Goal: Task Accomplishment & Management: Manage account settings

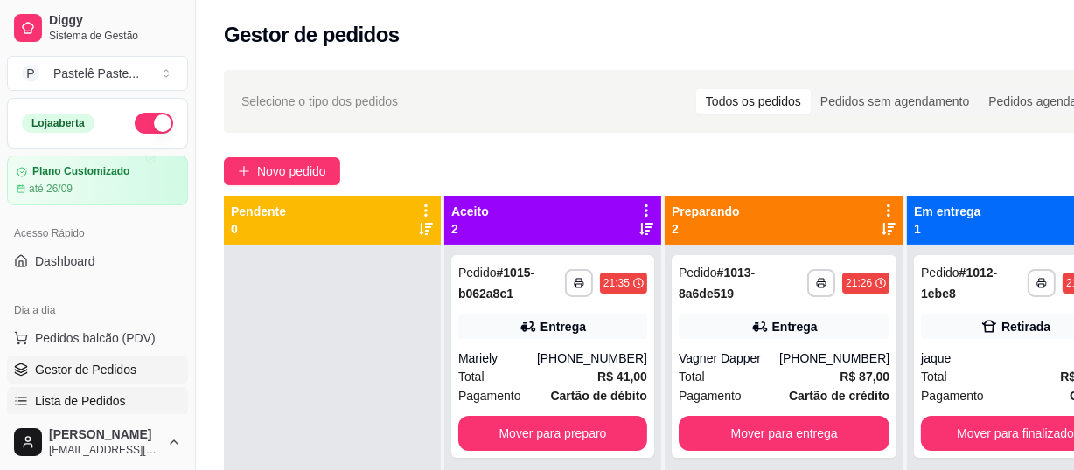
click at [124, 387] on link "Lista de Pedidos" at bounding box center [97, 401] width 181 height 28
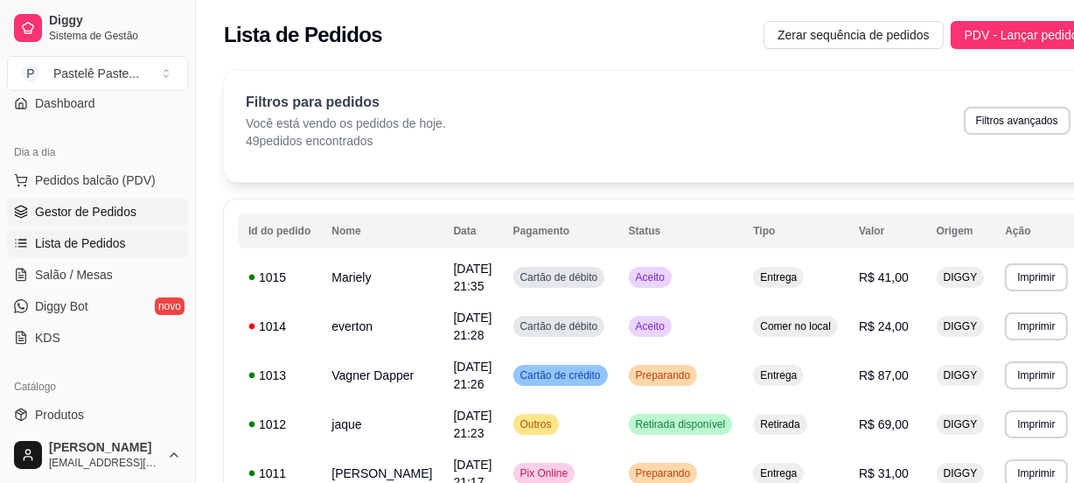
click at [89, 212] on span "Gestor de Pedidos" at bounding box center [85, 211] width 101 height 17
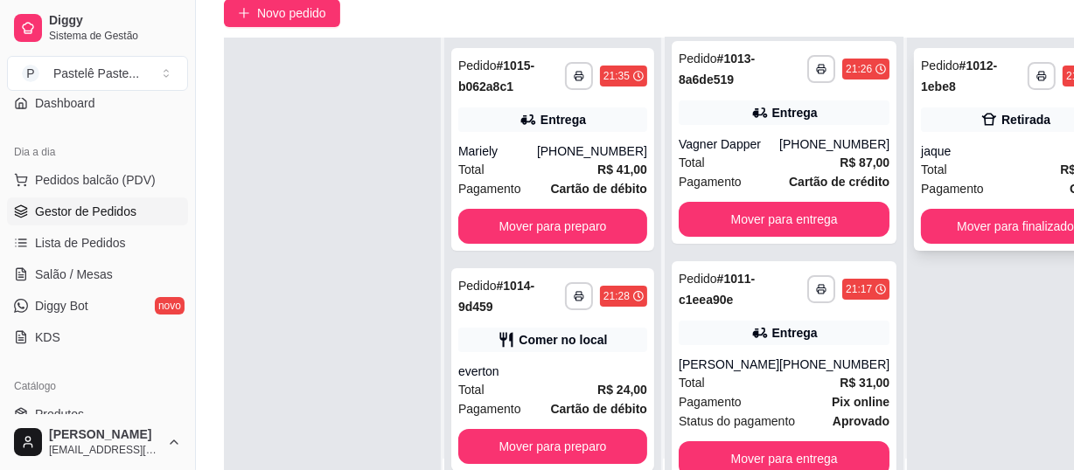
scroll to position [238, 0]
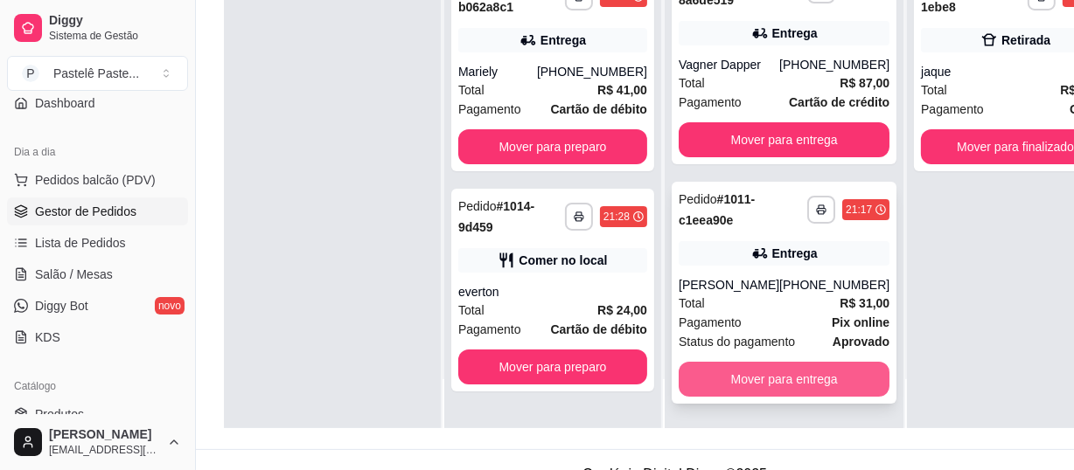
click at [780, 372] on button "Mover para entrega" at bounding box center [783, 379] width 211 height 35
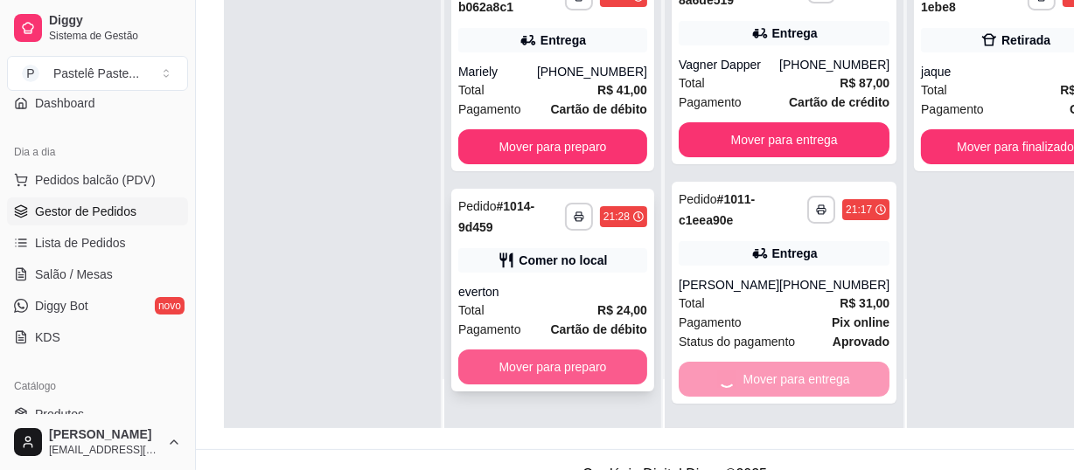
scroll to position [0, 0]
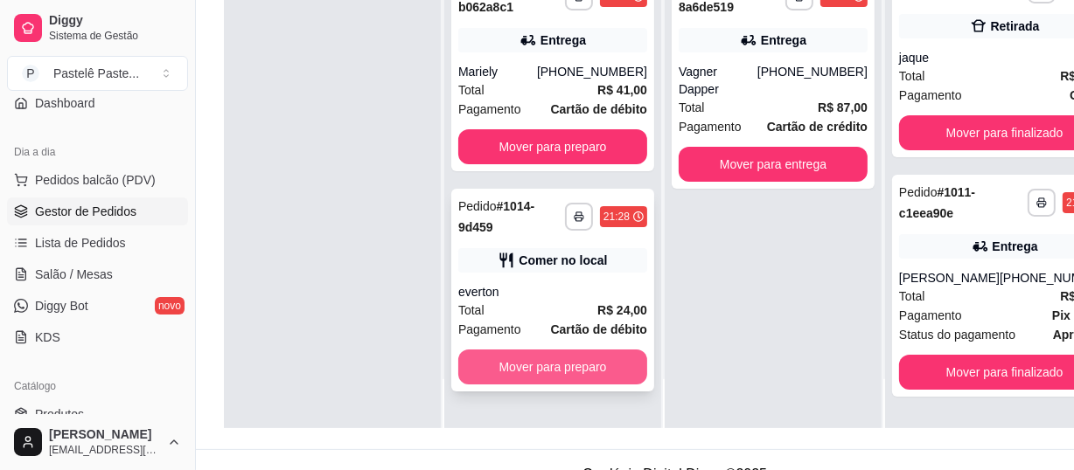
click at [579, 360] on button "Mover para preparo" at bounding box center [552, 367] width 189 height 35
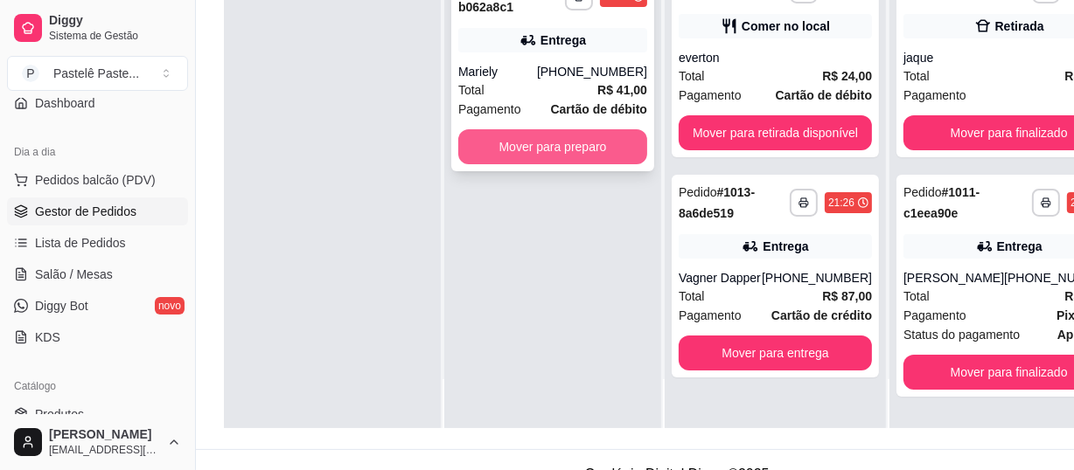
click at [540, 145] on button "Mover para preparo" at bounding box center [552, 146] width 189 height 35
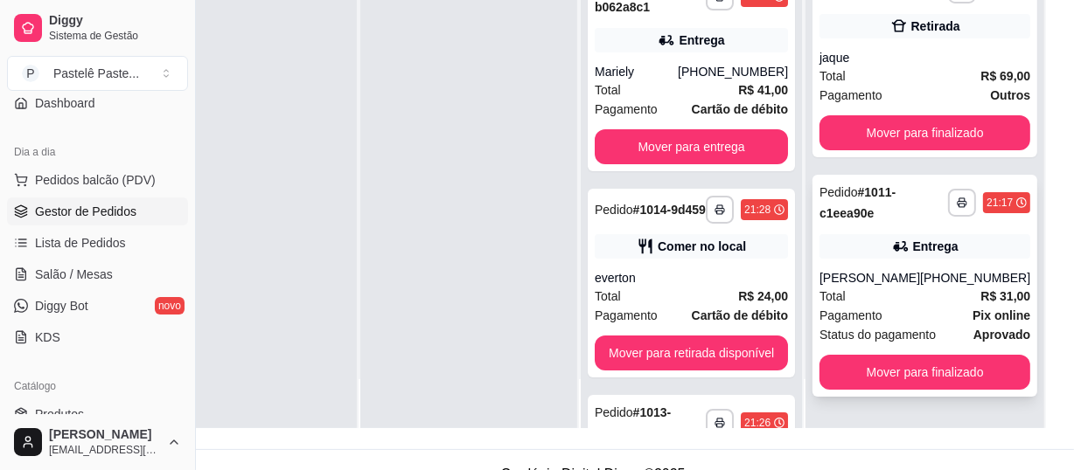
scroll to position [278, 85]
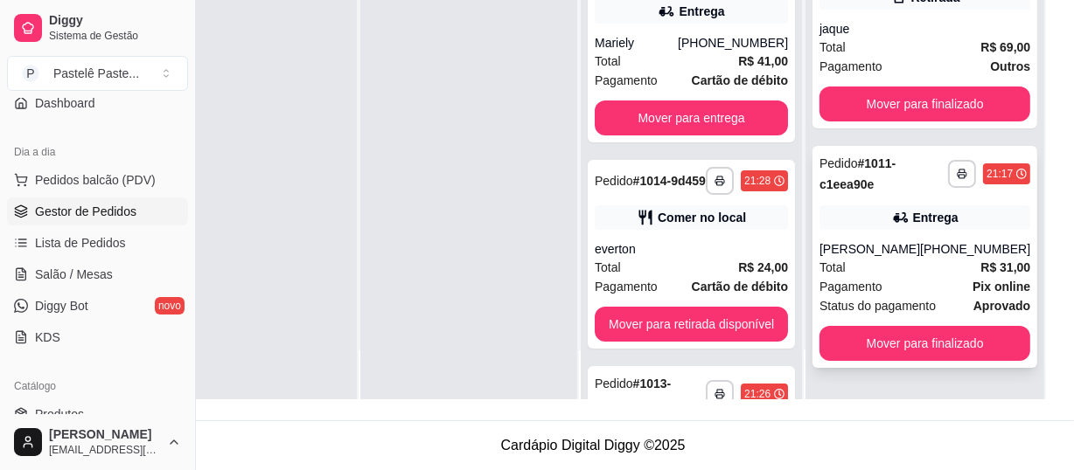
click at [920, 277] on div "Pagamento Pix online" at bounding box center [924, 286] width 211 height 19
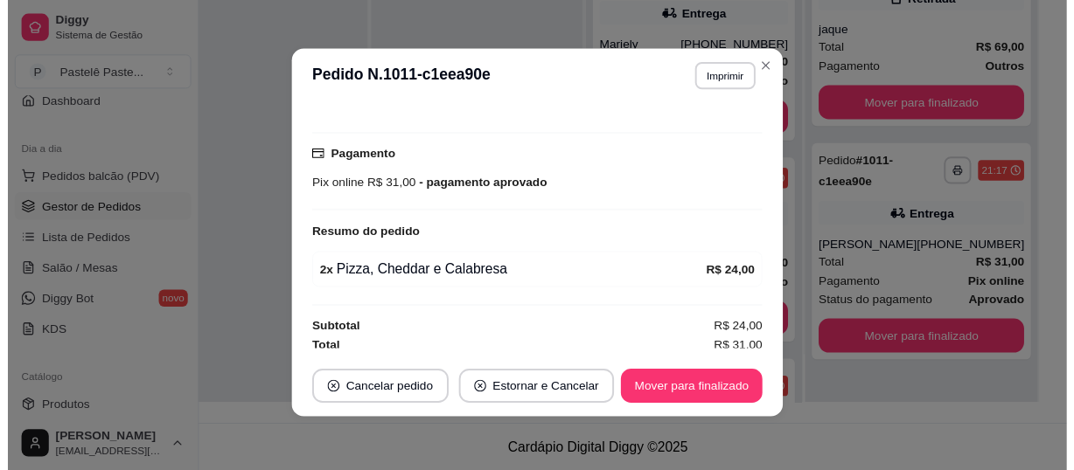
scroll to position [481, 0]
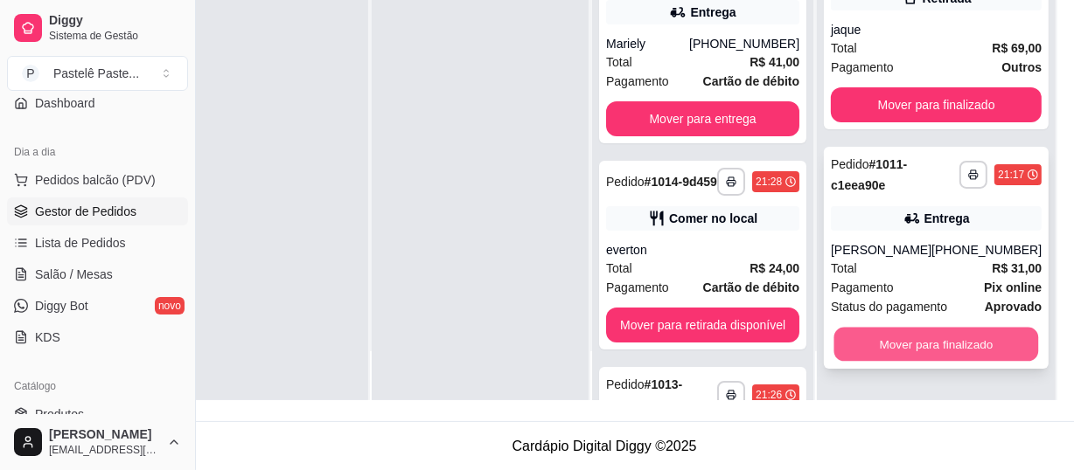
click at [903, 347] on button "Mover para finalizado" at bounding box center [936, 345] width 205 height 34
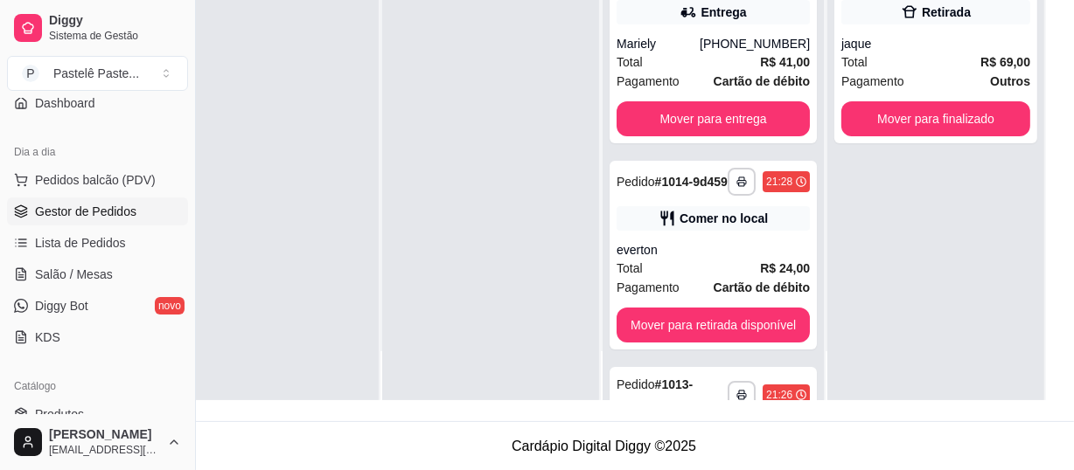
scroll to position [0, 0]
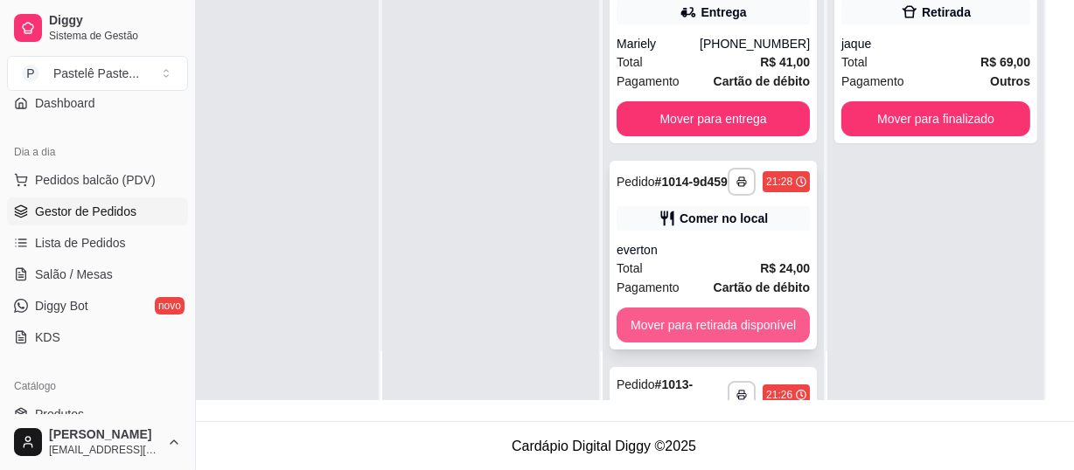
click at [687, 316] on button "Mover para retirada disponível" at bounding box center [712, 325] width 193 height 35
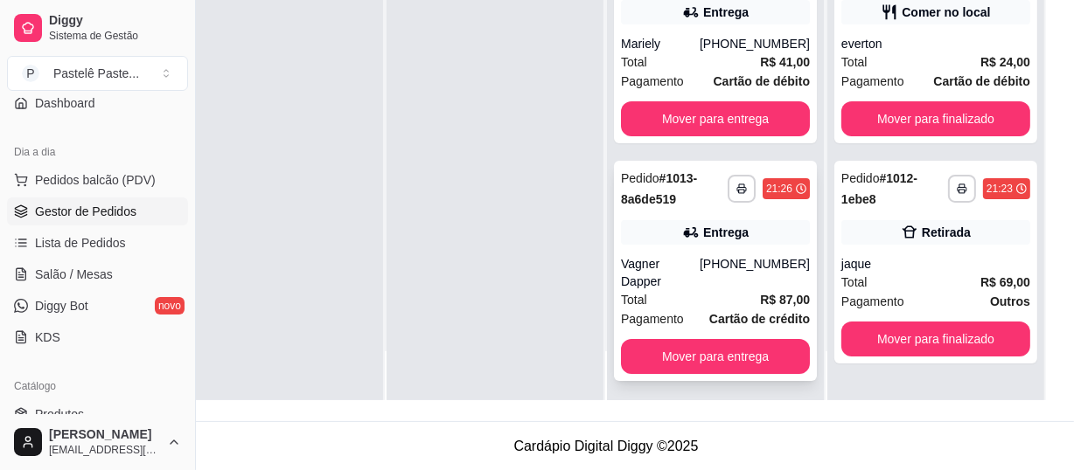
scroll to position [266, 69]
click at [913, 41] on div "everton" at bounding box center [935, 43] width 189 height 17
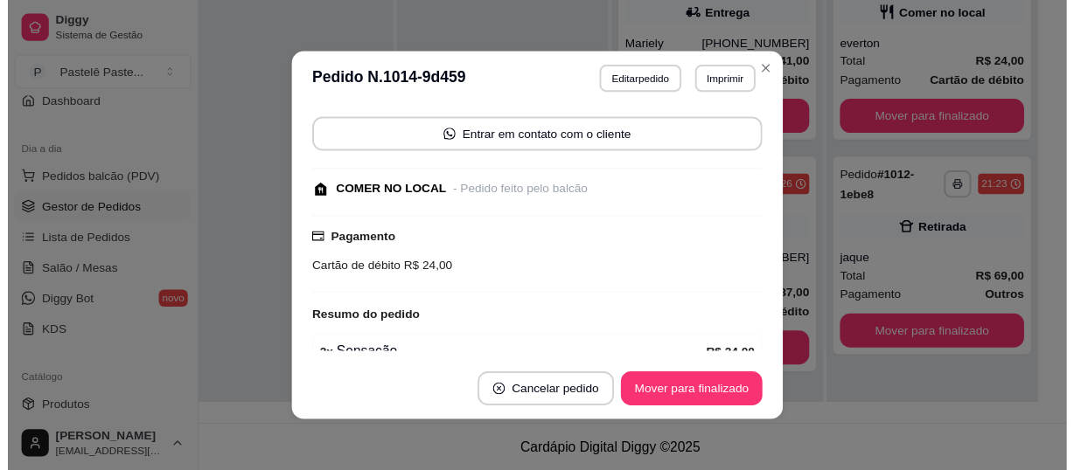
scroll to position [245, 0]
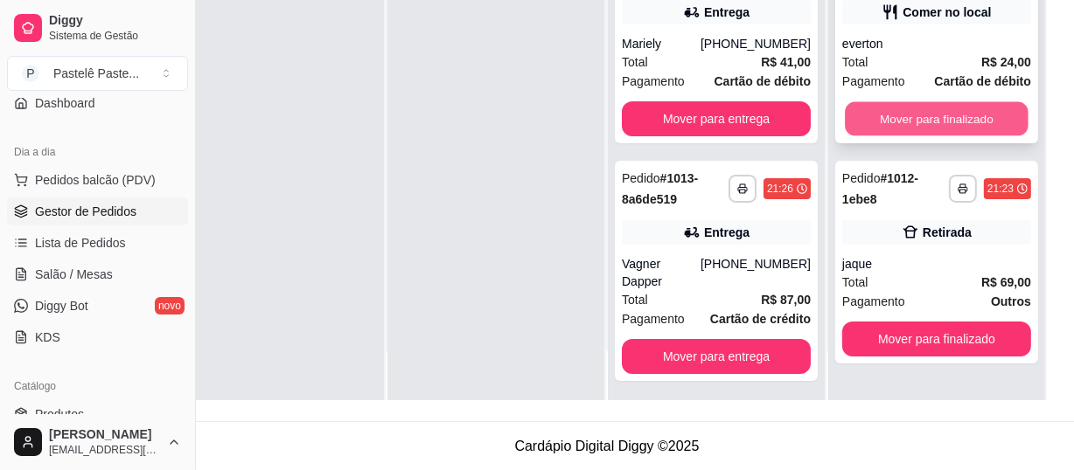
click at [890, 113] on button "Mover para finalizado" at bounding box center [936, 119] width 184 height 34
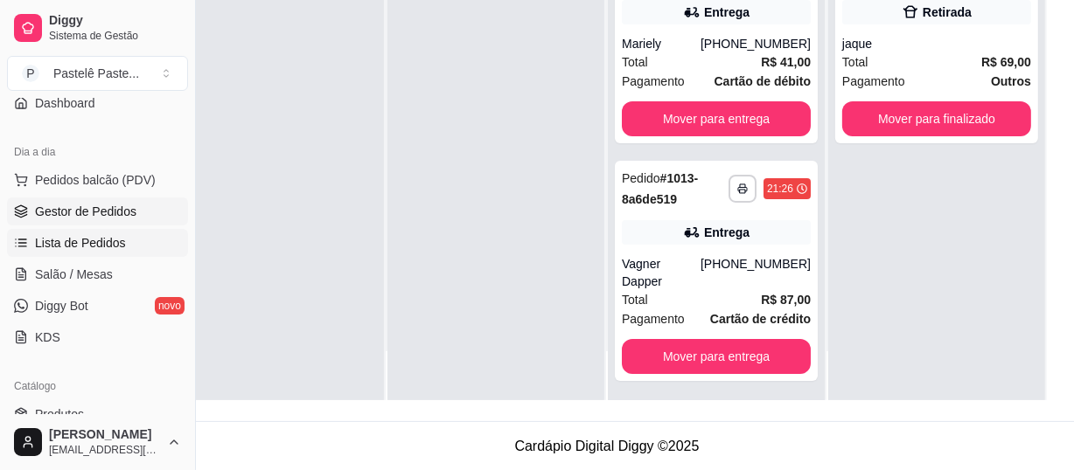
click at [99, 244] on span "Lista de Pedidos" at bounding box center [80, 242] width 91 height 17
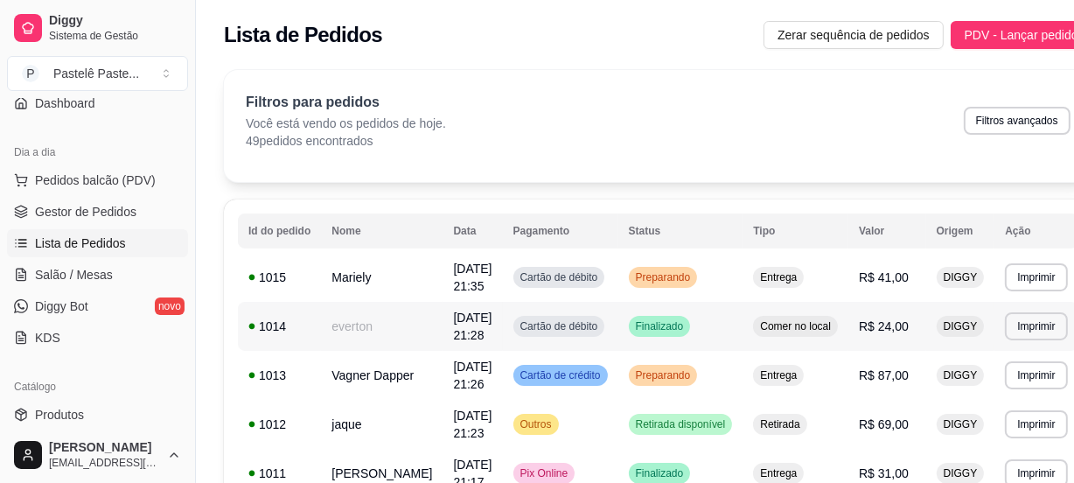
click at [453, 322] on span "[DATE] 21:28" at bounding box center [472, 325] width 38 height 31
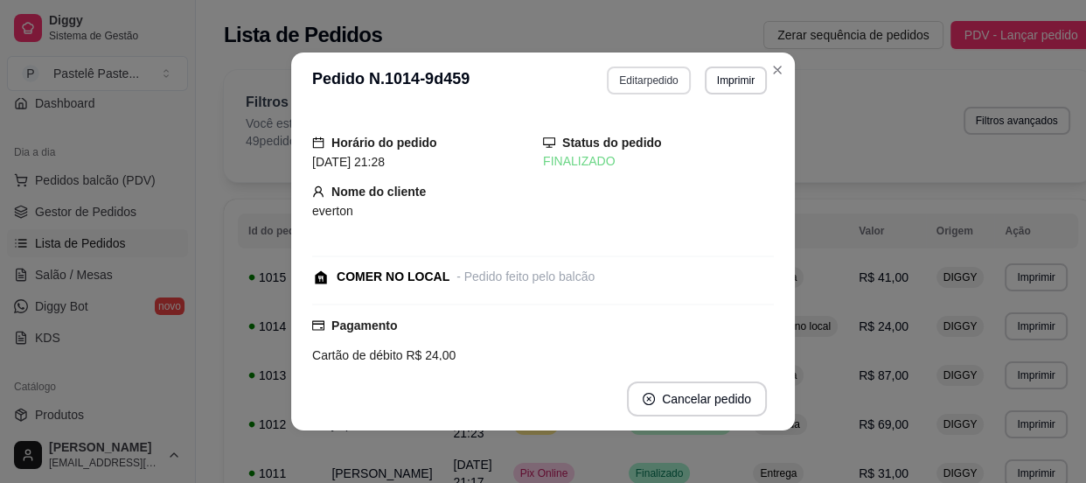
click at [670, 79] on button "Editar pedido" at bounding box center [648, 80] width 83 height 28
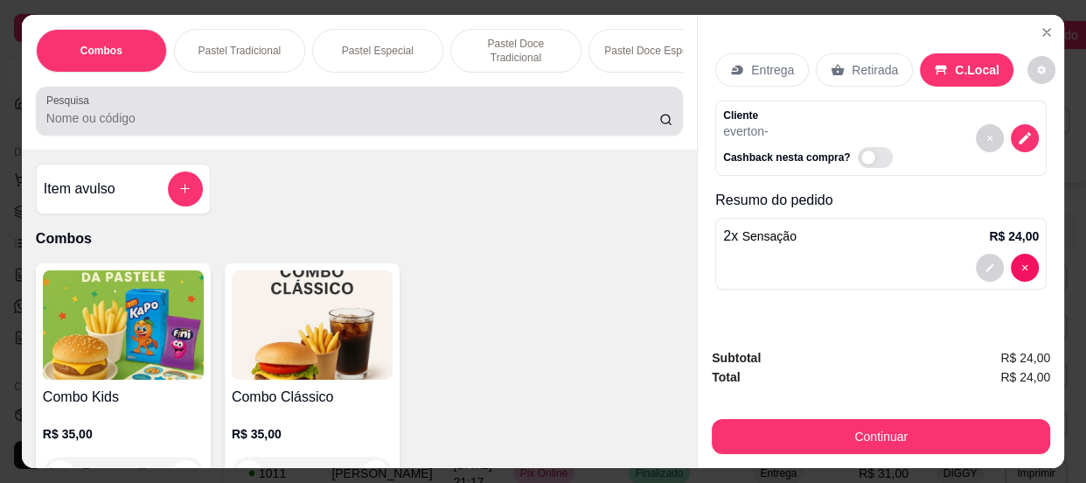
click at [273, 122] on input "Pesquisa" at bounding box center [352, 117] width 613 height 17
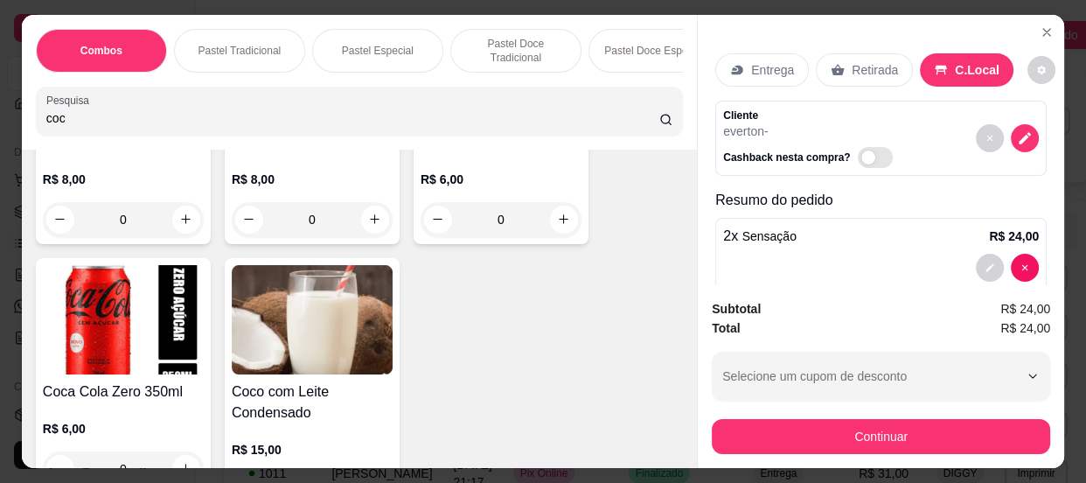
scroll to position [953, 0]
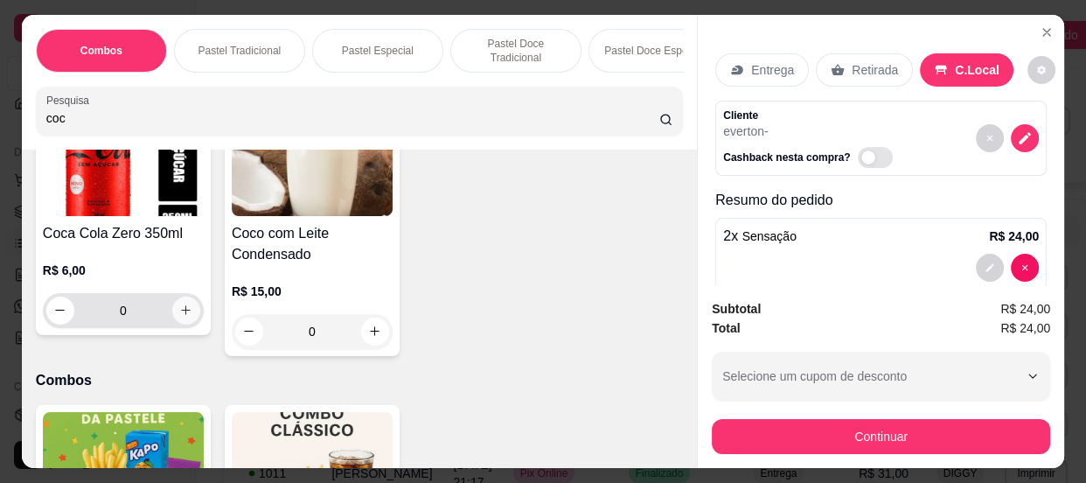
type input "coc"
click at [179, 316] on icon "increase-product-quantity" at bounding box center [185, 309] width 13 height 13
type input "1"
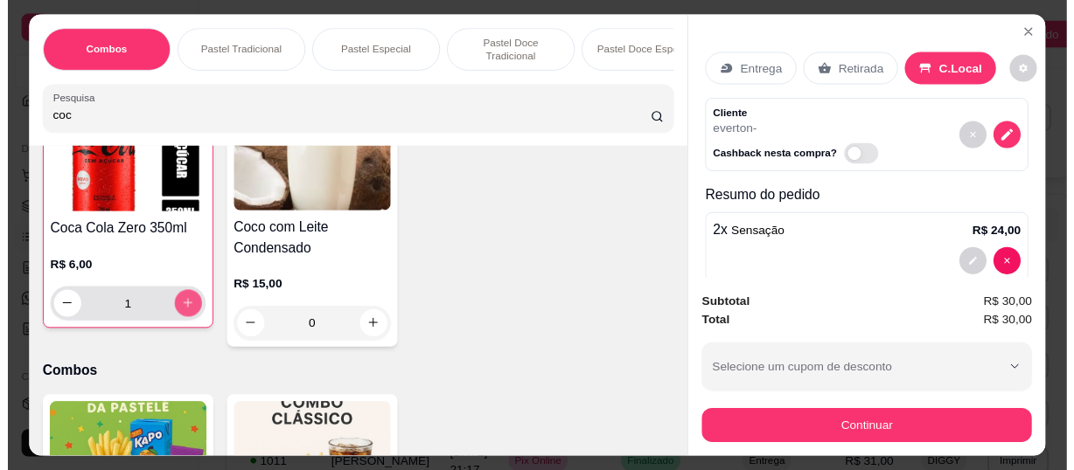
scroll to position [954, 0]
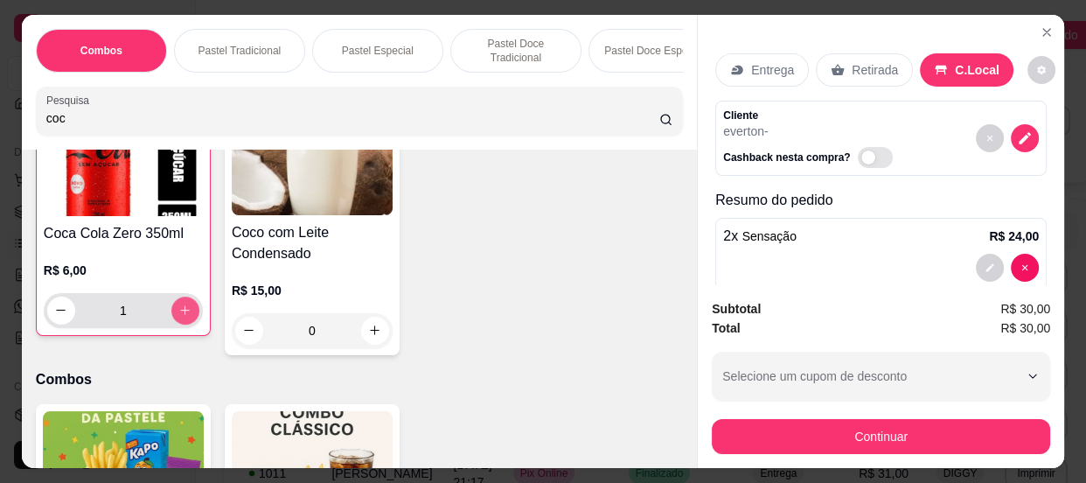
click at [181, 315] on icon "increase-product-quantity" at bounding box center [186, 310] width 10 height 10
type input "2"
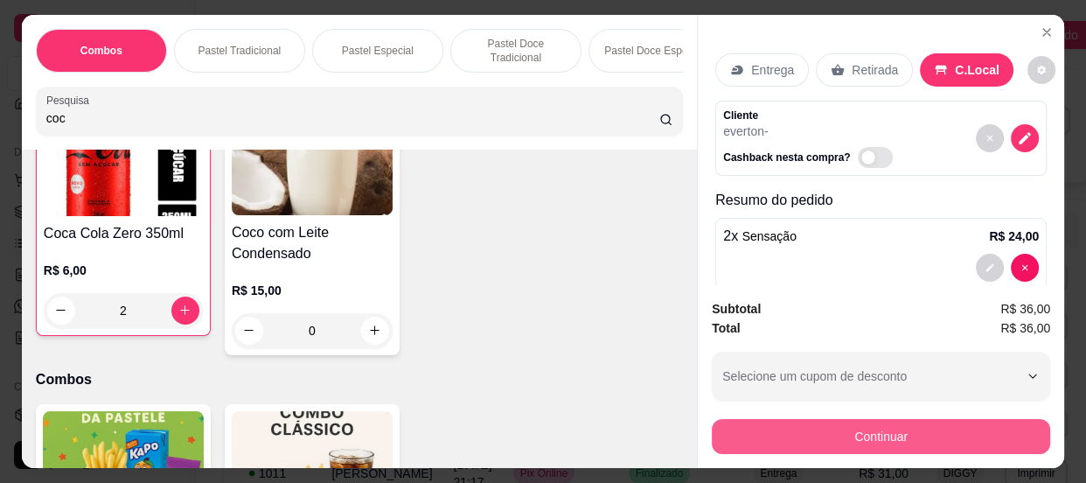
click at [830, 439] on button "Continuar" at bounding box center [881, 436] width 338 height 35
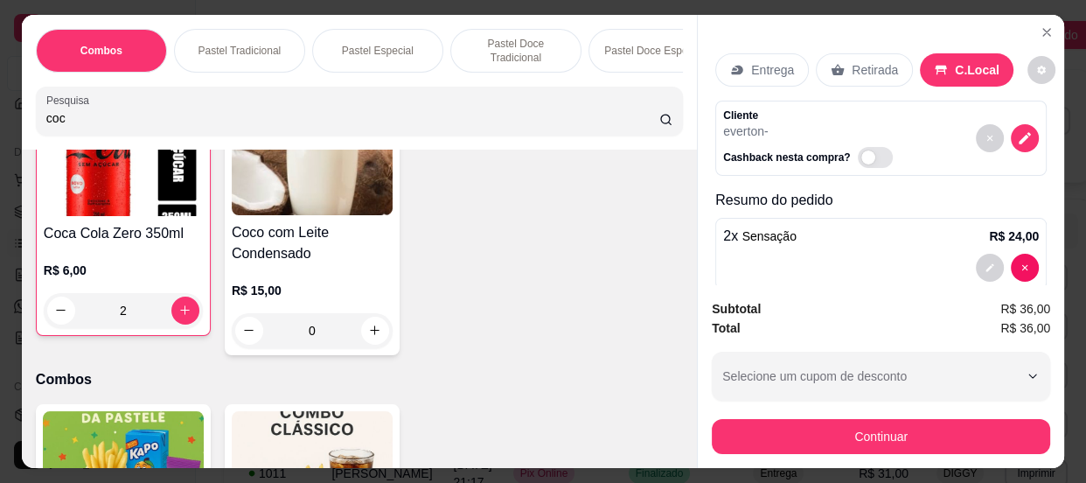
click at [650, 320] on icon at bounding box center [661, 311] width 23 height 17
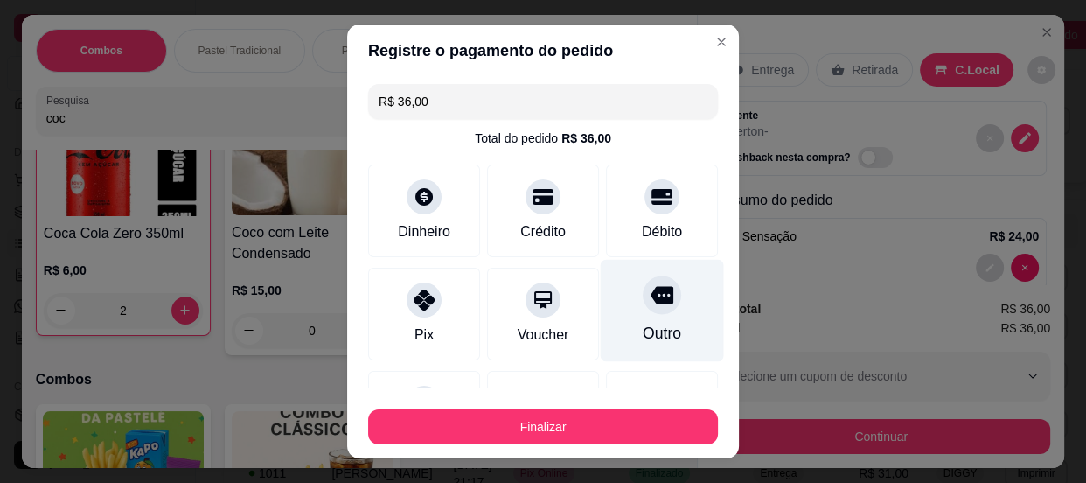
type input "R$ 0,00"
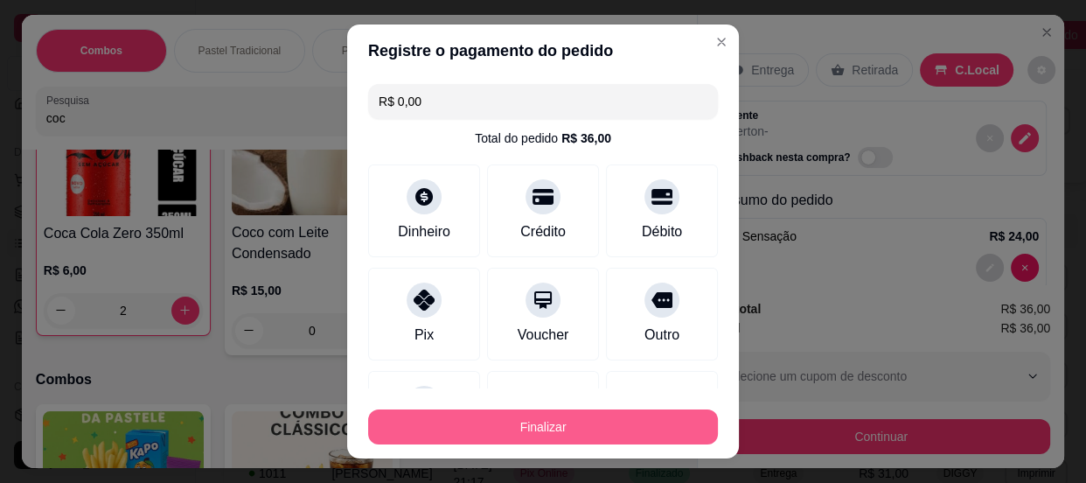
click at [574, 424] on button "Finalizar" at bounding box center [543, 426] width 350 height 35
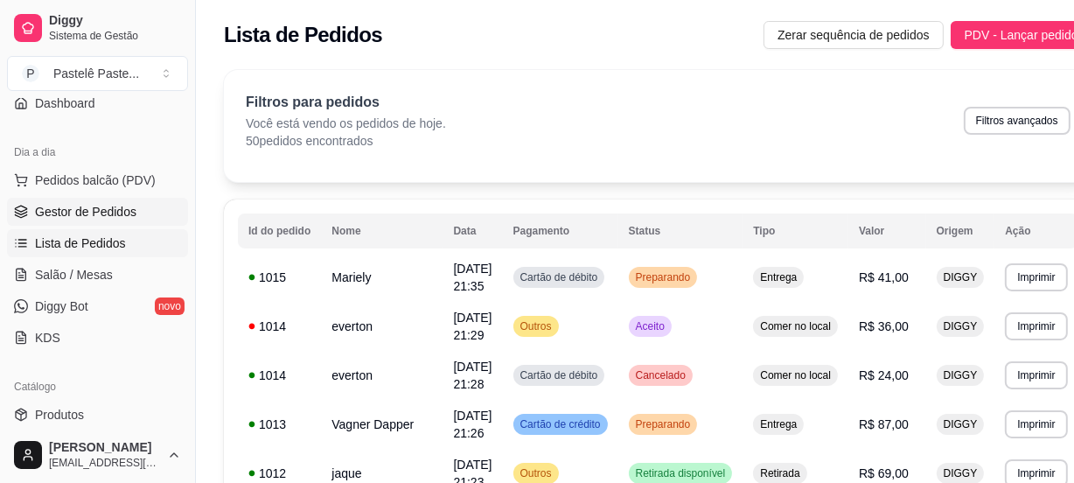
click at [79, 214] on span "Gestor de Pedidos" at bounding box center [85, 211] width 101 height 17
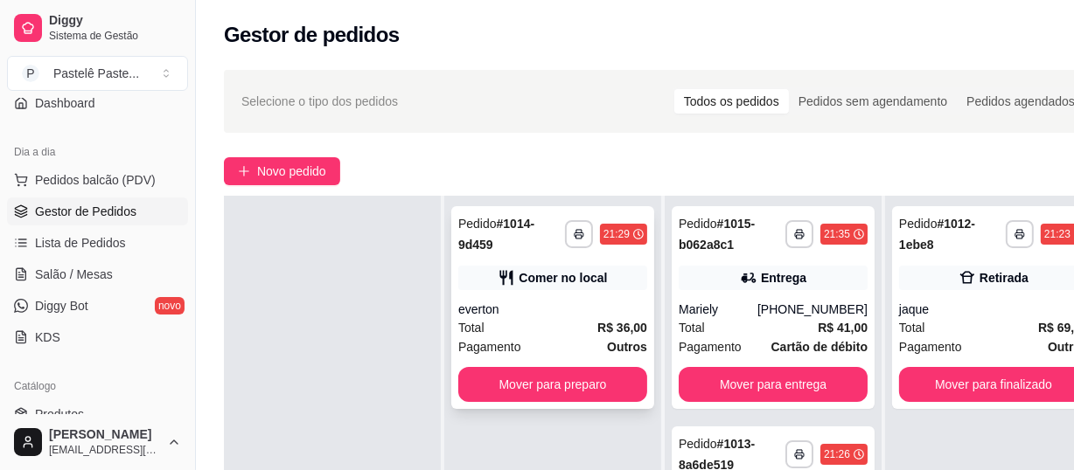
scroll to position [79, 0]
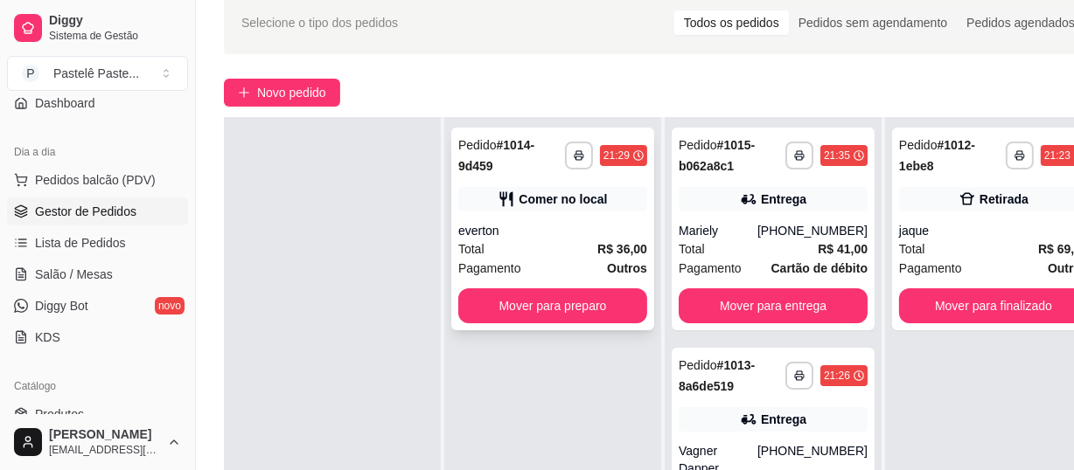
click at [568, 232] on div "everton" at bounding box center [552, 230] width 189 height 17
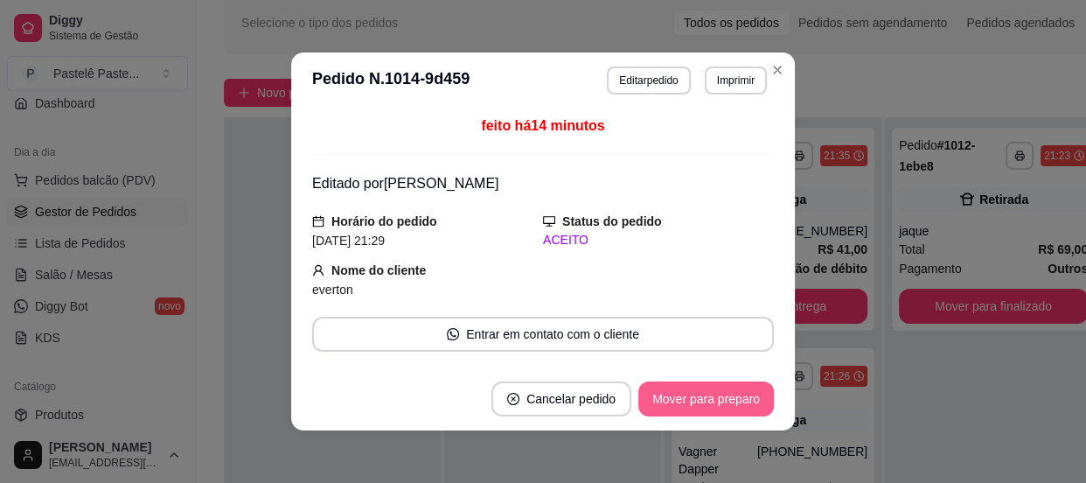
click at [721, 389] on button "Mover para preparo" at bounding box center [706, 398] width 136 height 35
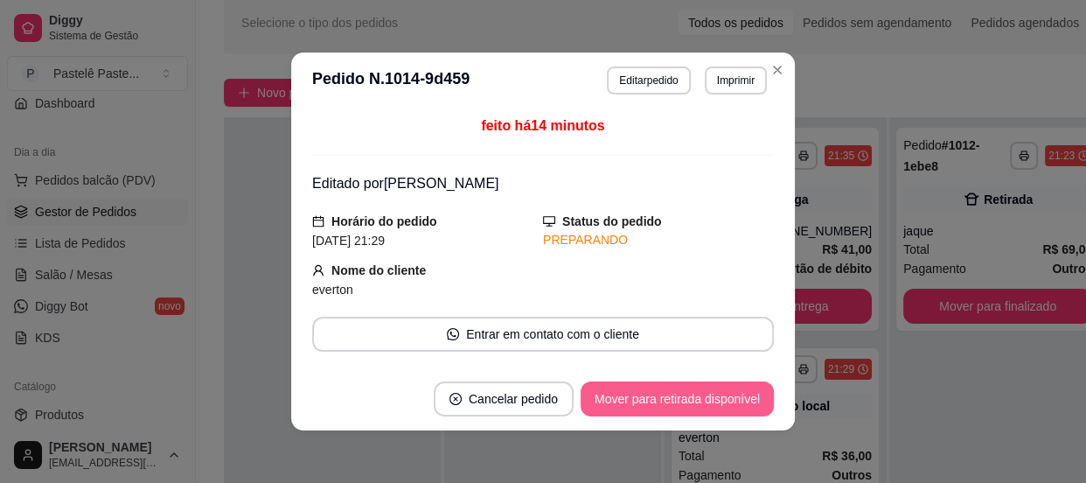
click at [739, 395] on button "Mover para retirada disponível" at bounding box center [676, 398] width 193 height 35
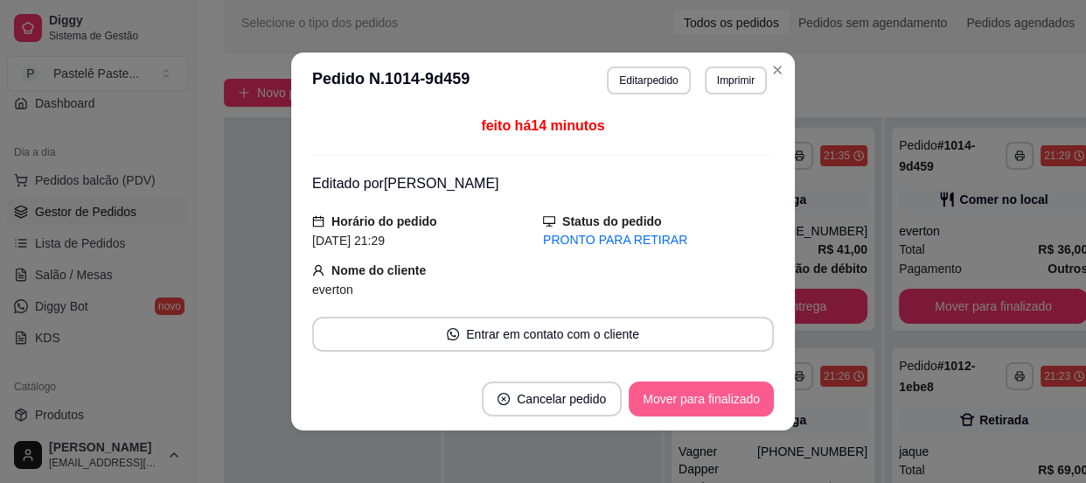
click at [744, 400] on button "Mover para finalizado" at bounding box center [701, 398] width 145 height 35
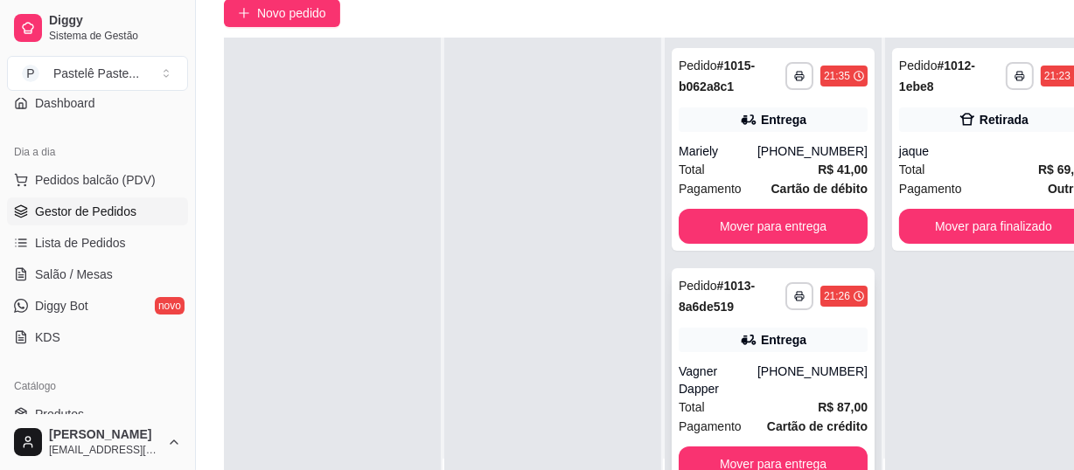
scroll to position [238, 0]
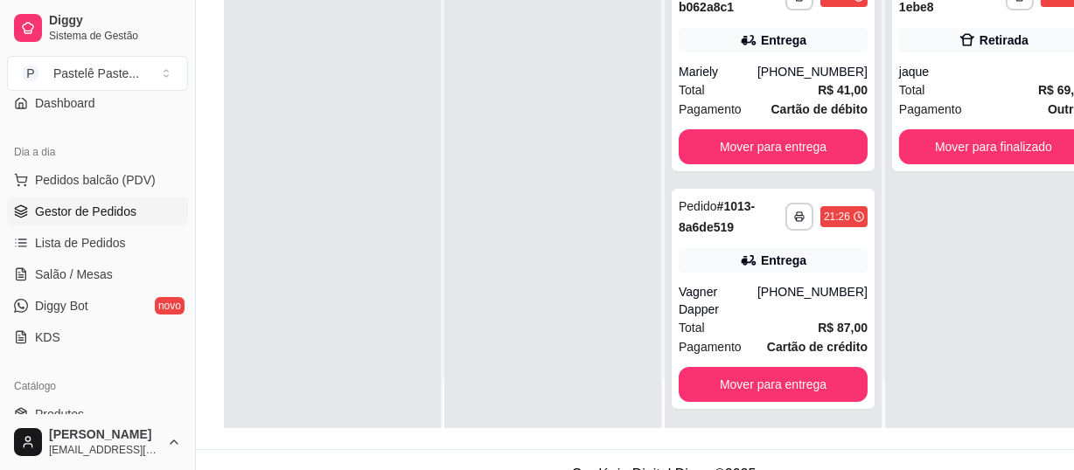
click at [879, 469] on footer "Cardápio Digital Diggy © 2025" at bounding box center [663, 474] width 935 height 50
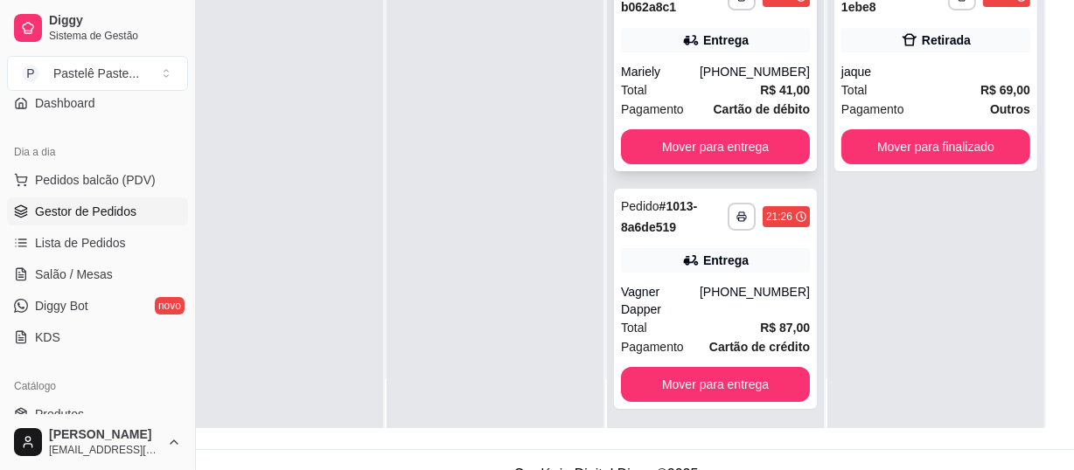
click at [712, 66] on div "[PHONE_NUMBER]" at bounding box center [754, 71] width 110 height 17
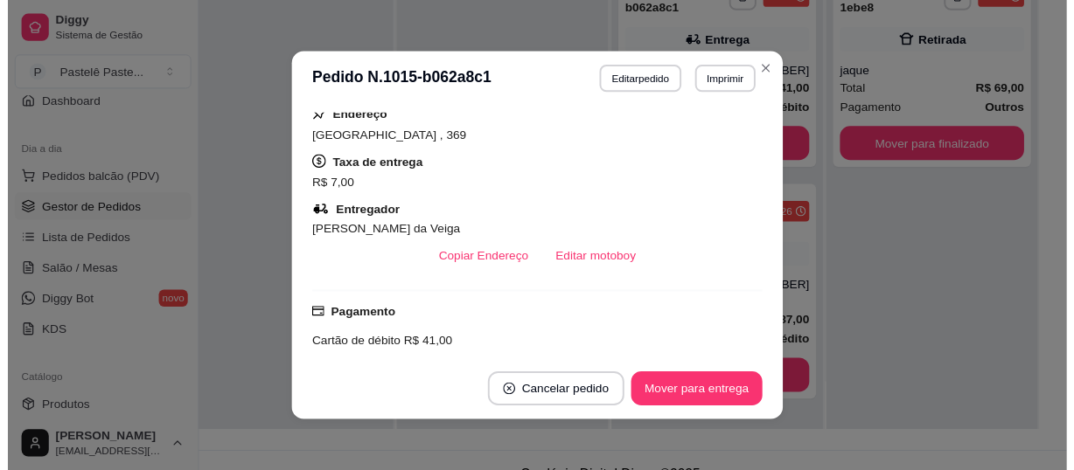
scroll to position [397, 0]
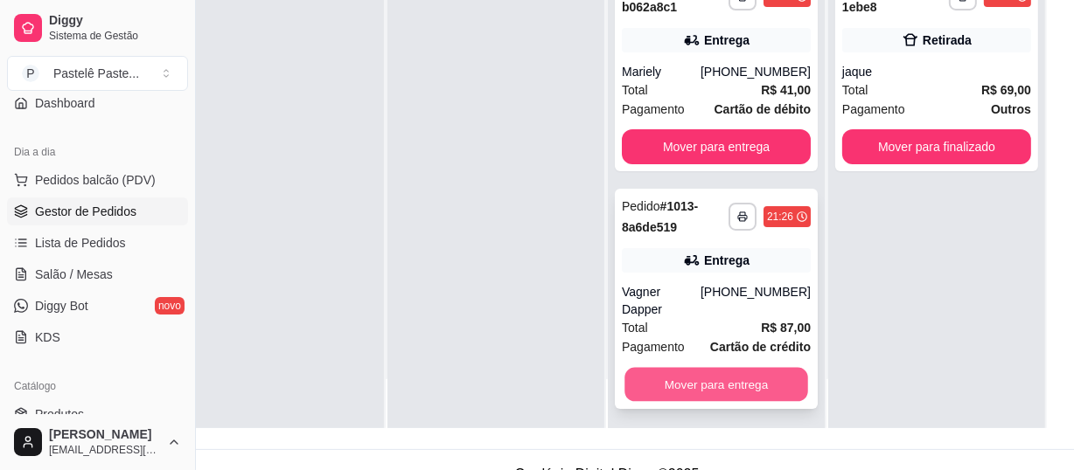
click at [733, 368] on button "Mover para entrega" at bounding box center [716, 385] width 184 height 34
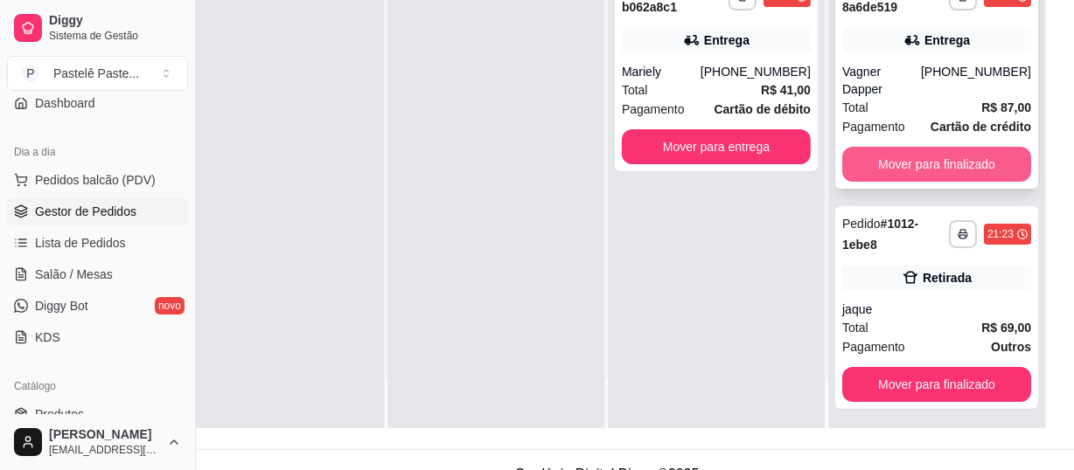
click at [899, 147] on button "Mover para finalizado" at bounding box center [936, 164] width 189 height 35
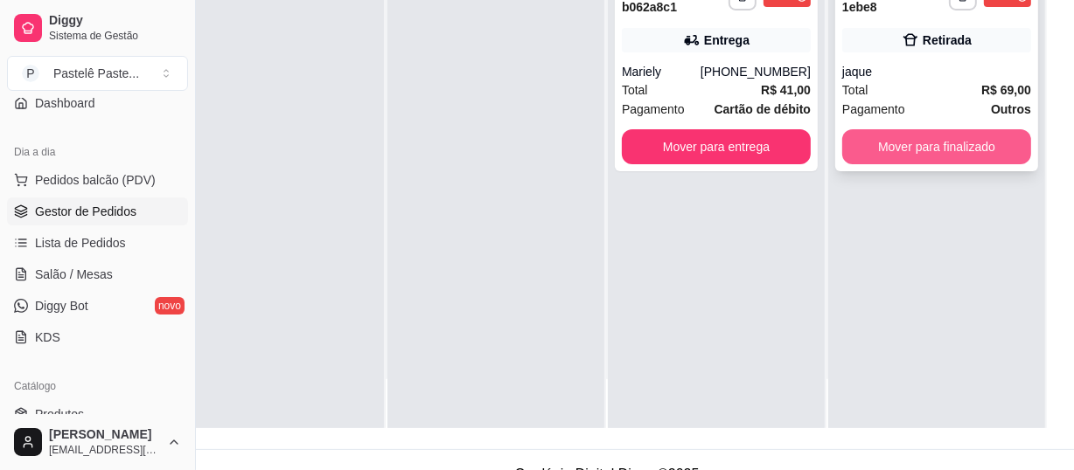
click at [939, 146] on button "Mover para finalizado" at bounding box center [936, 146] width 189 height 35
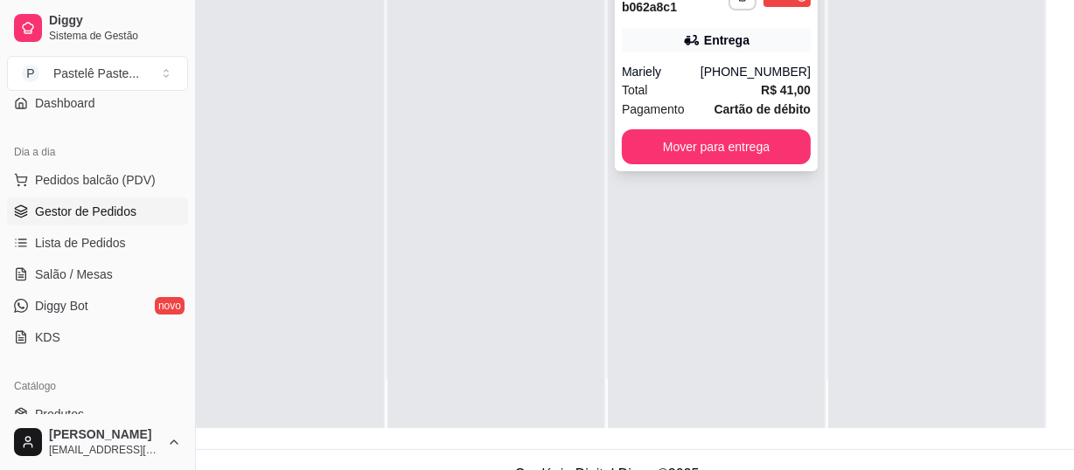
click at [717, 84] on div "Total R$ 41,00" at bounding box center [716, 89] width 189 height 19
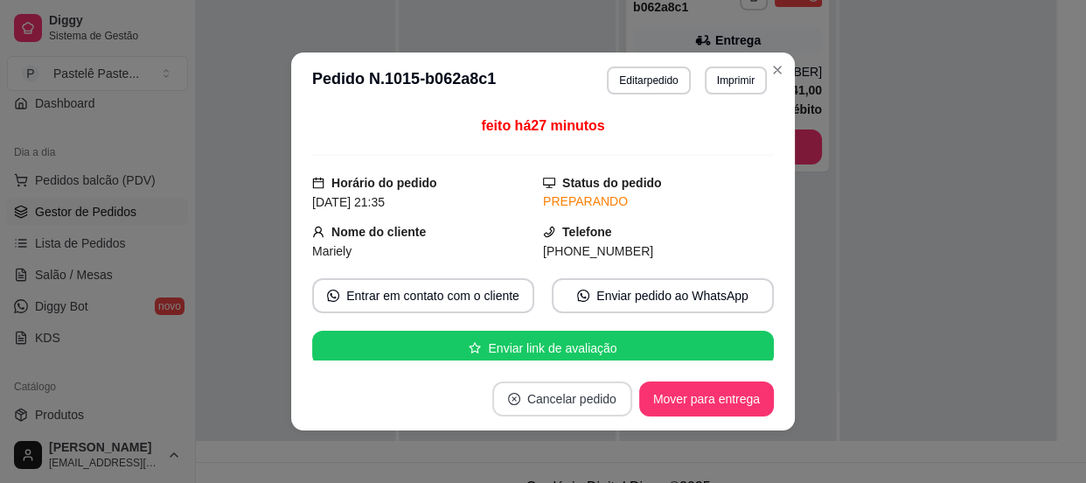
click at [602, 391] on button "Cancelar pedido" at bounding box center [562, 398] width 140 height 35
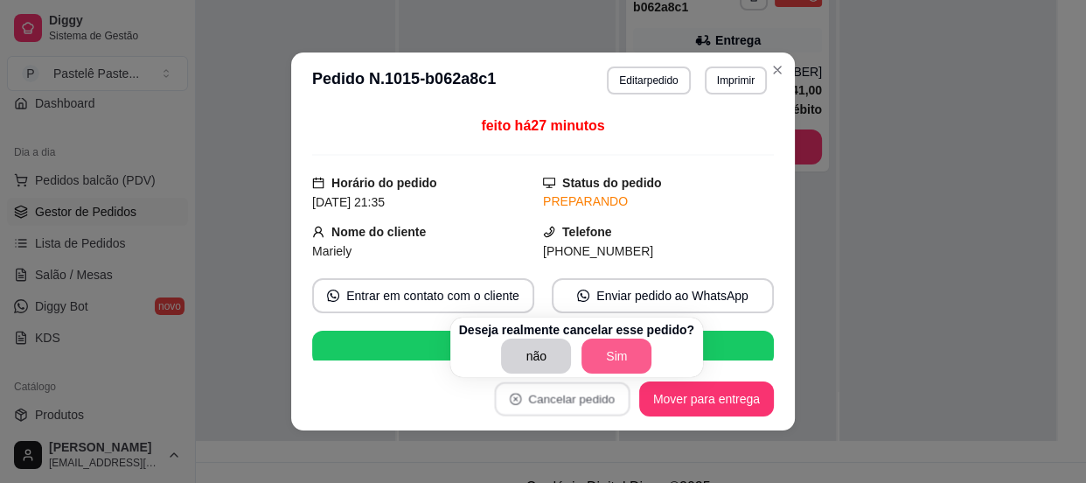
click at [613, 352] on button "Sim" at bounding box center [616, 355] width 70 height 35
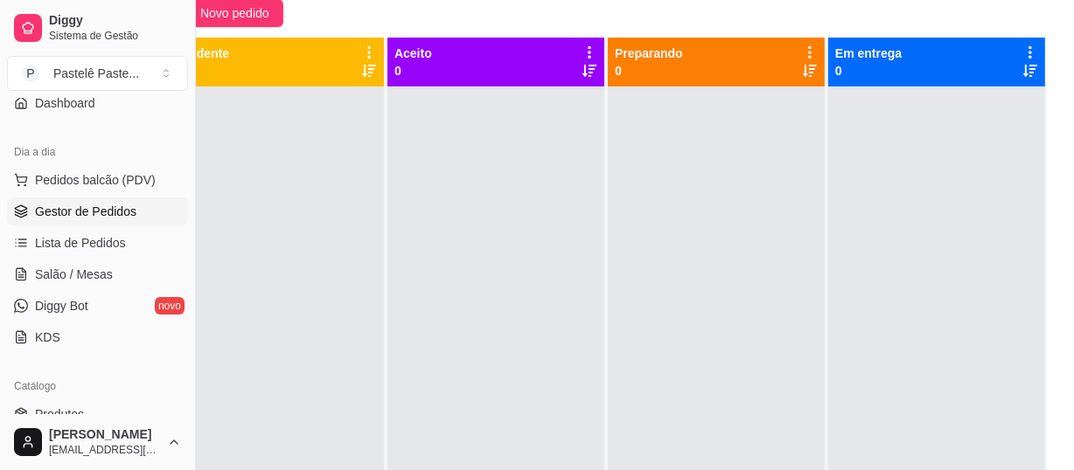
scroll to position [0, 0]
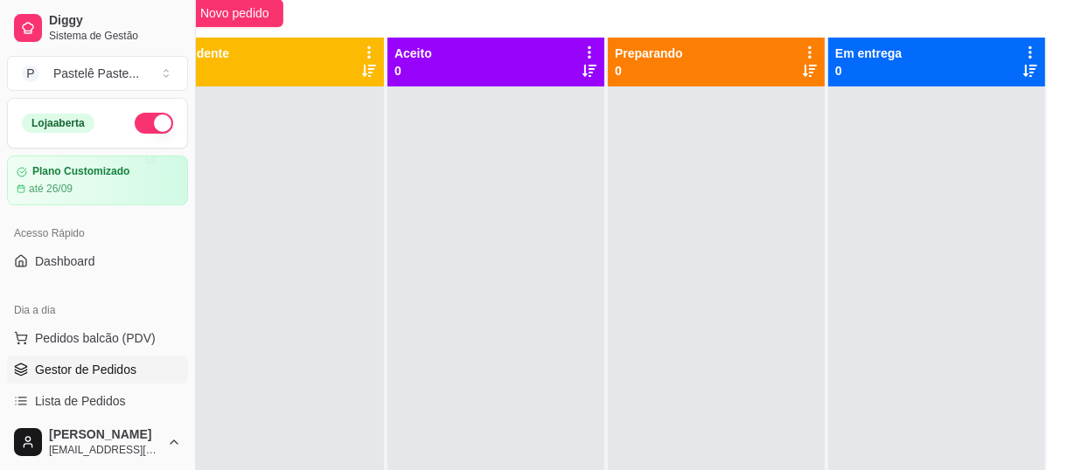
click at [152, 118] on button "button" at bounding box center [154, 123] width 38 height 21
click at [130, 390] on link "Lista de Pedidos" at bounding box center [97, 401] width 181 height 28
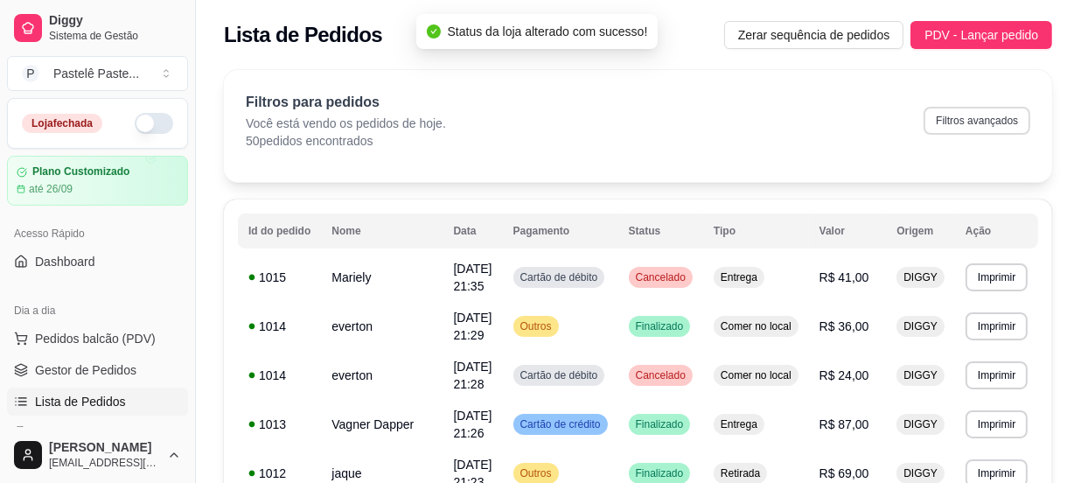
click at [986, 135] on div "Filtros para pedidos Você está vendo os pedidos de hoje. 50 pedidos encontrados…" at bounding box center [638, 121] width 784 height 58
click at [947, 133] on button "Filtros avançados" at bounding box center [976, 121] width 107 height 28
select select "0"
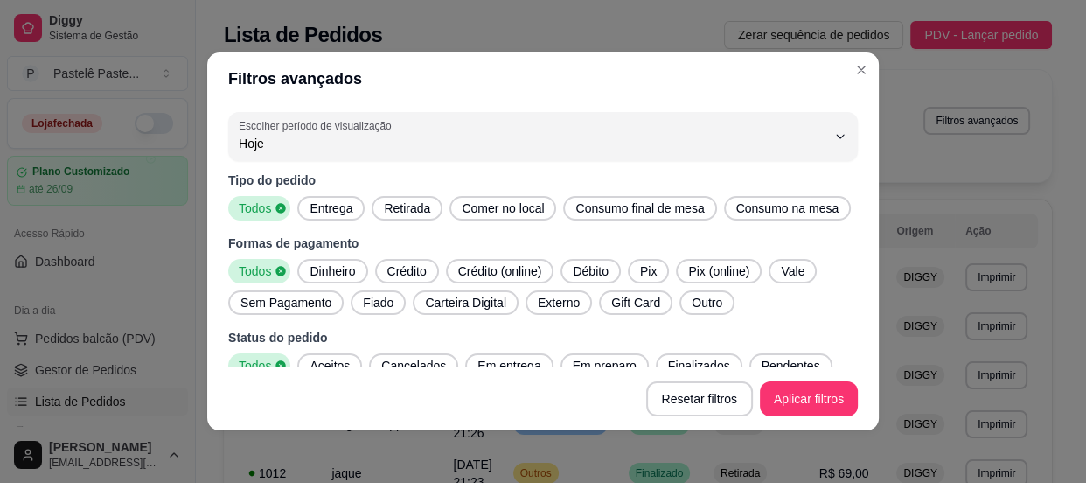
click at [343, 209] on span "Entrega" at bounding box center [330, 207] width 57 height 17
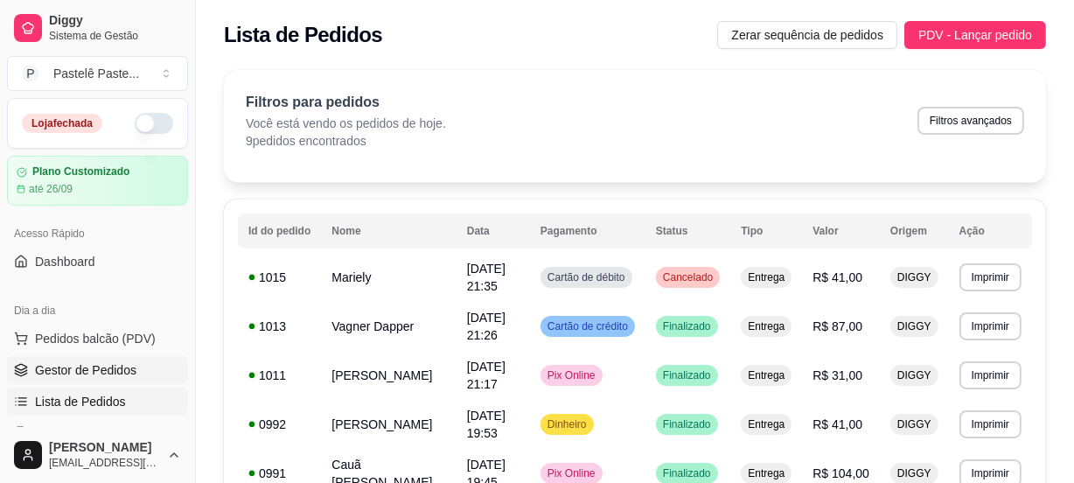
click at [121, 370] on span "Gestor de Pedidos" at bounding box center [85, 369] width 101 height 17
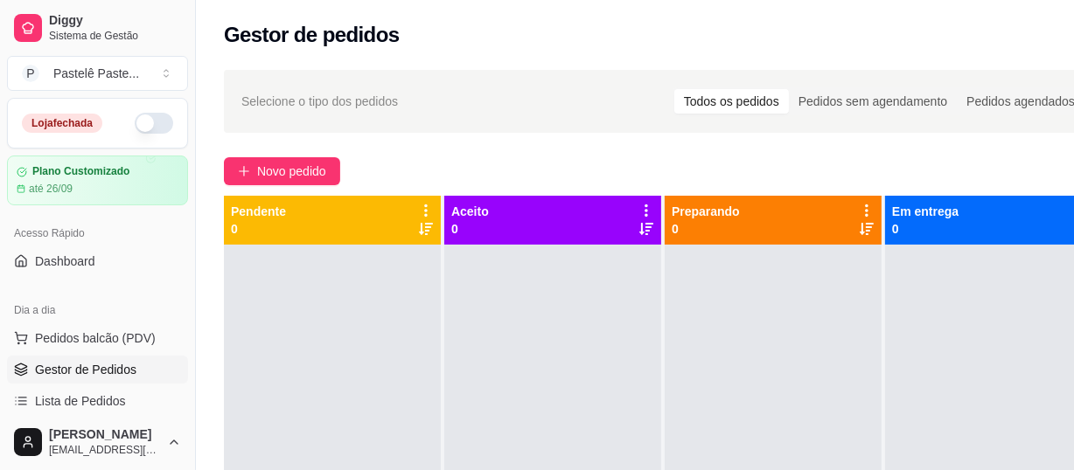
scroll to position [0, 69]
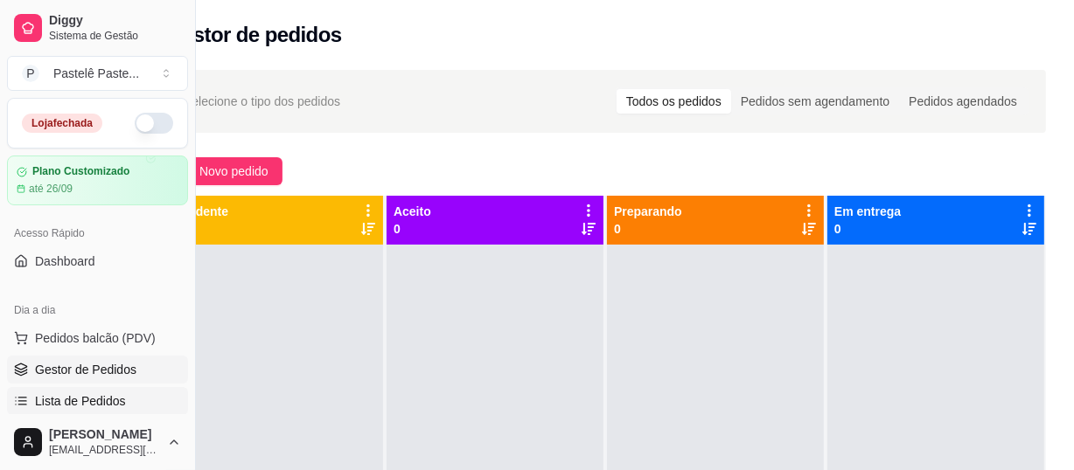
click at [98, 407] on span "Lista de Pedidos" at bounding box center [80, 401] width 91 height 17
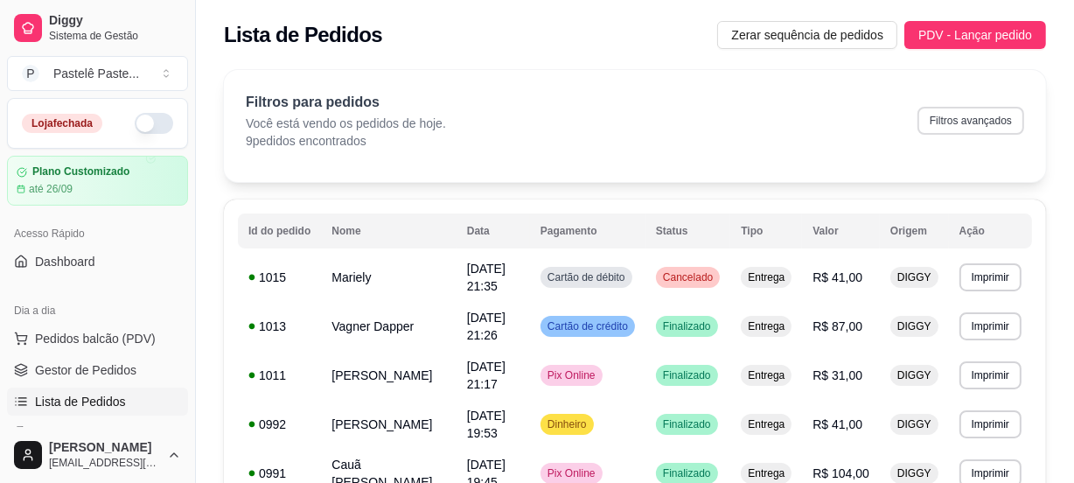
click at [959, 115] on button "Filtros avançados" at bounding box center [970, 121] width 107 height 28
select select "0"
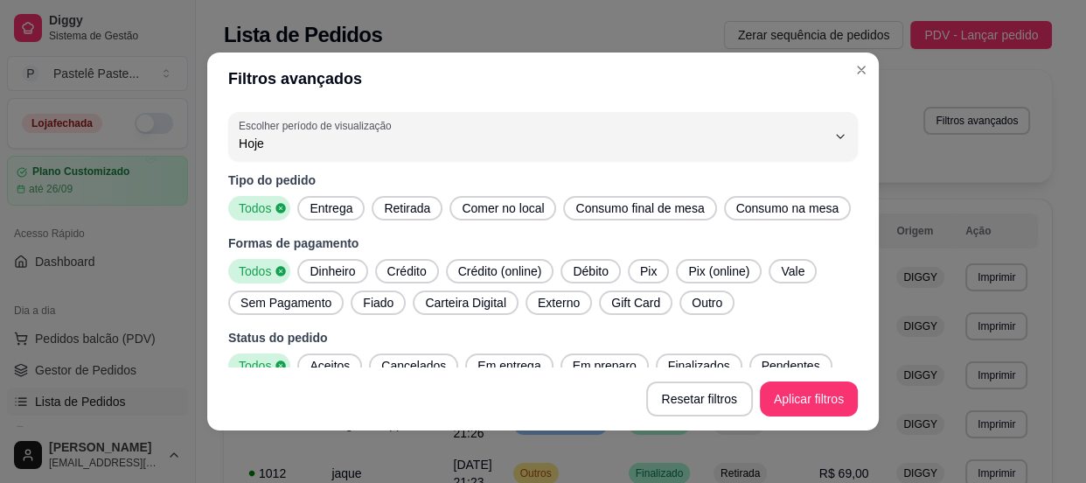
click at [349, 202] on span "Entrega" at bounding box center [330, 207] width 57 height 17
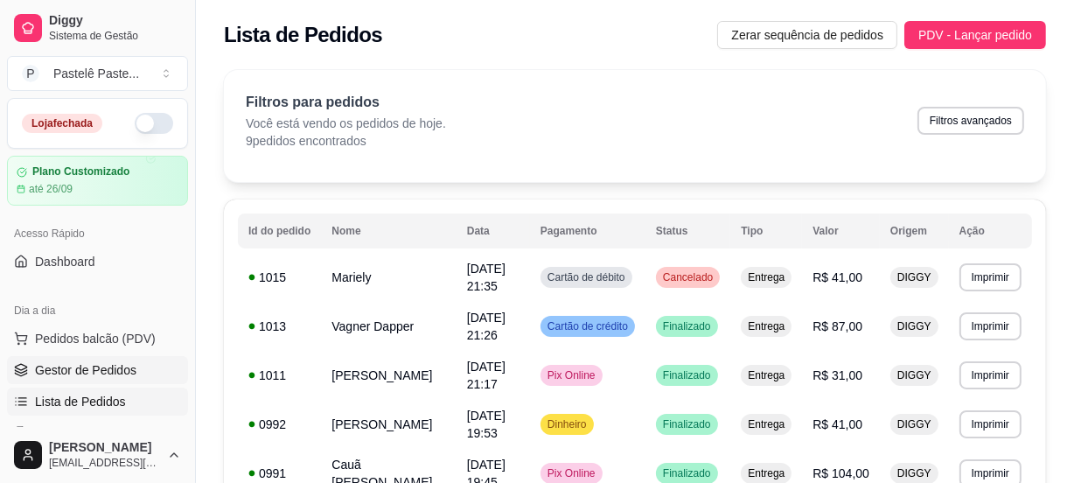
click at [66, 377] on span "Gestor de Pedidos" at bounding box center [85, 369] width 101 height 17
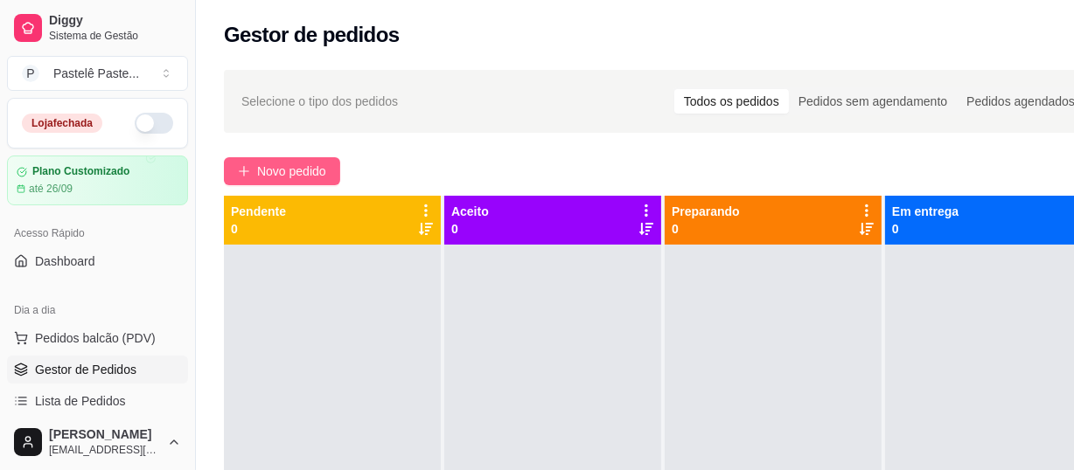
click at [239, 168] on button "Novo pedido" at bounding box center [282, 171] width 116 height 28
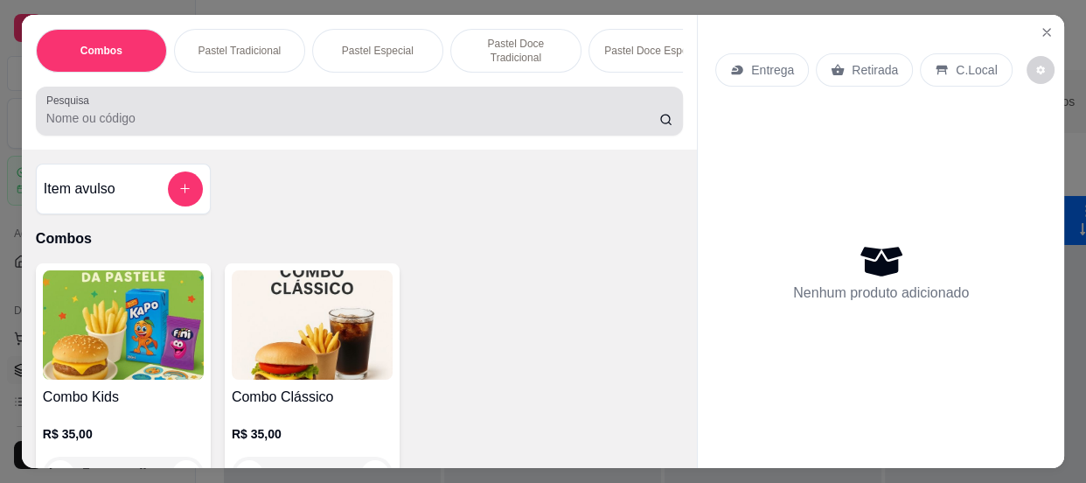
click at [247, 108] on div at bounding box center [359, 111] width 626 height 35
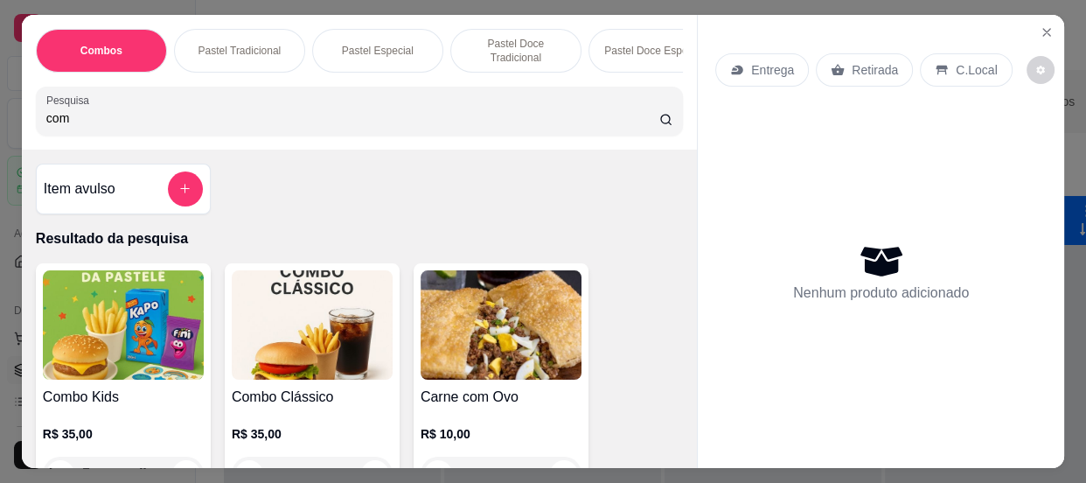
scroll to position [79, 0]
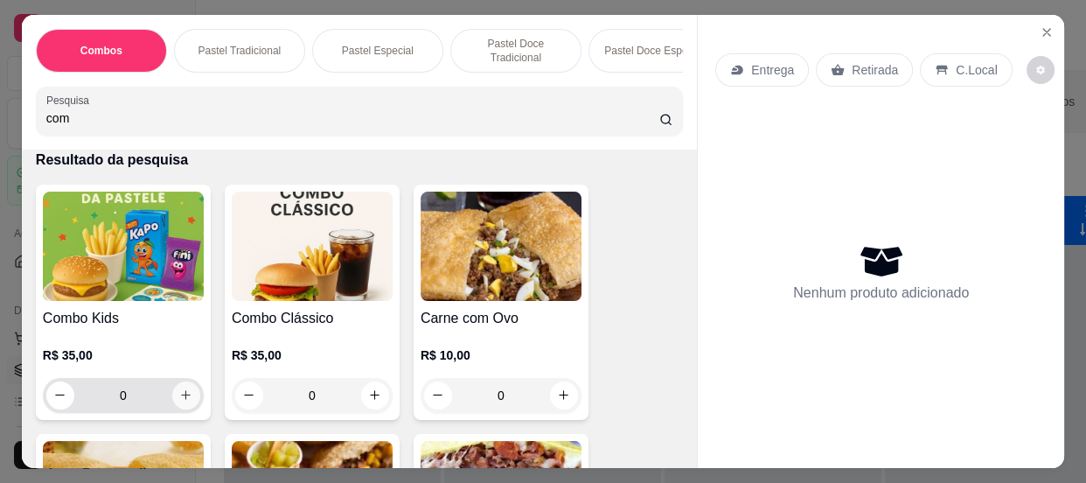
type input "com"
click at [177, 389] on button "increase-product-quantity" at bounding box center [186, 395] width 28 height 28
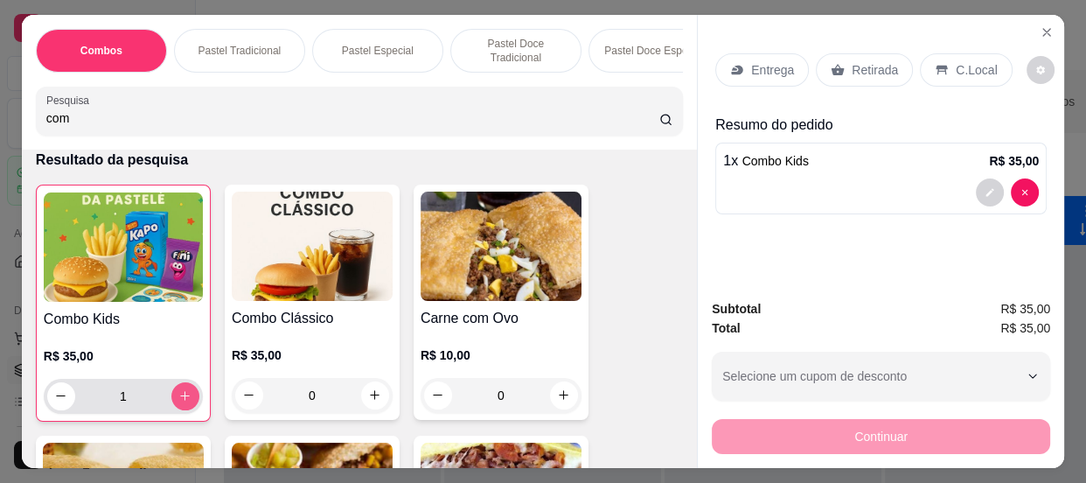
type input "1"
drag, startPoint x: 95, startPoint y: 116, endPoint x: 0, endPoint y: 125, distance: 95.7
click at [0, 125] on div "Combos Pastel Tradicional Pastel Especial Pastel Doce Tradicional Pastel Doce E…" at bounding box center [543, 241] width 1086 height 483
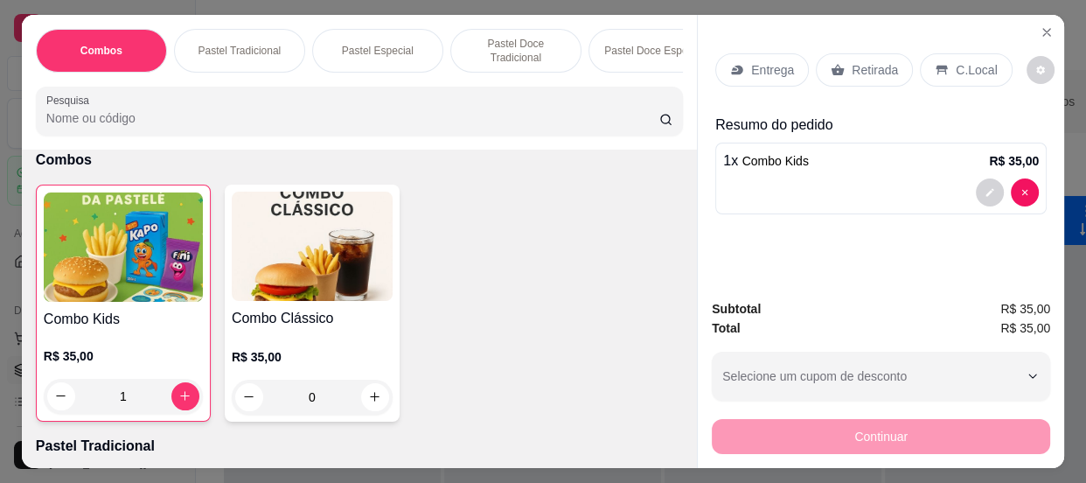
click at [51, 114] on input "Pesquisa" at bounding box center [352, 117] width 613 height 17
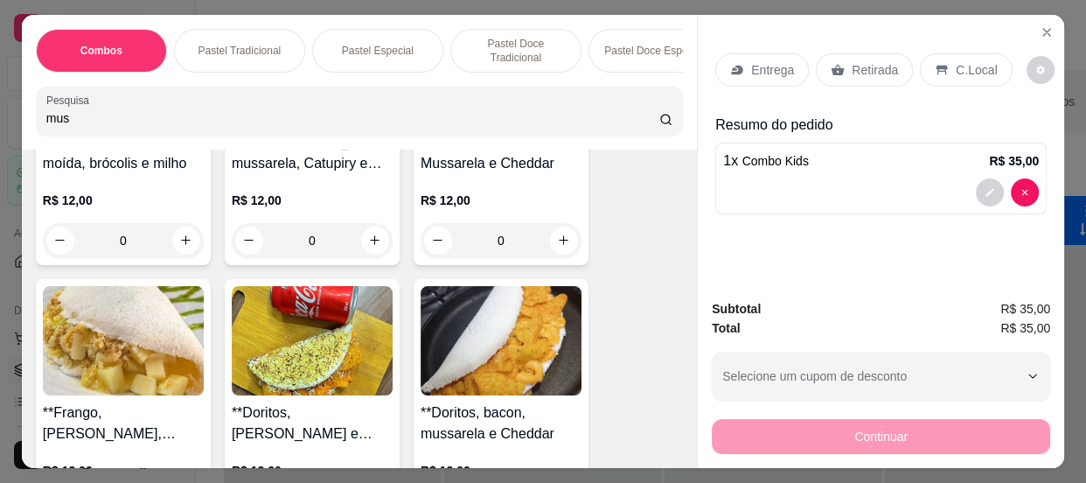
scroll to position [874, 0]
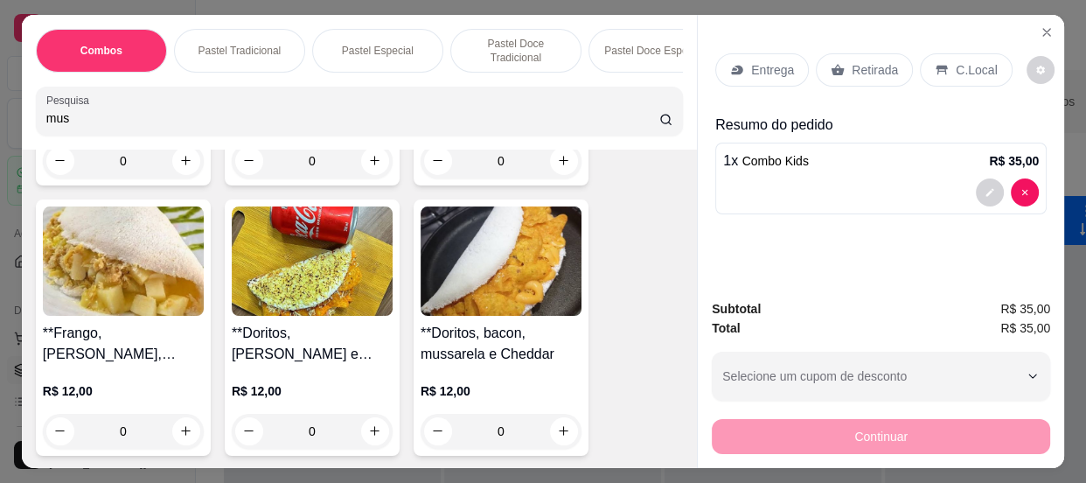
click at [367, 432] on div "0" at bounding box center [312, 430] width 161 height 35
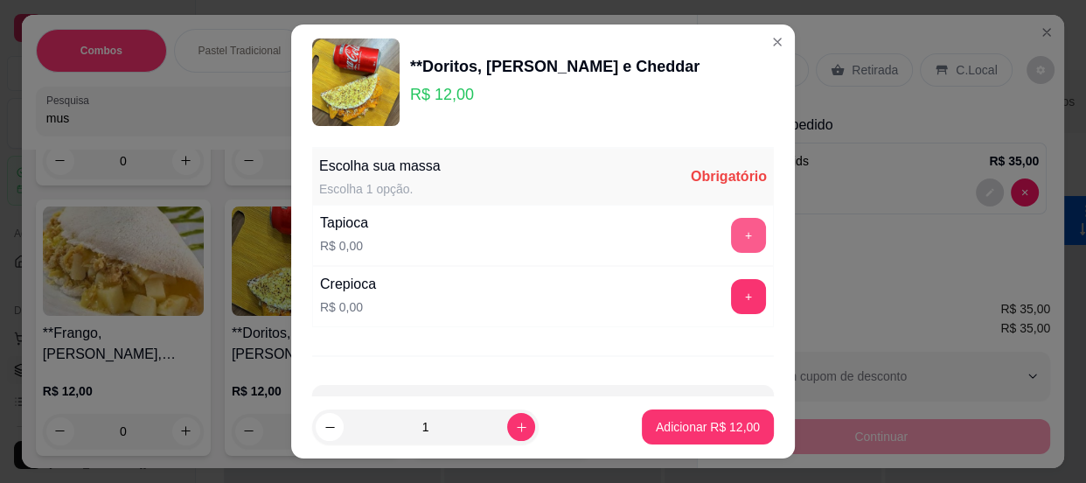
click at [731, 228] on button "+" at bounding box center [748, 235] width 35 height 35
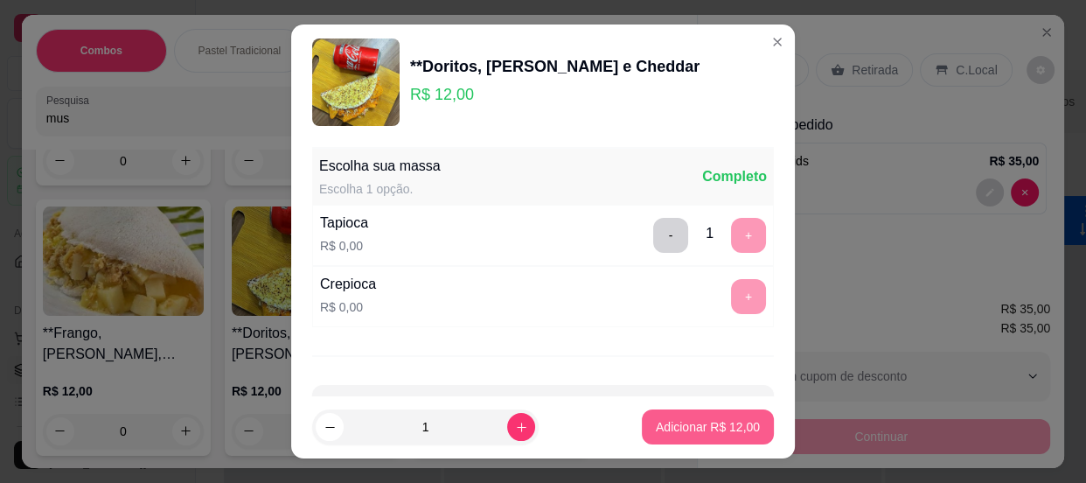
click at [704, 425] on p "Adicionar R$ 12,00" at bounding box center [708, 426] width 104 height 17
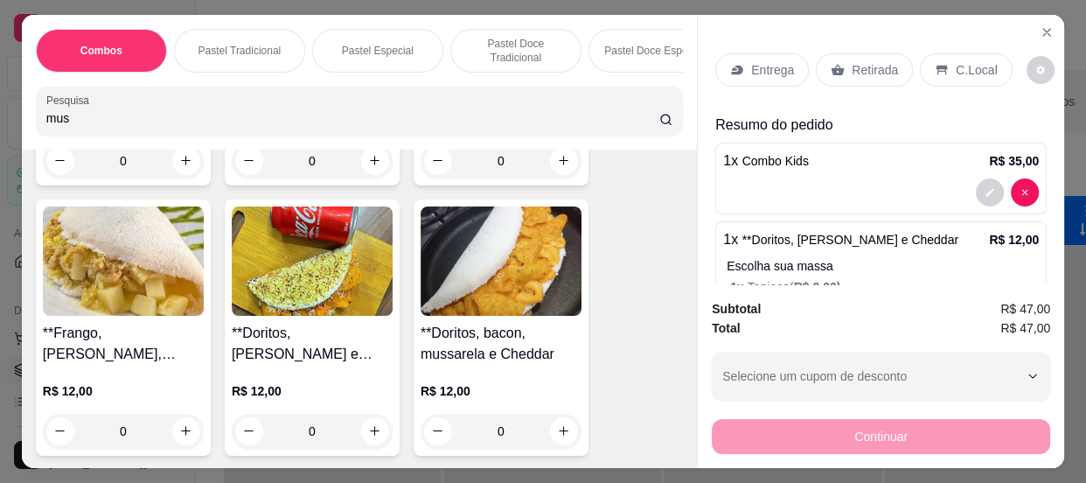
drag, startPoint x: 126, startPoint y: 116, endPoint x: 0, endPoint y: 106, distance: 126.3
click at [0, 106] on div "Combos Pastel Tradicional Pastel Especial Pastel Doce Tradicional Pastel Doce E…" at bounding box center [543, 241] width 1086 height 483
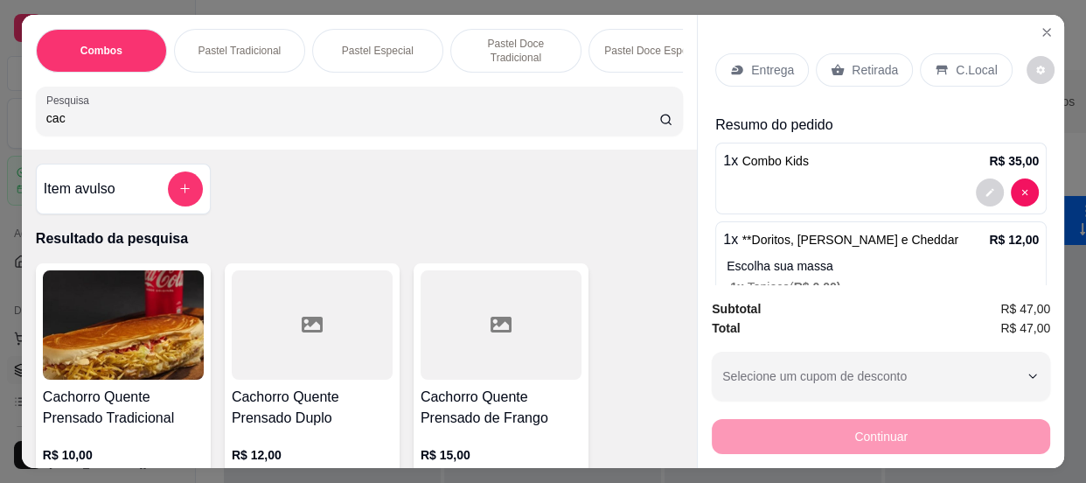
scroll to position [79, 0]
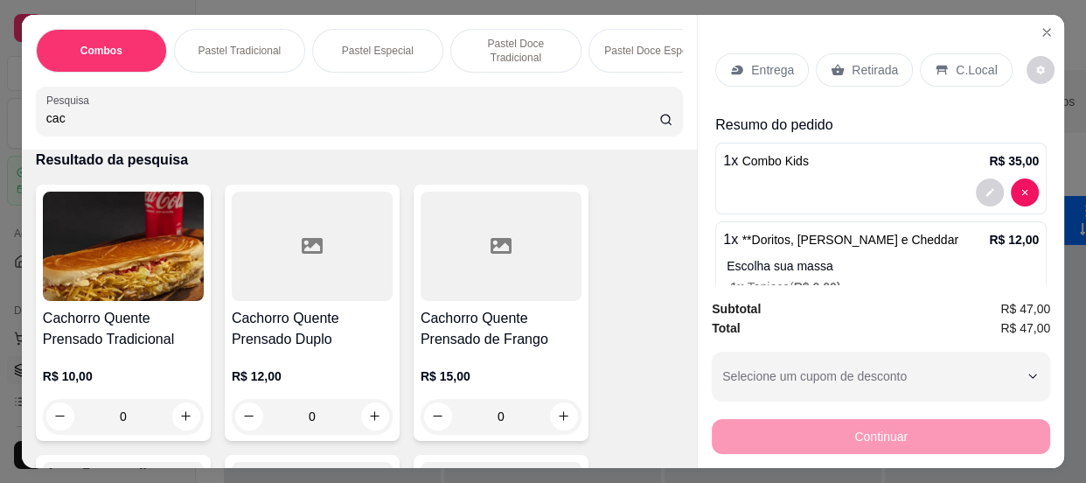
type input "cac"
click at [372, 419] on div "0" at bounding box center [312, 416] width 161 height 35
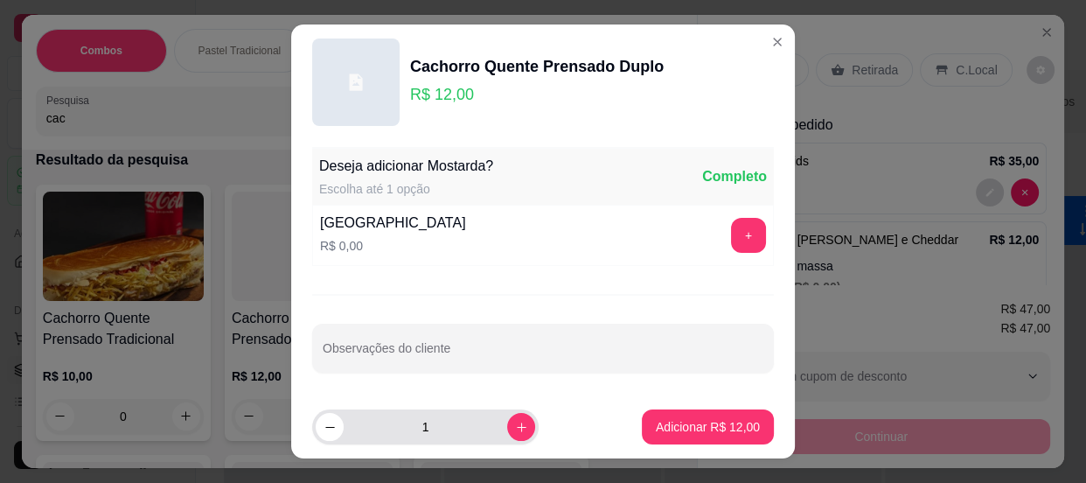
click at [480, 413] on input "1" at bounding box center [425, 426] width 163 height 35
click at [507, 420] on button "increase-product-quantity" at bounding box center [521, 427] width 28 height 28
click at [325, 422] on icon "decrease-product-quantity" at bounding box center [329, 426] width 13 height 13
type input "0"
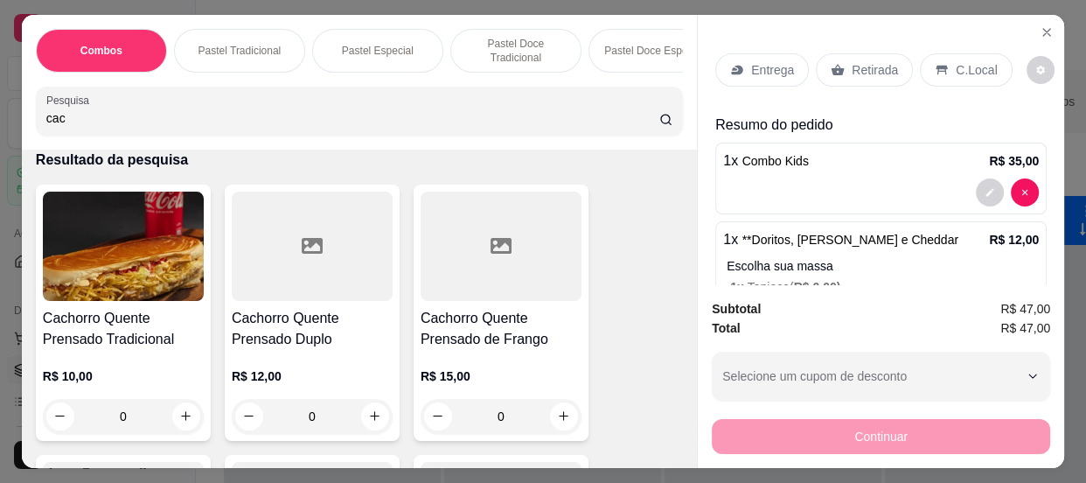
click at [172, 417] on div "0" at bounding box center [123, 416] width 161 height 35
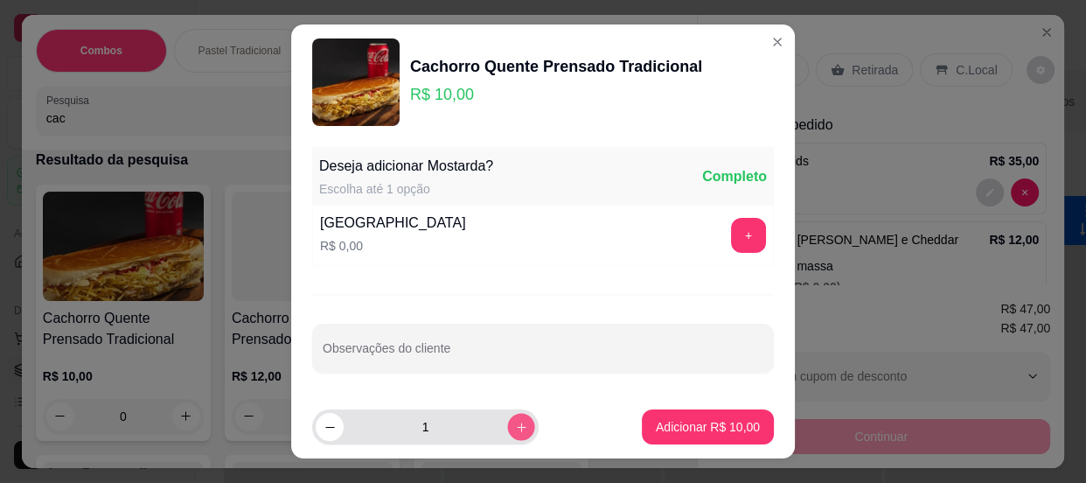
click at [515, 420] on icon "increase-product-quantity" at bounding box center [521, 426] width 13 height 13
type input "2"
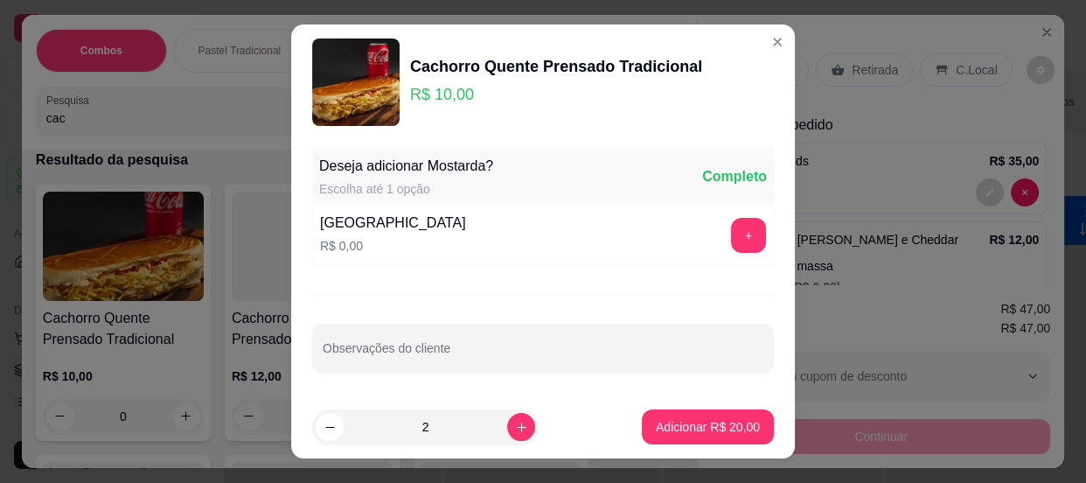
click at [660, 419] on p "Adicionar R$ 20,00" at bounding box center [708, 426] width 104 height 17
type input "2"
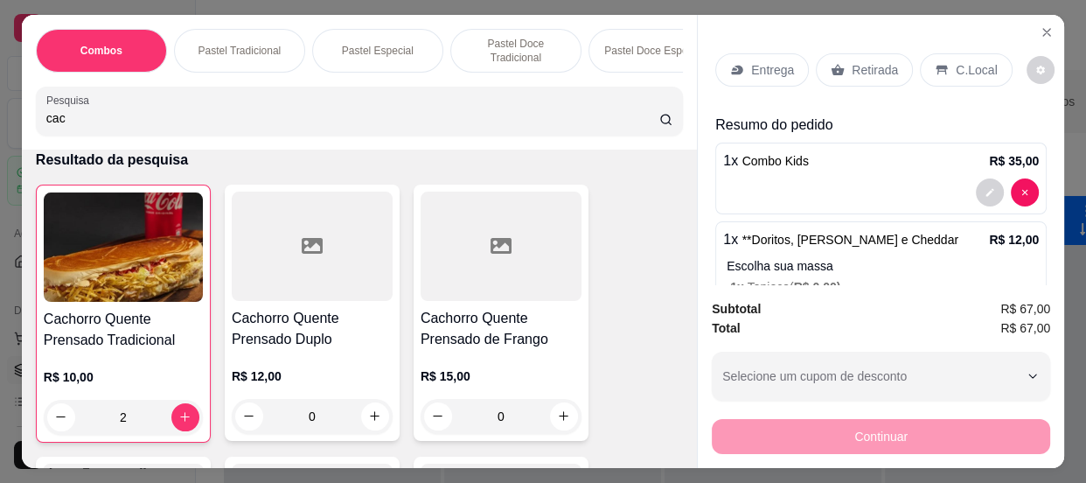
drag, startPoint x: 279, startPoint y: 112, endPoint x: 0, endPoint y: 73, distance: 281.6
click at [0, 73] on div "Combos Pastel Tradicional Pastel Especial Pastel Doce Tradicional Pastel Doce E…" at bounding box center [543, 241] width 1086 height 483
drag, startPoint x: 88, startPoint y: 122, endPoint x: 0, endPoint y: 90, distance: 94.0
click at [0, 90] on div "Combos Pastel Tradicional Pastel Especial Pastel Doce Tradicional Pastel Doce E…" at bounding box center [543, 241] width 1086 height 483
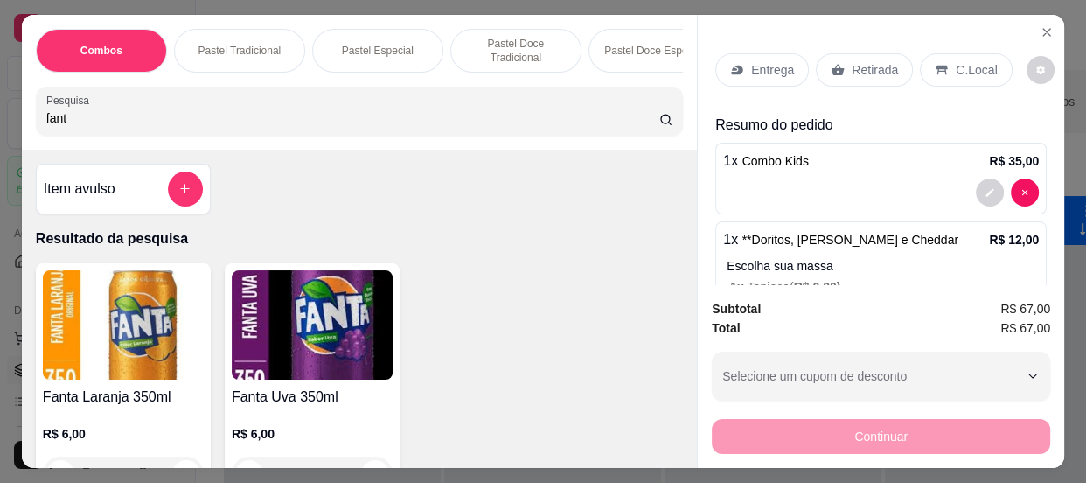
scroll to position [158, 0]
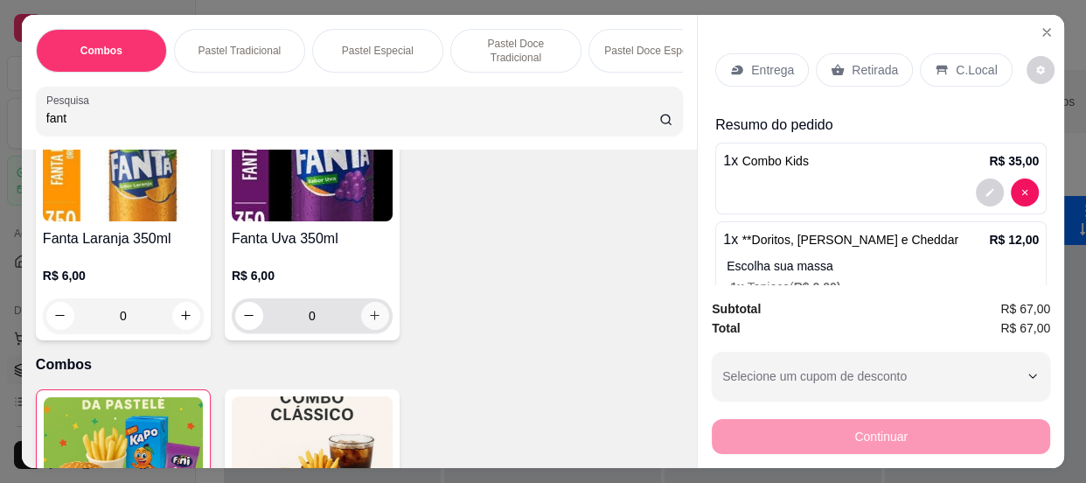
type input "fant"
click at [370, 322] on icon "increase-product-quantity" at bounding box center [374, 315] width 13 height 13
type input "1"
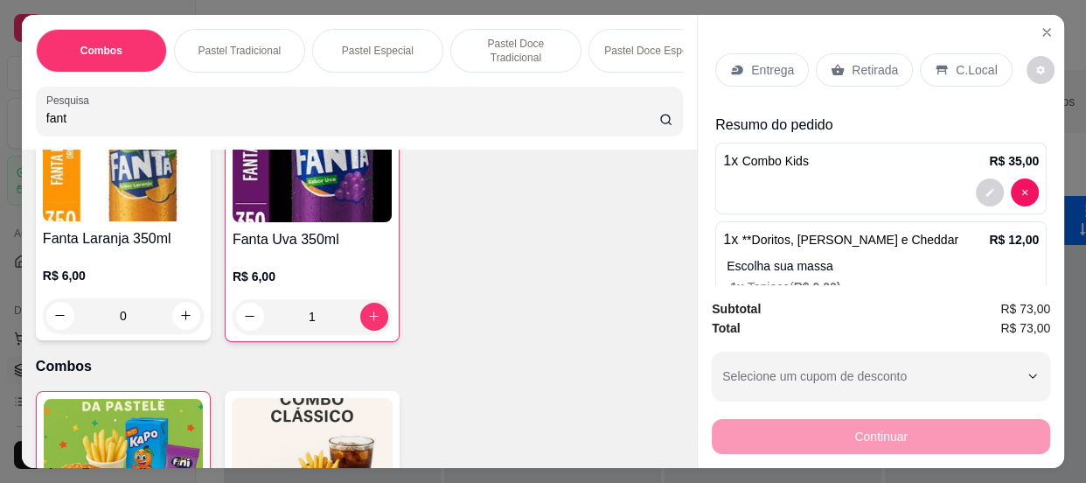
click at [942, 74] on div "C.Local" at bounding box center [966, 69] width 92 height 33
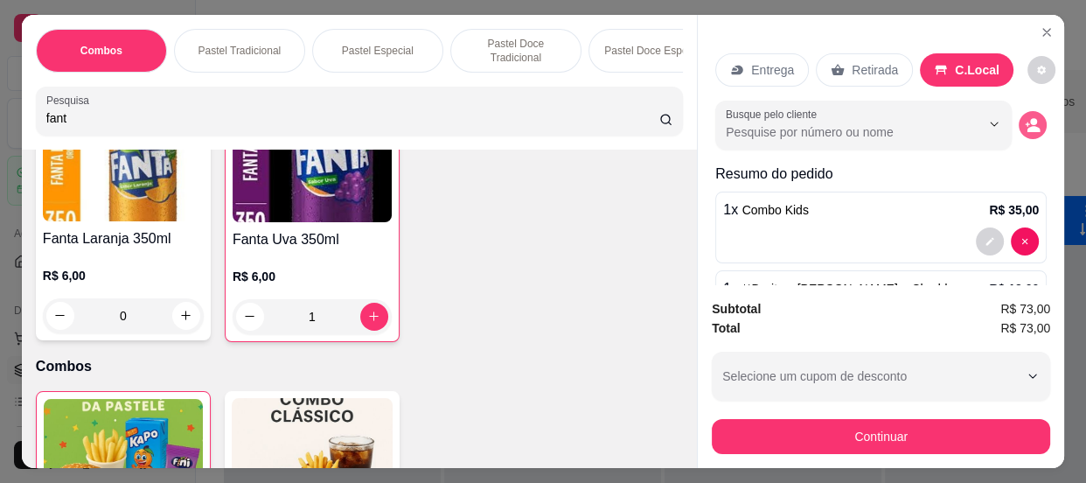
click at [1025, 123] on icon "decrease-product-quantity" at bounding box center [1033, 125] width 16 height 16
click at [851, 66] on p "Retirada" at bounding box center [874, 69] width 46 height 17
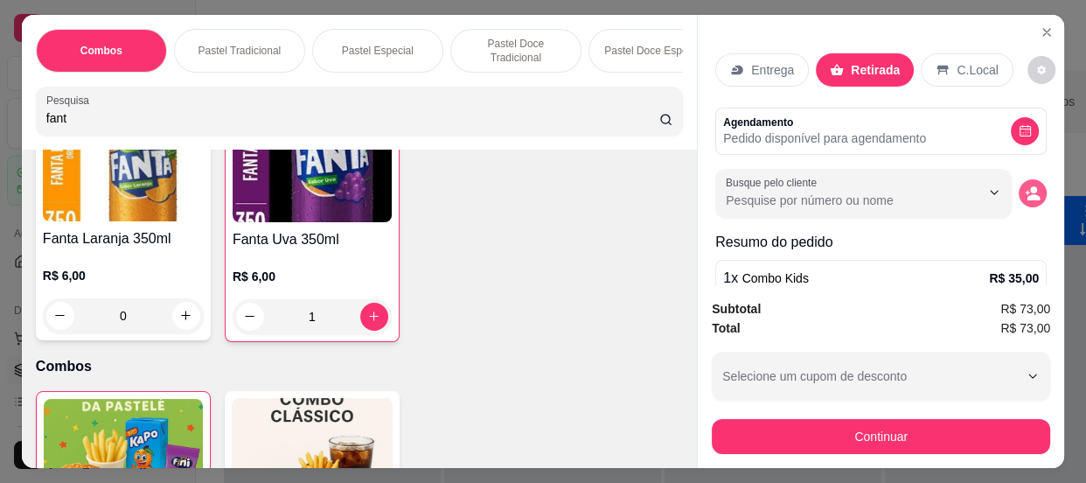
click at [1018, 179] on button "decrease-product-quantity" at bounding box center [1032, 193] width 28 height 28
click at [494, 329] on input "Nome do cliente" at bounding box center [543, 329] width 329 height 17
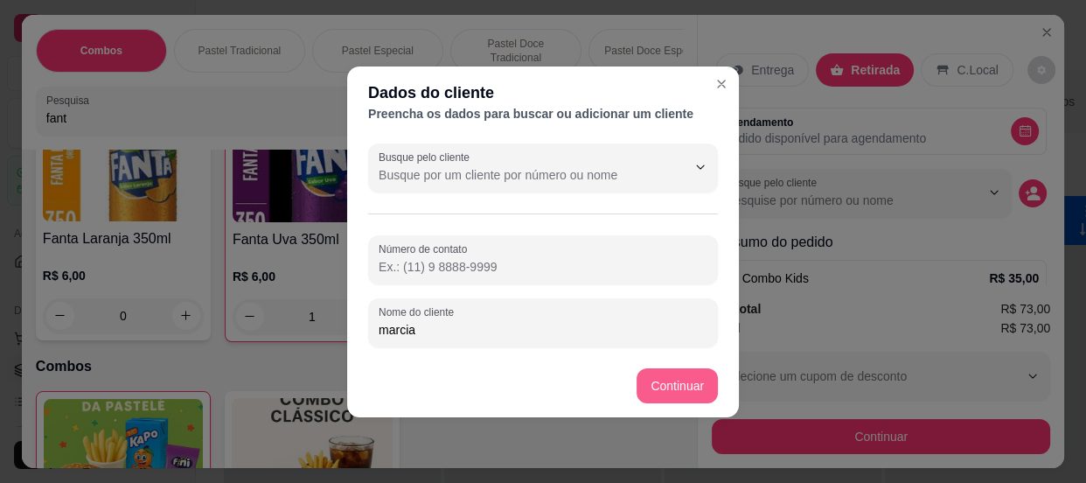
type input "marcia"
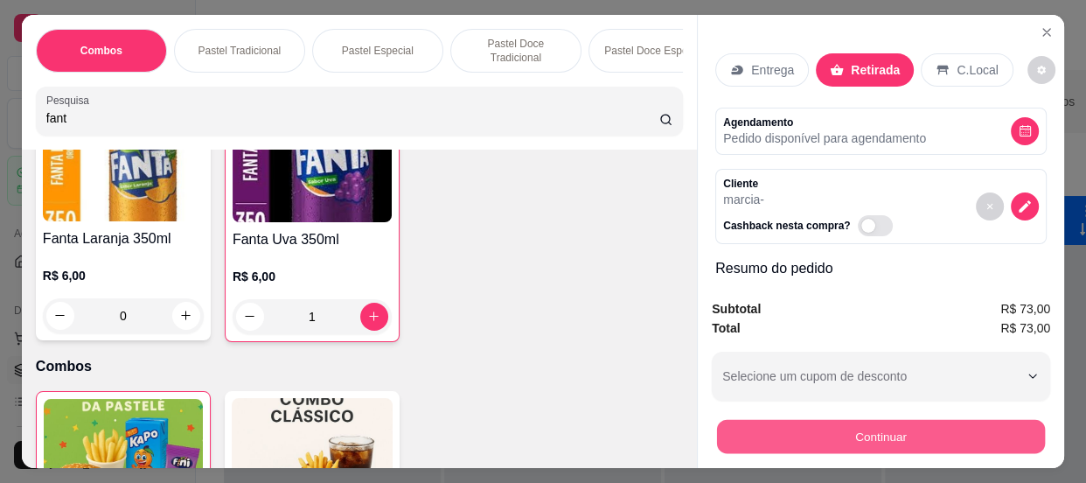
click at [793, 437] on button "Continuar" at bounding box center [881, 437] width 328 height 34
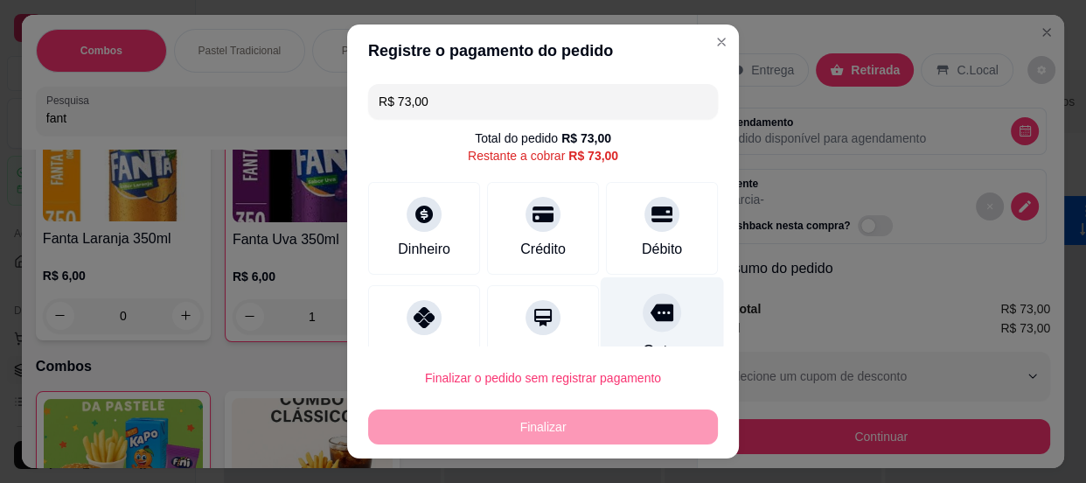
click at [650, 319] on icon at bounding box center [661, 311] width 23 height 17
type input "R$ 0,00"
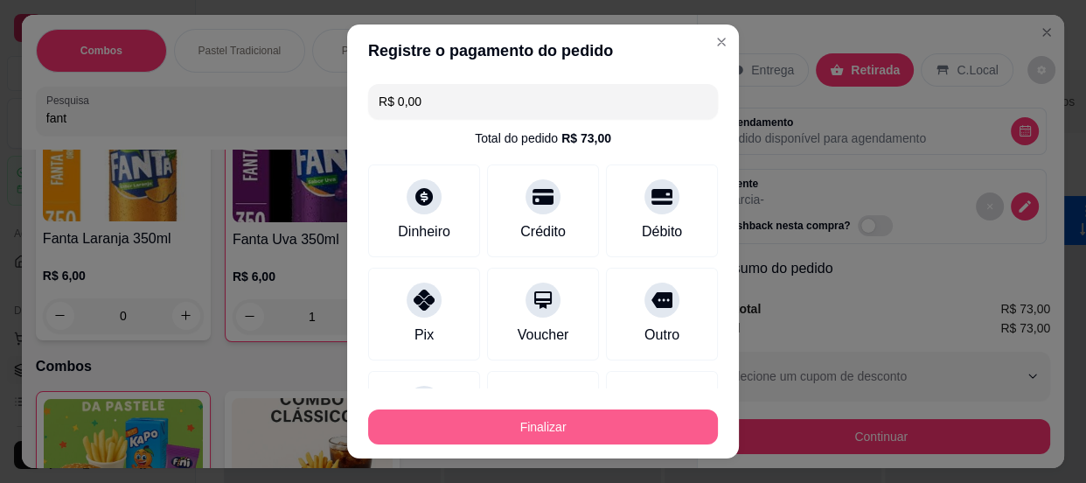
click at [641, 409] on button "Finalizar" at bounding box center [543, 426] width 350 height 35
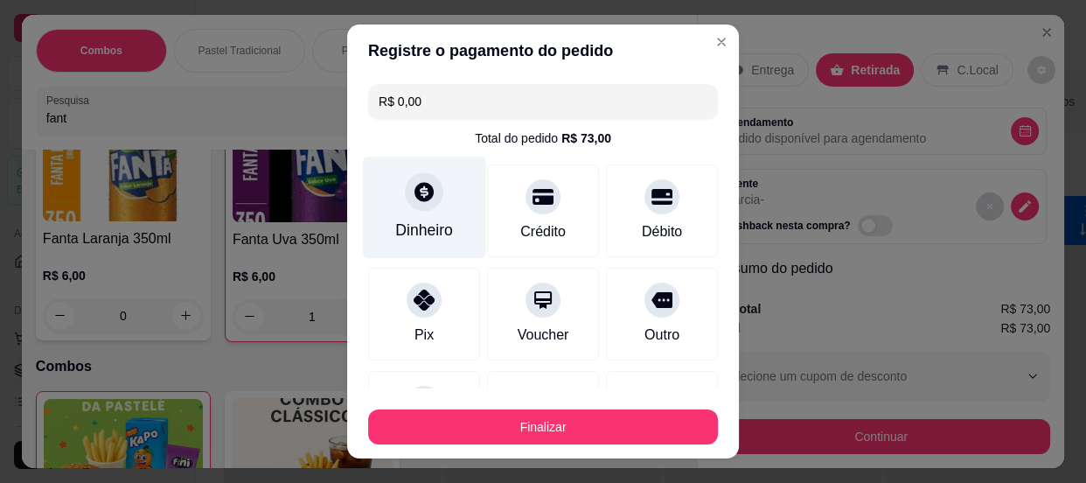
click at [422, 186] on icon at bounding box center [424, 191] width 23 height 23
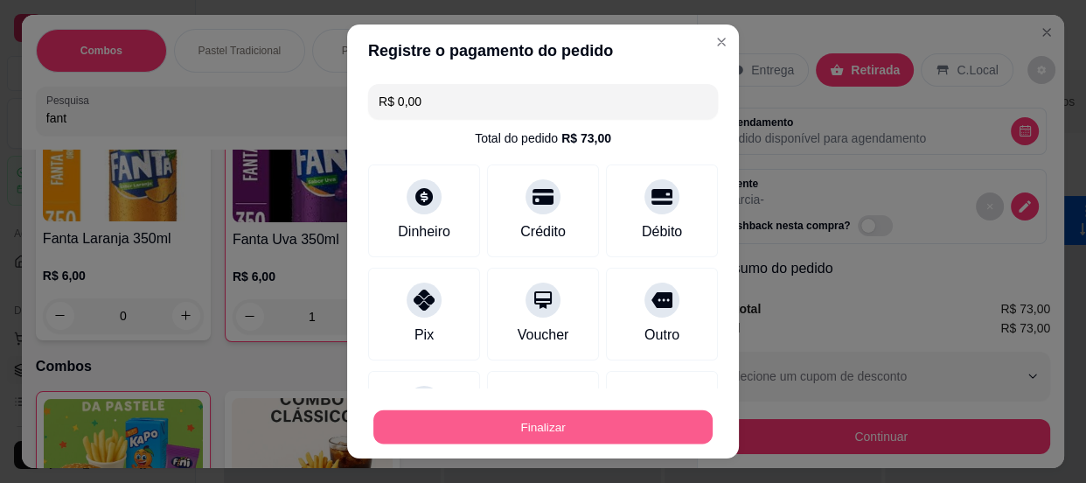
click at [603, 423] on button "Finalizar" at bounding box center [542, 427] width 339 height 34
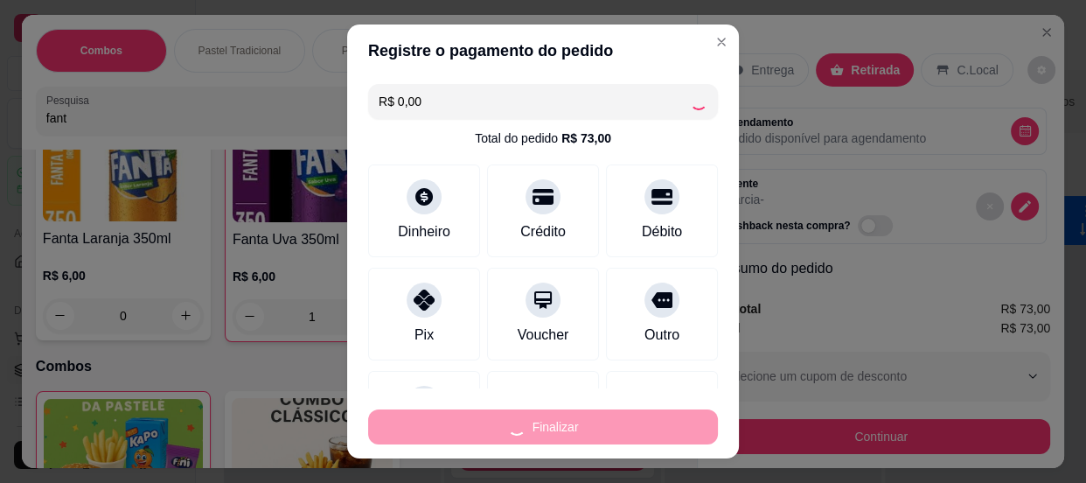
type input "0"
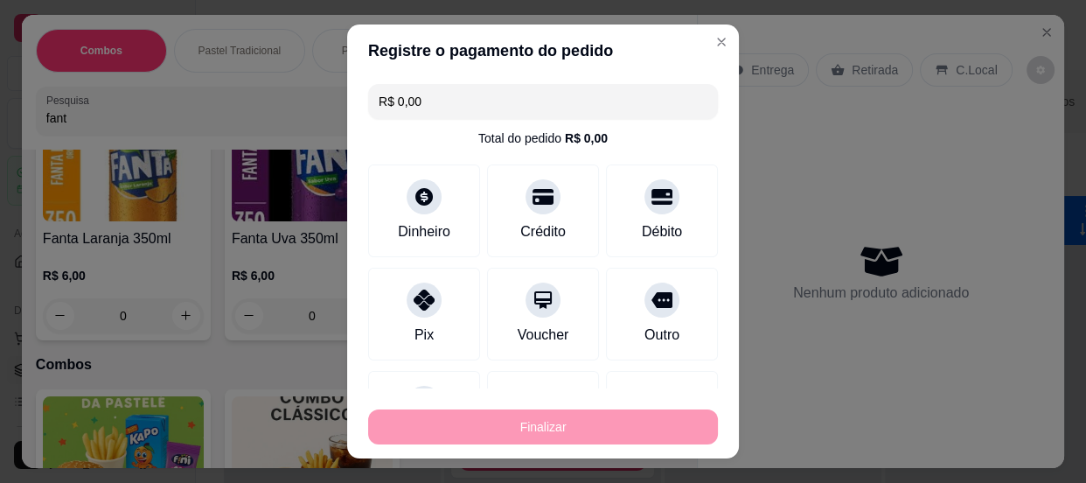
type input "-R$ 73,00"
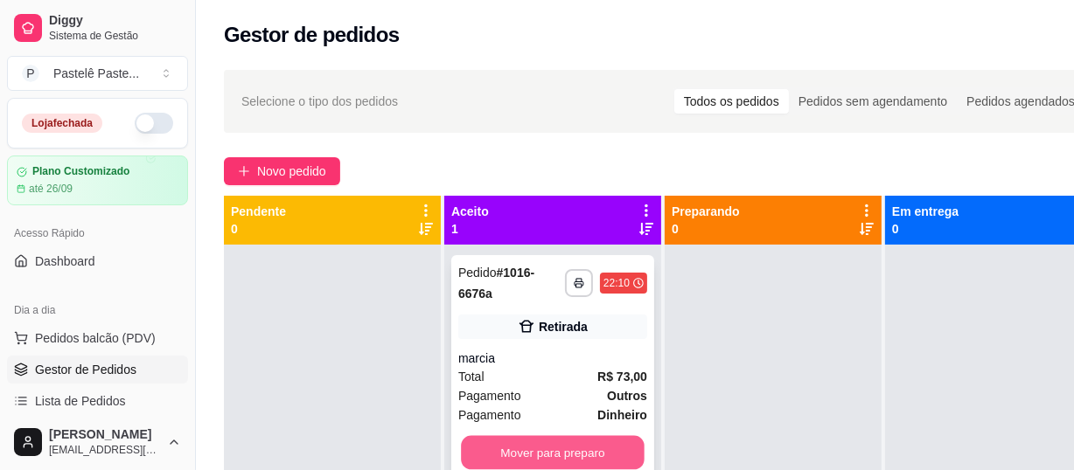
click at [607, 450] on button "Mover para preparo" at bounding box center [553, 453] width 184 height 34
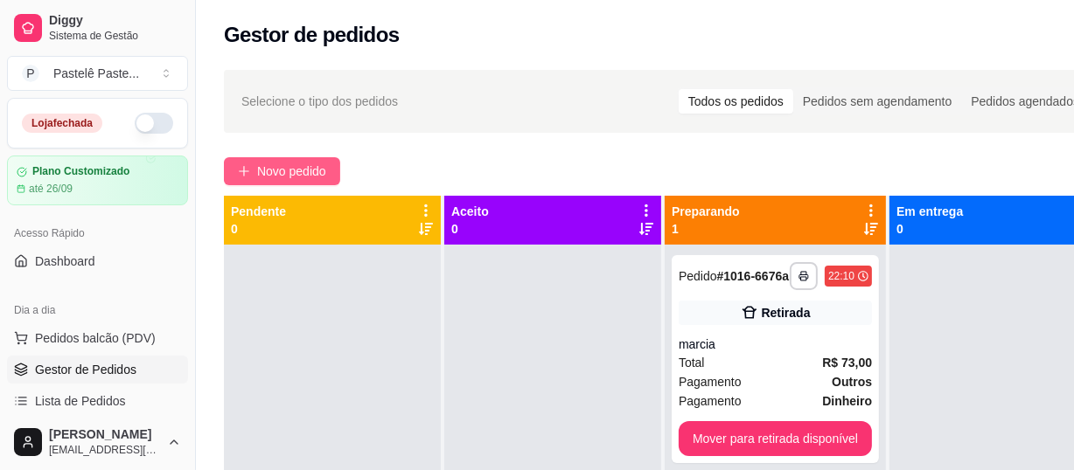
click at [295, 163] on span "Novo pedido" at bounding box center [291, 171] width 69 height 19
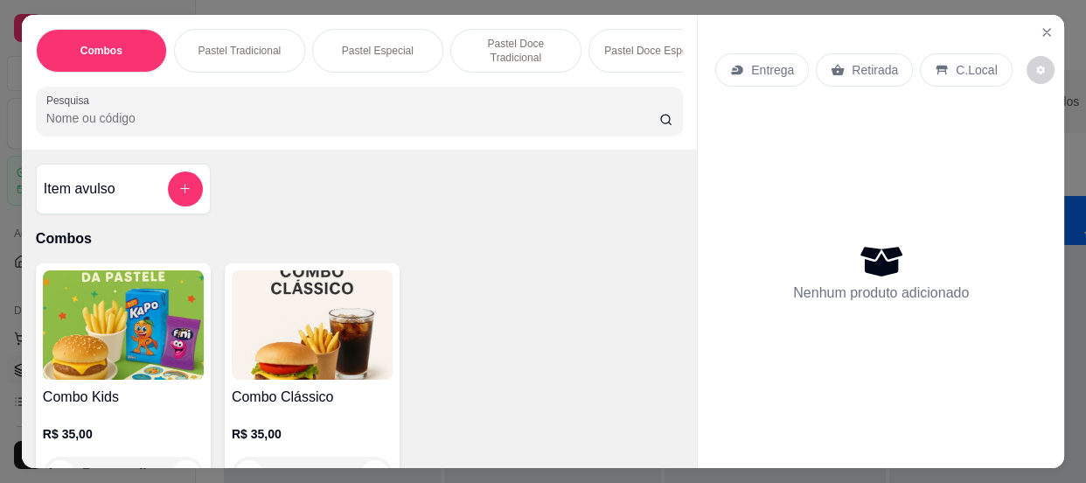
click at [152, 141] on div "Combos Pastel Tradicional Pastel Especial Pastel Doce Tradicional Pastel Doce E…" at bounding box center [359, 82] width 675 height 135
click at [151, 127] on input "Pesquisa" at bounding box center [352, 117] width 613 height 17
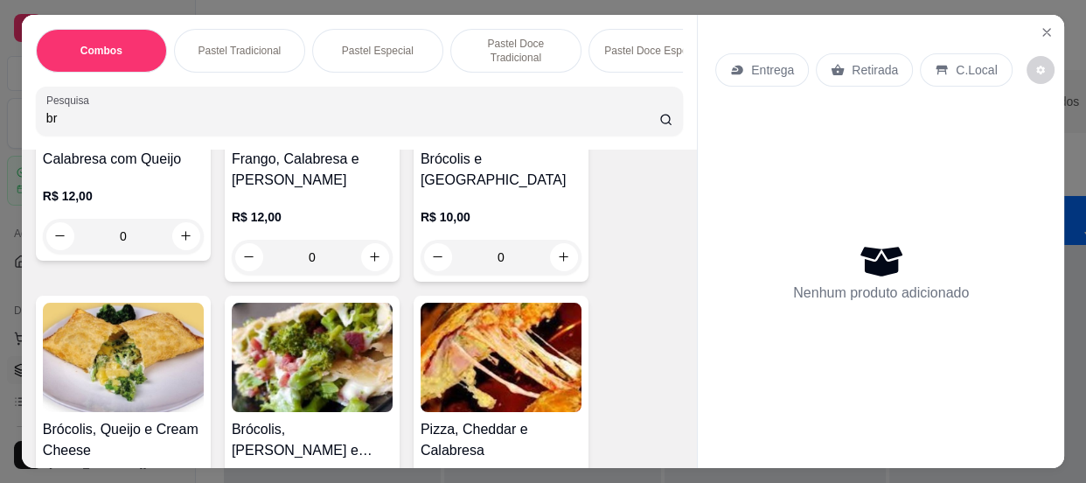
scroll to position [317, 0]
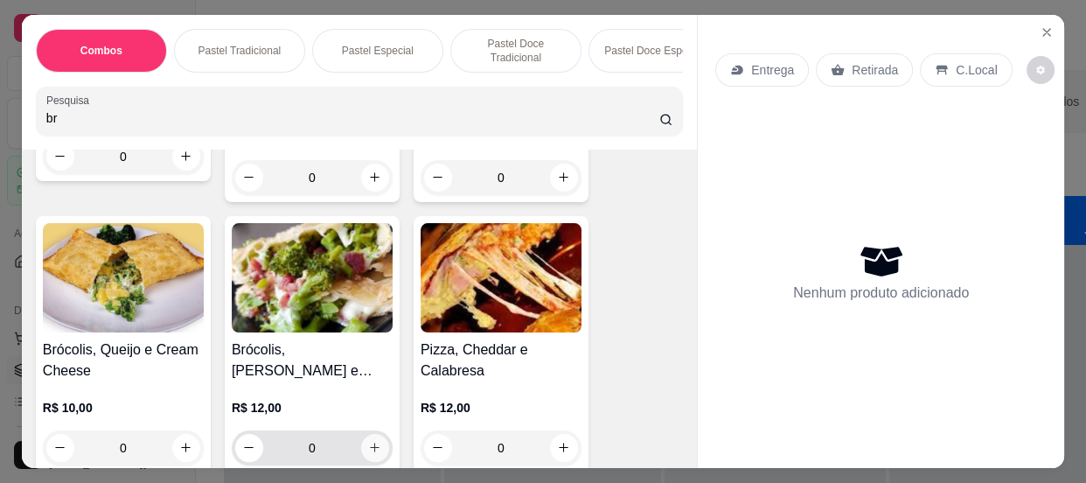
type input "br"
click at [370, 441] on icon "increase-product-quantity" at bounding box center [374, 447] width 13 height 13
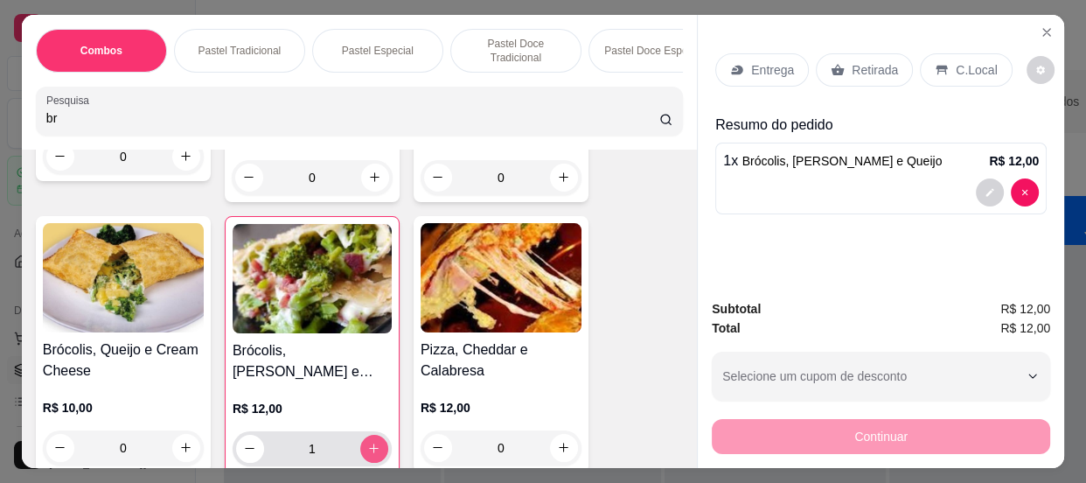
type input "1"
drag, startPoint x: 61, startPoint y: 122, endPoint x: 13, endPoint y: 118, distance: 48.3
click at [13, 118] on div "Combos Pastel Tradicional Pastel Especial Pastel Doce Tradicional Pastel Doce E…" at bounding box center [543, 241] width 1086 height 483
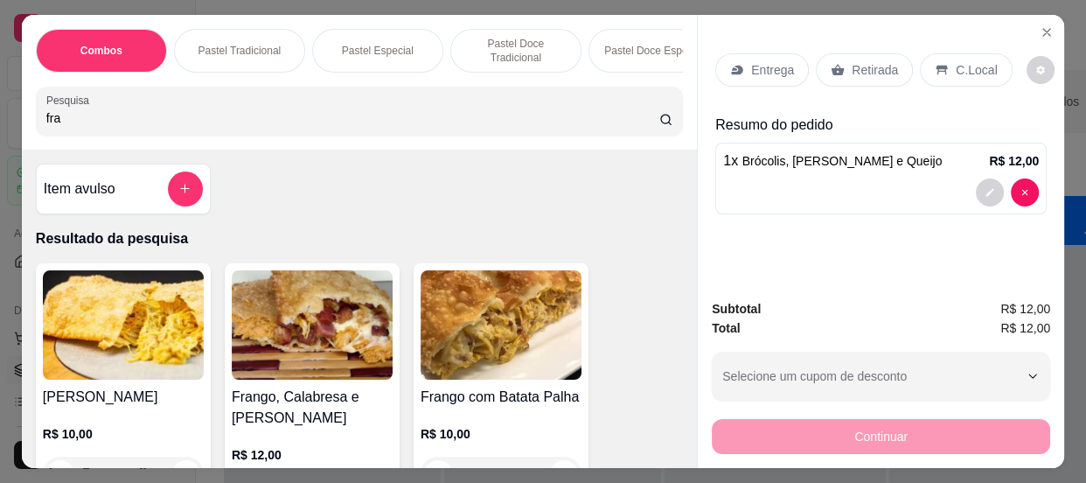
scroll to position [79, 0]
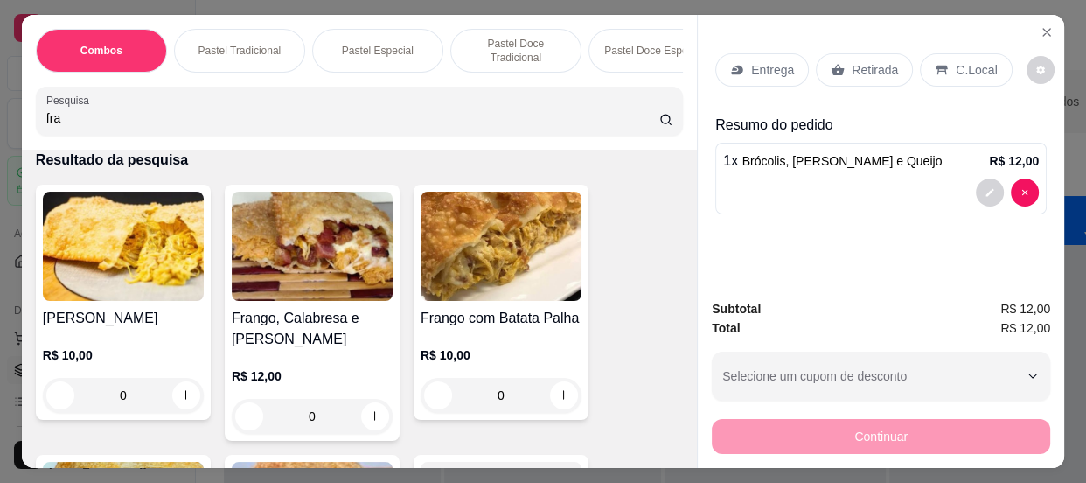
type input "fra"
click at [177, 393] on div "0" at bounding box center [123, 395] width 161 height 35
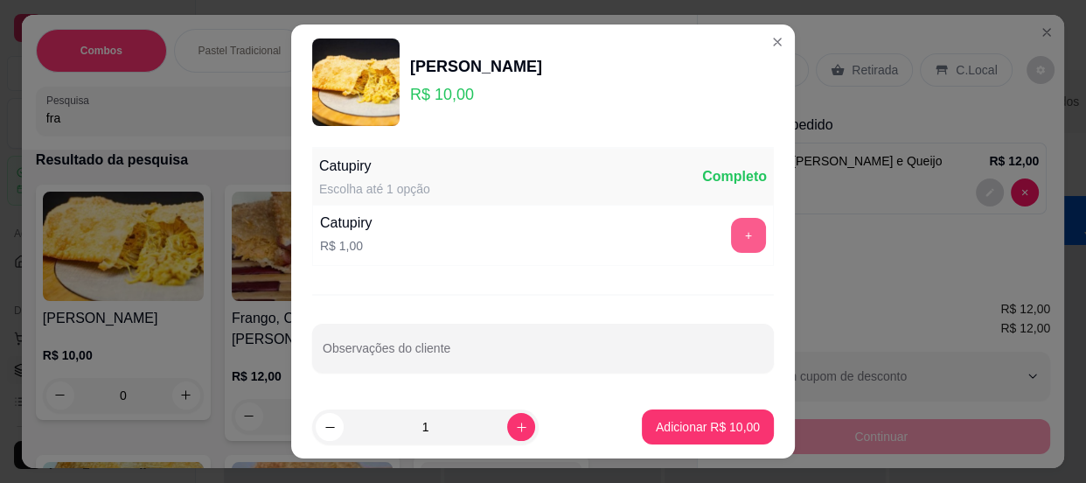
click at [731, 220] on button "+" at bounding box center [748, 235] width 35 height 35
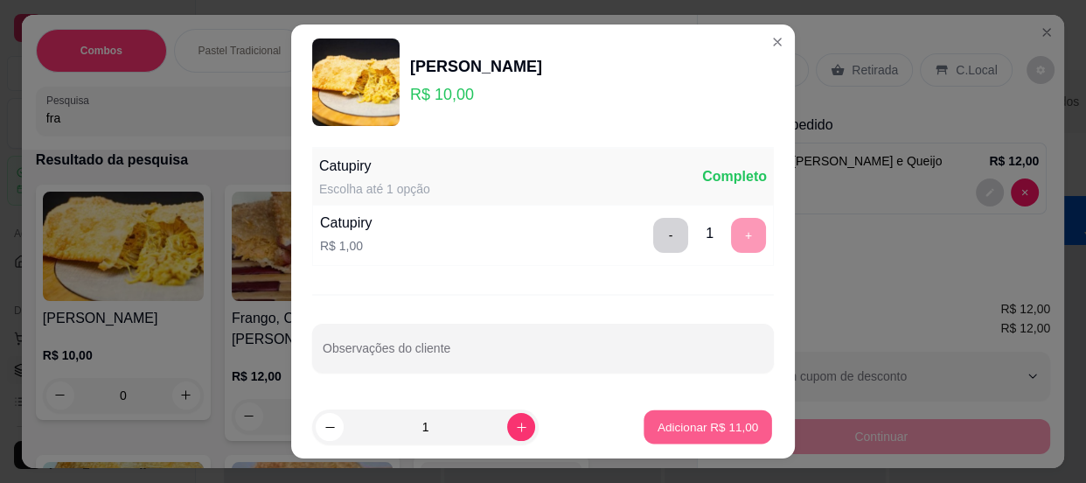
click at [721, 425] on p "Adicionar R$ 11,00" at bounding box center [707, 427] width 101 height 17
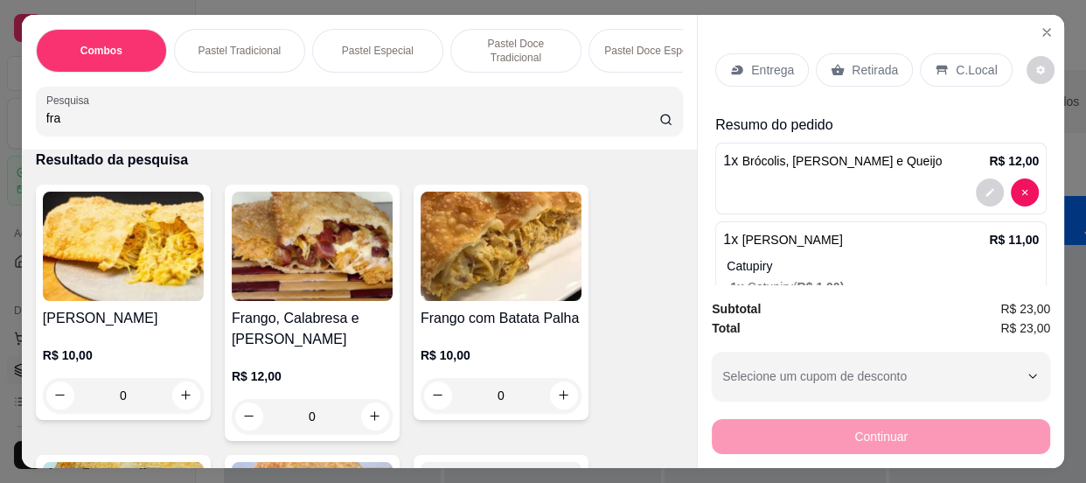
drag, startPoint x: 65, startPoint y: 126, endPoint x: 2, endPoint y: 112, distance: 64.5
click at [22, 122] on div "Combos Pastel Tradicional Pastel Especial Pastel Doce Tradicional Pastel Doce E…" at bounding box center [359, 82] width 675 height 135
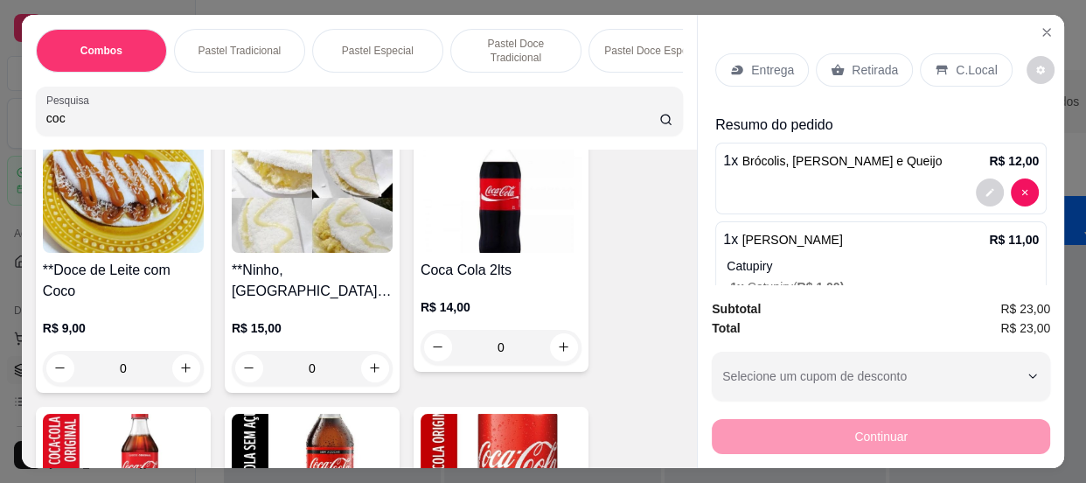
scroll to position [636, 0]
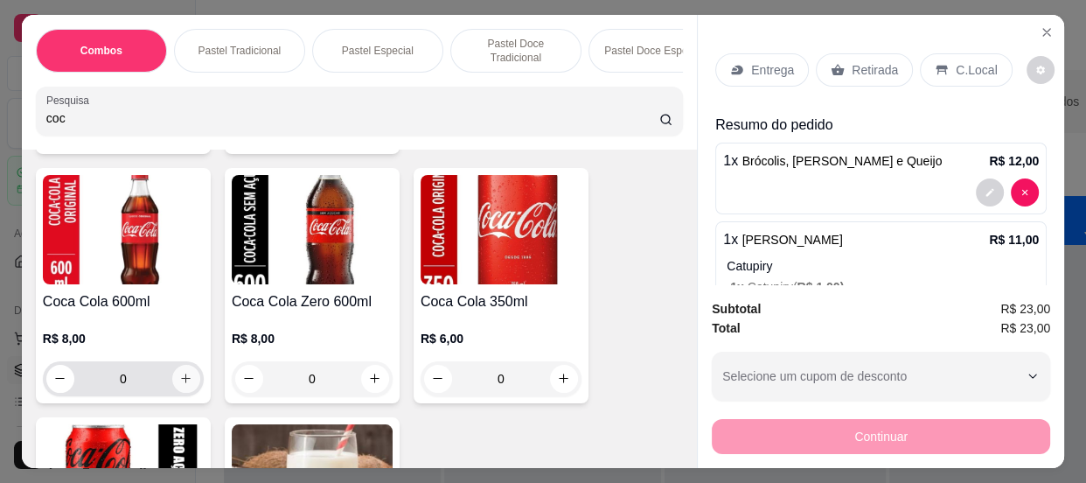
type input "coc"
click at [172, 380] on button "increase-product-quantity" at bounding box center [185, 378] width 27 height 27
type input "1"
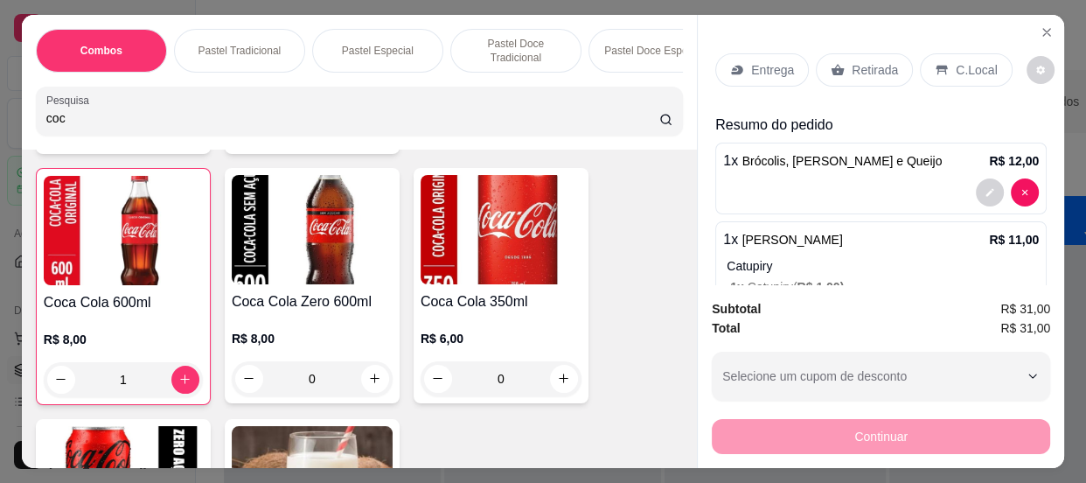
drag, startPoint x: 63, startPoint y: 125, endPoint x: 0, endPoint y: 125, distance: 62.9
click at [0, 125] on div "Combos Pastel Tradicional Pastel Especial Pastel Doce Tradicional Pastel Doce E…" at bounding box center [543, 241] width 1086 height 483
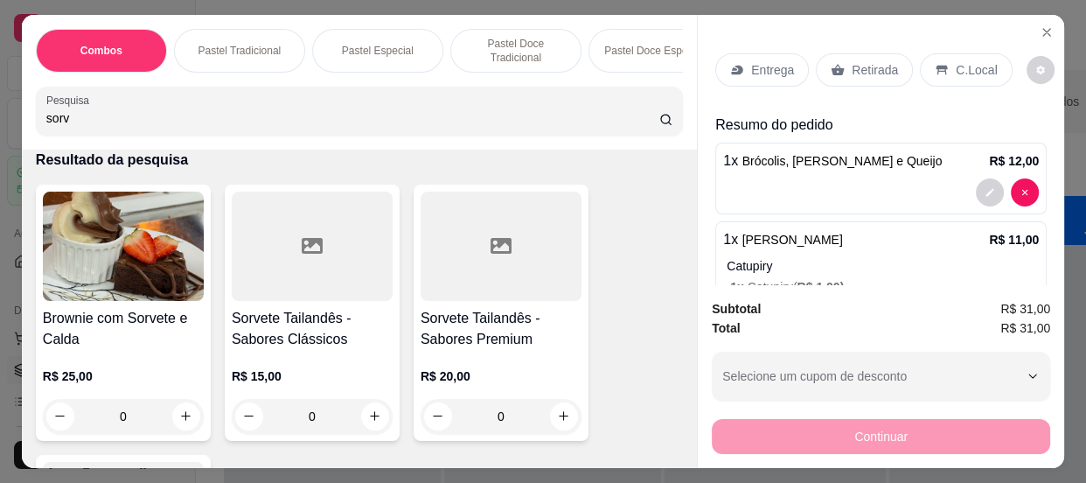
scroll to position [158, 0]
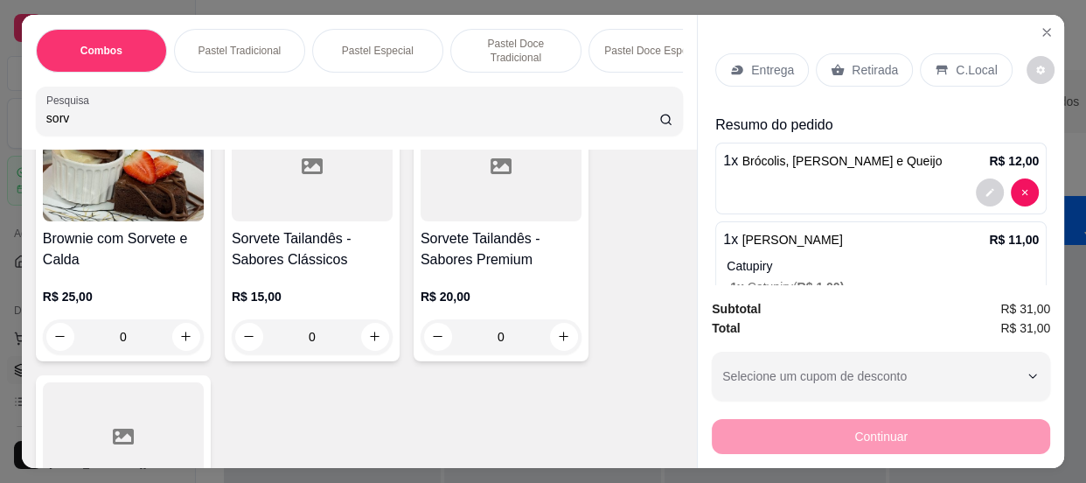
type input "sorv"
click at [304, 217] on div at bounding box center [312, 166] width 161 height 109
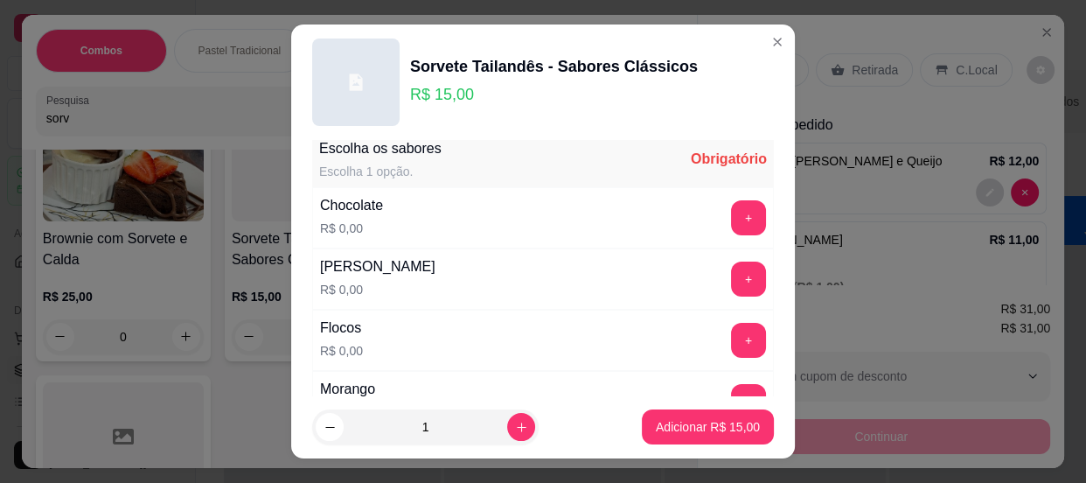
scroll to position [0, 0]
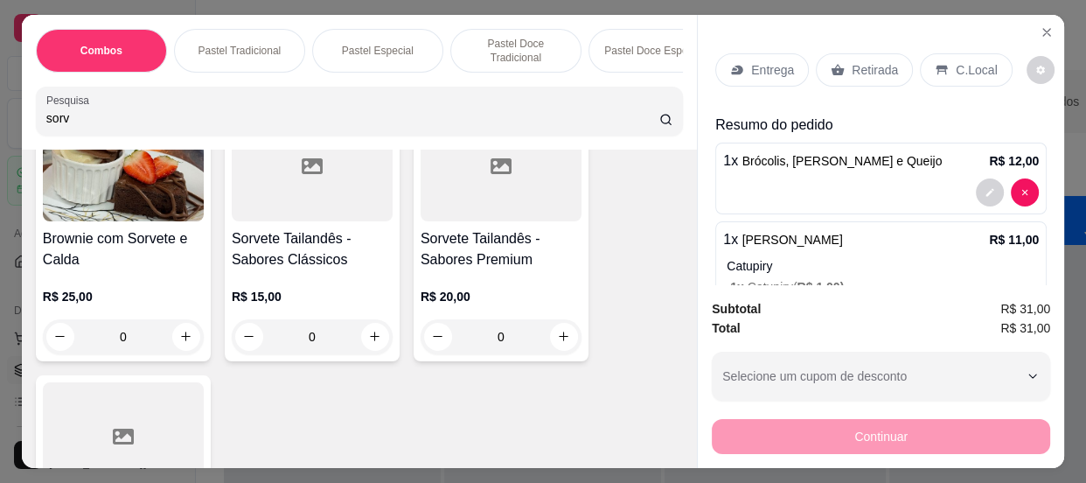
click at [476, 212] on div at bounding box center [500, 166] width 161 height 109
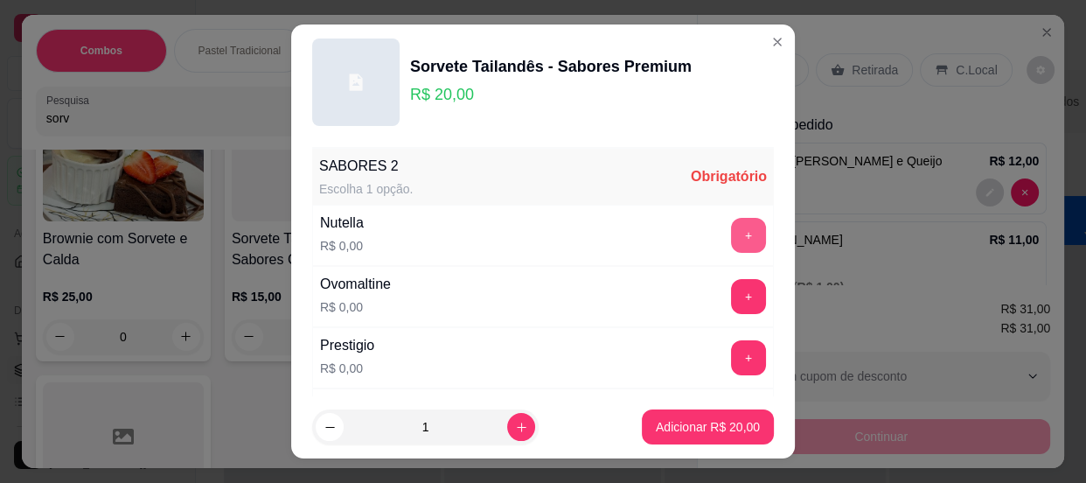
click at [731, 225] on button "+" at bounding box center [748, 235] width 35 height 35
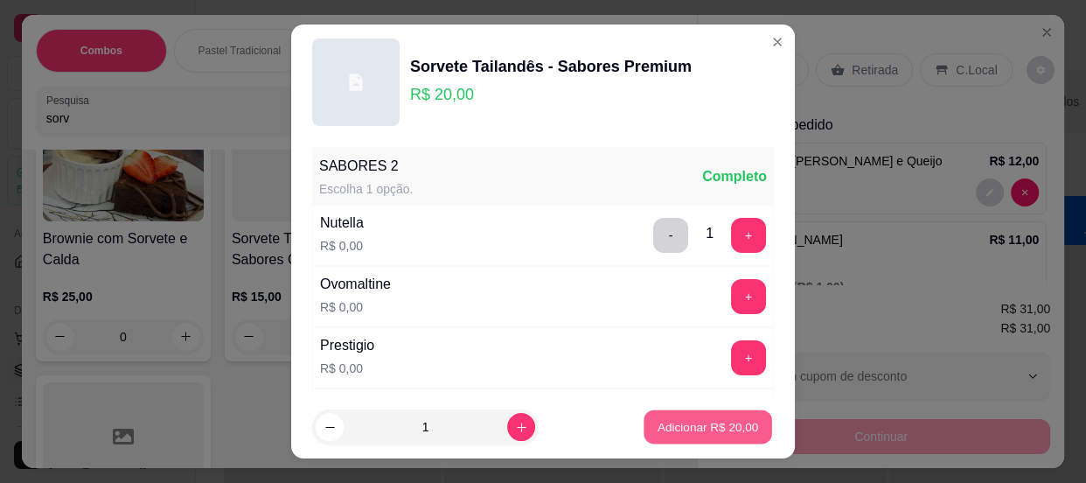
click at [722, 420] on p "Adicionar R$ 20,00" at bounding box center [707, 427] width 101 height 17
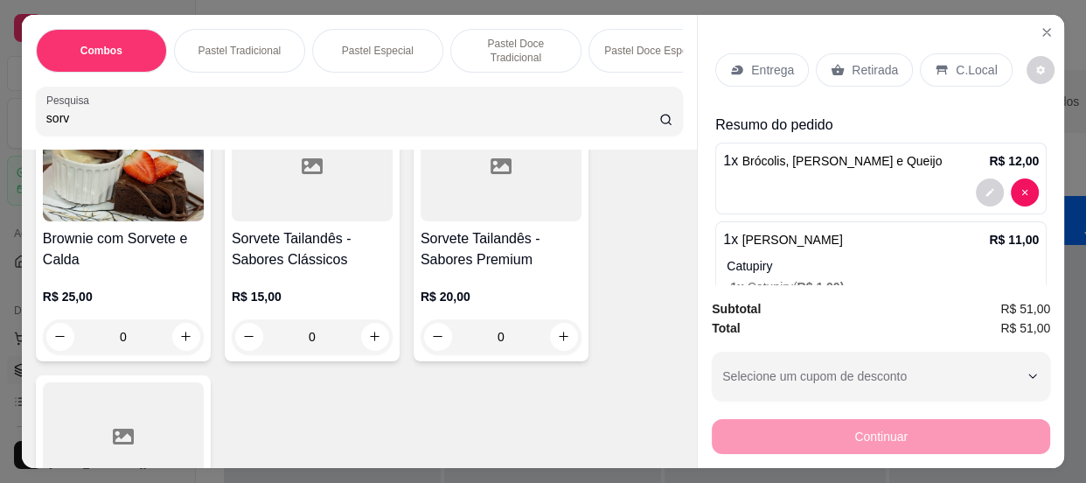
click at [923, 53] on div "C.Local" at bounding box center [966, 69] width 92 height 33
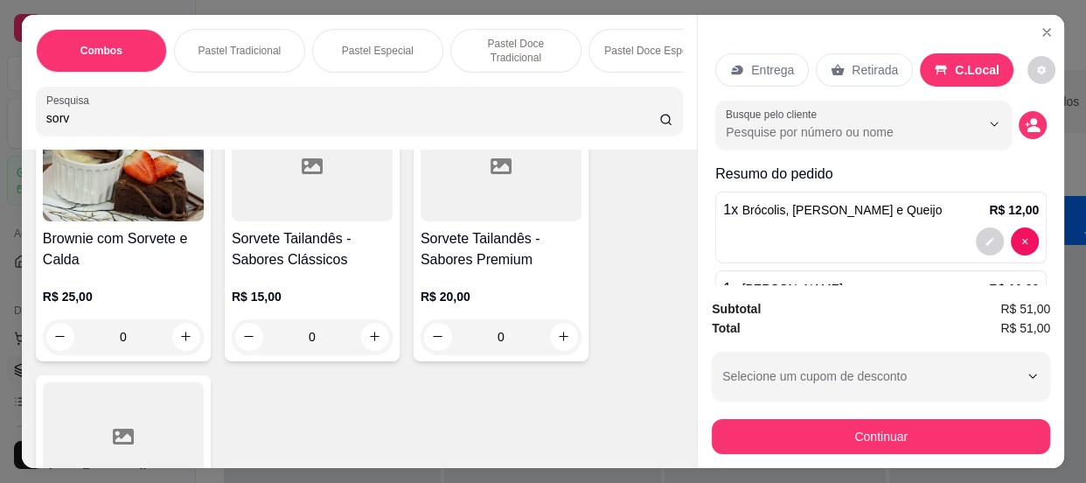
click at [1004, 106] on div "Busque pelo cliente" at bounding box center [880, 125] width 331 height 49
click at [1030, 118] on circle "decrease-product-quantity" at bounding box center [1033, 121] width 7 height 7
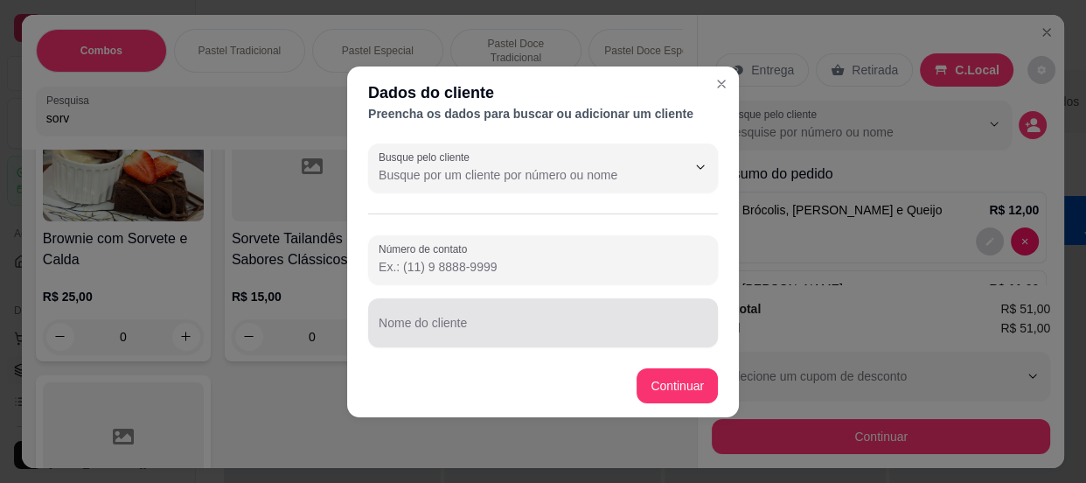
click at [528, 323] on input "Nome do cliente" at bounding box center [543, 329] width 329 height 17
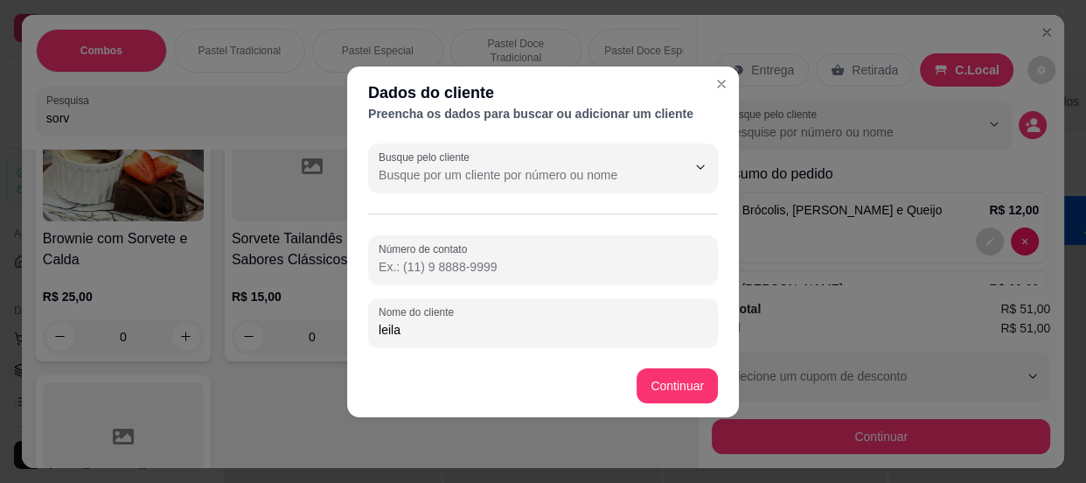
type input "leila"
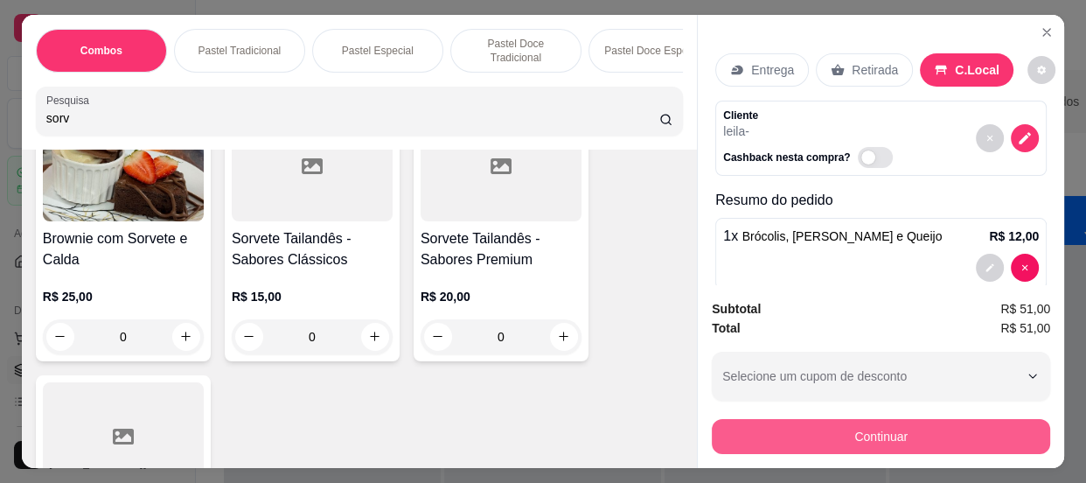
click at [765, 419] on button "Continuar" at bounding box center [881, 436] width 338 height 35
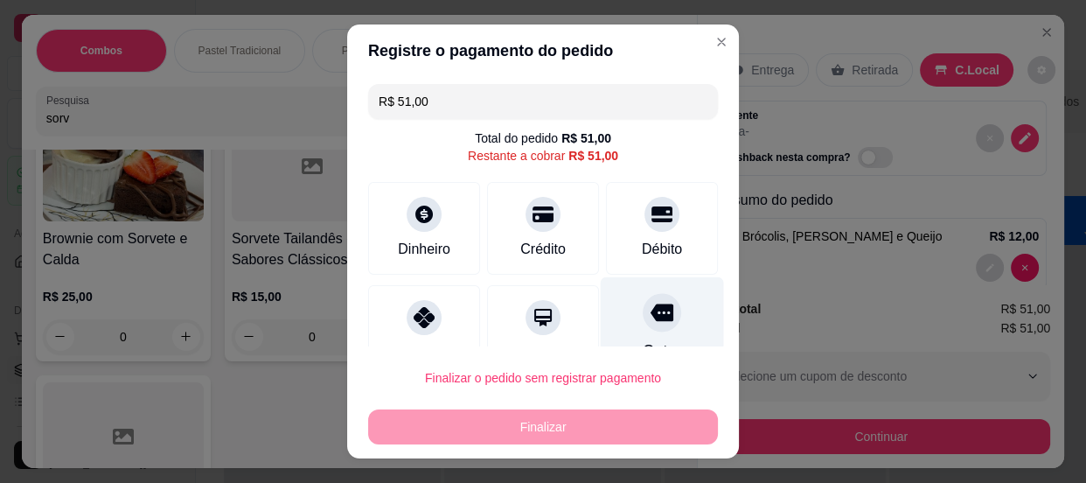
drag, startPoint x: 635, startPoint y: 323, endPoint x: 623, endPoint y: 344, distance: 23.9
click at [650, 323] on icon at bounding box center [661, 312] width 23 height 23
type input "R$ 0,00"
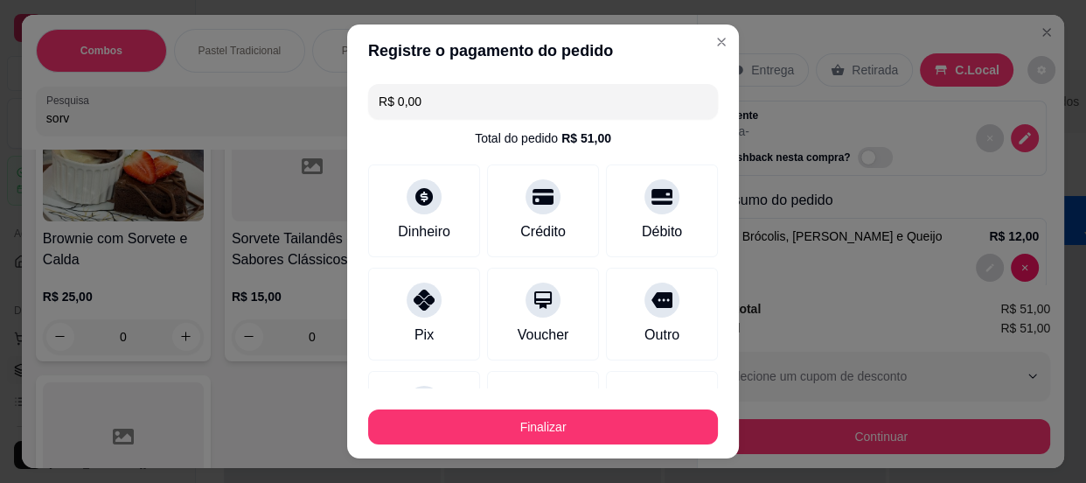
click at [623, 428] on div "Brownie com Sorvete e Calda R$ 25,00 0 Sorvete Tailandês - Sabores Clássicos R$…" at bounding box center [359, 357] width 647 height 505
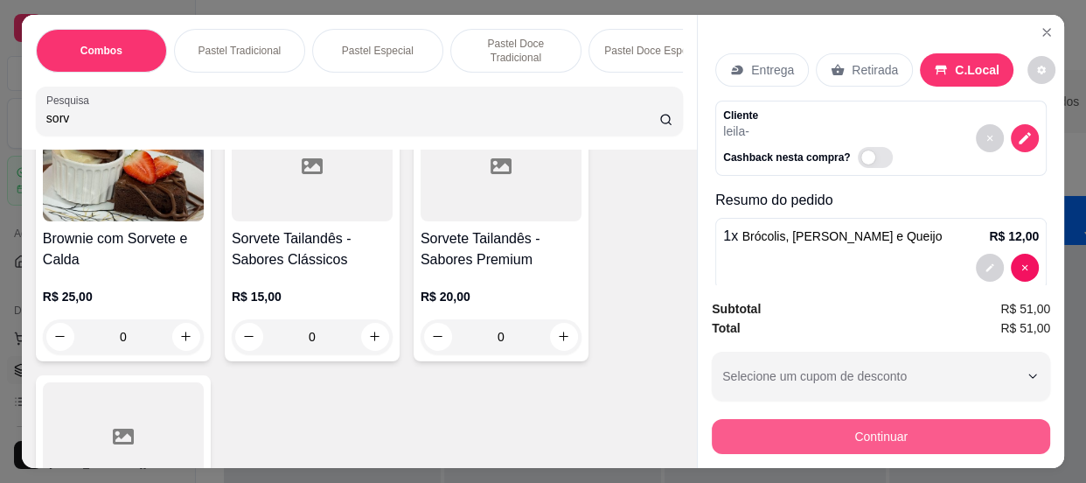
click at [748, 431] on button "Continuar" at bounding box center [881, 436] width 338 height 35
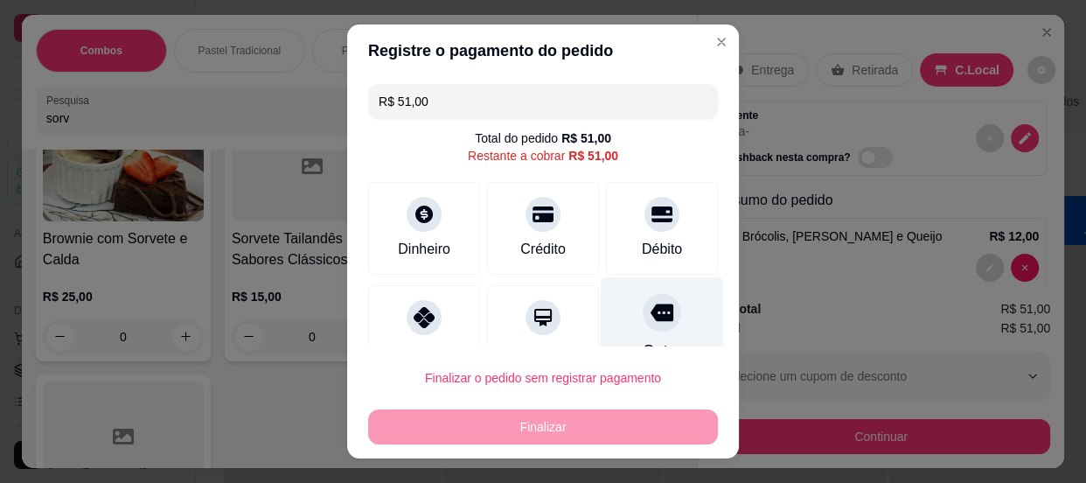
click at [643, 325] on div at bounding box center [662, 312] width 38 height 38
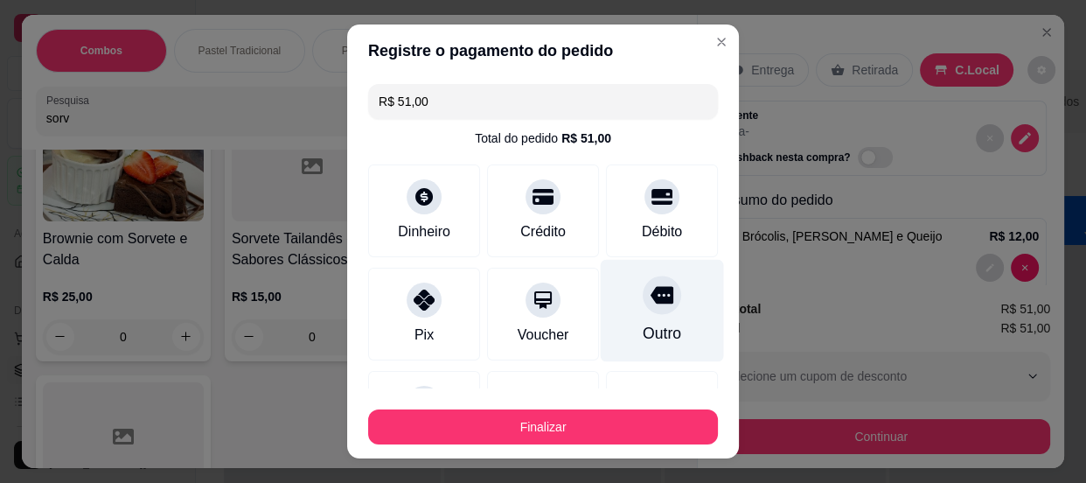
type input "R$ 0,00"
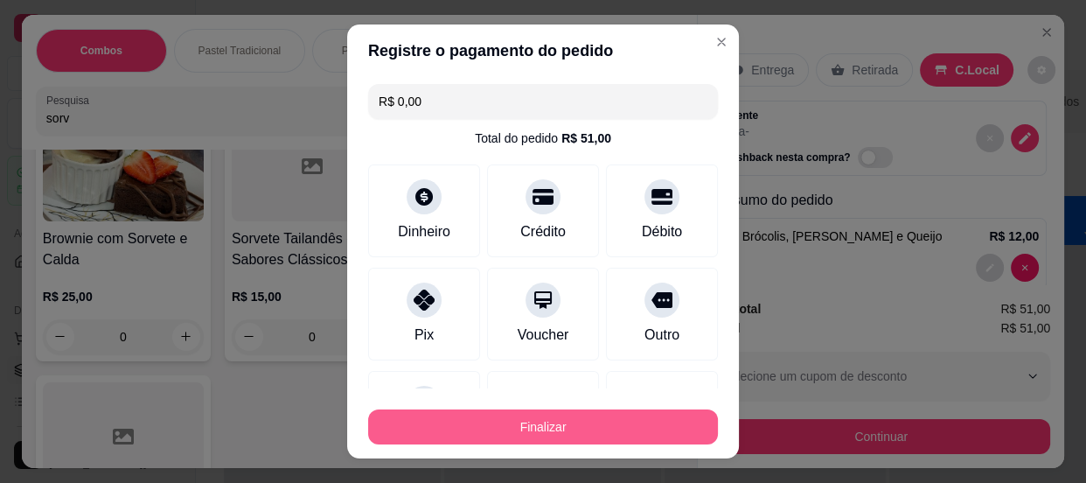
click at [603, 413] on button "Finalizar" at bounding box center [543, 426] width 350 height 35
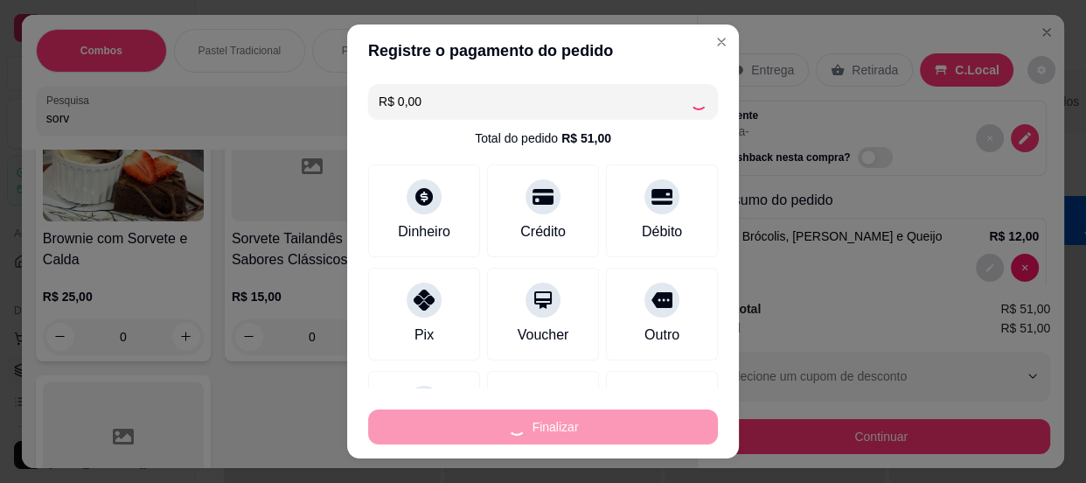
type input "0"
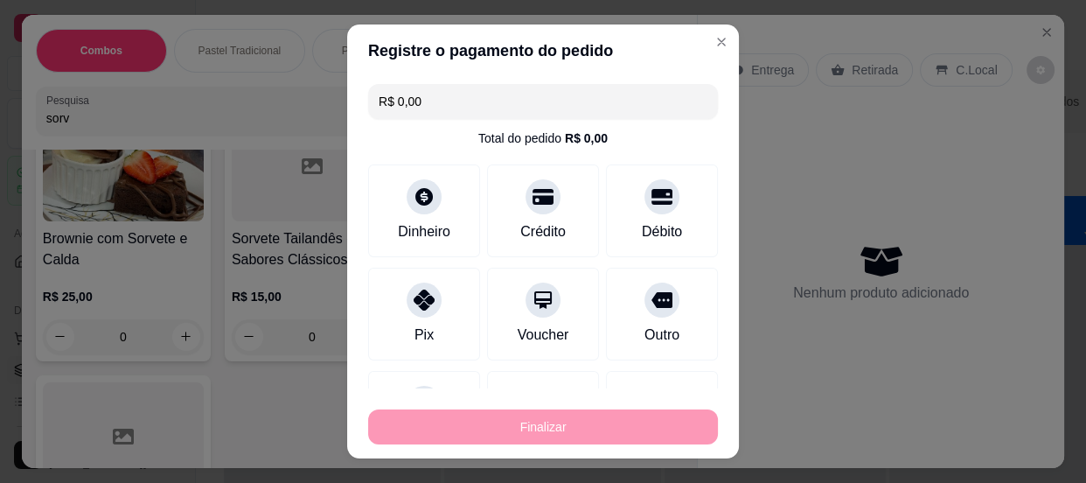
type input "-R$ 51,00"
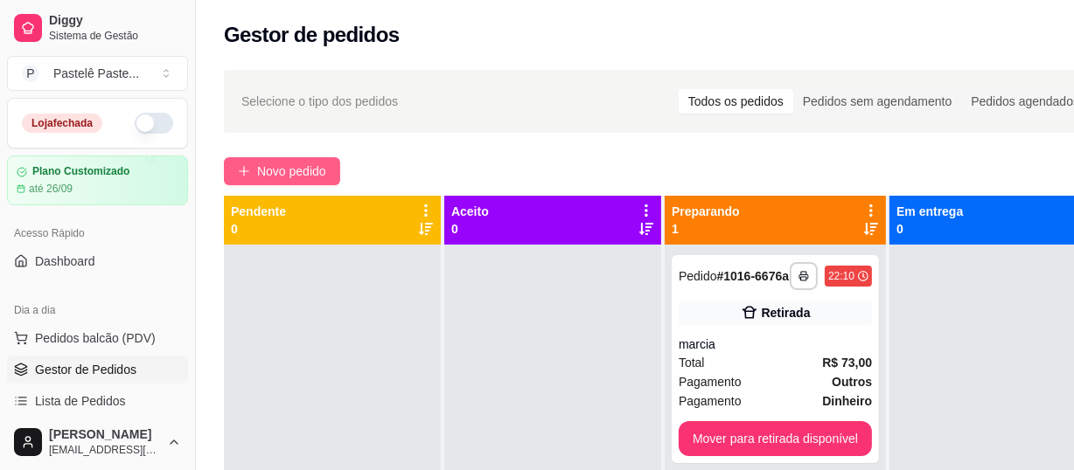
click at [284, 166] on span "Novo pedido" at bounding box center [291, 171] width 69 height 19
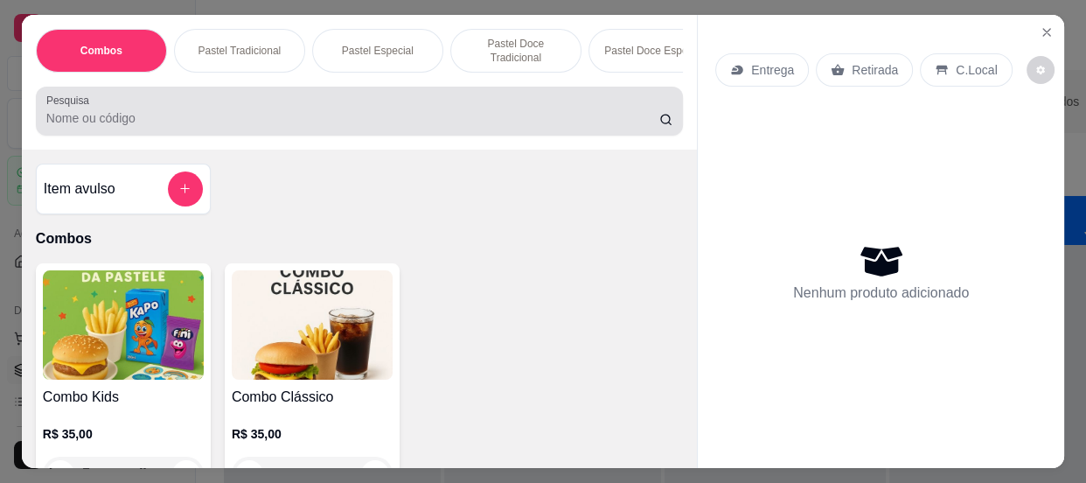
click at [89, 142] on div "Combos Pastel Tradicional Pastel Especial Pastel Doce Tradicional Pastel Doce E…" at bounding box center [359, 82] width 675 height 135
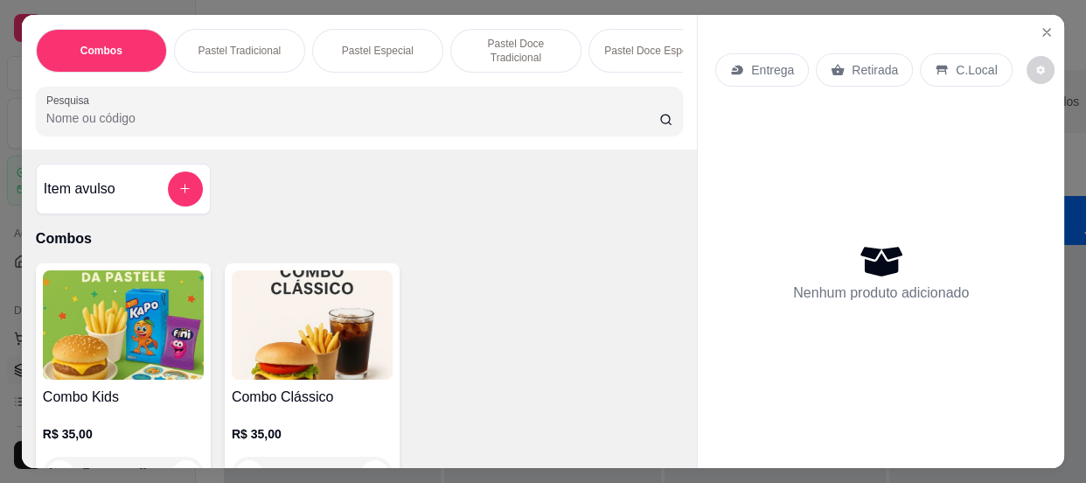
click at [94, 125] on input "Pesquisa" at bounding box center [352, 117] width 613 height 17
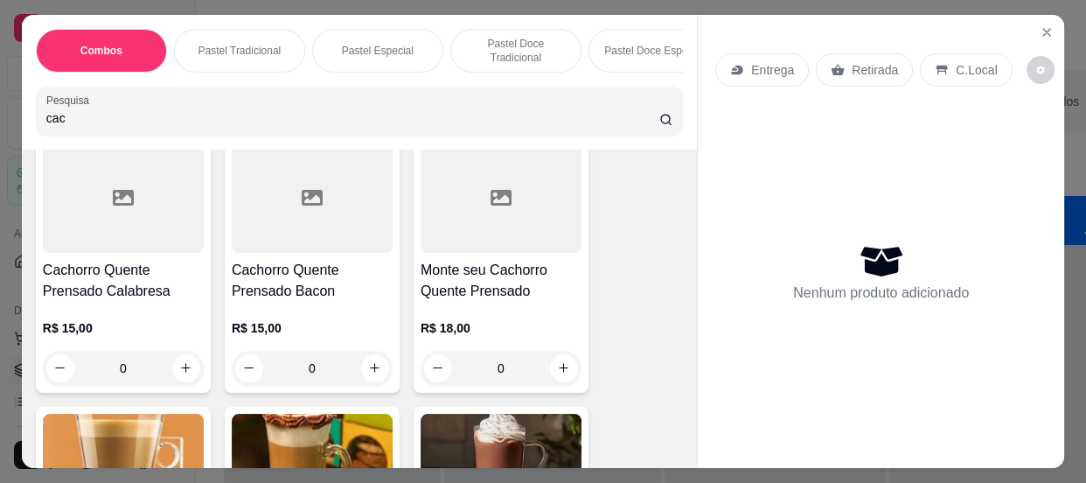
scroll to position [476, 0]
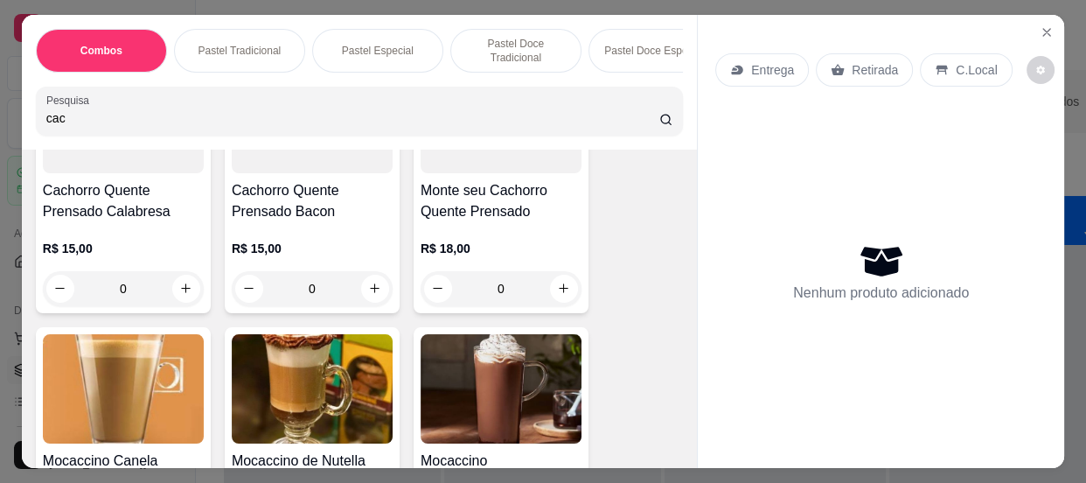
type input "cac"
click at [364, 288] on div "0" at bounding box center [312, 288] width 161 height 35
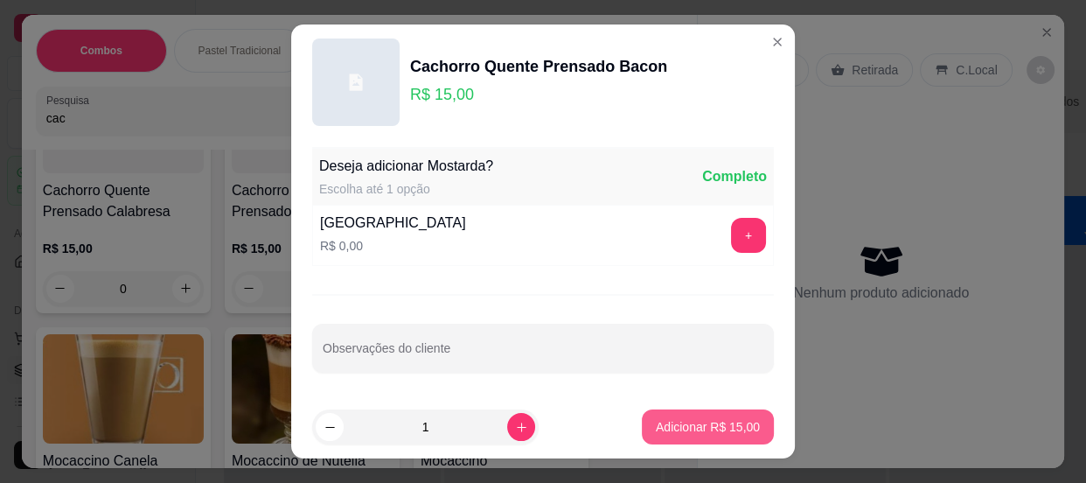
click at [686, 416] on button "Adicionar R$ 15,00" at bounding box center [708, 426] width 132 height 35
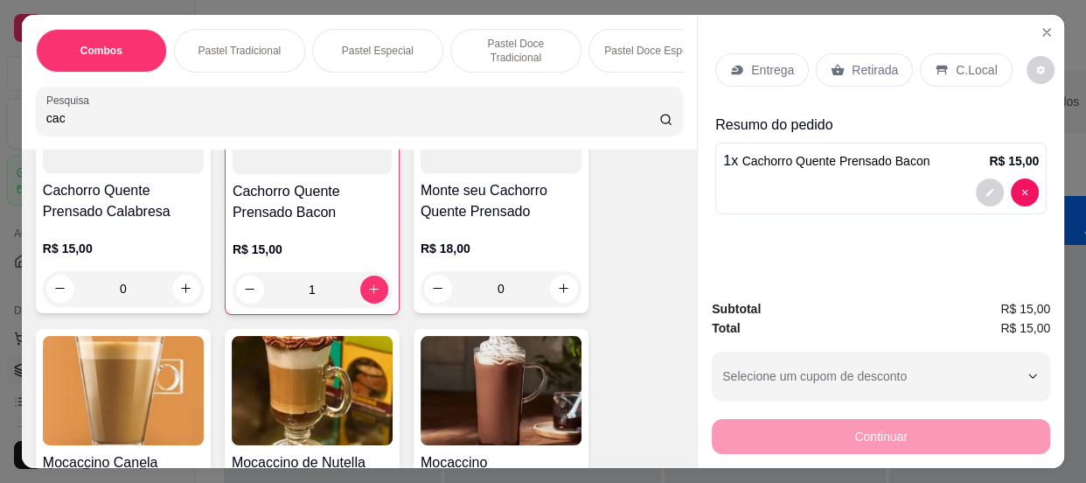
type input "1"
click at [179, 284] on div "0" at bounding box center [123, 288] width 161 height 35
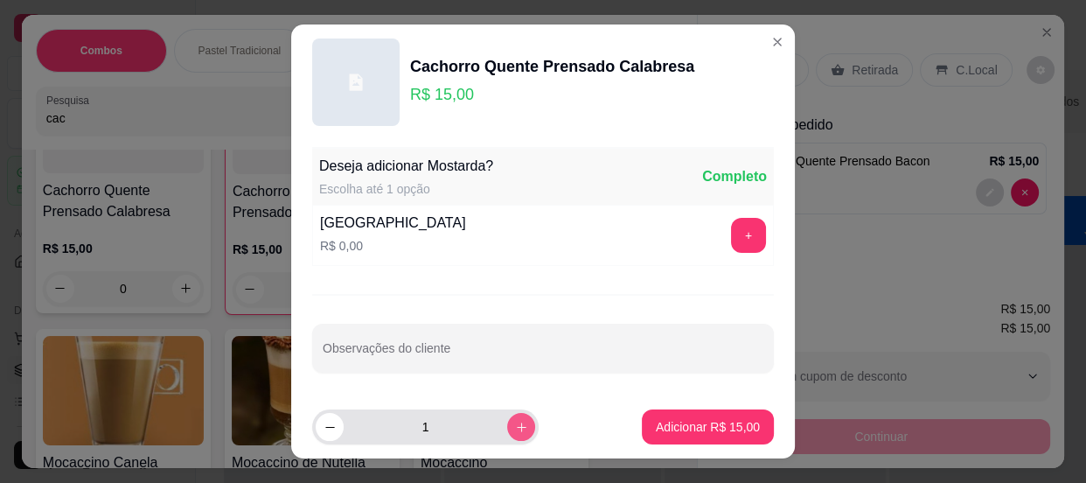
click at [517, 424] on icon "increase-product-quantity" at bounding box center [522, 427] width 10 height 10
type input "2"
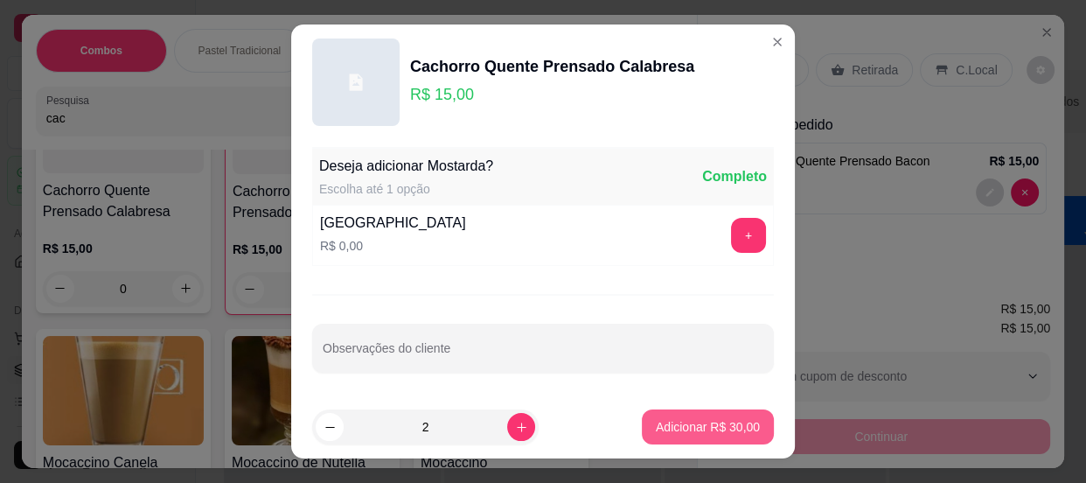
click at [675, 410] on button "Adicionar R$ 30,00" at bounding box center [708, 426] width 132 height 35
type input "2"
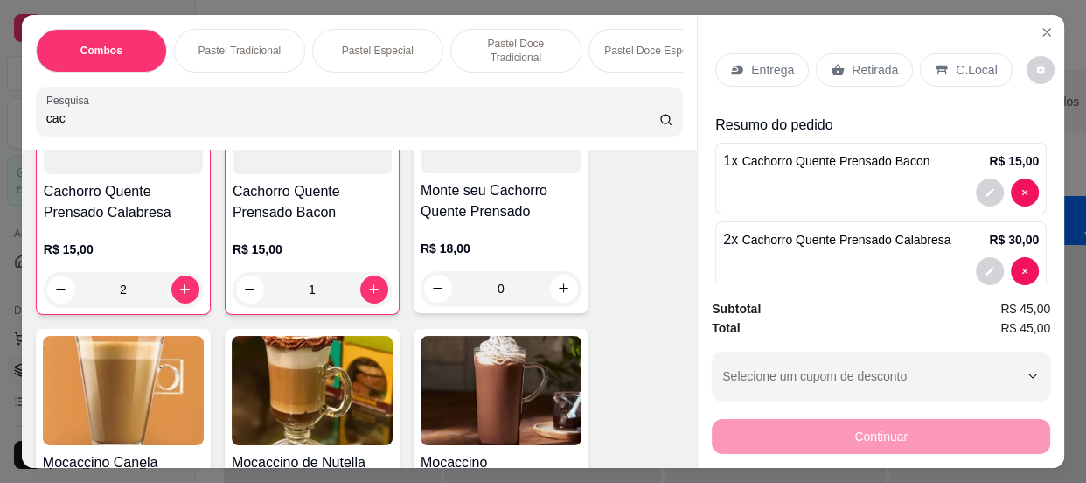
scroll to position [477, 0]
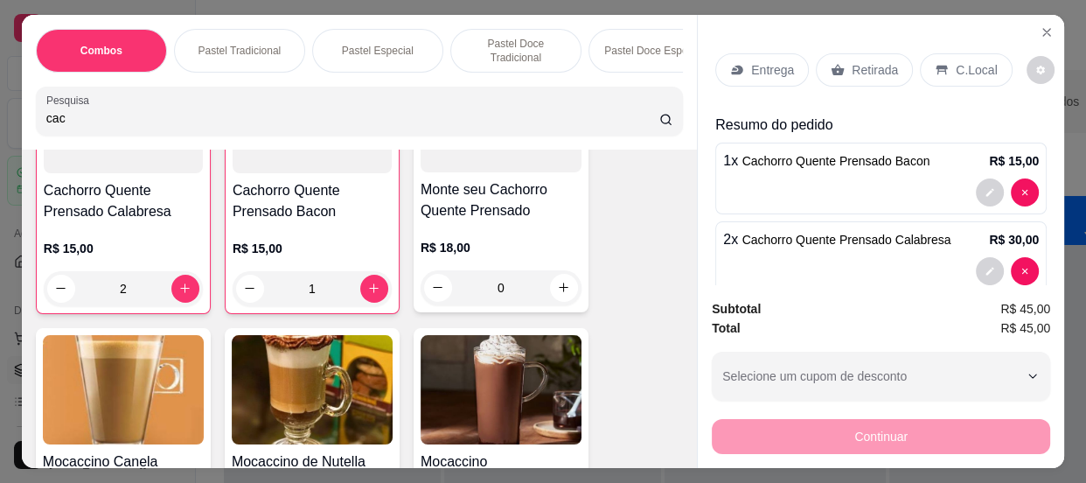
drag, startPoint x: 59, startPoint y: 126, endPoint x: 24, endPoint y: 128, distance: 34.1
click at [24, 128] on div "Combos Pastel Tradicional Pastel Especial Pastel Doce Tradicional Pastel Doce E…" at bounding box center [359, 82] width 675 height 135
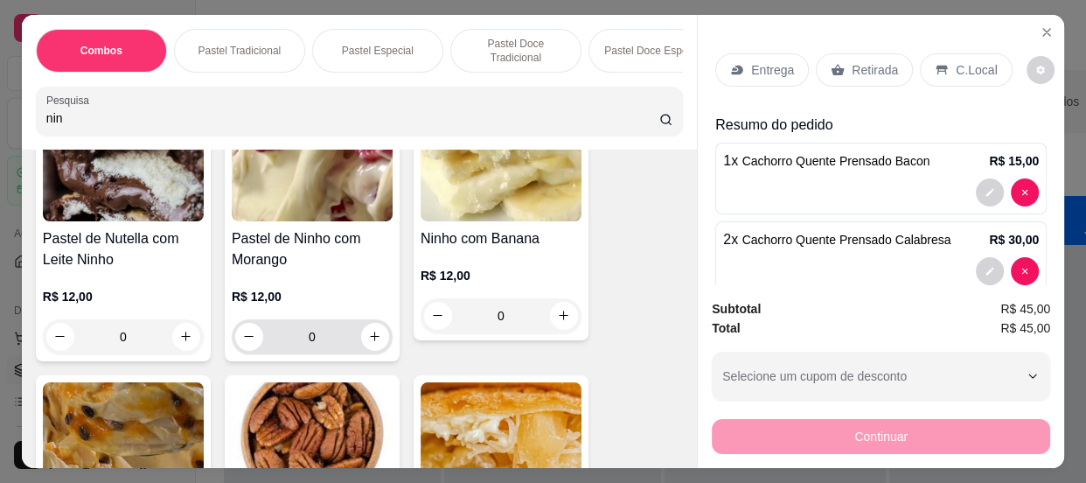
scroll to position [79, 0]
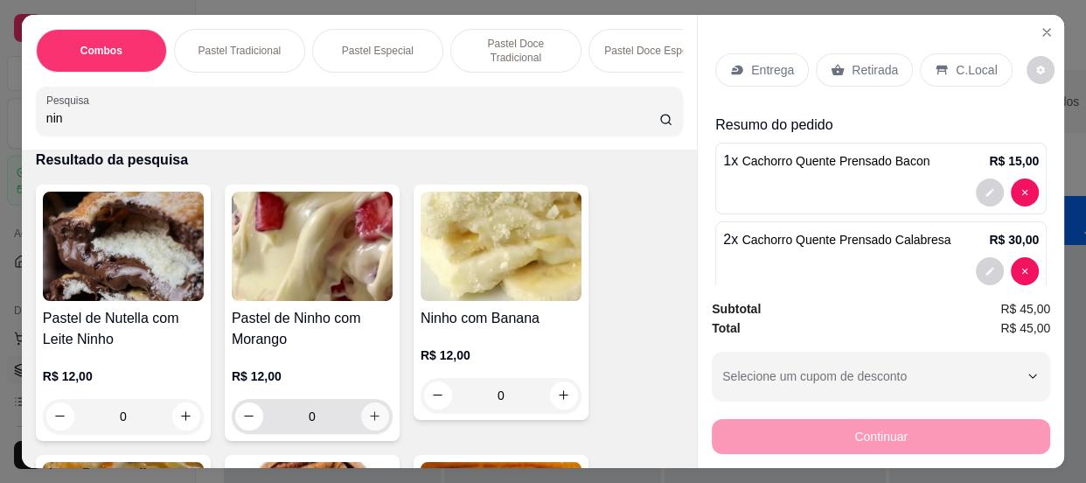
type input "nin"
click at [369, 419] on icon "increase-product-quantity" at bounding box center [375, 415] width 13 height 13
type input "1"
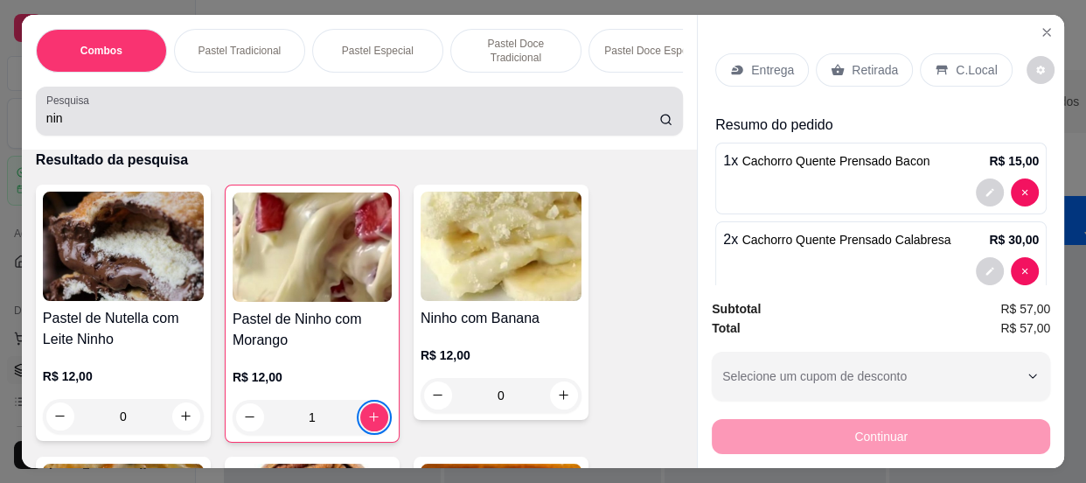
click at [60, 122] on input "nin" at bounding box center [352, 117] width 613 height 17
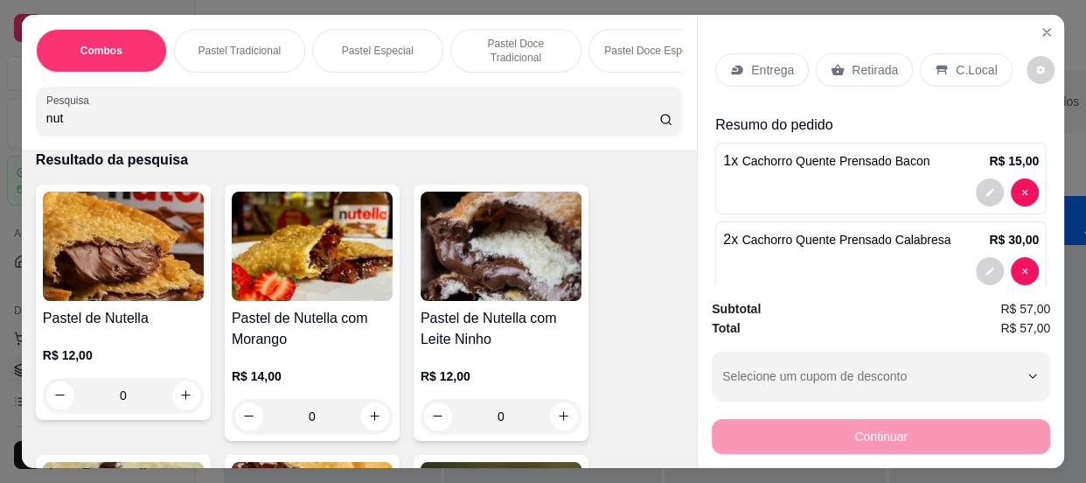
scroll to position [158, 0]
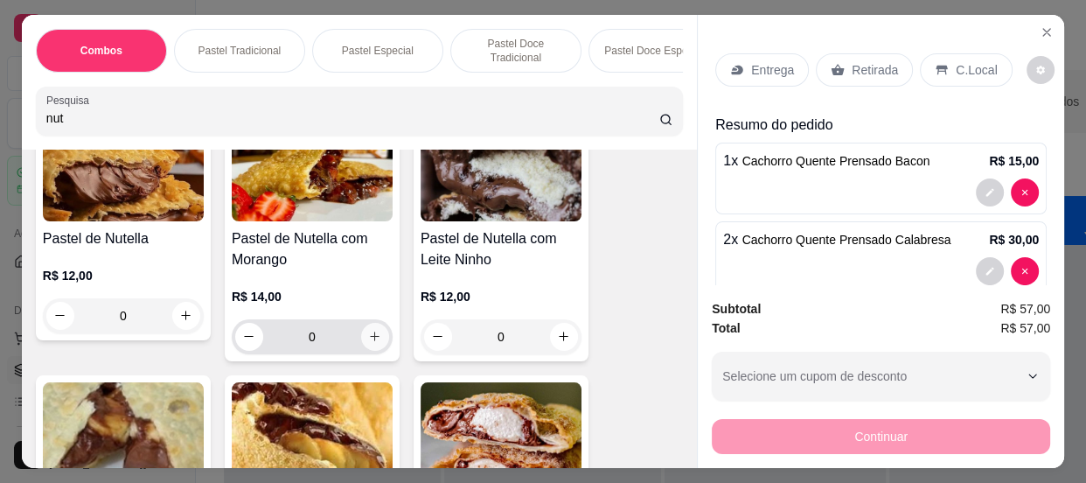
type input "nut"
click at [368, 336] on icon "increase-product-quantity" at bounding box center [374, 336] width 13 height 13
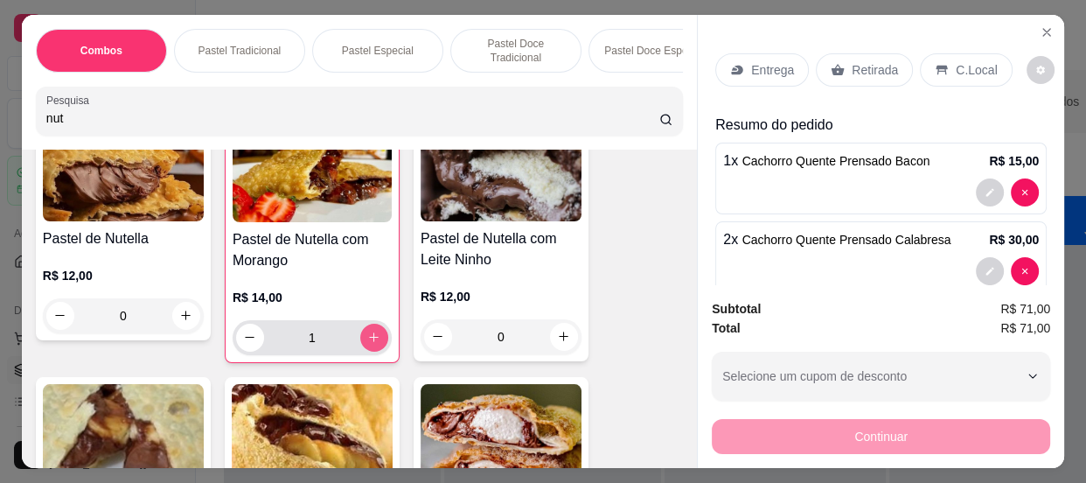
type input "1"
drag, startPoint x: 59, startPoint y: 114, endPoint x: 28, endPoint y: 119, distance: 31.9
click at [28, 119] on div "Combos Pastel Tradicional Pastel Especial Pastel Doce Tradicional Pastel Doce E…" at bounding box center [359, 82] width 675 height 135
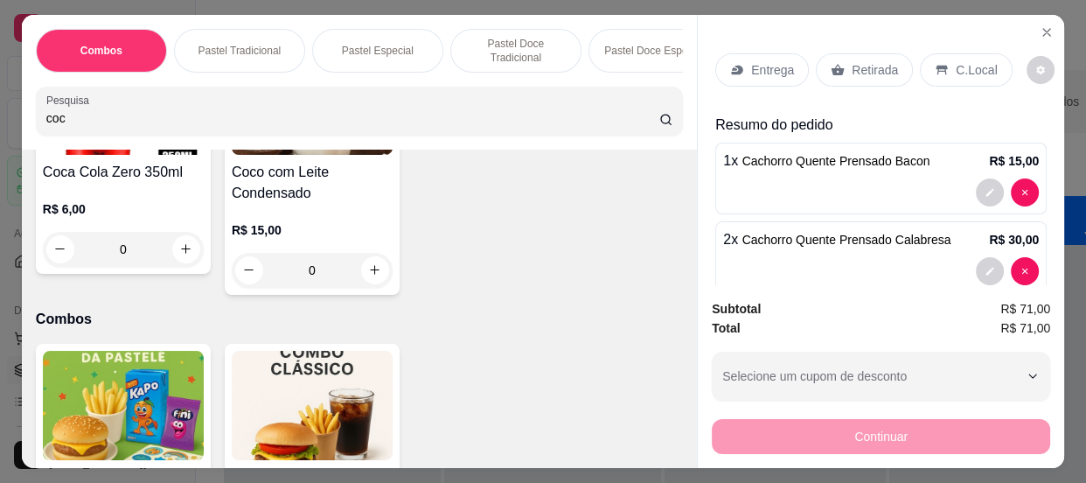
scroll to position [697, 0]
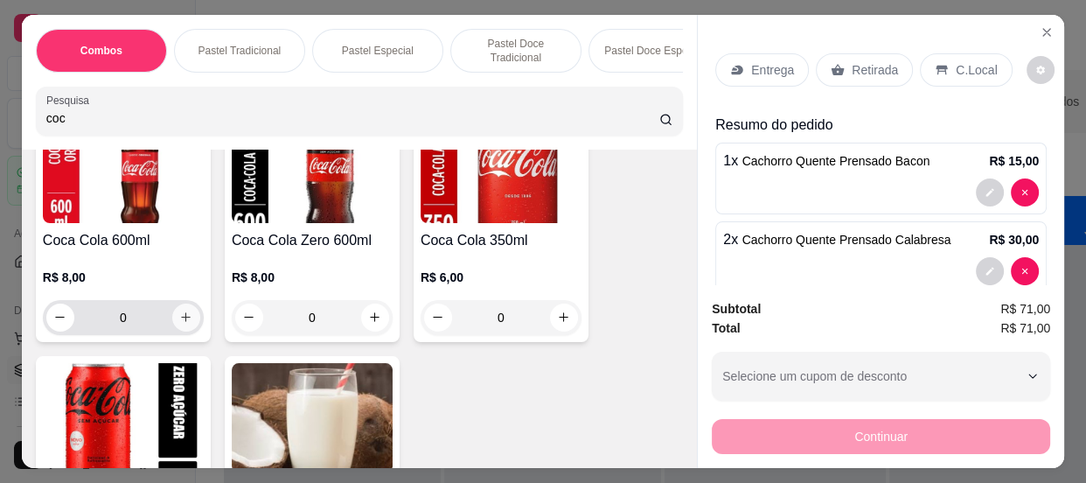
type input "coc"
click at [180, 316] on icon "increase-product-quantity" at bounding box center [186, 316] width 13 height 13
type input "1"
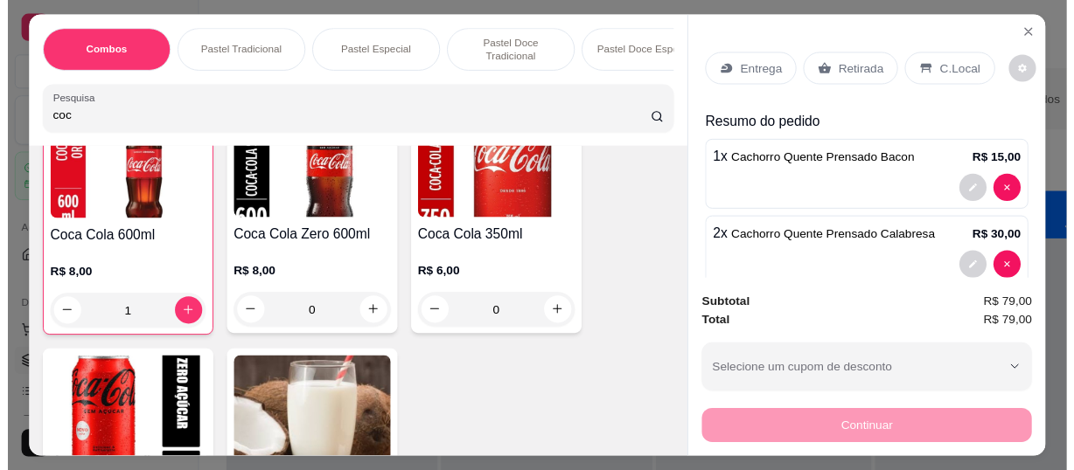
scroll to position [698, 0]
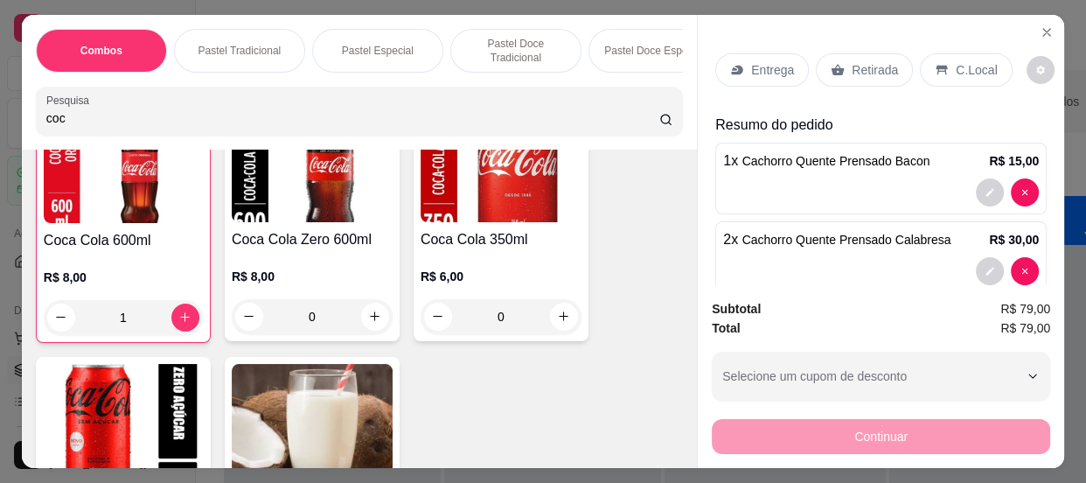
drag, startPoint x: 59, startPoint y: 117, endPoint x: 13, endPoint y: 128, distance: 47.5
click at [13, 128] on div "Combos Pastel Tradicional Pastel Especial Pastel Doce Tradicional Pastel Doce E…" at bounding box center [543, 241] width 1086 height 483
click at [941, 53] on div "C.Local" at bounding box center [966, 69] width 92 height 33
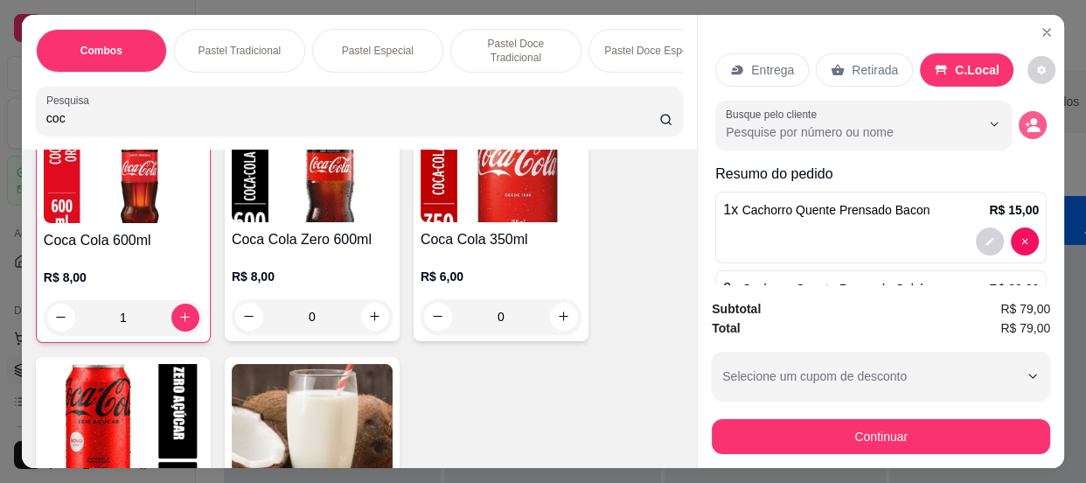
click at [1025, 117] on icon "decrease-product-quantity" at bounding box center [1033, 125] width 16 height 16
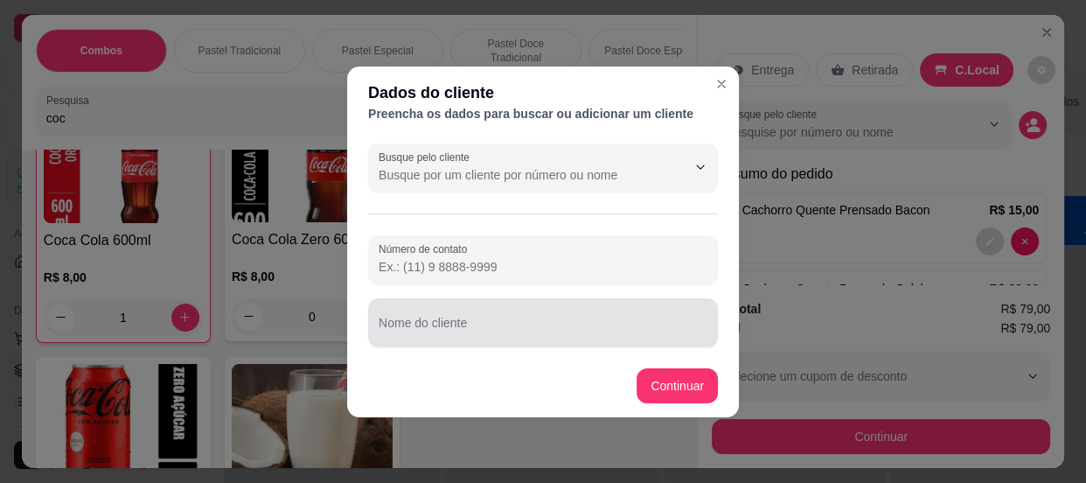
click at [495, 329] on input "Nome do cliente" at bounding box center [543, 329] width 329 height 17
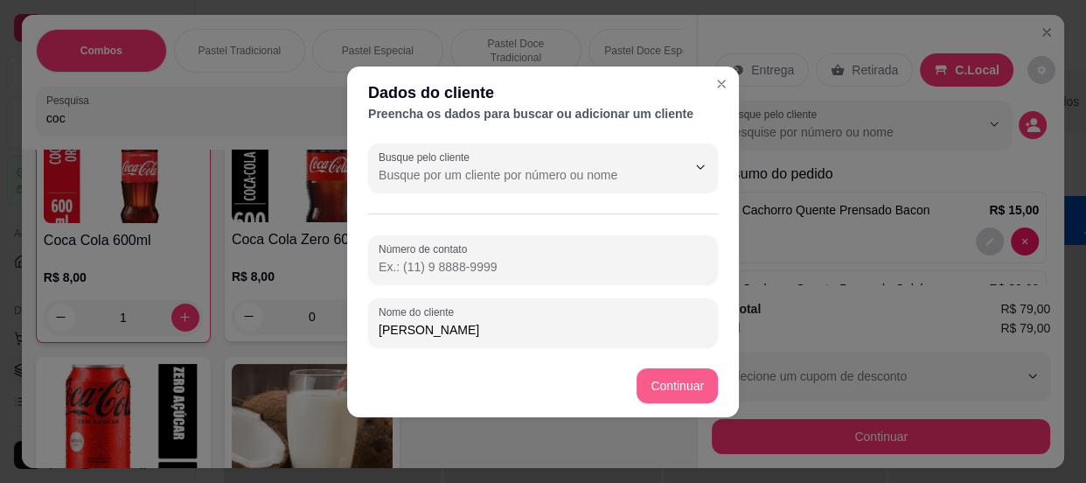
type input "[PERSON_NAME]"
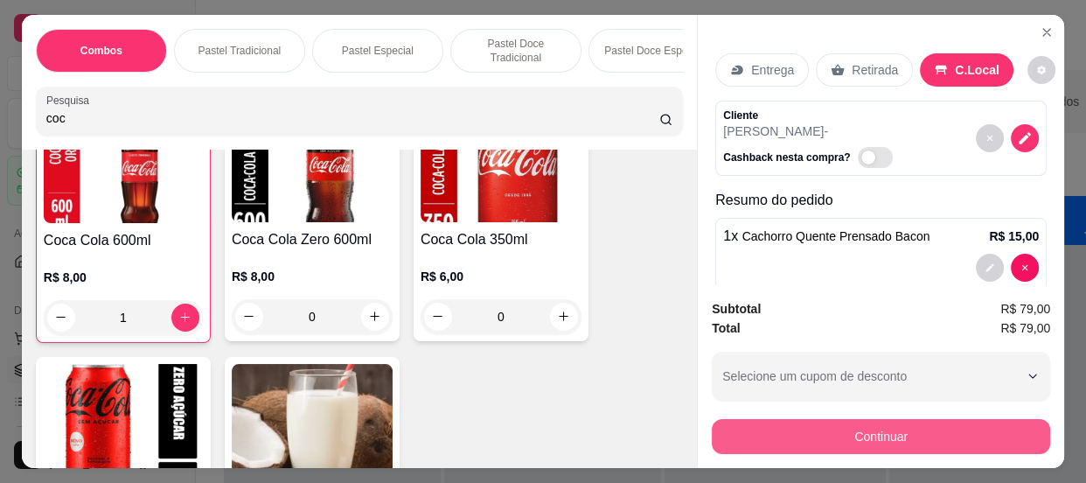
click at [819, 420] on button "Continuar" at bounding box center [881, 436] width 338 height 35
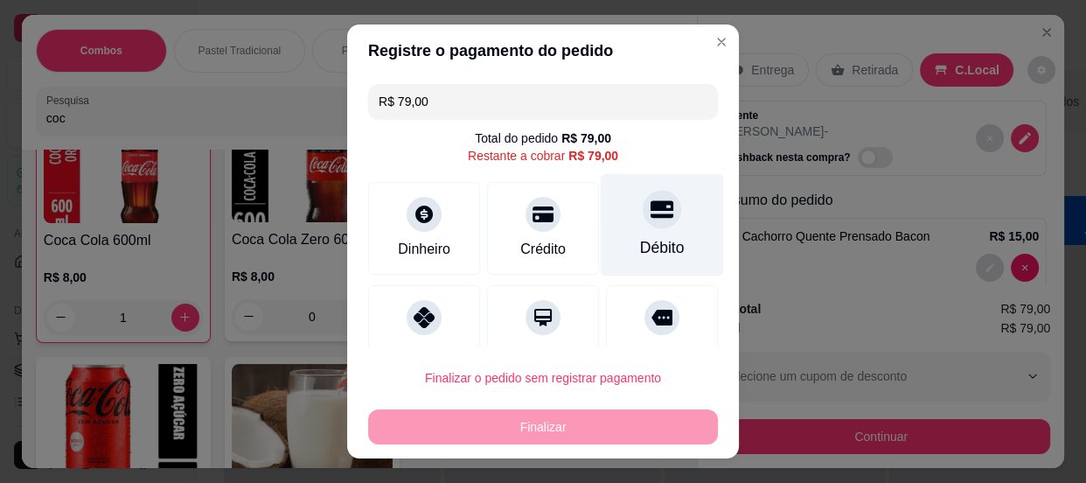
click at [644, 231] on div "Débito" at bounding box center [662, 224] width 123 height 102
type input "R$ 0,00"
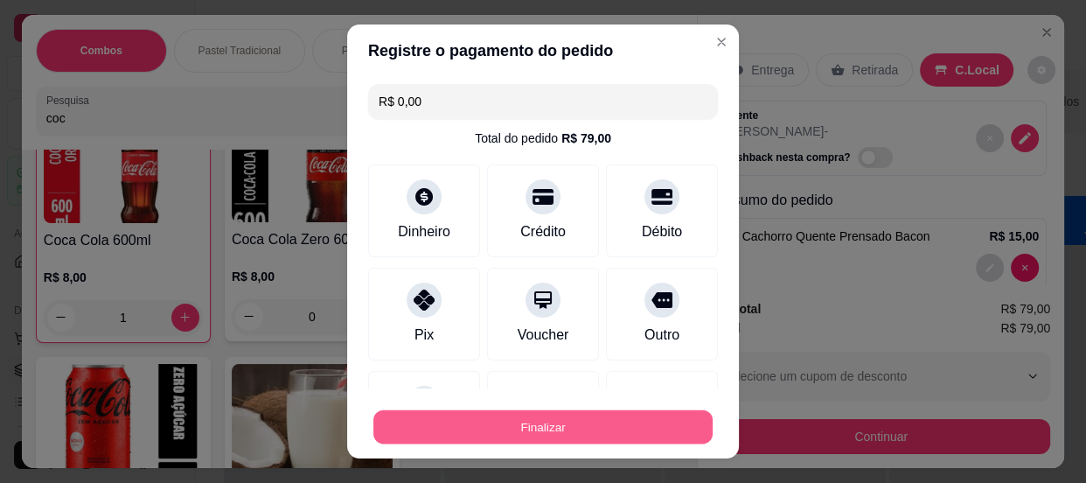
click at [573, 429] on button "Finalizar" at bounding box center [542, 427] width 339 height 34
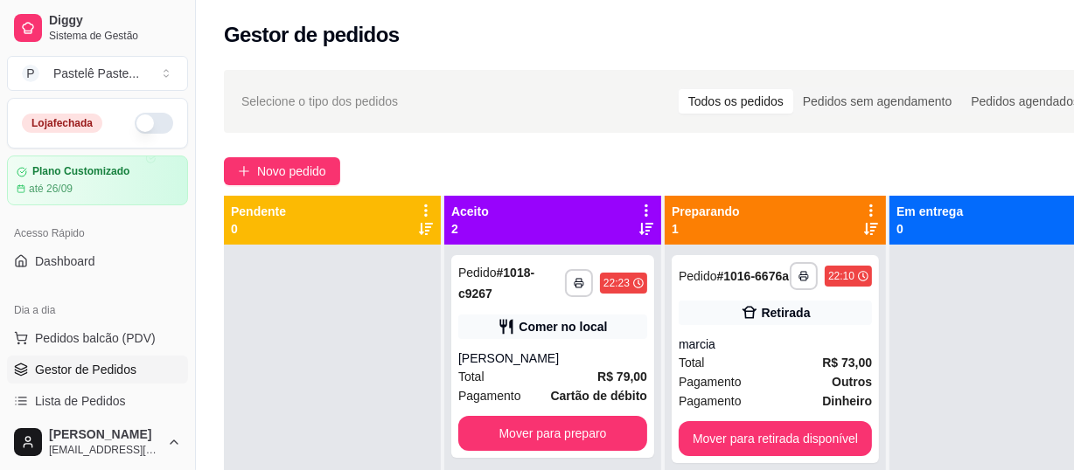
click at [273, 138] on div "**********" at bounding box center [666, 373] width 940 height 628
click at [274, 160] on button "Novo pedido" at bounding box center [282, 171] width 116 height 28
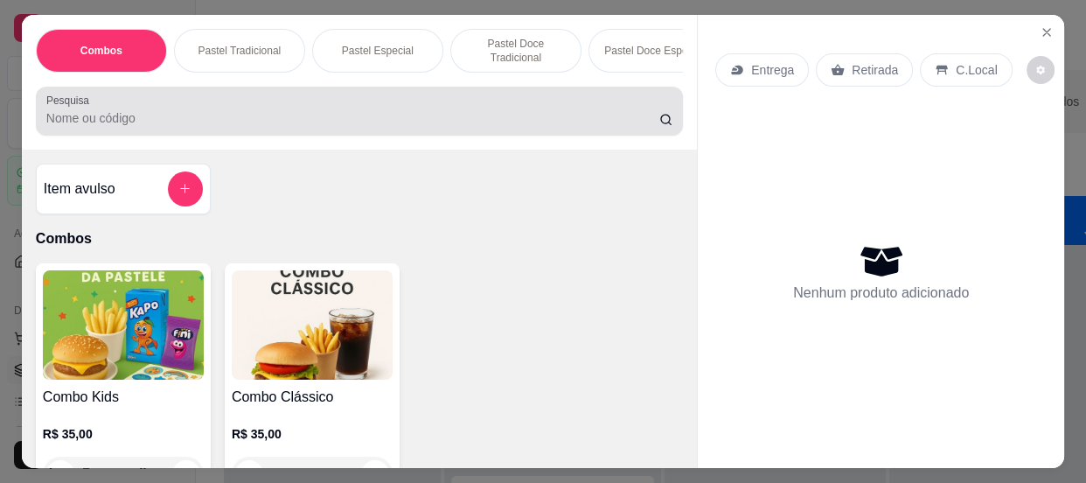
click at [236, 114] on input "Pesquisa" at bounding box center [352, 117] width 613 height 17
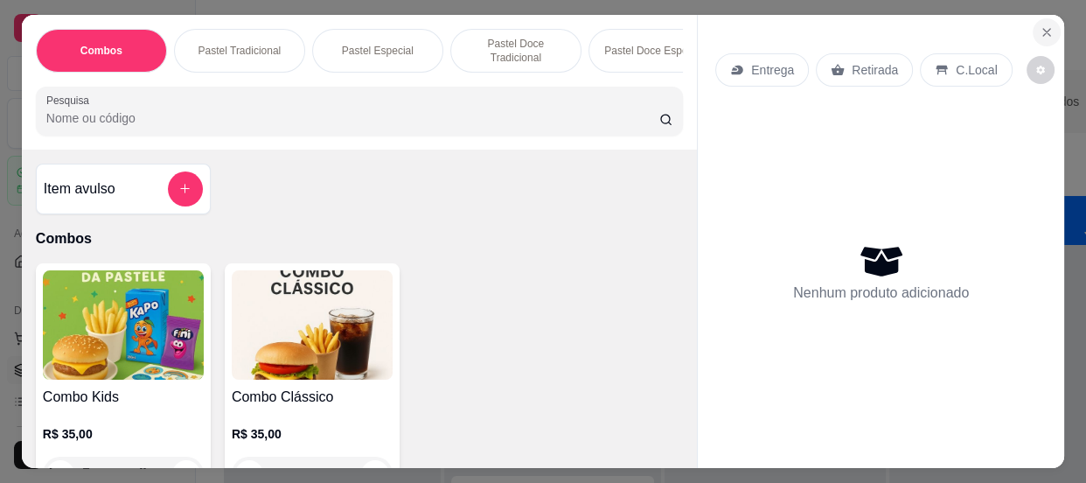
click at [1044, 26] on icon "Close" at bounding box center [1046, 32] width 14 height 14
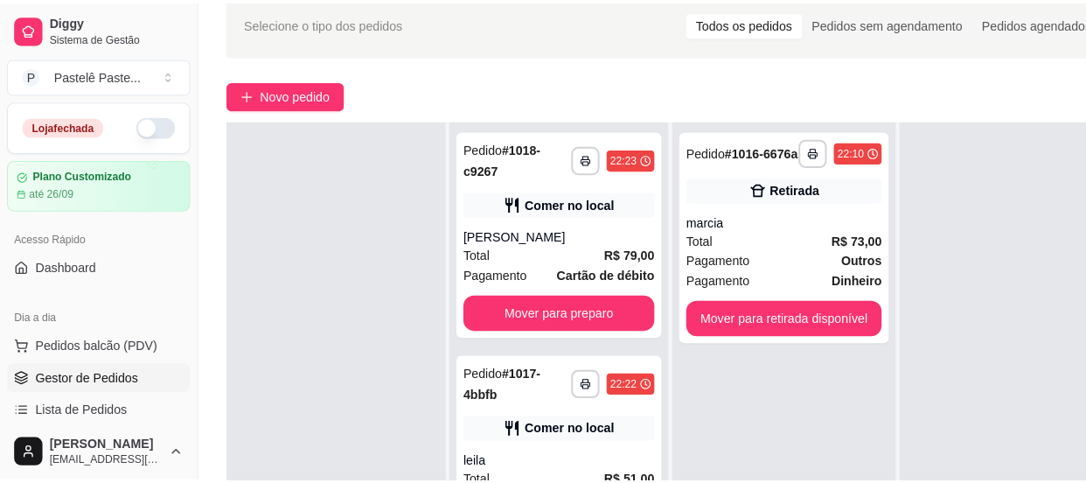
scroll to position [158, 0]
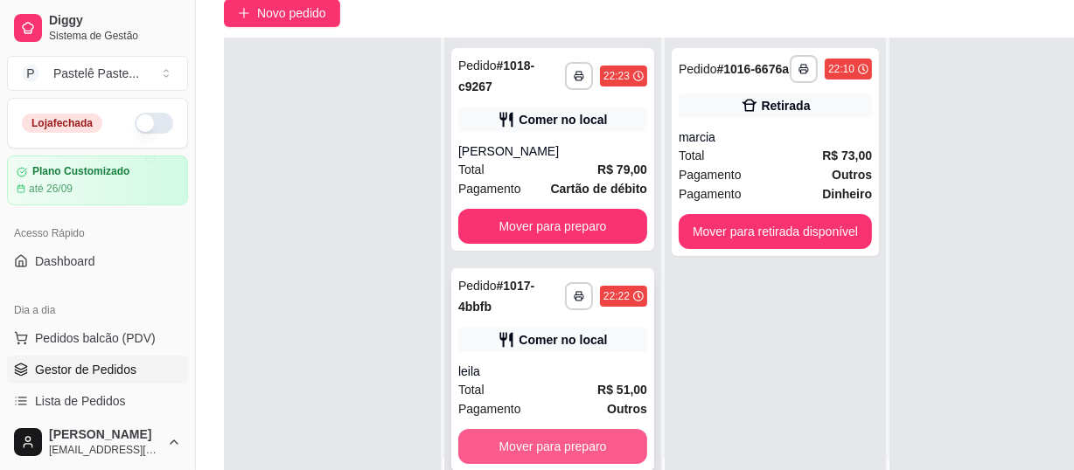
click at [608, 429] on button "Mover para preparo" at bounding box center [552, 446] width 189 height 35
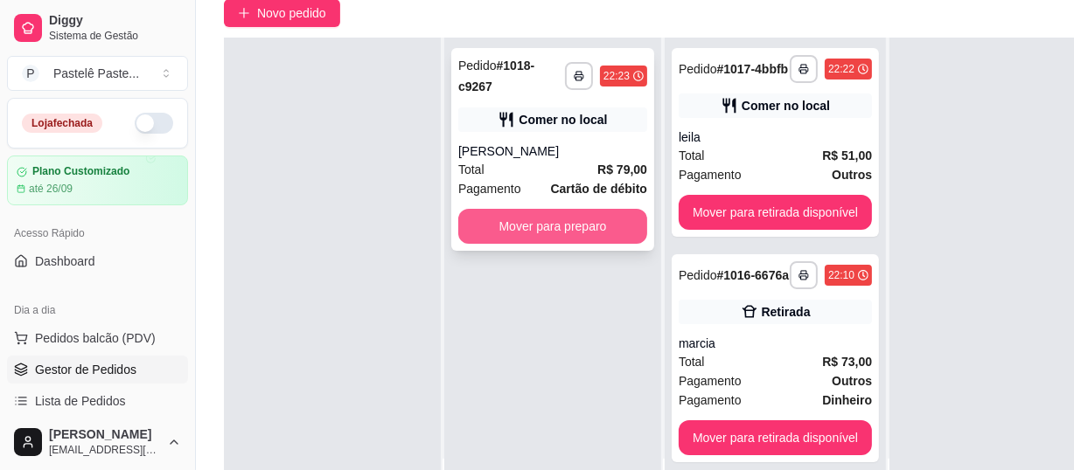
click at [560, 218] on button "Mover para preparo" at bounding box center [552, 226] width 189 height 35
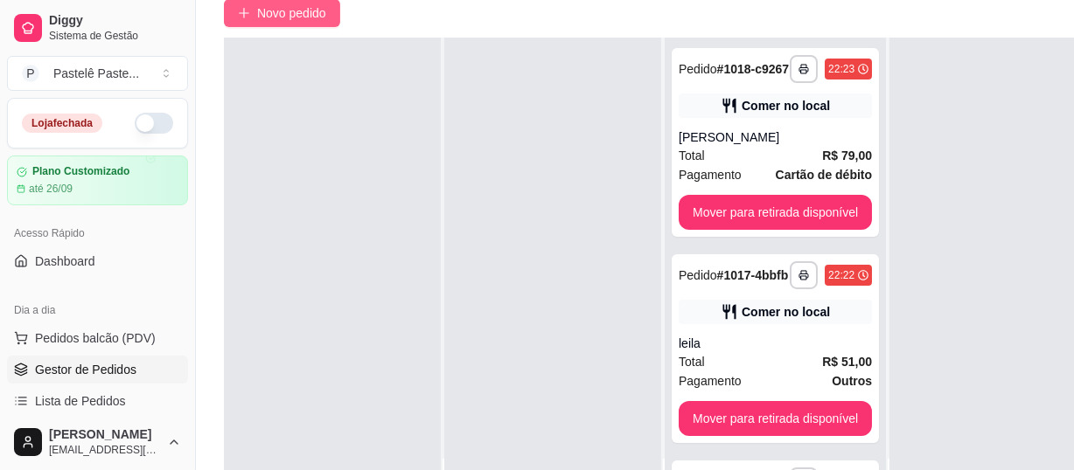
click at [304, 11] on span "Novo pedido" at bounding box center [291, 12] width 69 height 19
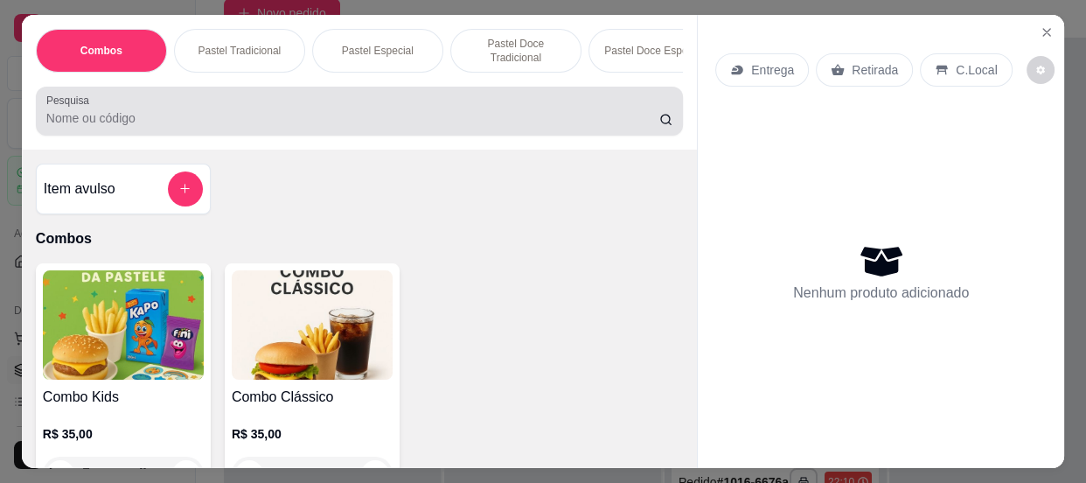
click at [243, 112] on div "Pesquisa" at bounding box center [359, 111] width 647 height 49
click at [241, 114] on div at bounding box center [359, 111] width 626 height 35
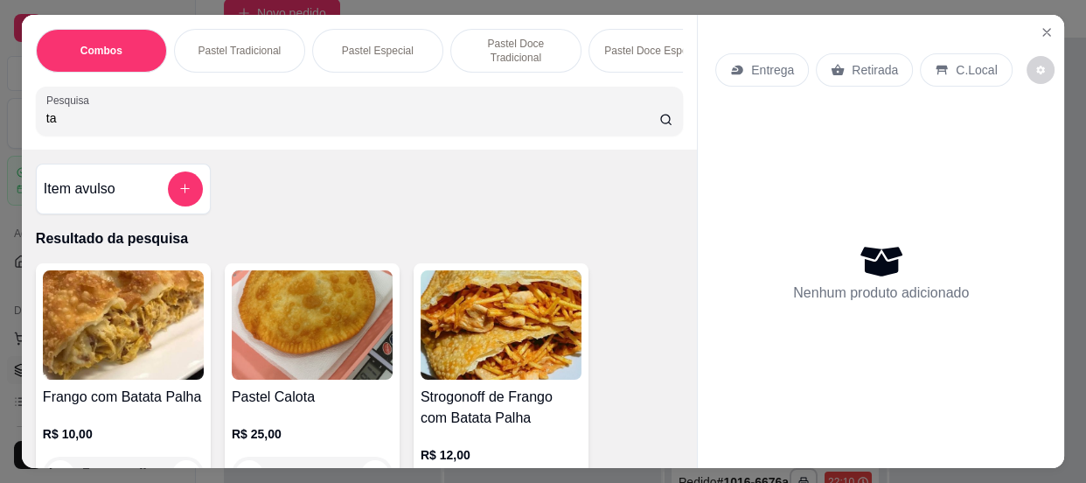
type input "tap"
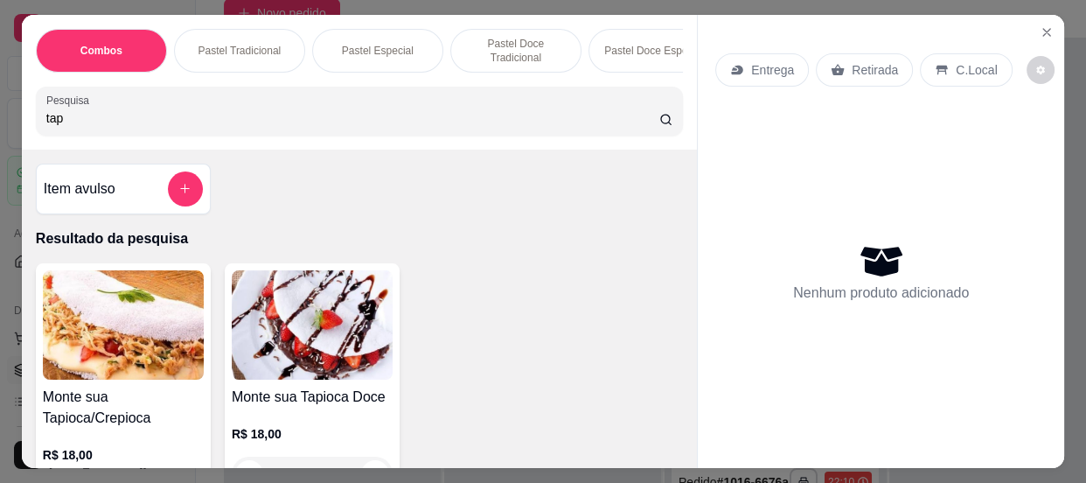
drag, startPoint x: 72, startPoint y: 129, endPoint x: 25, endPoint y: 119, distance: 47.3
click at [26, 119] on div "Combos Pastel Tradicional Pastel Especial Pastel Doce Tradicional Pastel Doce E…" at bounding box center [359, 82] width 675 height 135
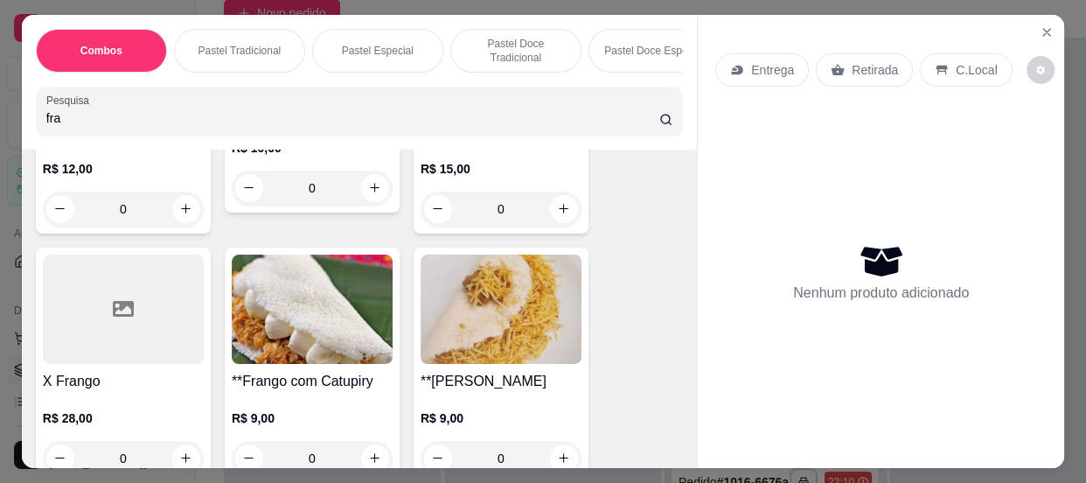
scroll to position [636, 0]
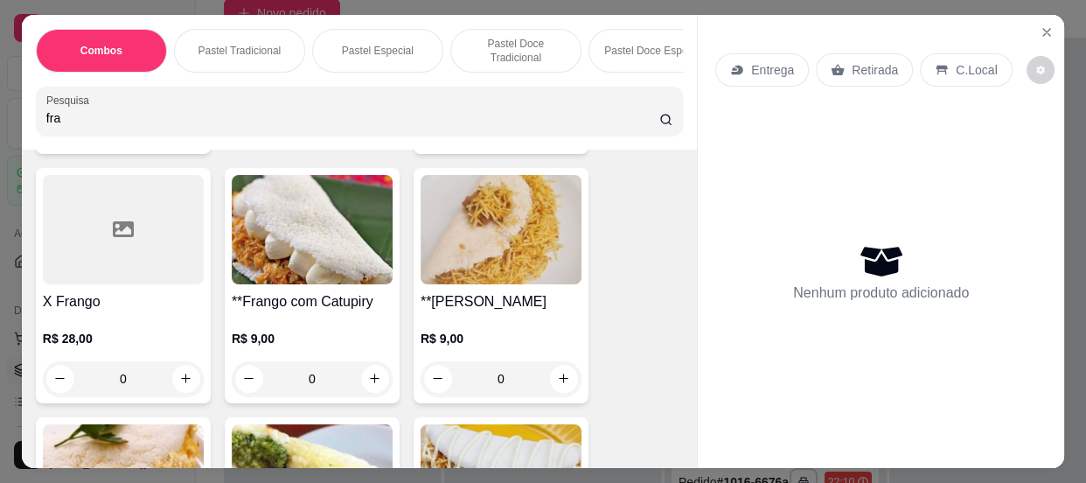
type input "fra"
click at [559, 380] on div "0" at bounding box center [500, 378] width 161 height 35
click at [559, 381] on div "0" at bounding box center [500, 378] width 161 height 35
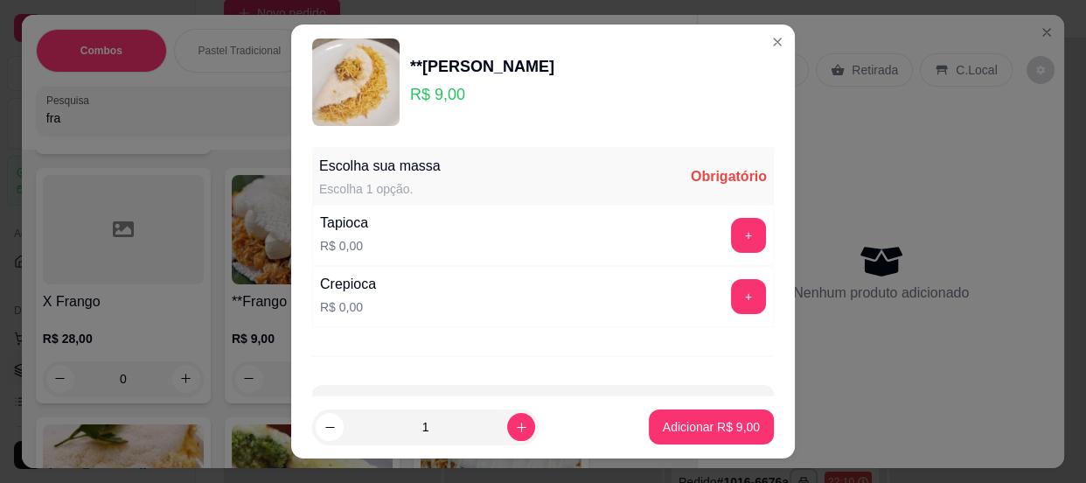
click at [475, 229] on div "Tapioca R$ 0,00 +" at bounding box center [543, 235] width 462 height 61
click at [731, 232] on button "+" at bounding box center [748, 235] width 35 height 35
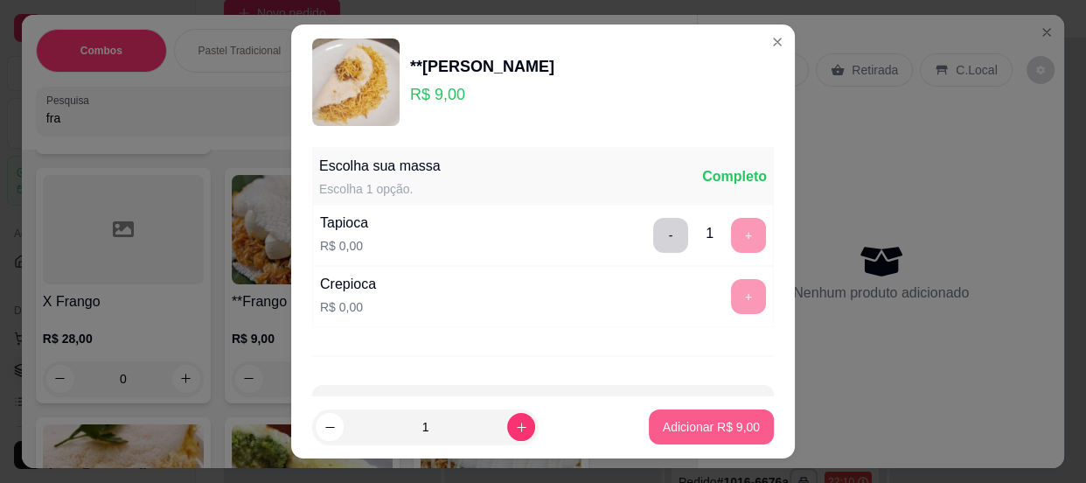
click at [716, 421] on p "Adicionar R$ 9,00" at bounding box center [711, 426] width 97 height 17
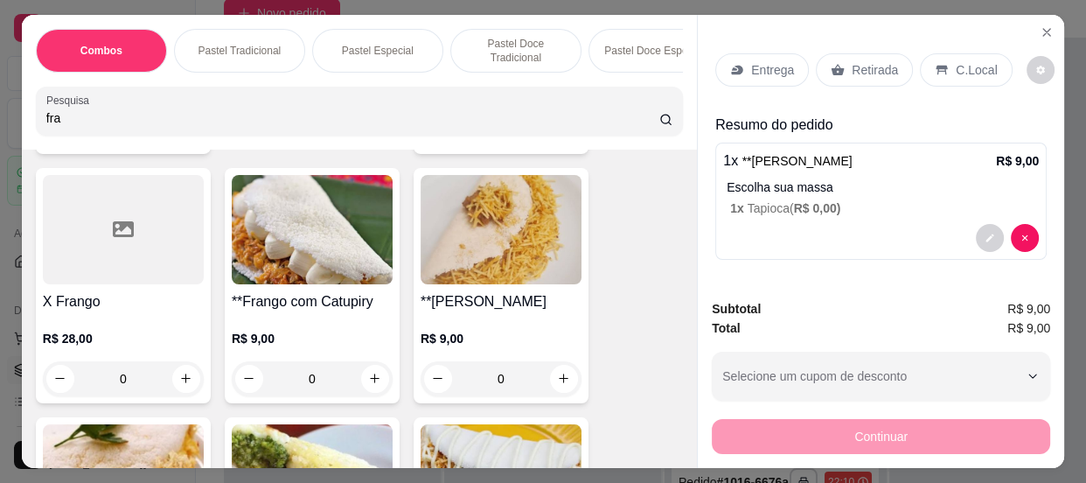
click at [557, 382] on div "0" at bounding box center [500, 378] width 161 height 35
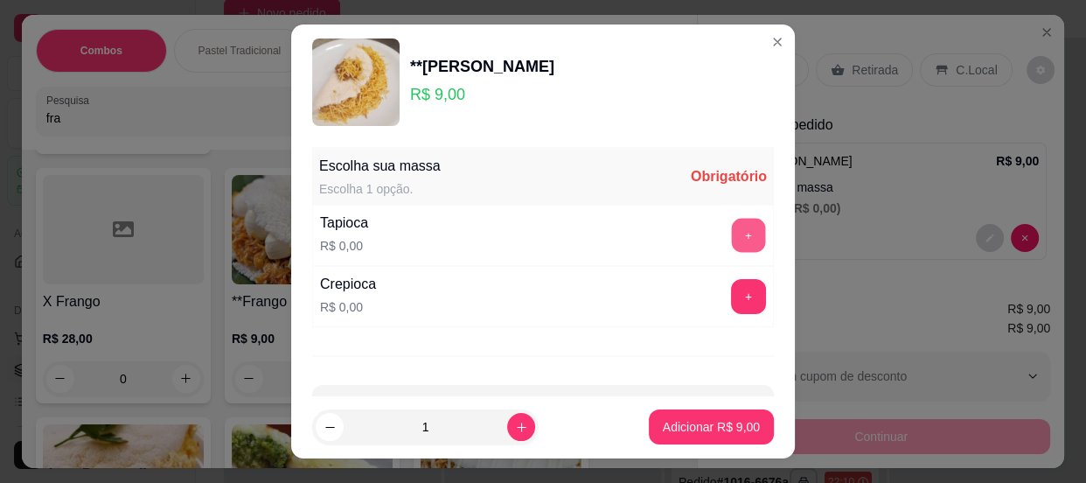
click at [732, 230] on button "+" at bounding box center [749, 235] width 34 height 34
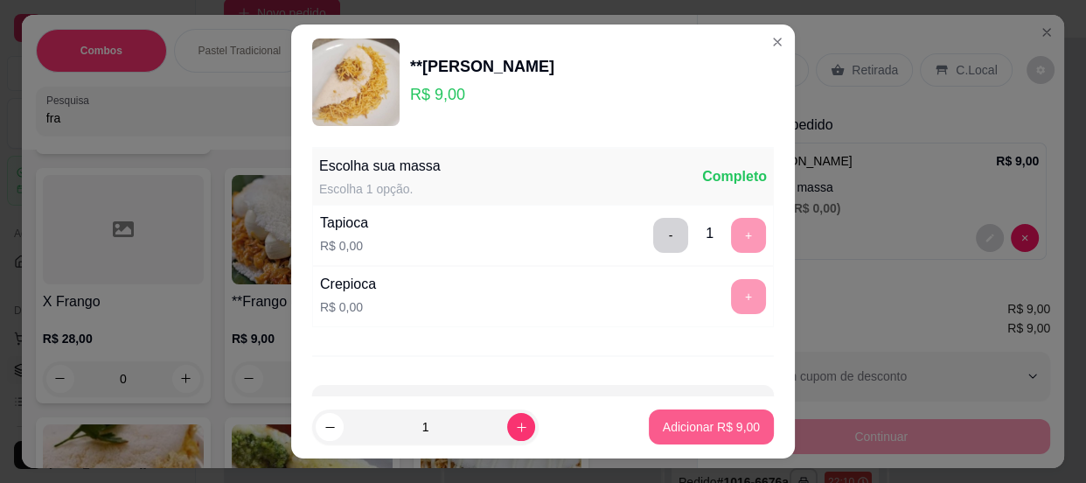
click at [705, 427] on p "Adicionar R$ 9,00" at bounding box center [711, 426] width 97 height 17
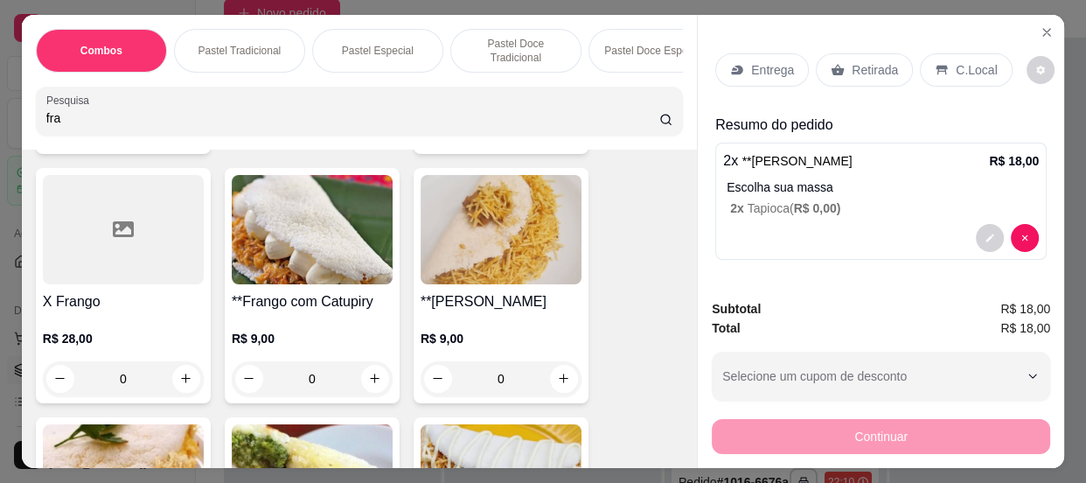
click at [854, 64] on p "Retirada" at bounding box center [874, 69] width 46 height 17
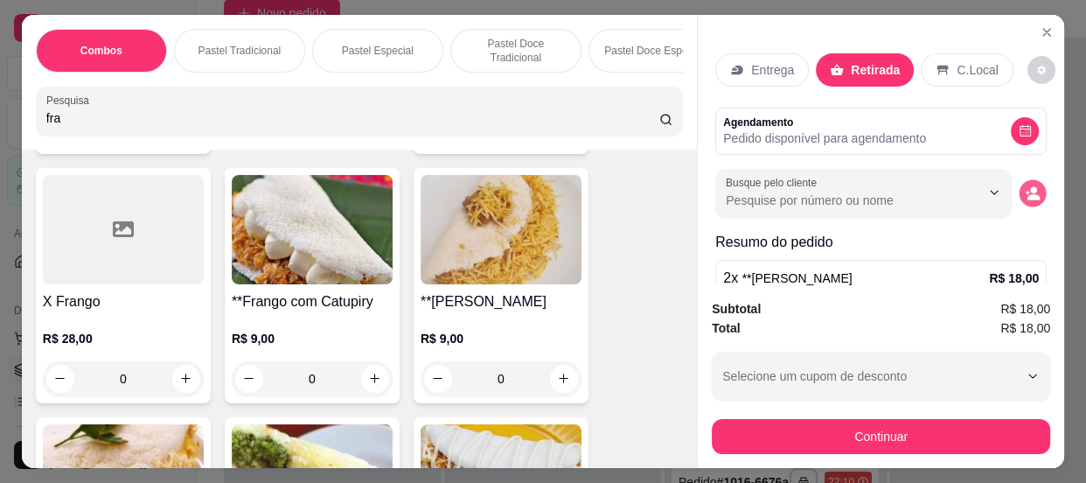
click at [1025, 185] on icon "decrease-product-quantity" at bounding box center [1032, 192] width 15 height 15
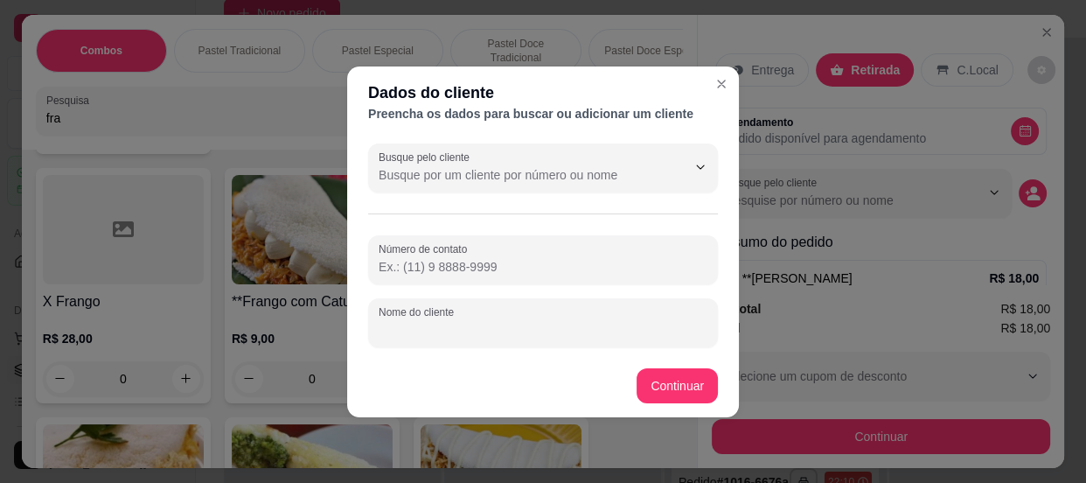
click at [443, 322] on input "Nome do cliente" at bounding box center [543, 329] width 329 height 17
type input "[PERSON_NAME]"
click at [680, 364] on footer "Continuar" at bounding box center [543, 385] width 392 height 63
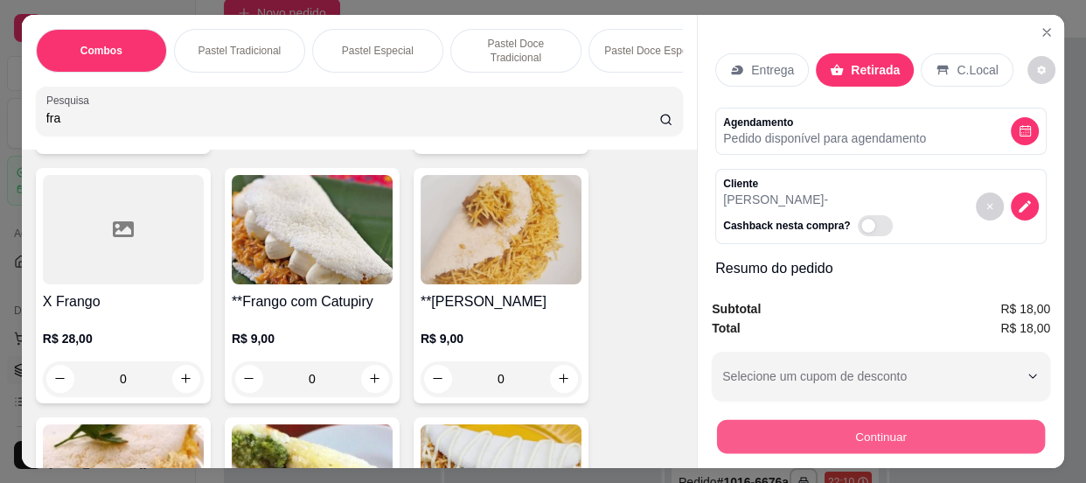
click at [774, 423] on button "Continuar" at bounding box center [881, 437] width 328 height 34
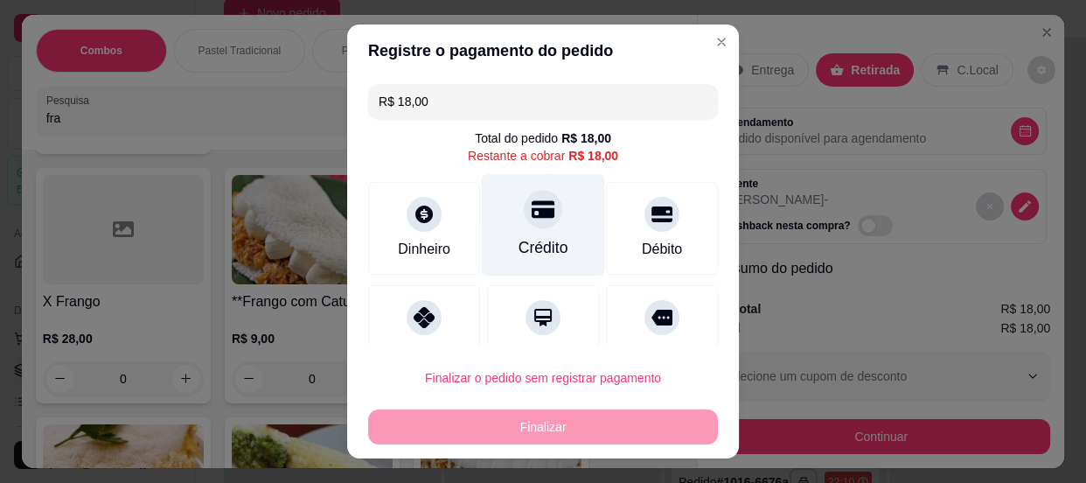
click at [526, 222] on div at bounding box center [543, 209] width 38 height 38
type input "R$ 0,00"
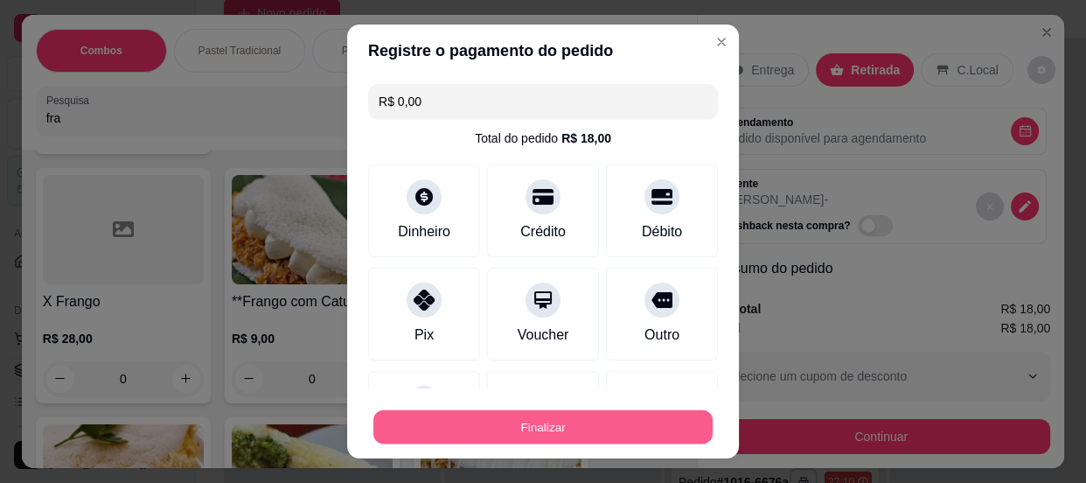
click at [639, 412] on button "Finalizar" at bounding box center [542, 427] width 339 height 34
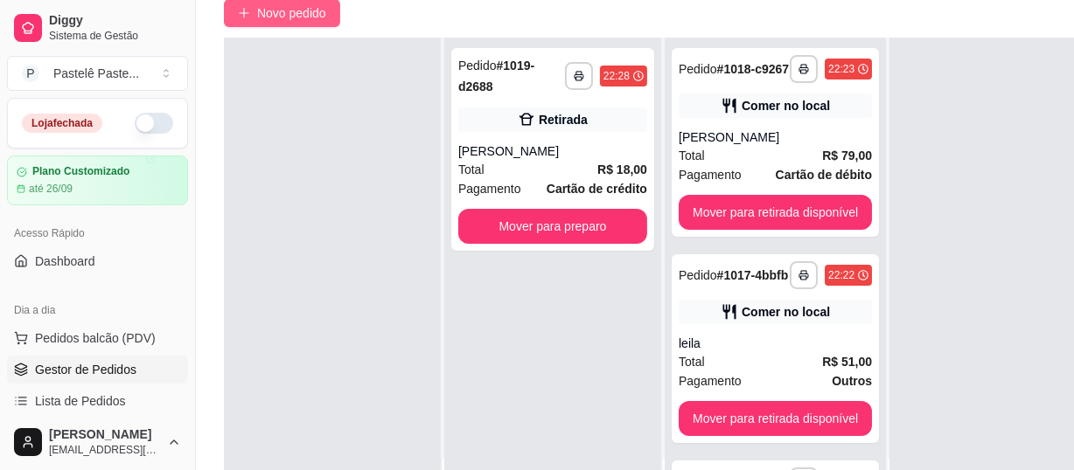
click at [294, 4] on span "Novo pedido" at bounding box center [291, 12] width 69 height 19
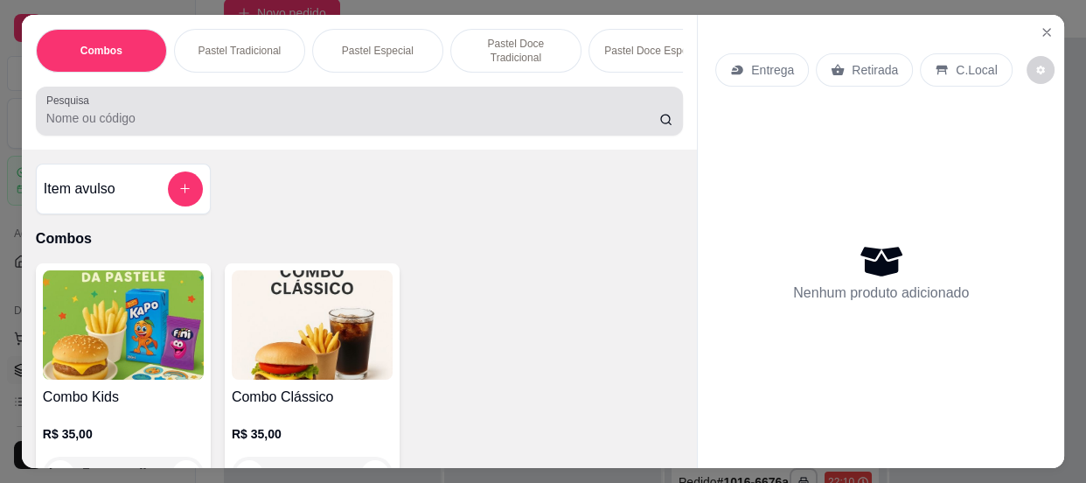
click at [238, 119] on input "Pesquisa" at bounding box center [352, 117] width 613 height 17
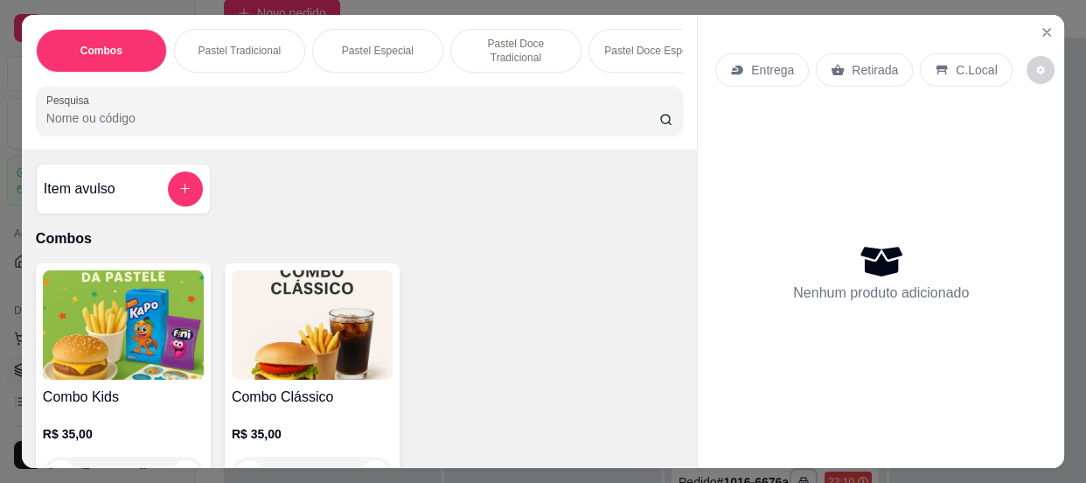
click at [154, 126] on input "Pesquisa" at bounding box center [352, 117] width 613 height 17
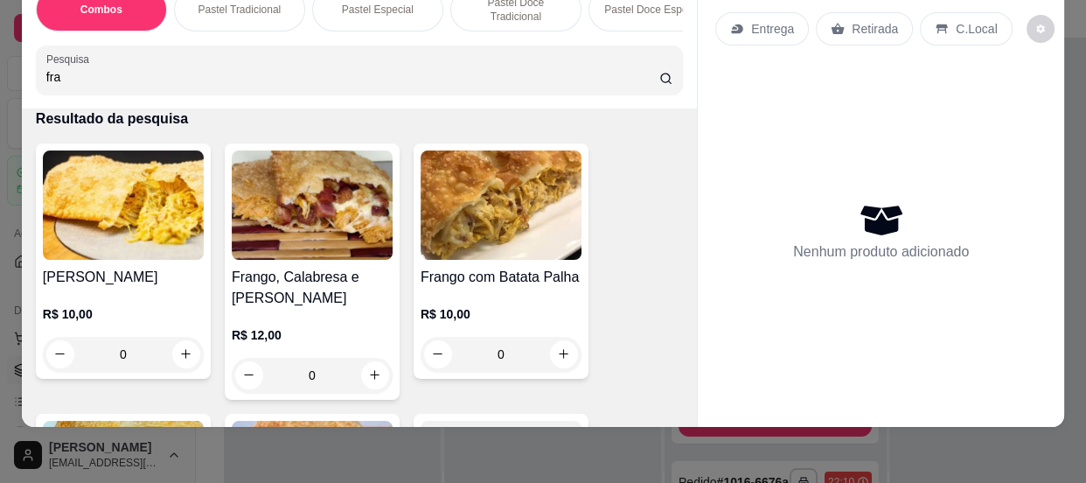
scroll to position [158, 0]
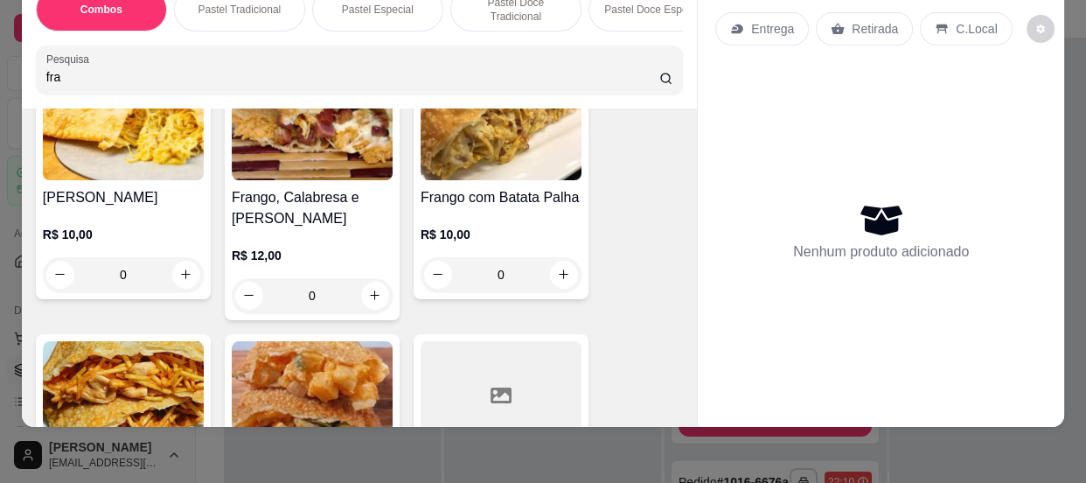
type input "fra"
click at [184, 266] on div "0" at bounding box center [123, 274] width 161 height 35
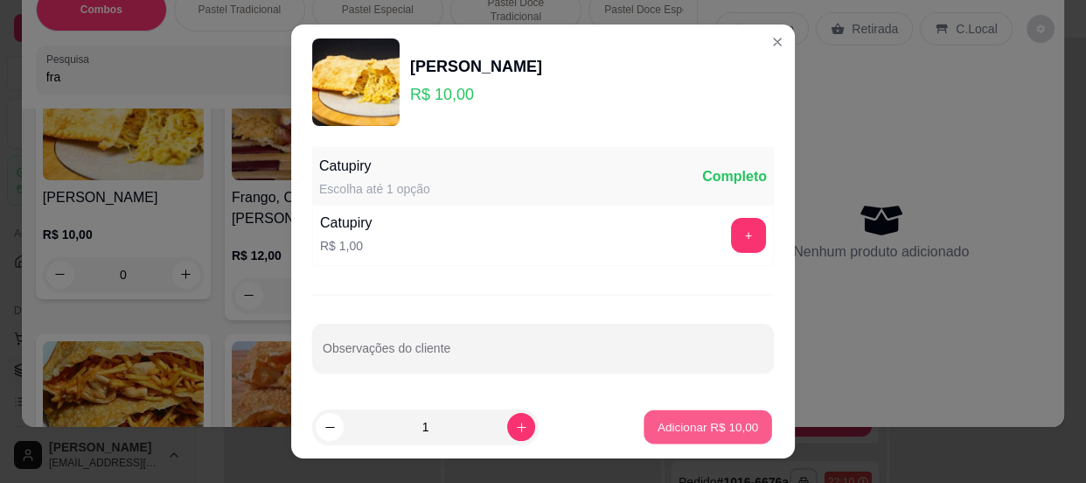
click at [695, 414] on button "Adicionar R$ 10,00" at bounding box center [707, 427] width 129 height 34
type input "1"
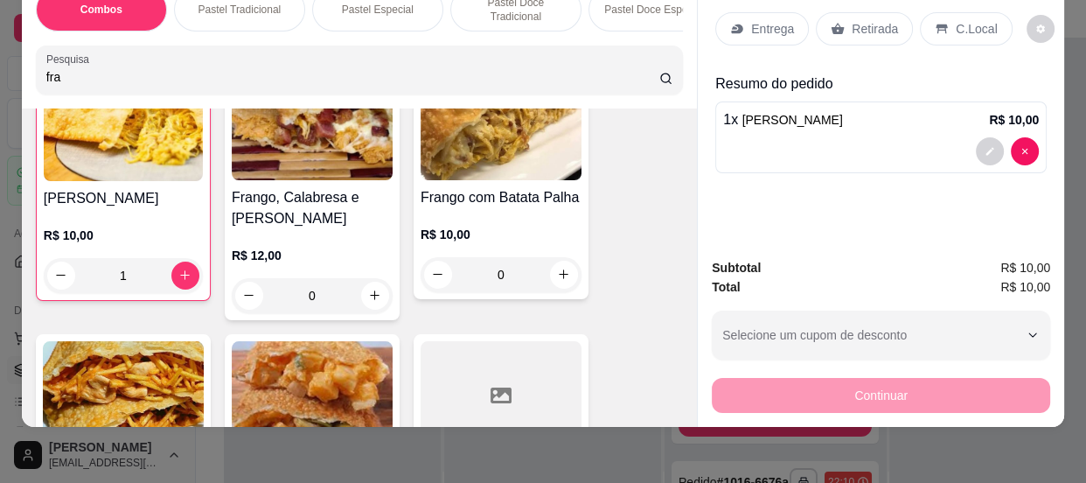
scroll to position [159, 0]
drag, startPoint x: 70, startPoint y: 90, endPoint x: 28, endPoint y: 82, distance: 42.7
click at [28, 82] on div "Combos Pastel Tradicional Pastel Especial Pastel Doce Tradicional Pastel Doce E…" at bounding box center [359, 41] width 675 height 135
drag, startPoint x: 59, startPoint y: 74, endPoint x: 42, endPoint y: 70, distance: 17.2
click at [46, 70] on input "fra" at bounding box center [352, 76] width 613 height 17
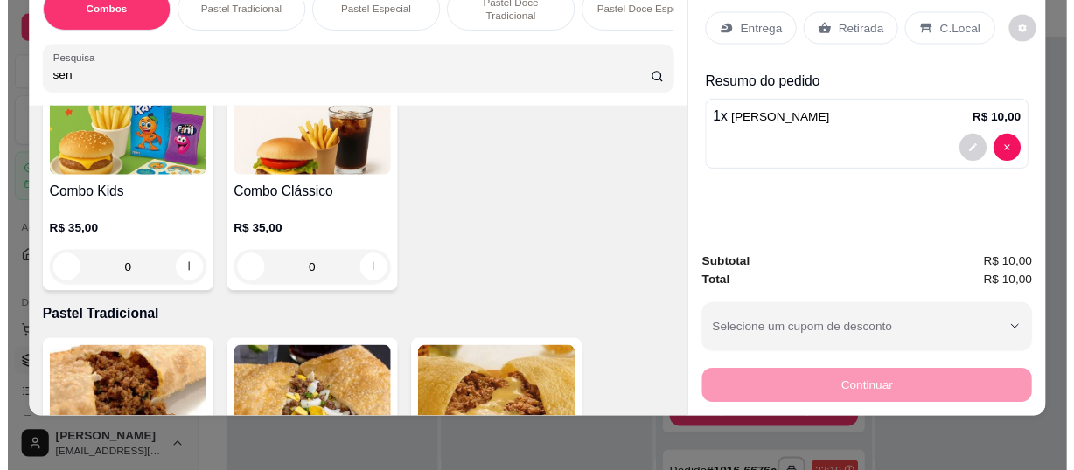
scroll to position [45, 0]
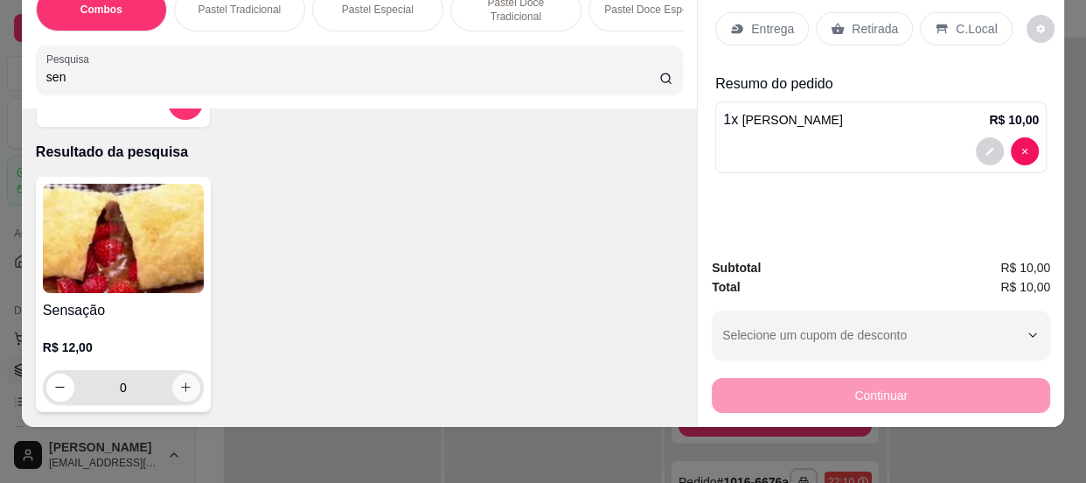
type input "sen"
click at [179, 384] on icon "increase-product-quantity" at bounding box center [185, 386] width 13 height 13
type input "1"
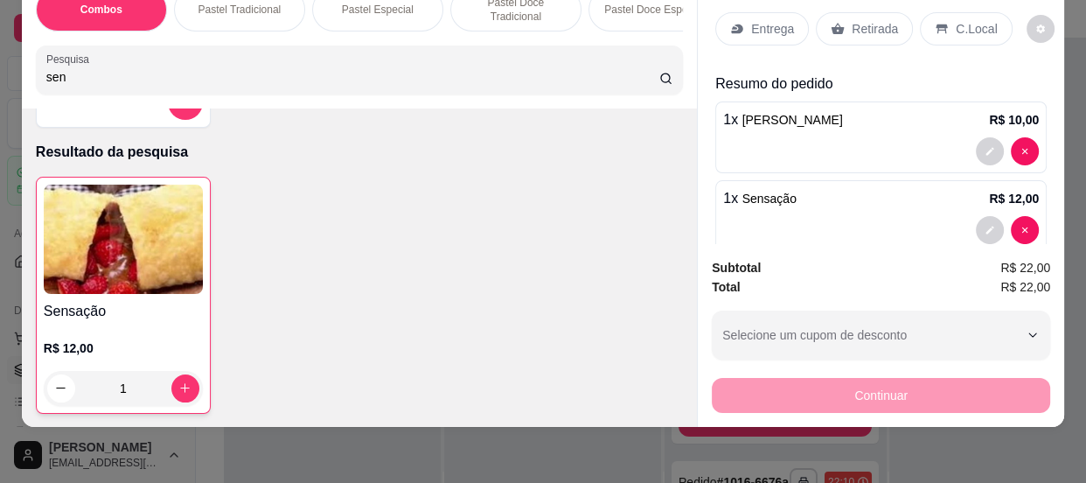
drag, startPoint x: 70, startPoint y: 81, endPoint x: 0, endPoint y: 69, distance: 71.0
click at [0, 69] on div "Combos Pastel Tradicional Pastel Especial Pastel Doce Tradicional Pastel Doce E…" at bounding box center [543, 241] width 1086 height 483
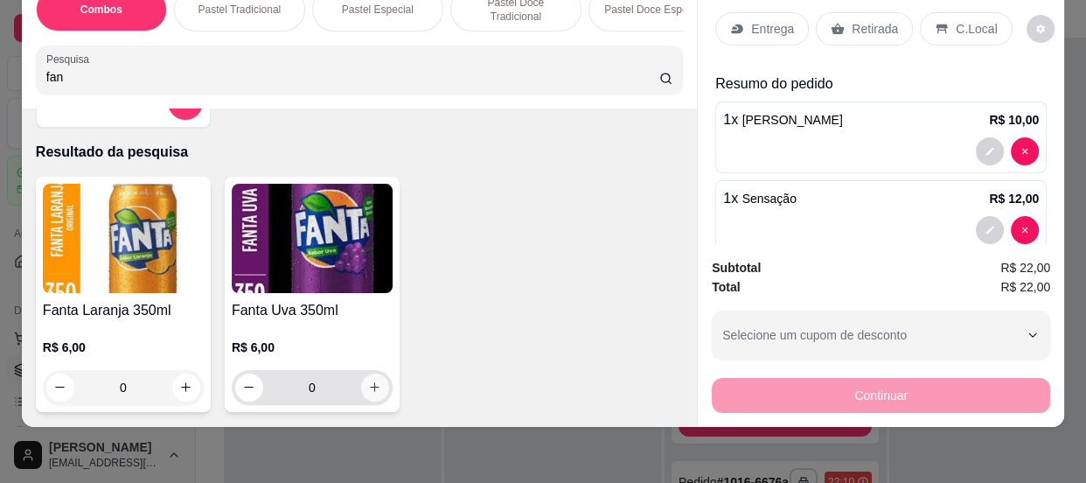
type input "fan"
click at [368, 386] on icon "increase-product-quantity" at bounding box center [374, 386] width 13 height 13
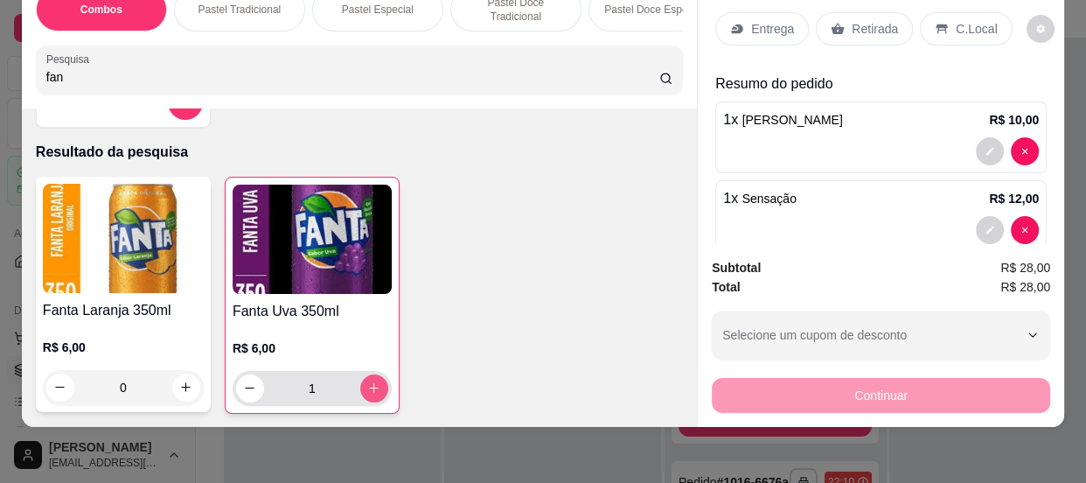
type input "1"
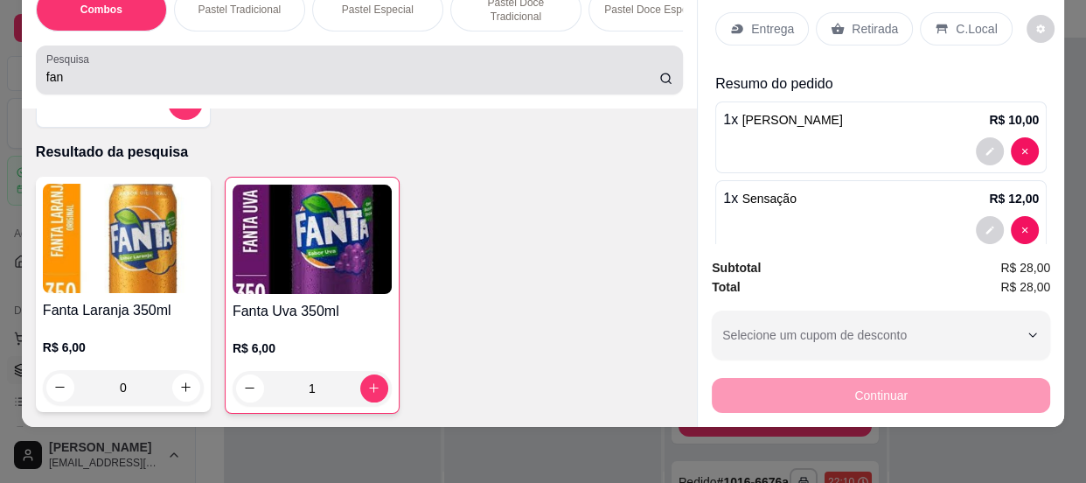
drag, startPoint x: 58, startPoint y: 66, endPoint x: 9, endPoint y: 64, distance: 49.0
click at [9, 64] on div "Combos Pastel Tradicional Pastel Especial Pastel Doce Tradicional Pastel Doce E…" at bounding box center [543, 241] width 1086 height 483
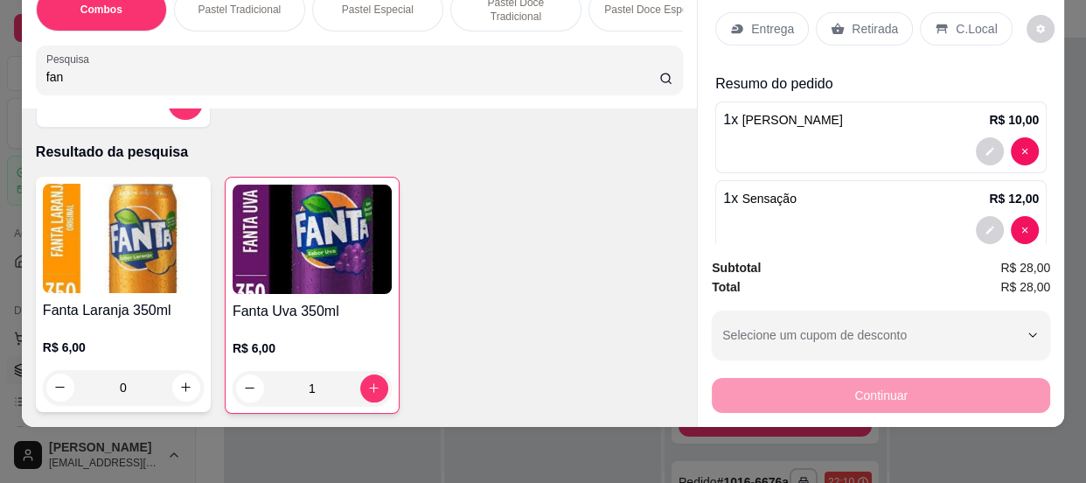
drag, startPoint x: 63, startPoint y: 73, endPoint x: 31, endPoint y: 66, distance: 32.4
click at [36, 66] on div "Pesquisa fan" at bounding box center [359, 69] width 647 height 49
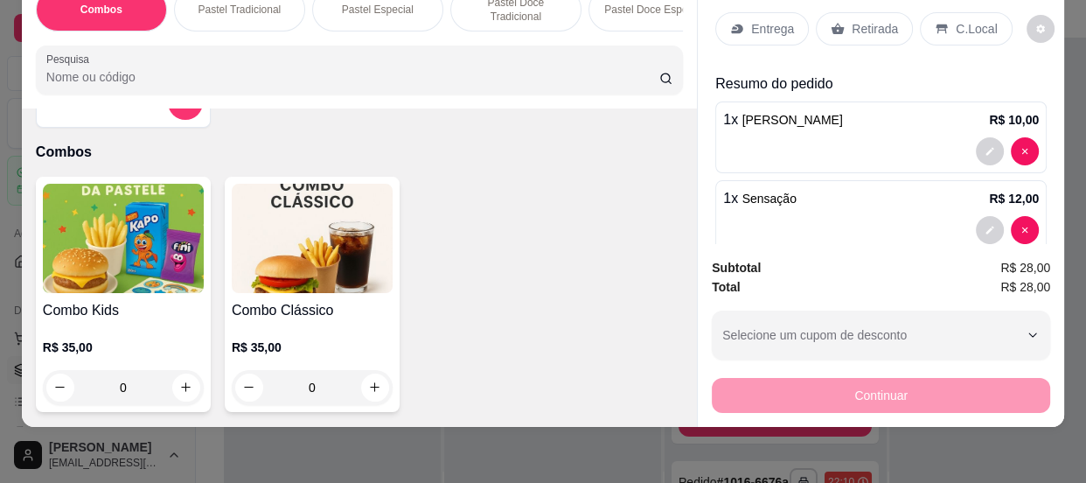
click at [871, 20] on p "Retirada" at bounding box center [874, 28] width 46 height 17
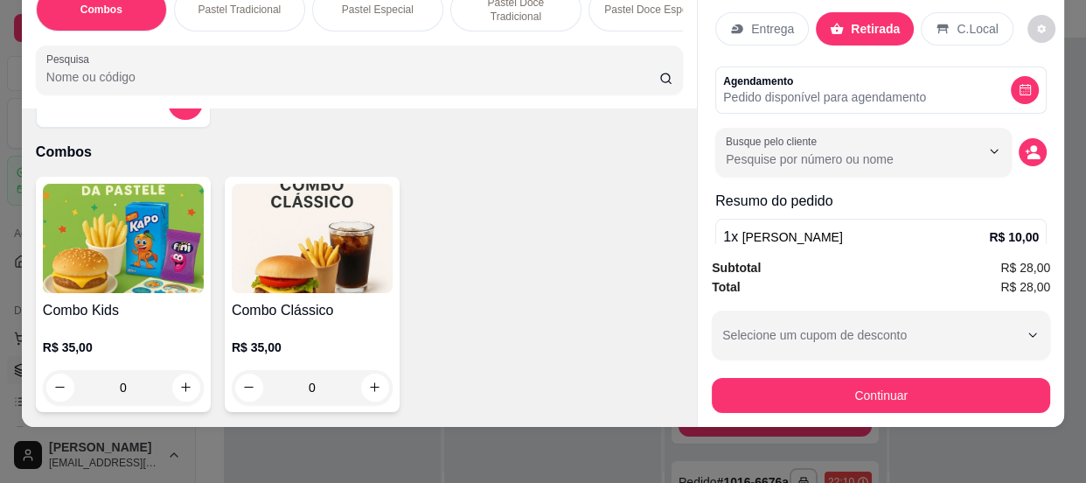
click at [965, 20] on p "C.Local" at bounding box center [976, 28] width 41 height 17
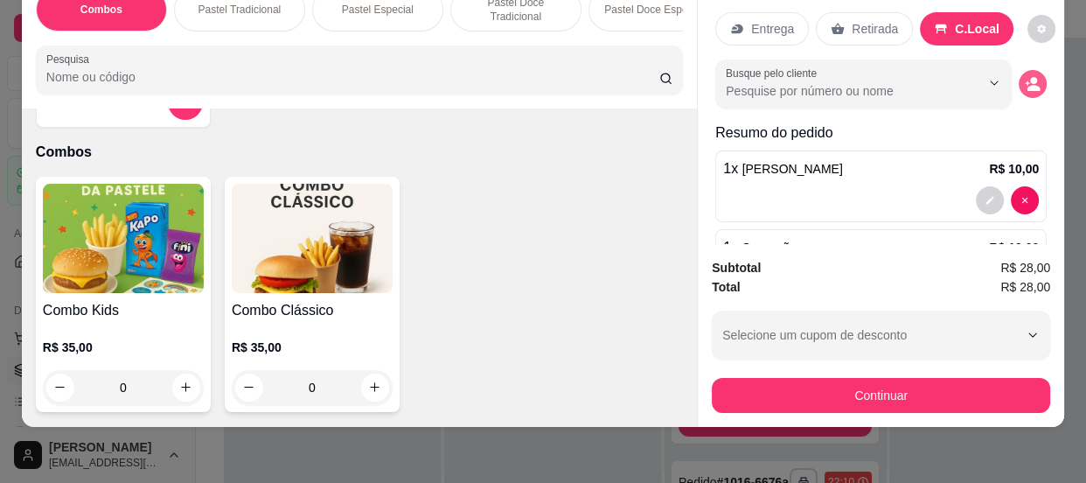
click at [1027, 85] on icon "decrease-product-quantity" at bounding box center [1033, 88] width 13 height 6
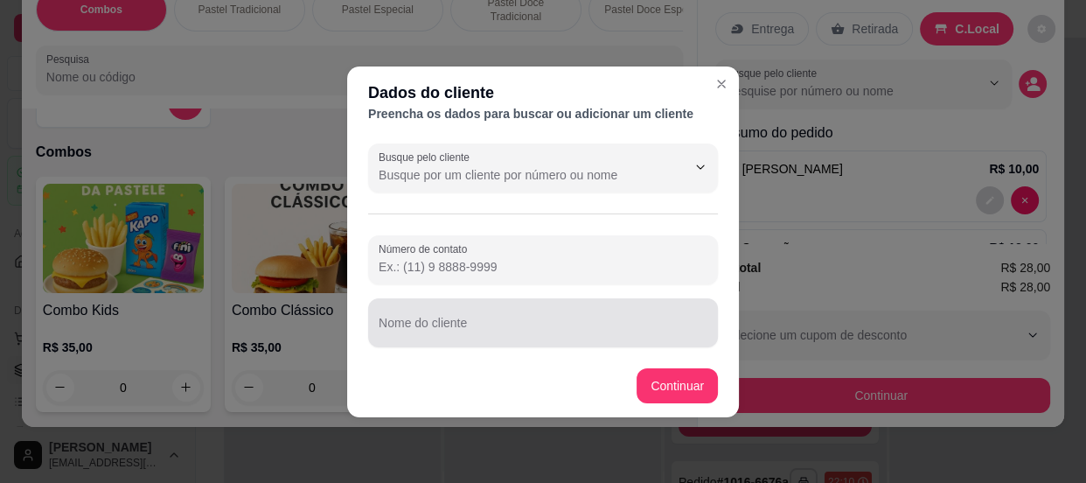
click at [504, 329] on input "Nome do cliente" at bounding box center [543, 329] width 329 height 17
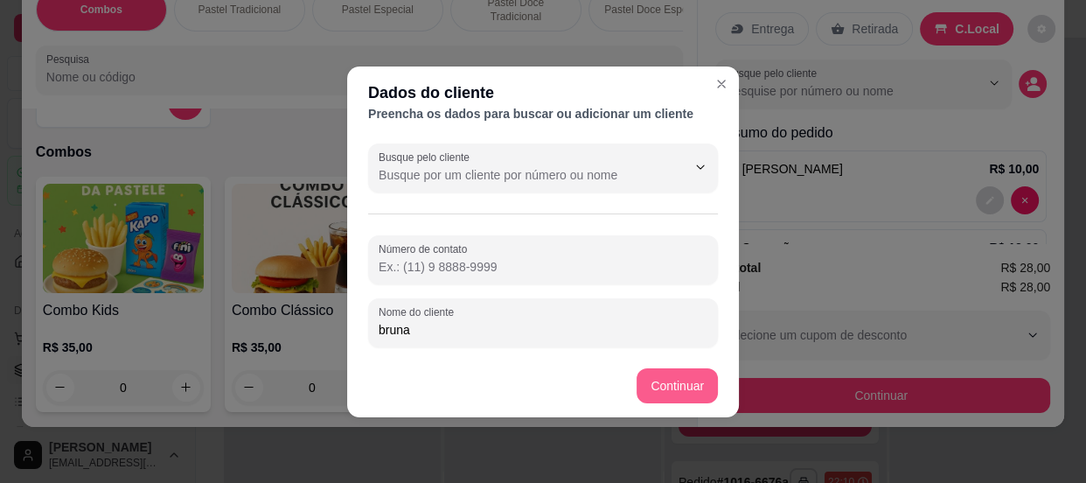
type input "bruna"
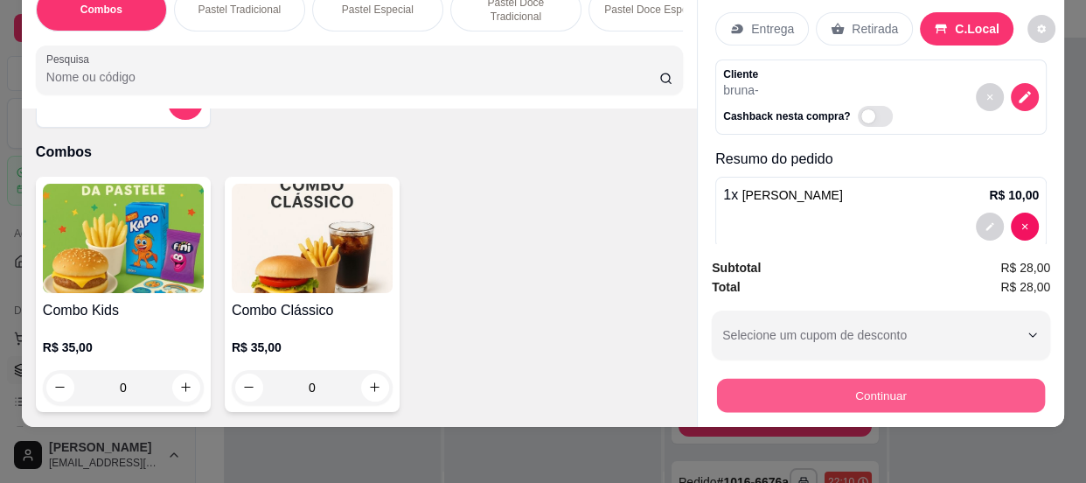
click at [796, 389] on button "Continuar" at bounding box center [881, 396] width 328 height 34
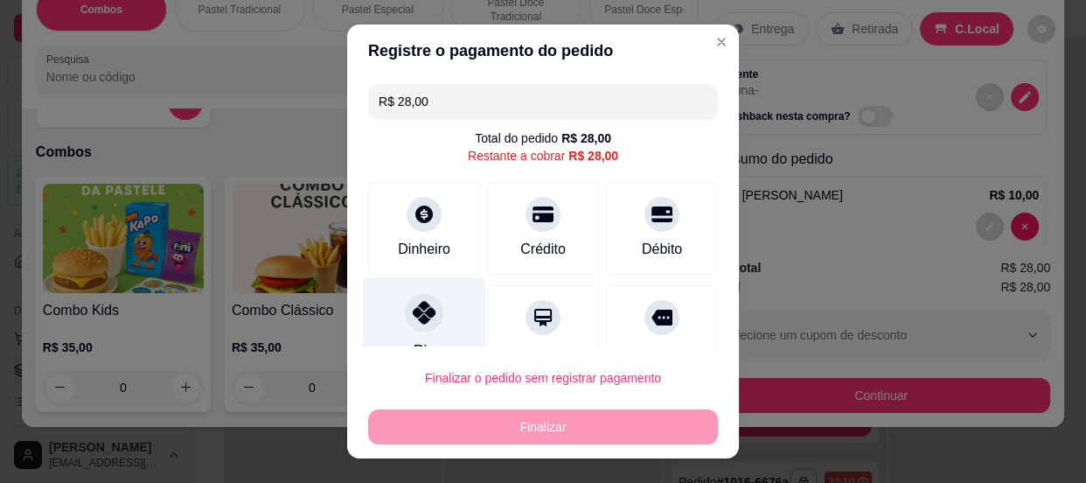
click at [423, 312] on icon at bounding box center [424, 312] width 23 height 23
type input "R$ 0,00"
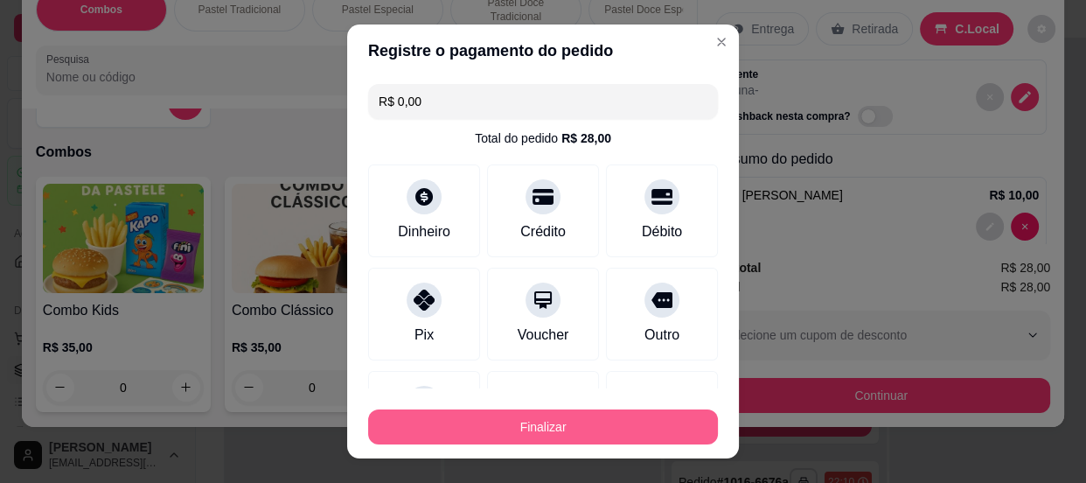
click at [468, 427] on button "Finalizar" at bounding box center [543, 426] width 350 height 35
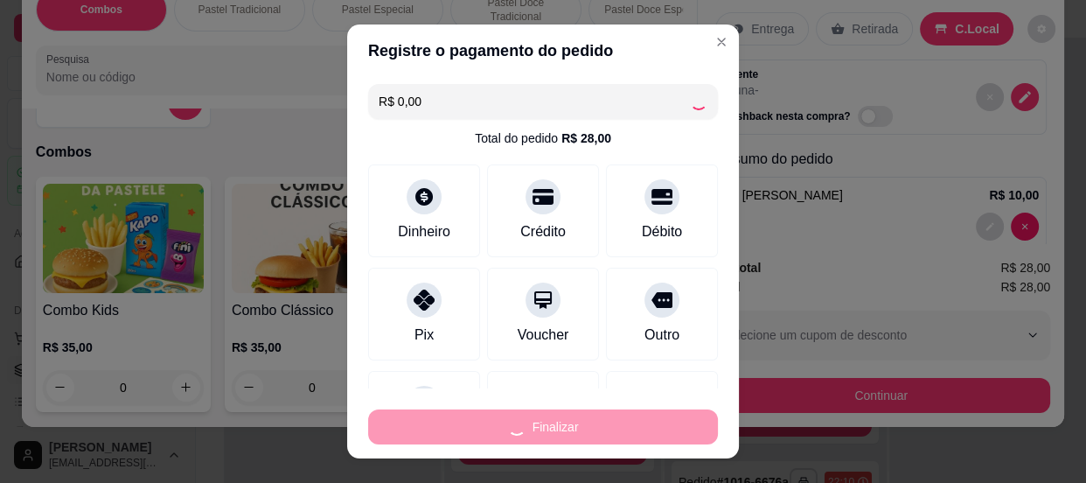
type input "0"
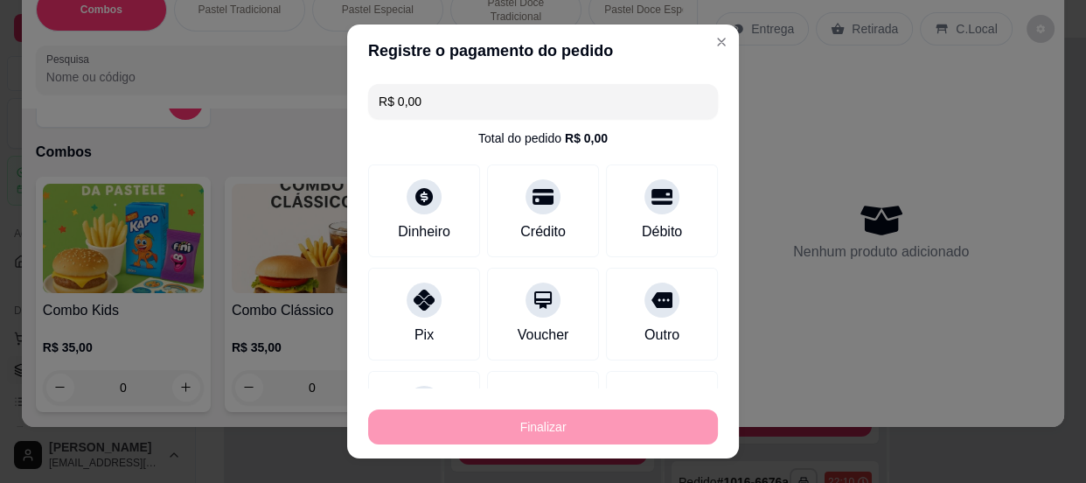
type input "-R$ 28,00"
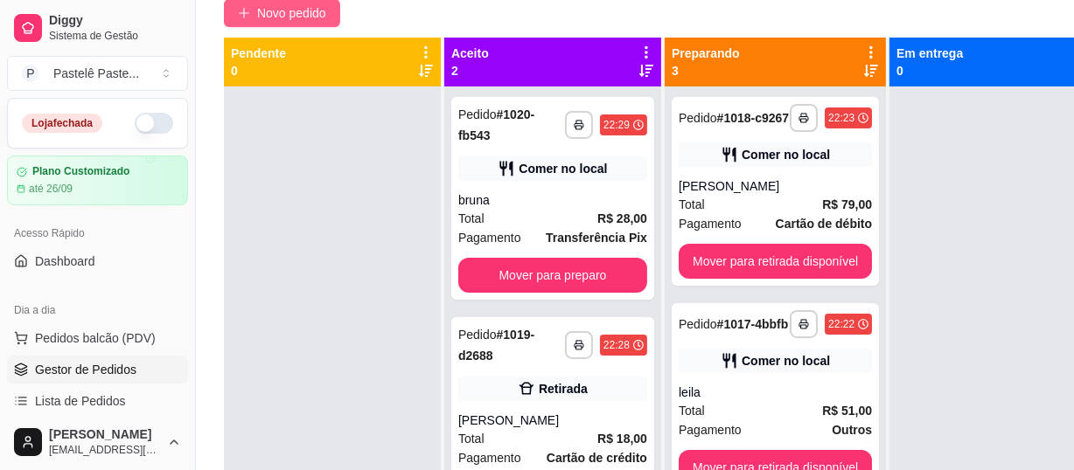
click at [278, 3] on span "Novo pedido" at bounding box center [291, 12] width 69 height 19
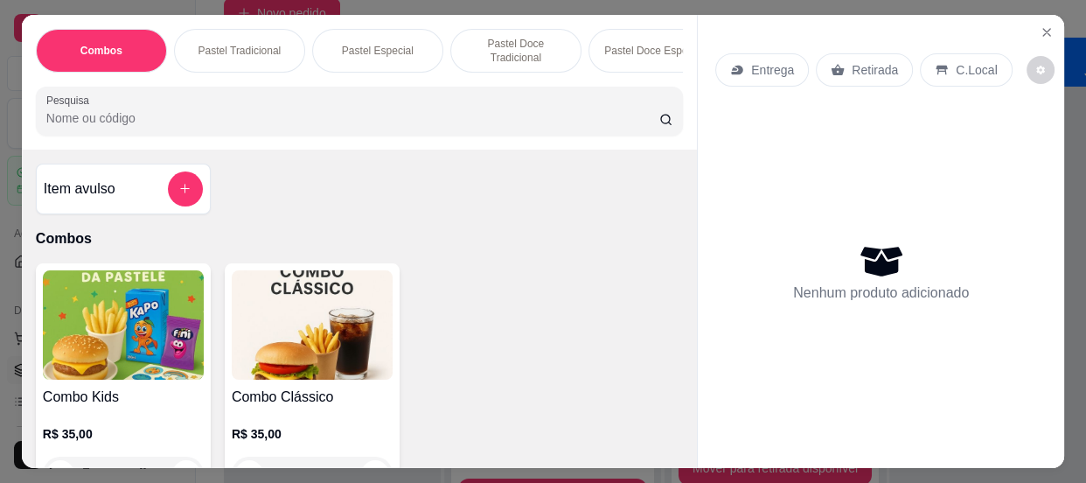
click at [159, 119] on input "Pesquisa" at bounding box center [352, 117] width 613 height 17
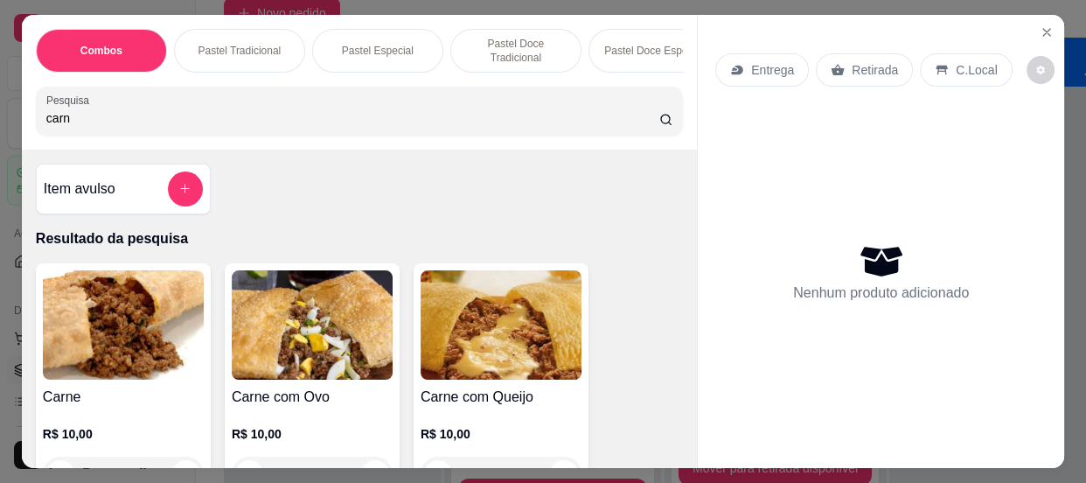
scroll to position [79, 0]
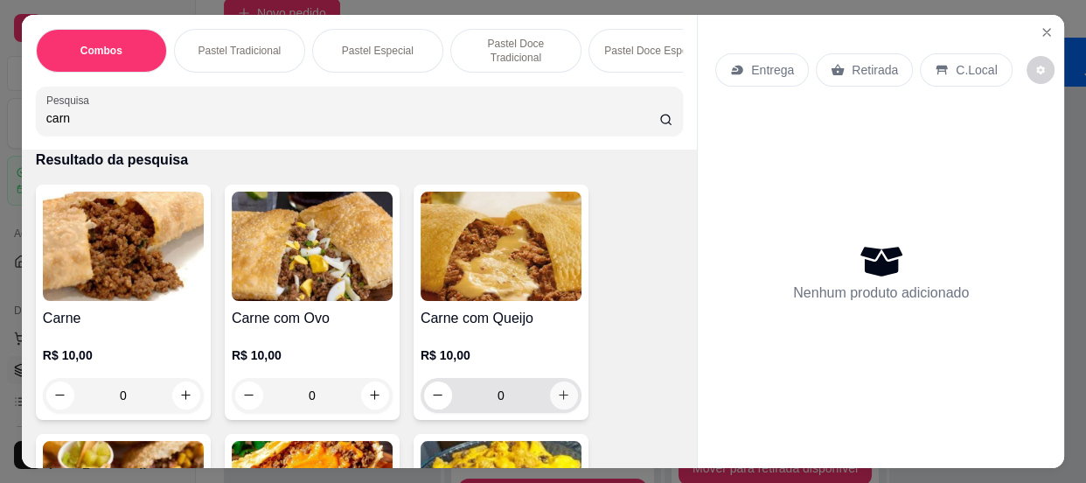
type input "carn"
click at [559, 398] on icon "increase-product-quantity" at bounding box center [563, 394] width 13 height 13
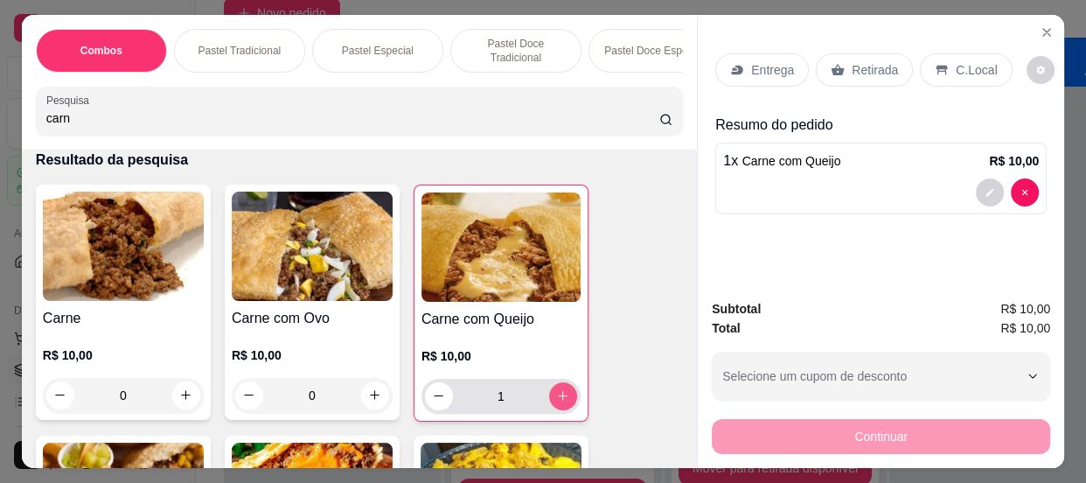
type input "1"
drag, startPoint x: 67, startPoint y: 122, endPoint x: 17, endPoint y: 108, distance: 52.0
click at [22, 108] on div "Combos Pastel Tradicional Pastel Especial Pastel Doce Tradicional Pastel Doce E…" at bounding box center [359, 82] width 675 height 135
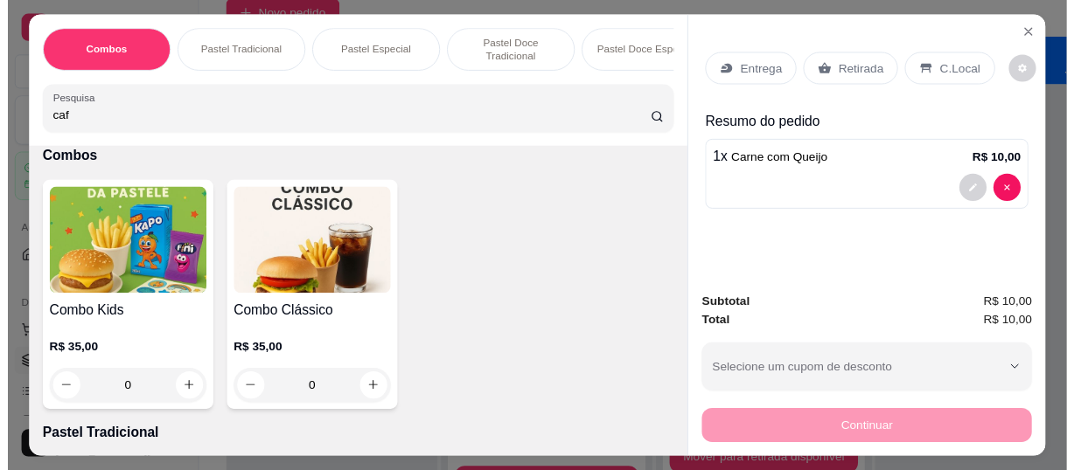
scroll to position [124, 0]
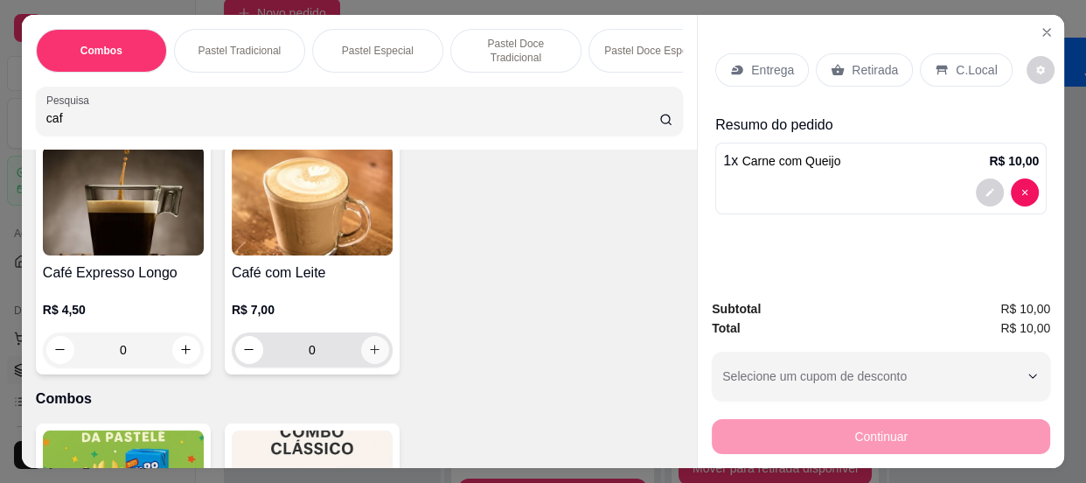
type input "caf"
click at [369, 352] on icon "increase-product-quantity" at bounding box center [375, 349] width 13 height 13
type input "1"
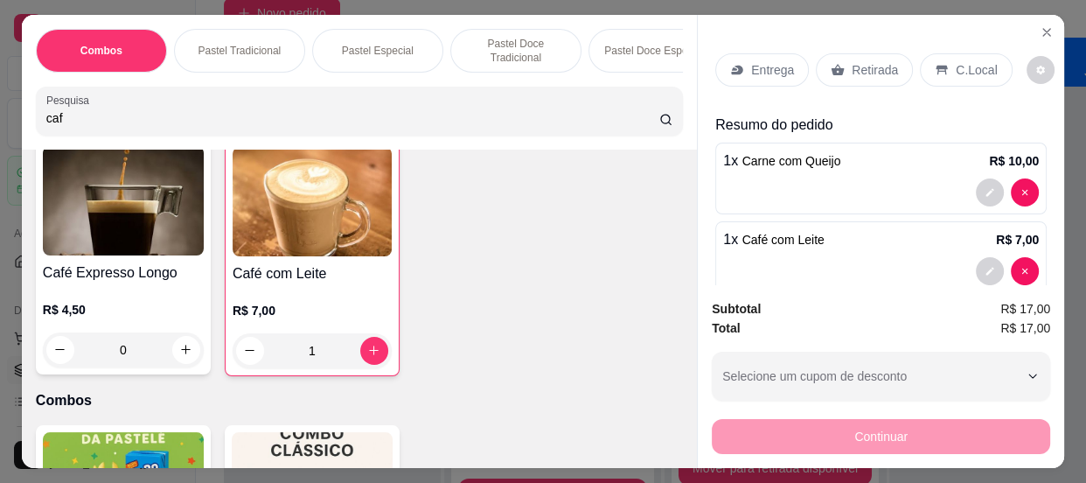
click at [935, 63] on icon at bounding box center [942, 70] width 14 height 14
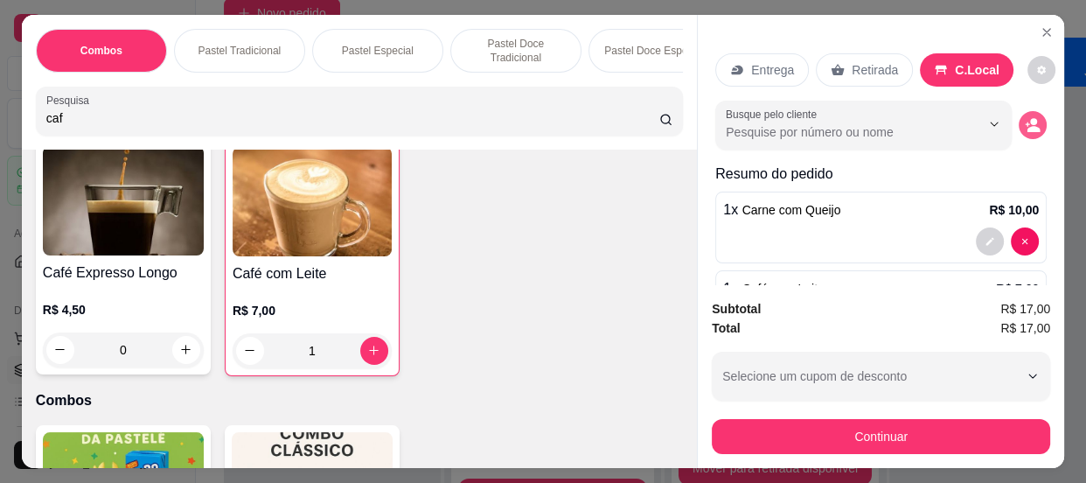
click at [1019, 111] on button "decrease-product-quantity" at bounding box center [1032, 125] width 28 height 28
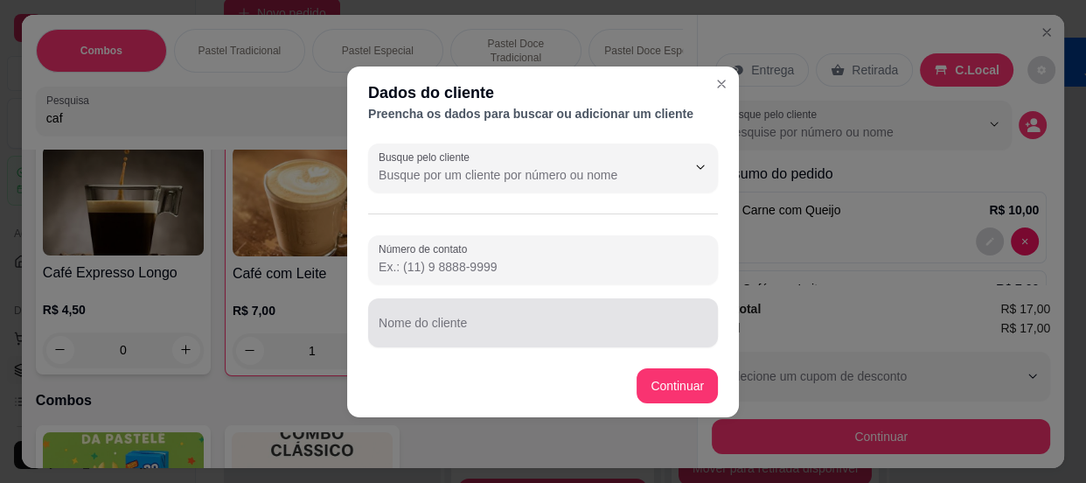
click at [507, 327] on input "Nome do cliente" at bounding box center [543, 329] width 329 height 17
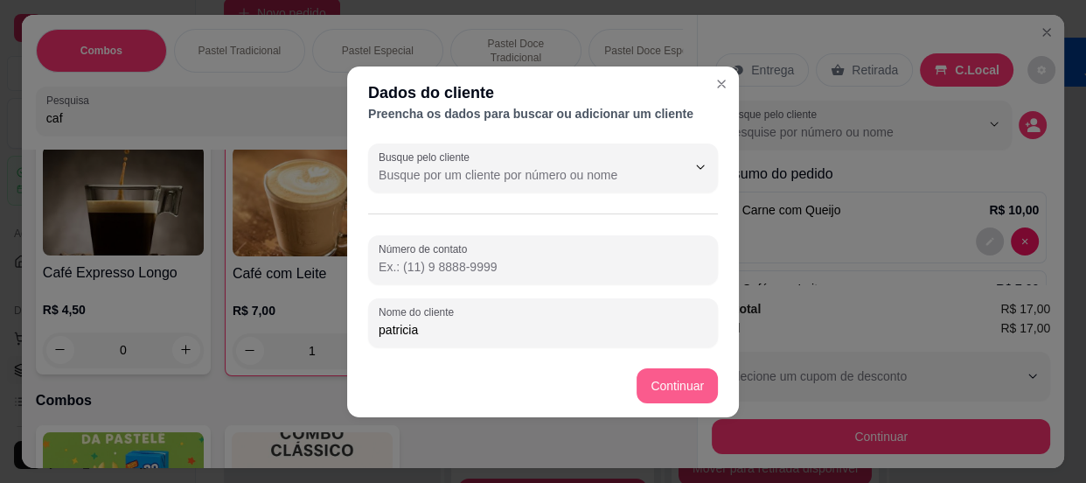
type input "patricia"
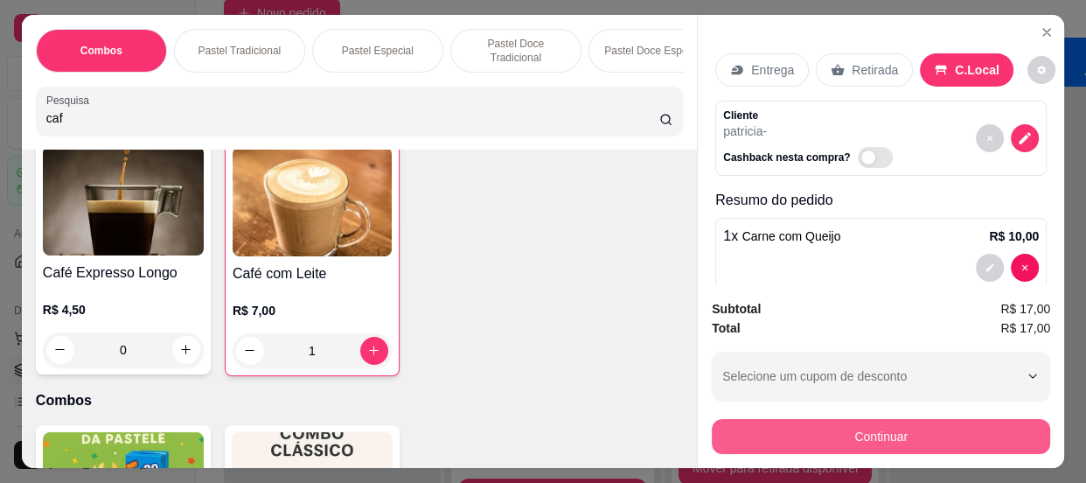
click at [820, 435] on button "Continuar" at bounding box center [881, 436] width 338 height 35
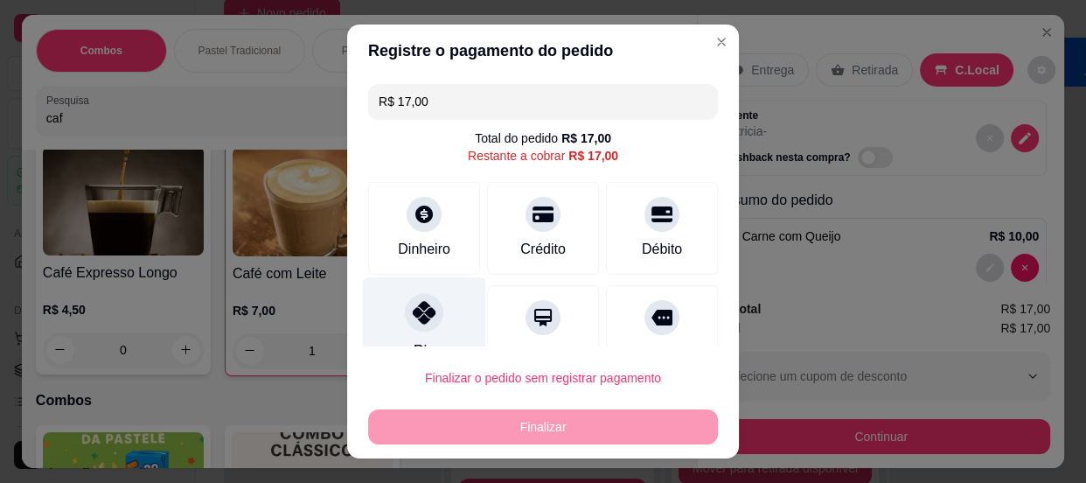
click at [413, 313] on icon at bounding box center [424, 312] width 23 height 23
type input "R$ 0,00"
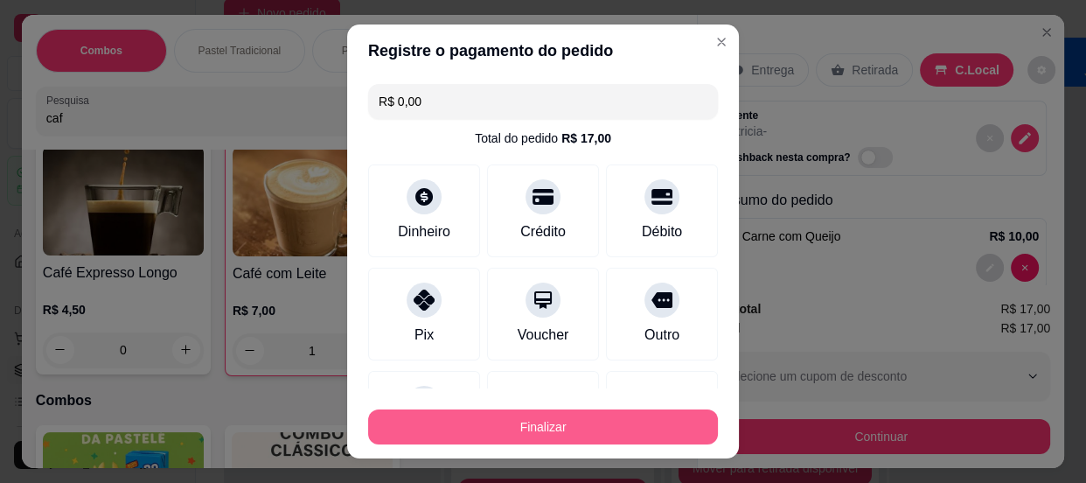
click at [435, 420] on button "Finalizar" at bounding box center [543, 426] width 350 height 35
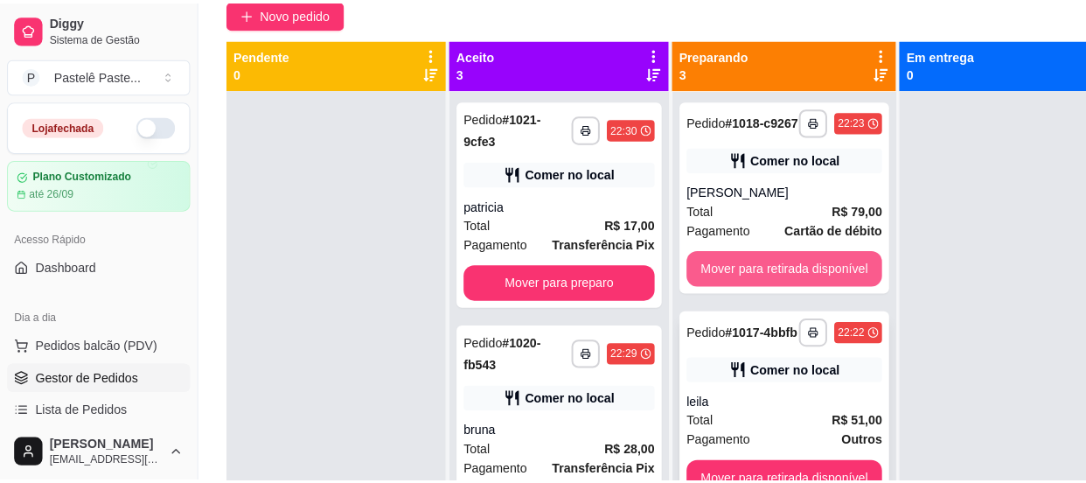
scroll to position [79, 0]
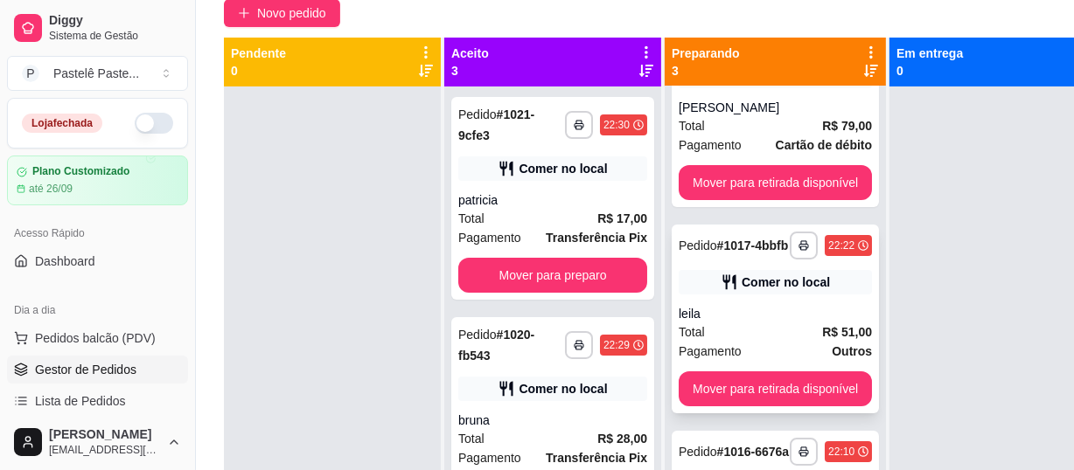
click at [844, 297] on div "**********" at bounding box center [774, 319] width 207 height 189
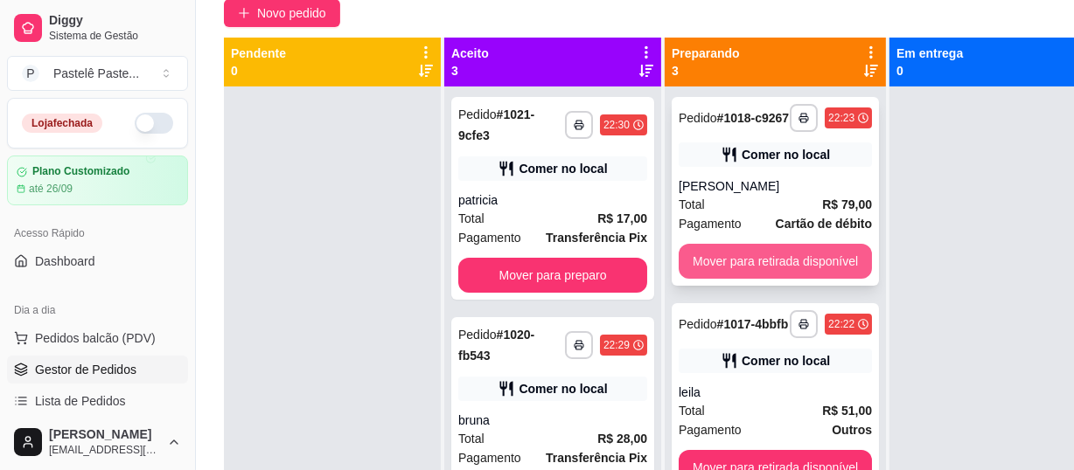
click at [802, 257] on button "Mover para retirada disponível" at bounding box center [774, 261] width 193 height 35
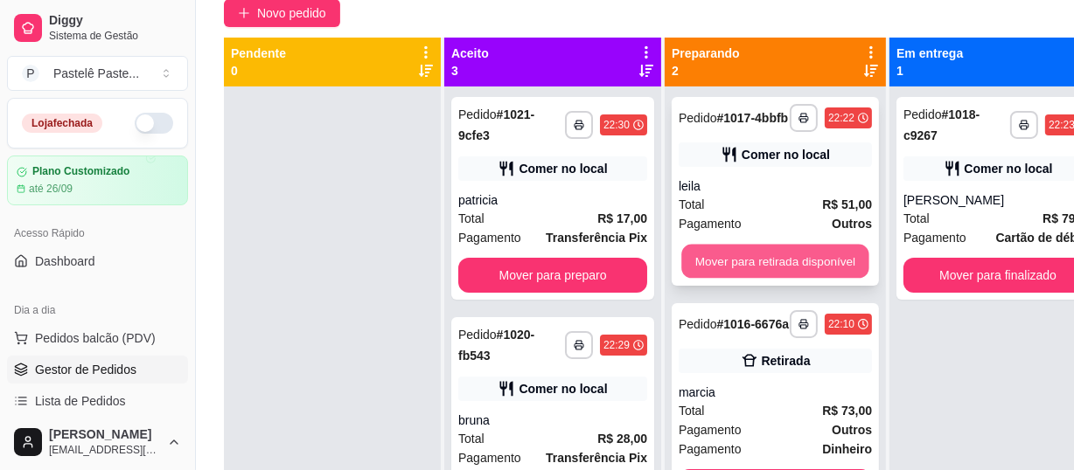
click at [787, 264] on button "Mover para retirada disponível" at bounding box center [774, 262] width 187 height 34
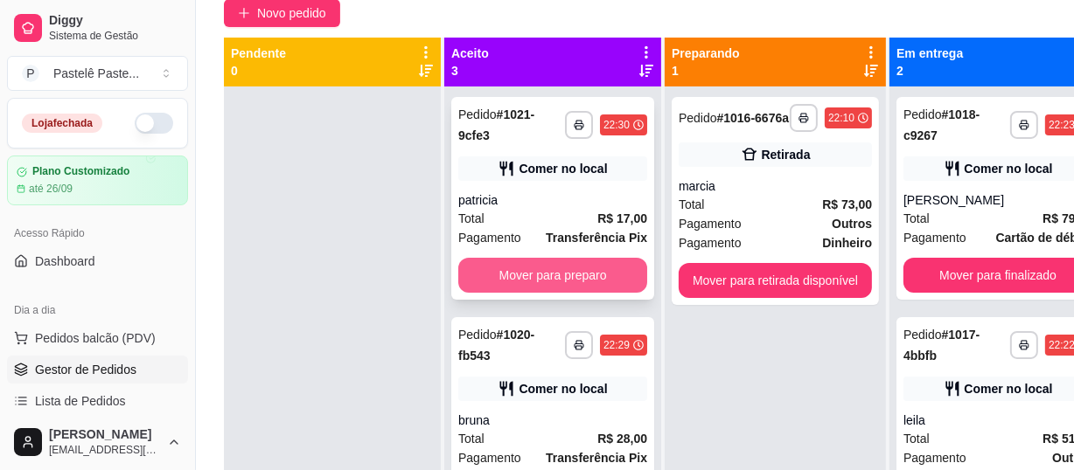
click at [543, 280] on button "Mover para preparo" at bounding box center [552, 275] width 189 height 35
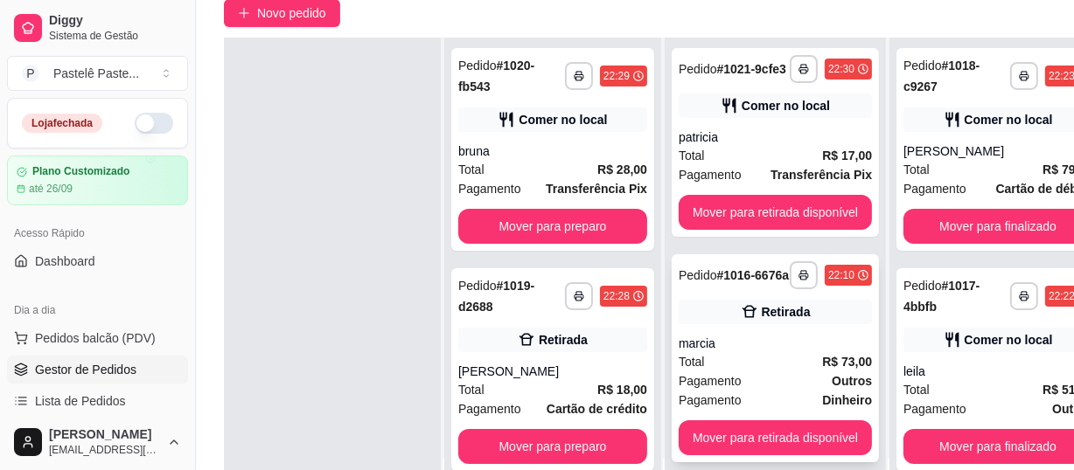
scroll to position [238, 0]
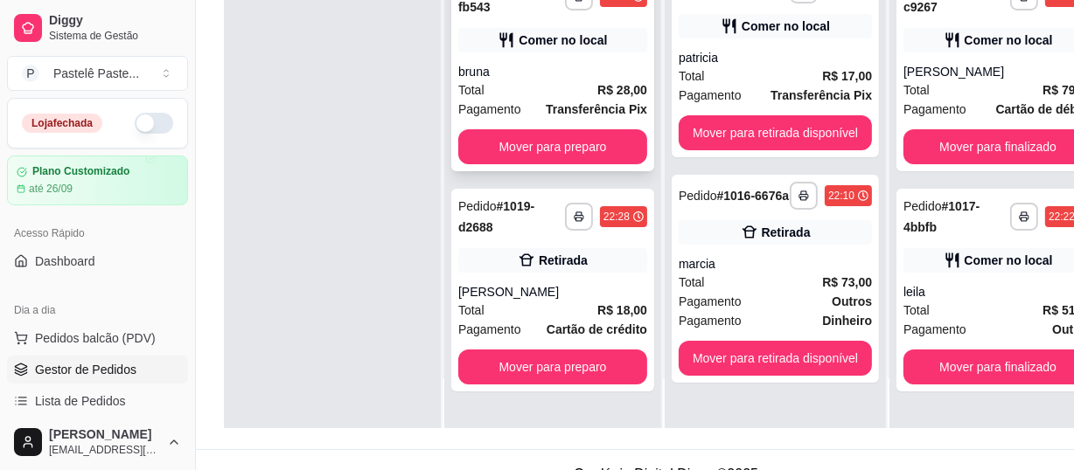
click at [567, 94] on div "Total R$ 28,00" at bounding box center [552, 89] width 189 height 19
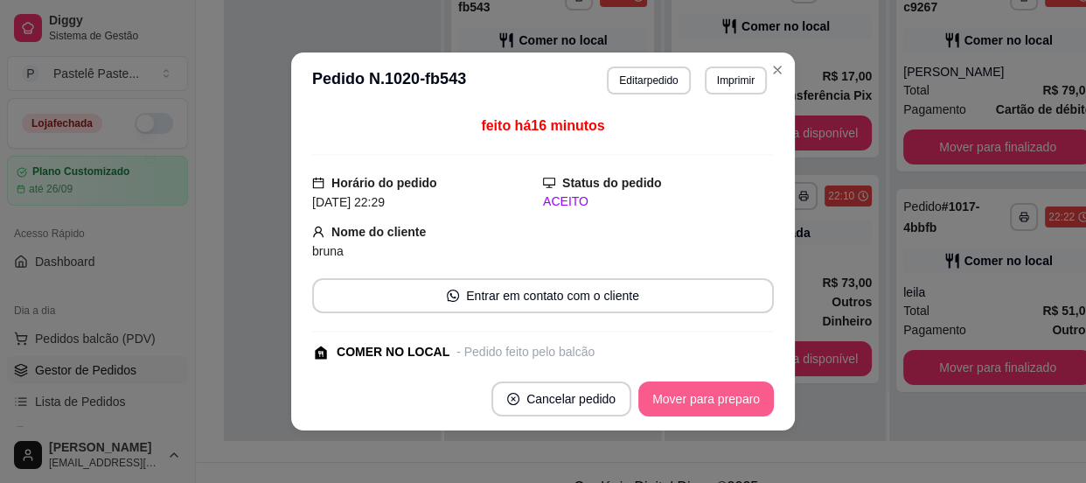
click at [718, 409] on button "Mover para preparo" at bounding box center [706, 398] width 136 height 35
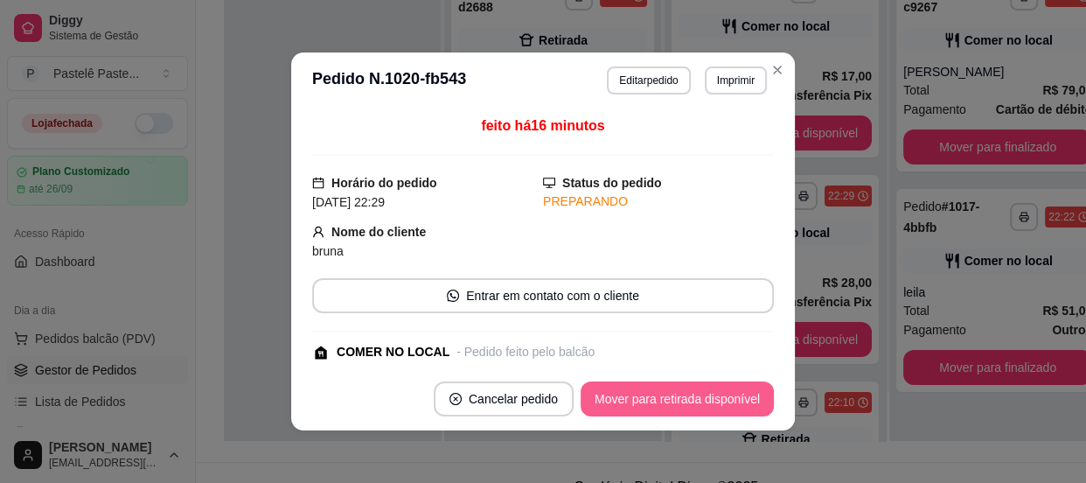
click at [716, 399] on button "Mover para retirada disponível" at bounding box center [676, 398] width 193 height 35
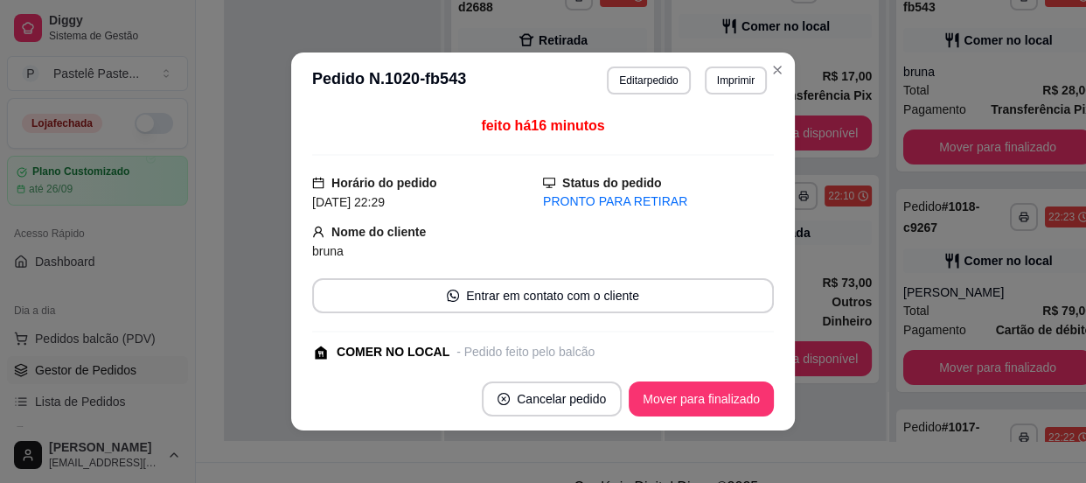
click at [705, 407] on button "Mover para finalizado" at bounding box center [701, 398] width 145 height 35
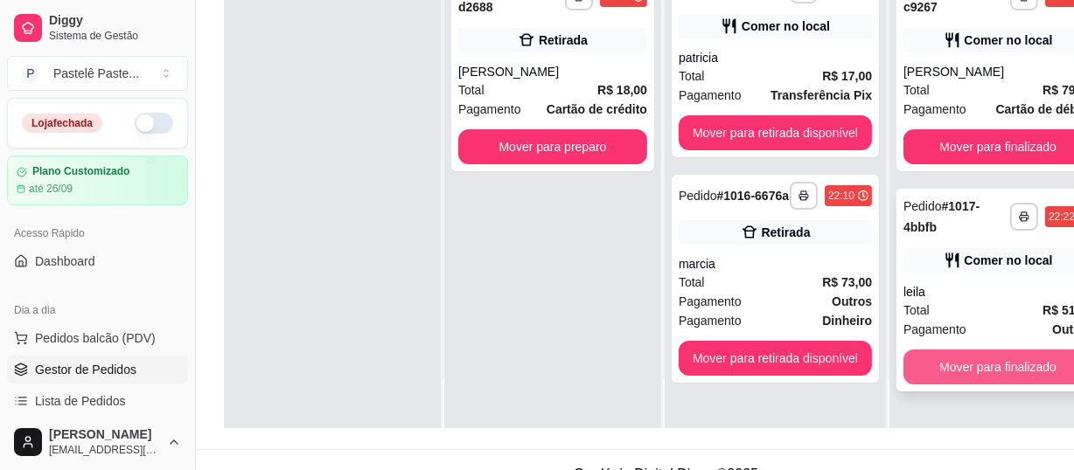
click at [1003, 368] on button "Mover para finalizado" at bounding box center [997, 367] width 189 height 35
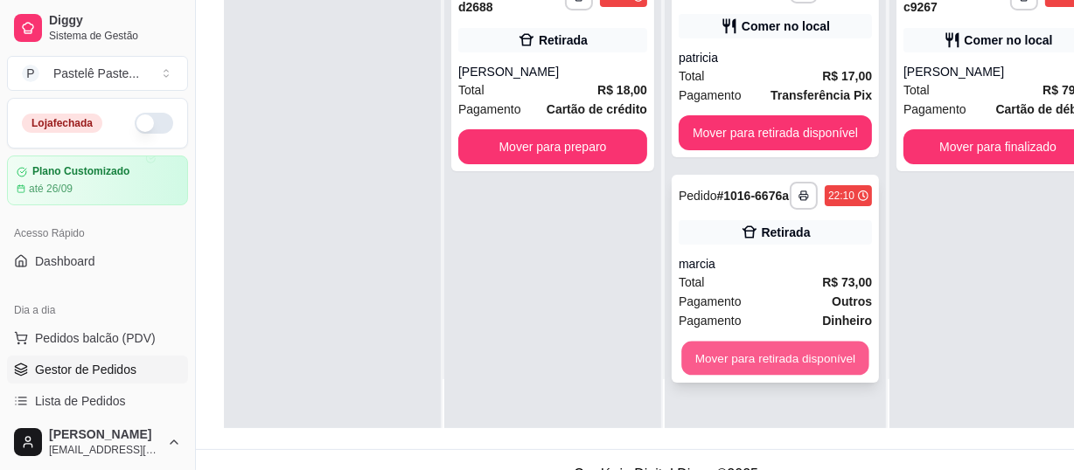
click at [841, 358] on button "Mover para retirada disponível" at bounding box center [774, 359] width 187 height 34
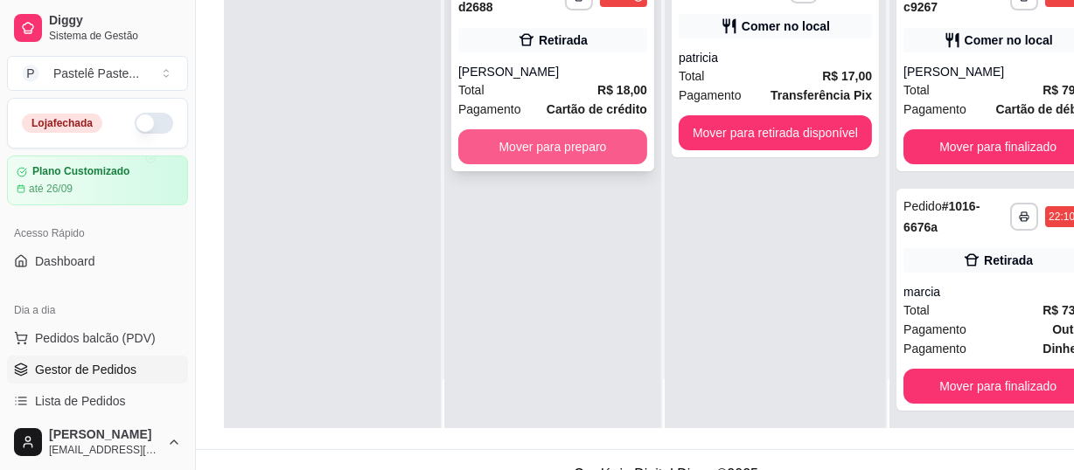
click at [594, 145] on button "Mover para preparo" at bounding box center [552, 146] width 189 height 35
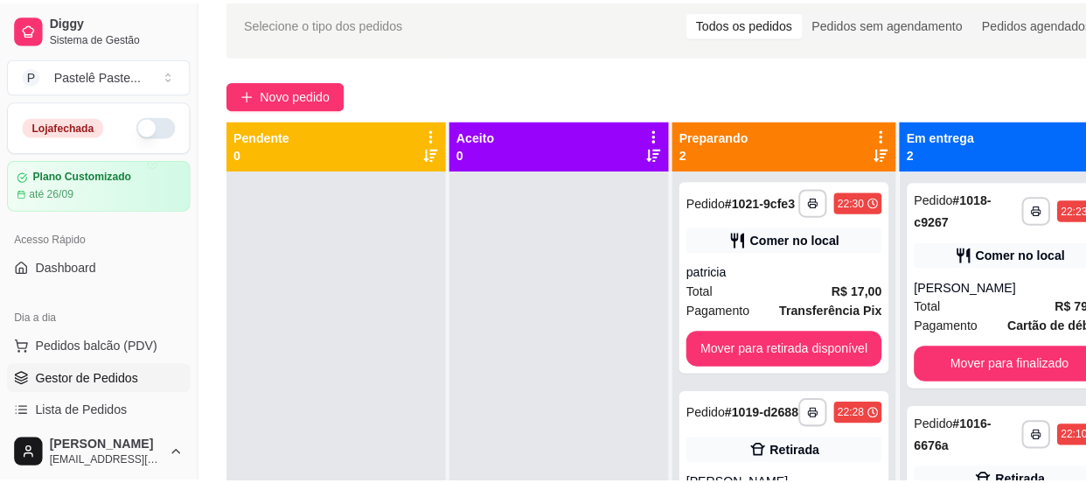
scroll to position [0, 0]
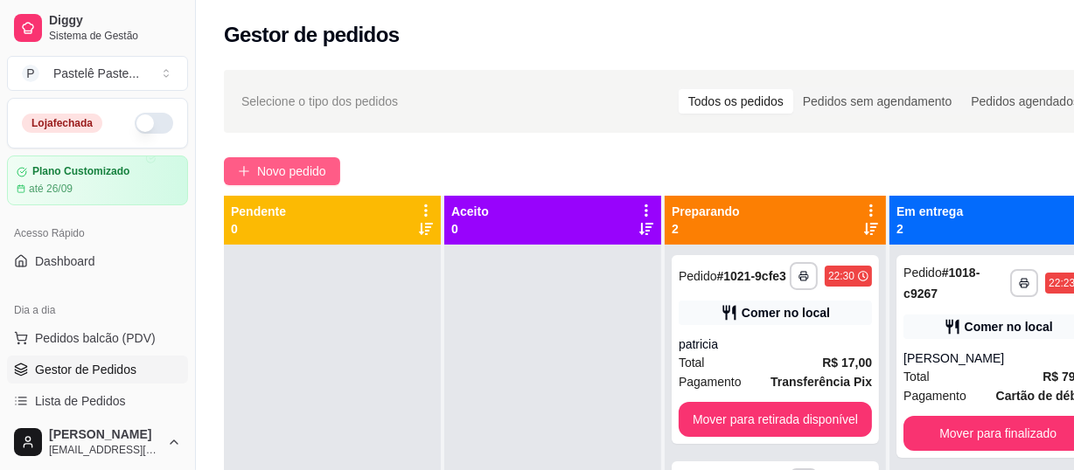
click at [248, 169] on icon "plus" at bounding box center [244, 171] width 12 height 12
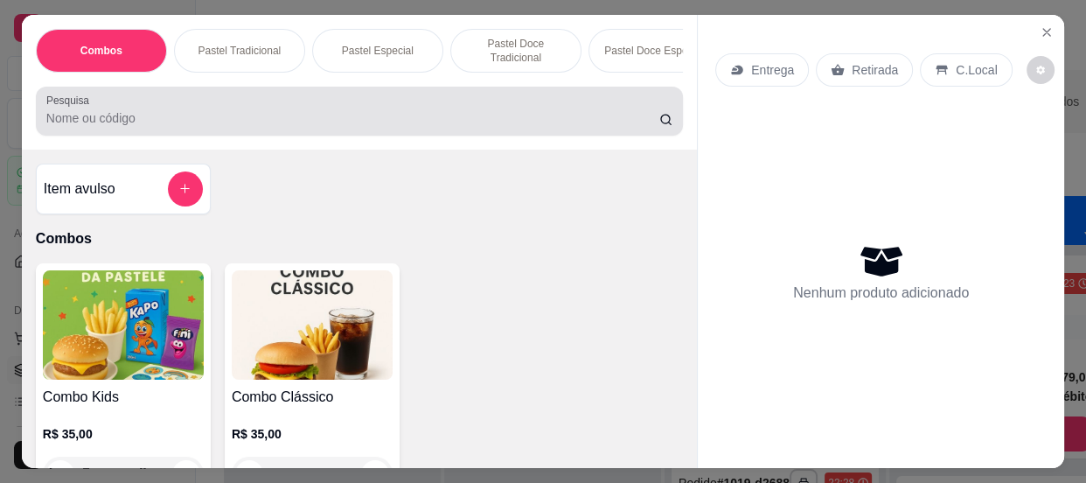
click at [277, 115] on input "Pesquisa" at bounding box center [352, 117] width 613 height 17
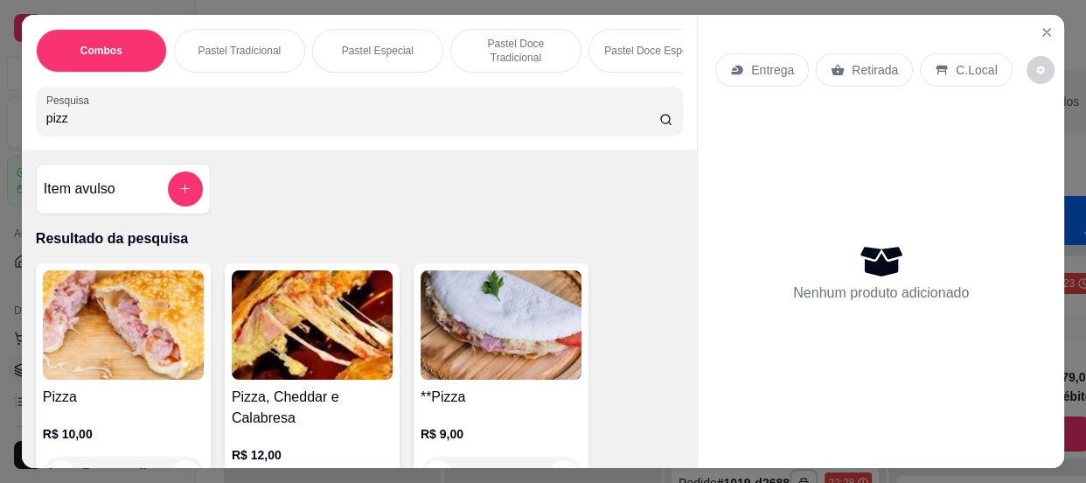
scroll to position [158, 0]
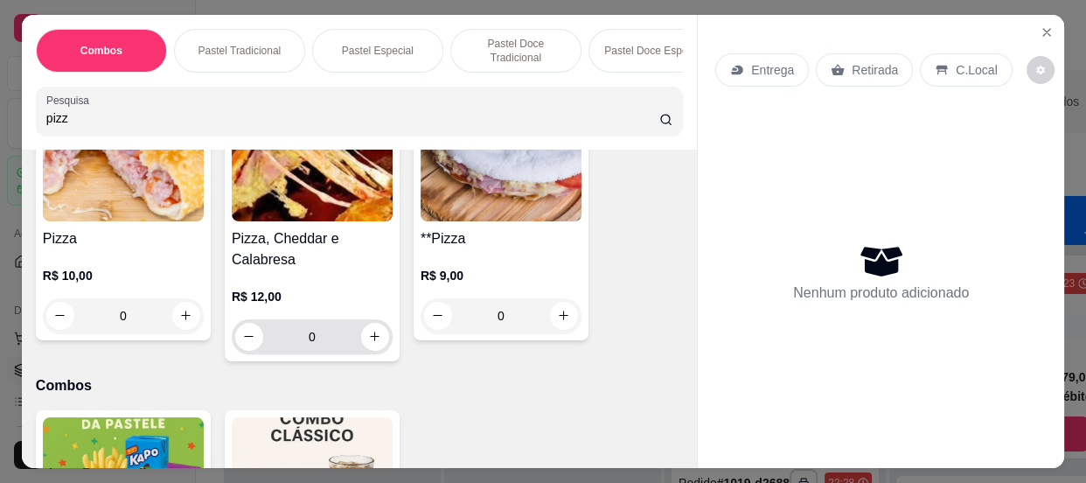
type input "pizz"
click at [365, 349] on button "increase-product-quantity" at bounding box center [374, 336] width 27 height 27
type input "1"
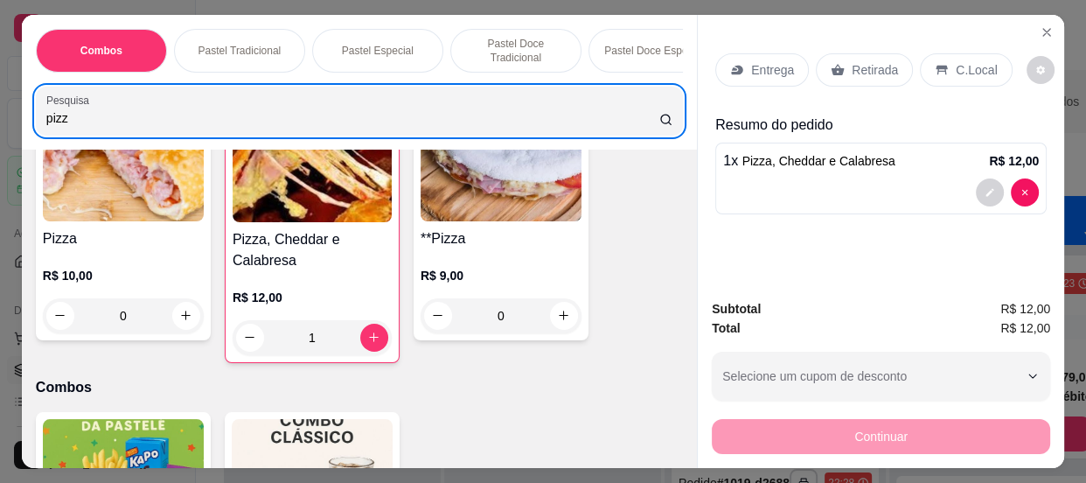
drag, startPoint x: 122, startPoint y: 114, endPoint x: 0, endPoint y: 123, distance: 122.8
click at [0, 123] on div "Combos Pastel Tradicional Pastel Especial Pastel Doce Tradicional Pastel Doce E…" at bounding box center [543, 241] width 1086 height 483
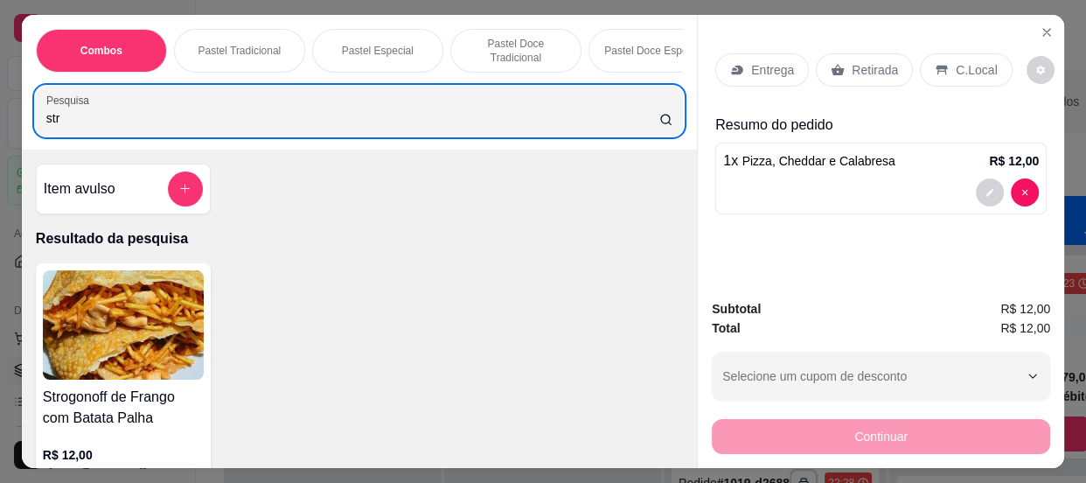
scroll to position [238, 0]
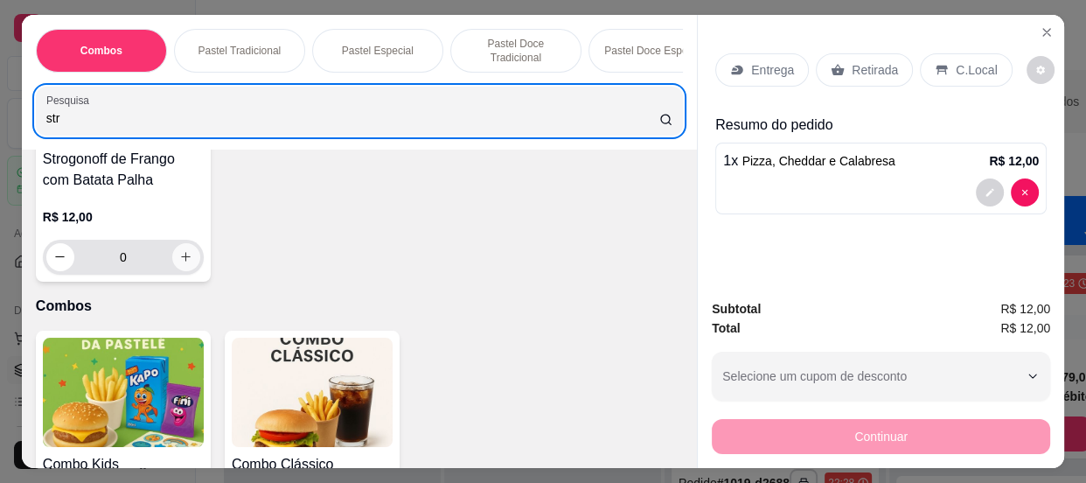
type input "str"
click at [184, 254] on icon "increase-product-quantity" at bounding box center [185, 256] width 13 height 13
type input "1"
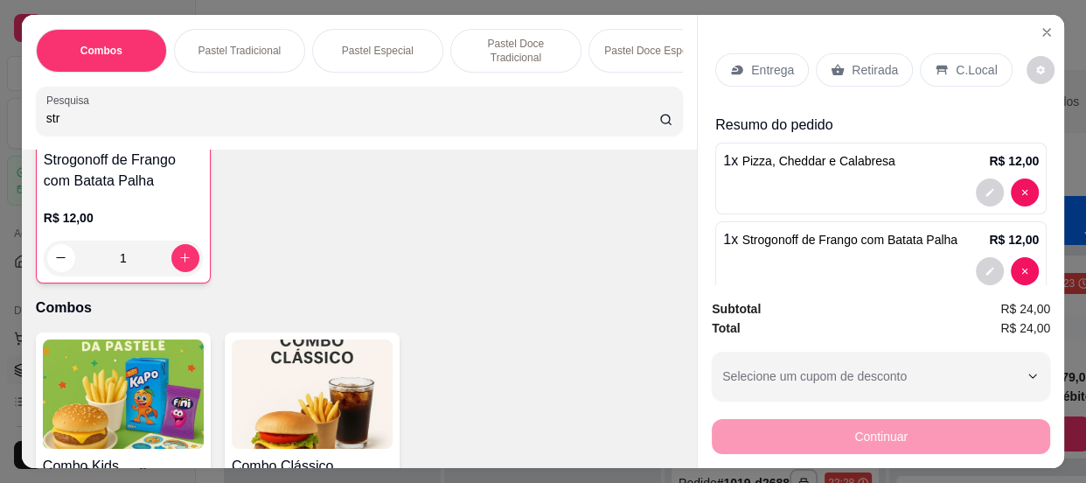
scroll to position [239, 0]
drag, startPoint x: 68, startPoint y: 125, endPoint x: 0, endPoint y: 114, distance: 69.1
click at [0, 114] on div "Combos Pastel Tradicional Pastel Especial Pastel Doce Tradicional Pastel Doce E…" at bounding box center [543, 241] width 1086 height 483
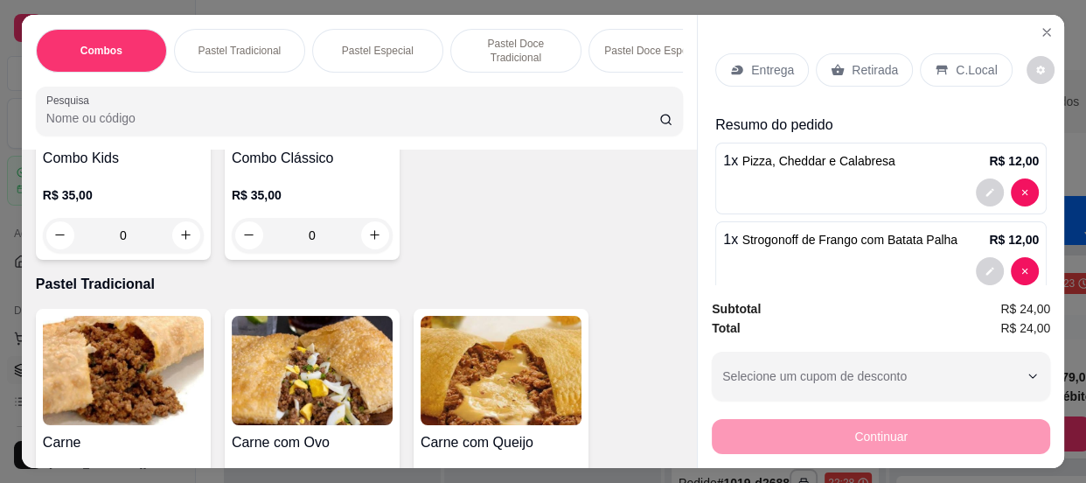
scroll to position [0, 0]
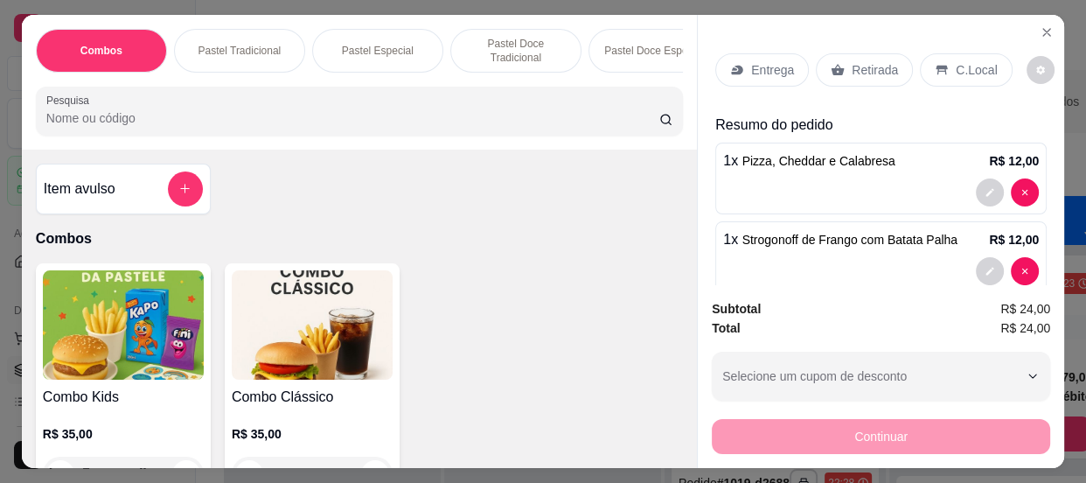
click at [870, 70] on p "Retirada" at bounding box center [874, 69] width 46 height 17
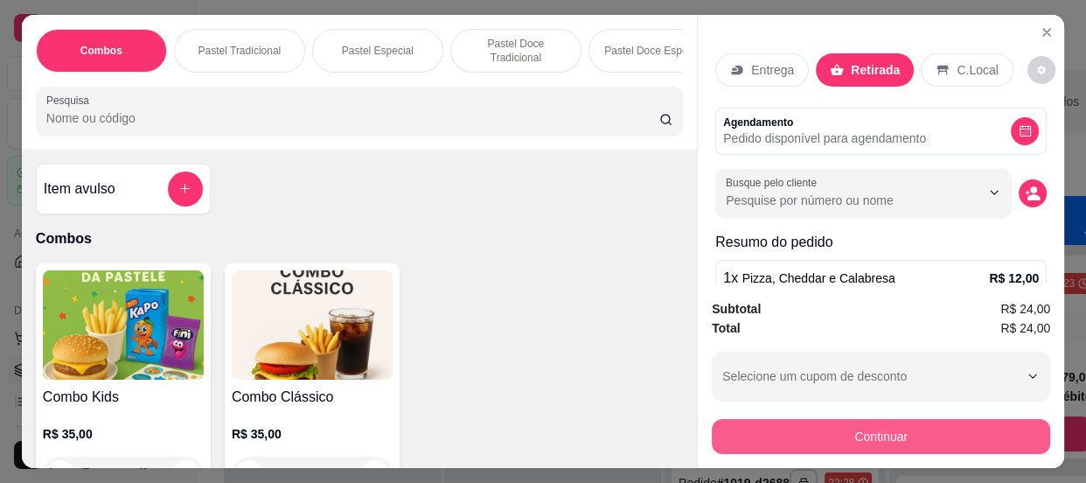
click at [929, 434] on button "Continuar" at bounding box center [881, 436] width 338 height 35
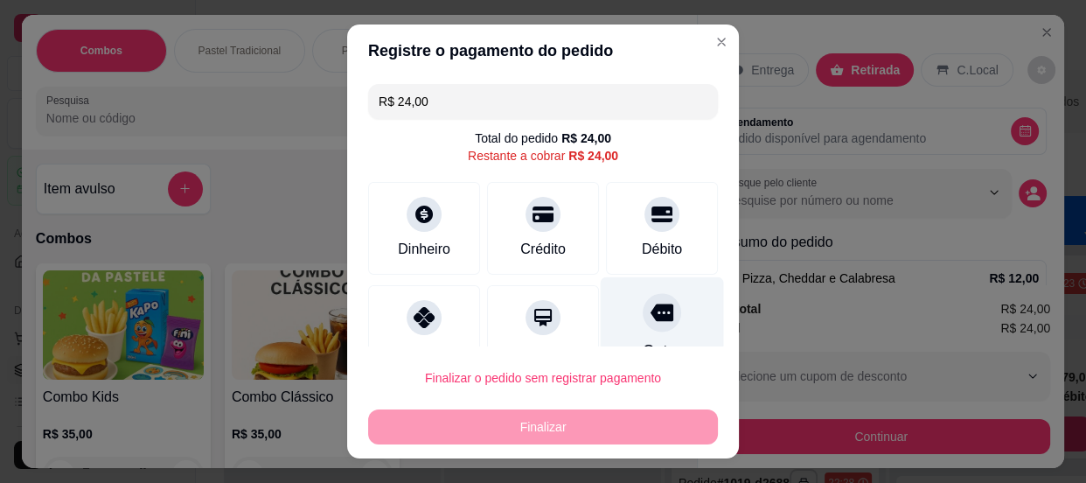
click at [643, 323] on div at bounding box center [662, 312] width 38 height 38
type input "R$ 0,00"
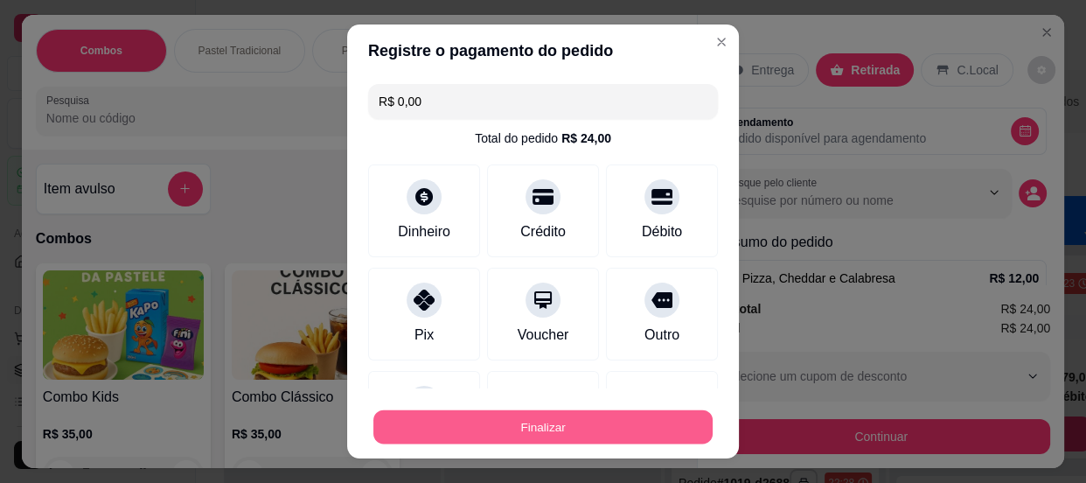
click at [623, 434] on button "Finalizar" at bounding box center [542, 427] width 339 height 34
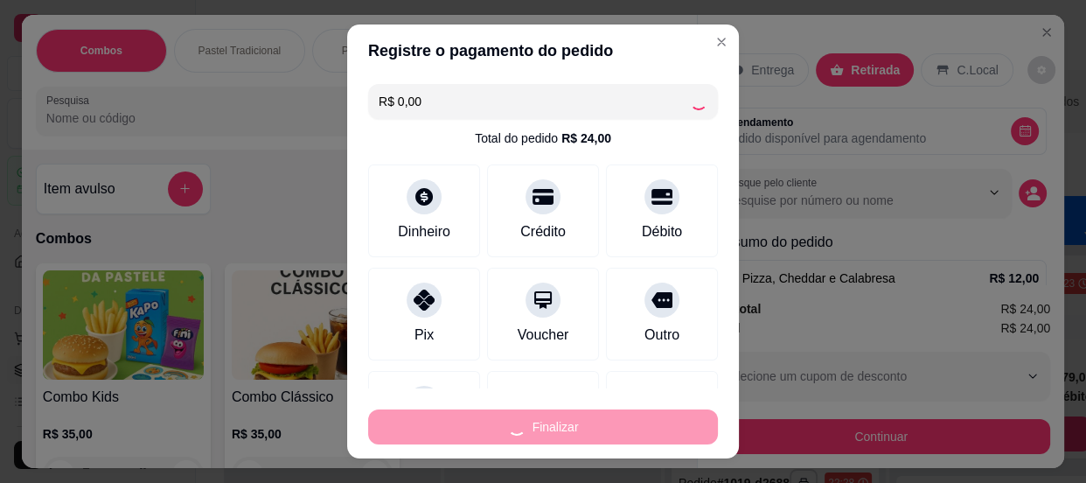
type input "0"
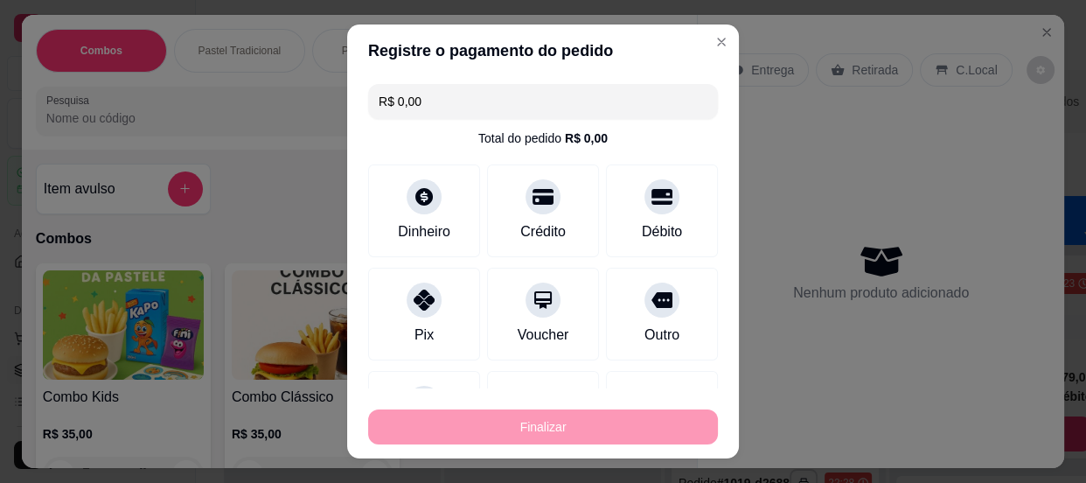
type input "-R$ 24,00"
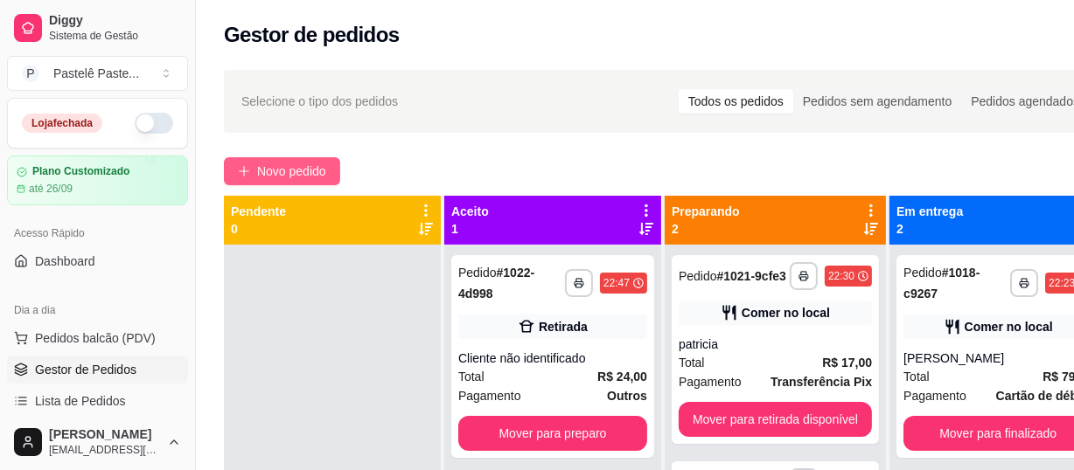
click at [289, 172] on span "Novo pedido" at bounding box center [291, 171] width 69 height 19
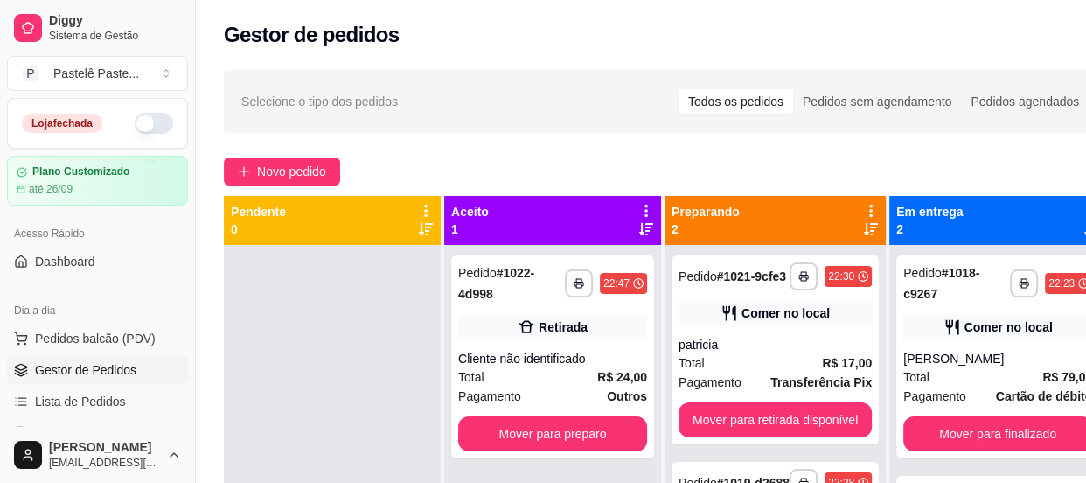
click at [212, 115] on input "Pesquisa" at bounding box center [352, 117] width 613 height 17
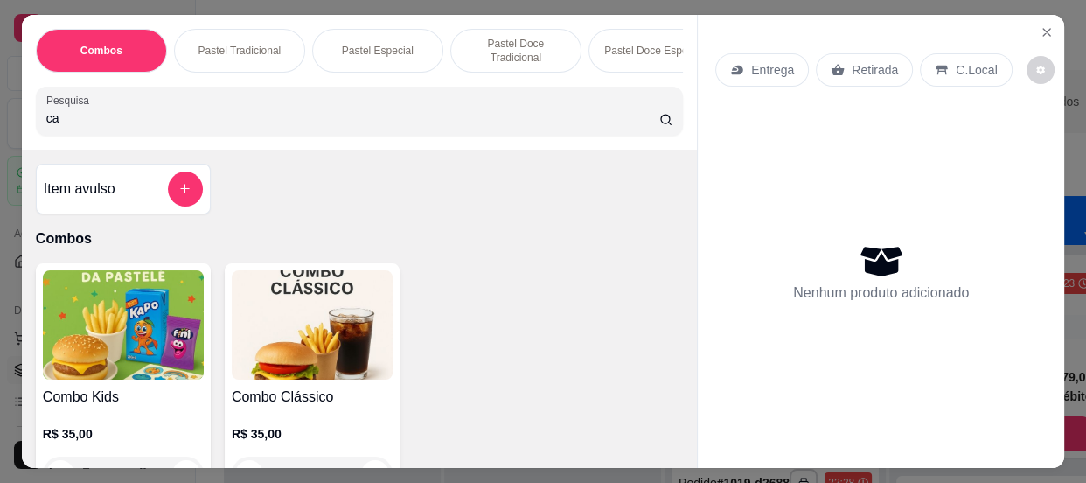
type input "cac"
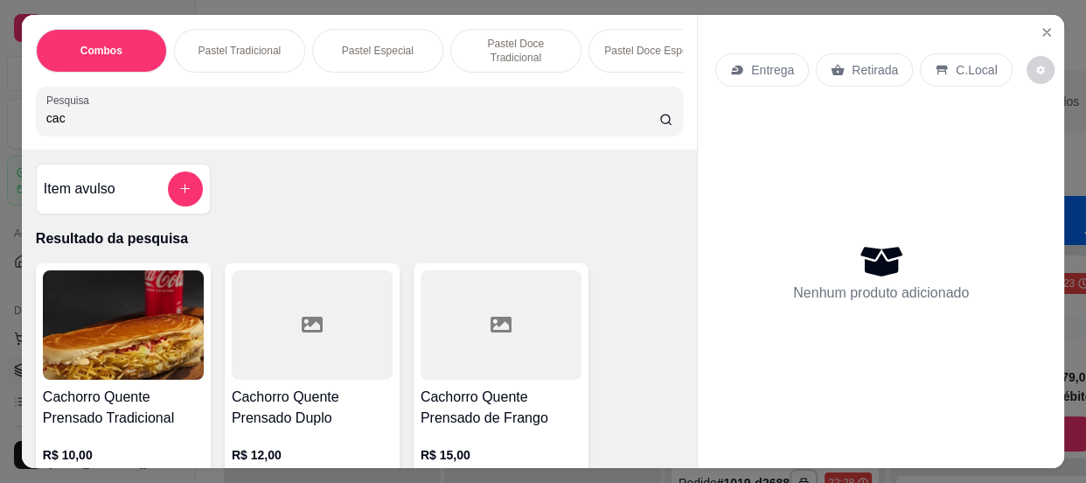
scroll to position [158, 0]
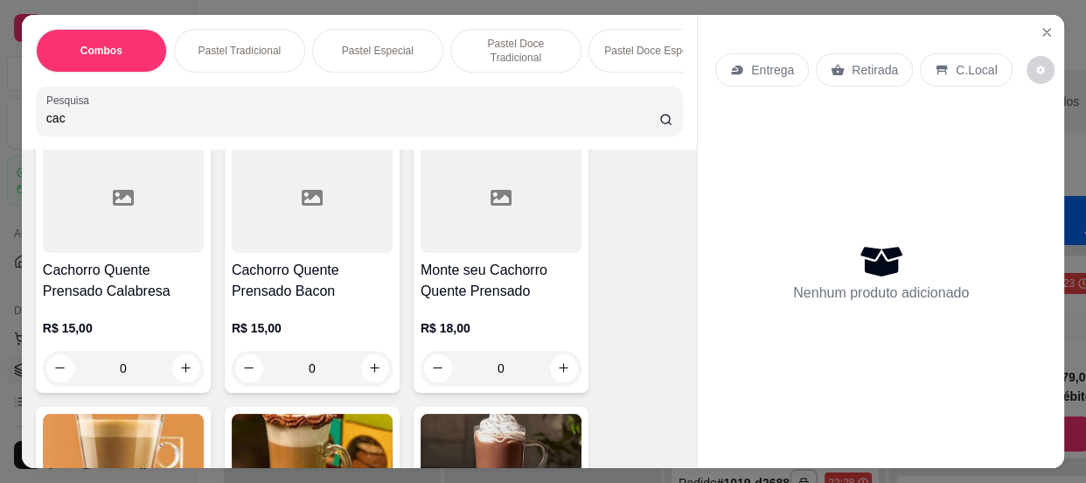
type input "cac"
click at [368, 367] on div "0" at bounding box center [312, 368] width 161 height 35
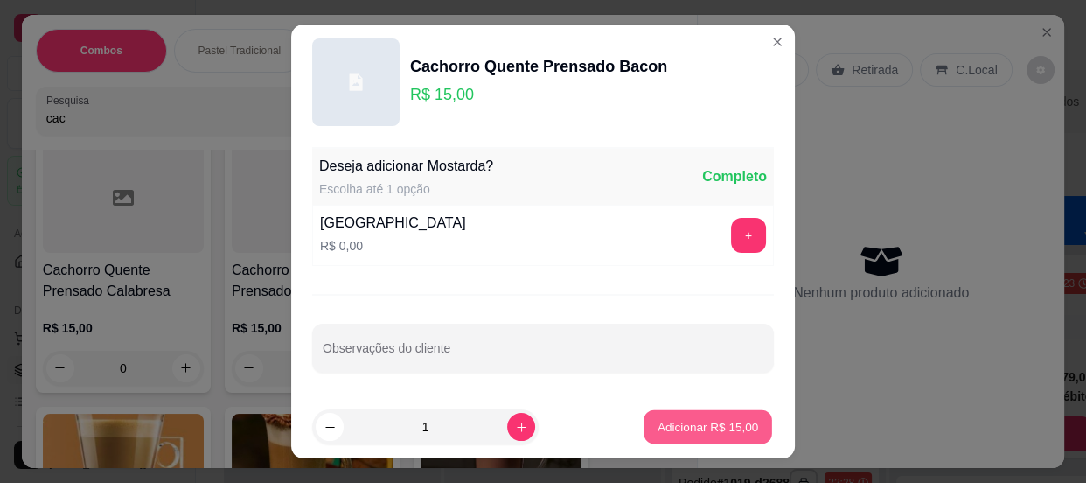
click at [662, 423] on p "Adicionar R$ 15,00" at bounding box center [707, 427] width 101 height 17
type input "1"
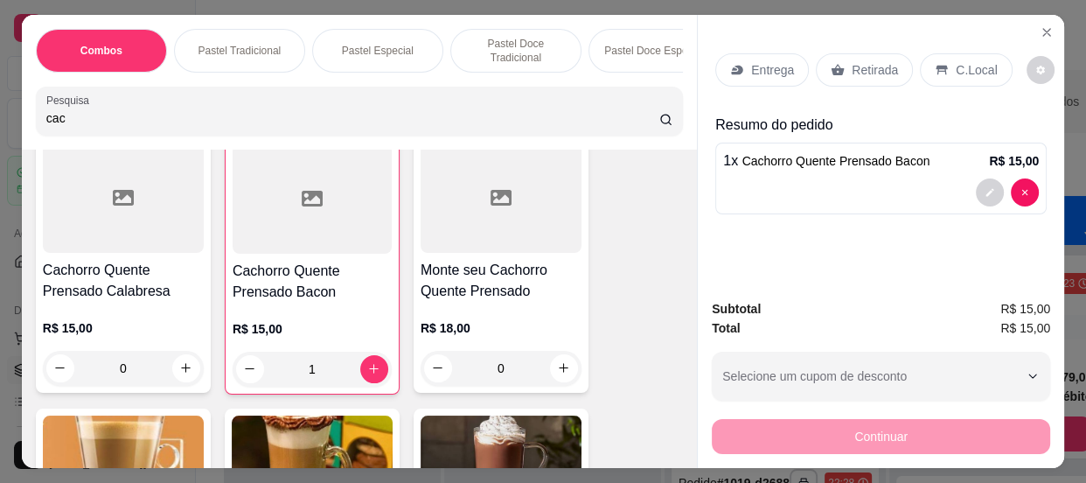
click at [178, 367] on div "0" at bounding box center [123, 368] width 161 height 35
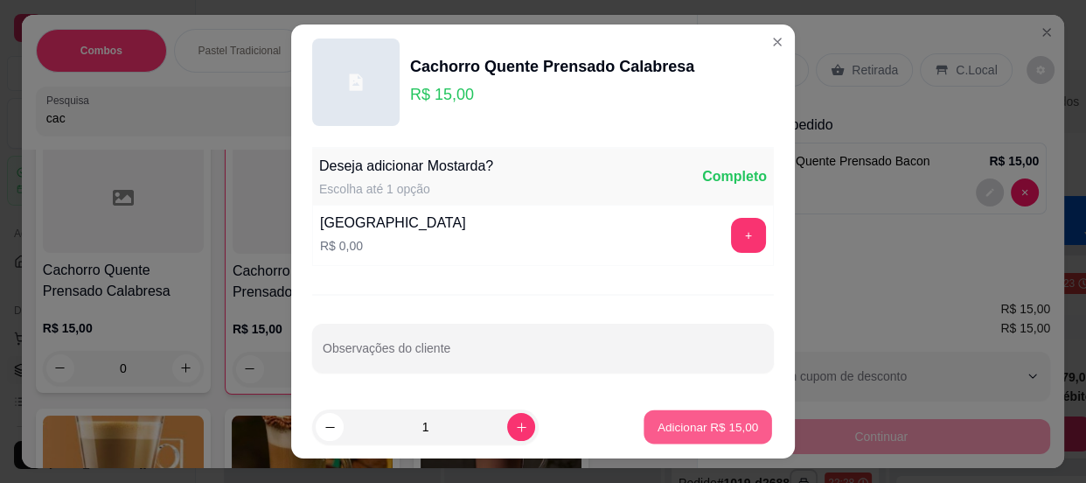
click at [672, 427] on p "Adicionar R$ 15,00" at bounding box center [707, 427] width 101 height 17
type input "1"
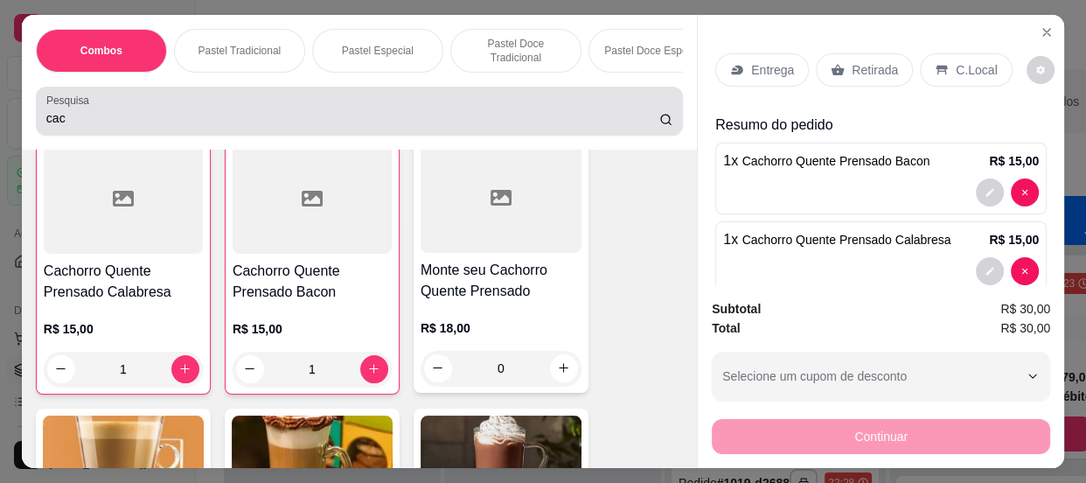
scroll to position [398, 0]
drag, startPoint x: 66, startPoint y: 100, endPoint x: 31, endPoint y: 106, distance: 36.4
click at [36, 106] on div "Pesquisa cac" at bounding box center [359, 111] width 647 height 49
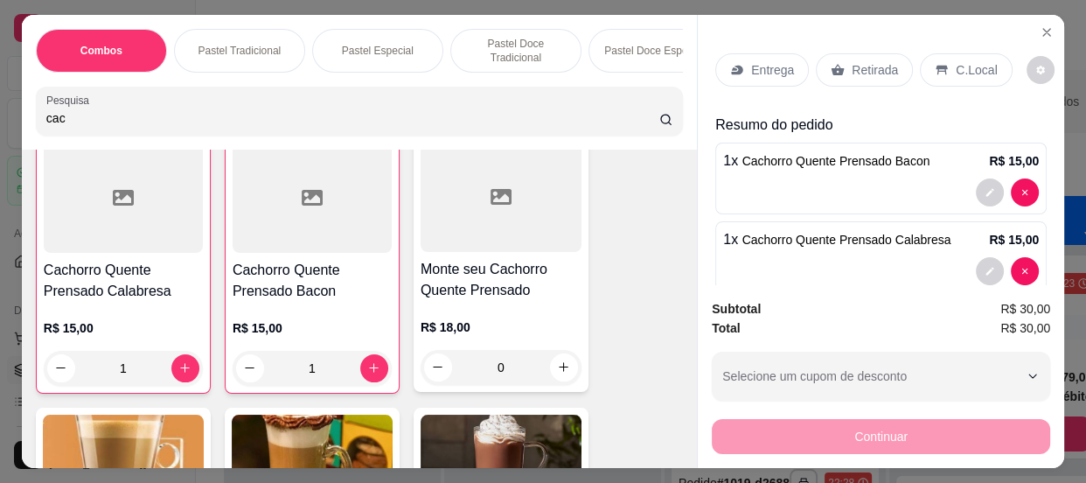
drag, startPoint x: 74, startPoint y: 121, endPoint x: 0, endPoint y: 115, distance: 74.6
click at [0, 115] on div "Combos Pastel Tradicional Pastel Especial Pastel Doce Tradicional Pastel Doce E…" at bounding box center [543, 241] width 1086 height 483
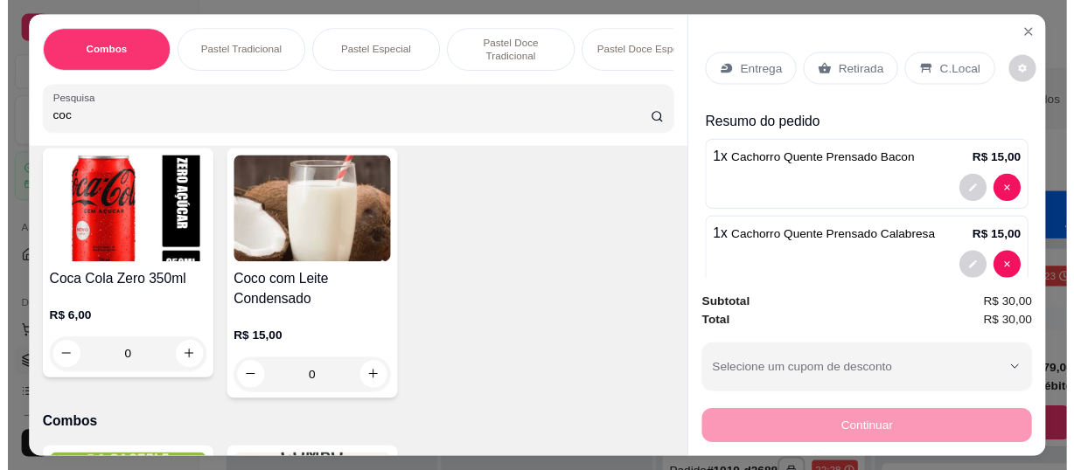
scroll to position [583, 0]
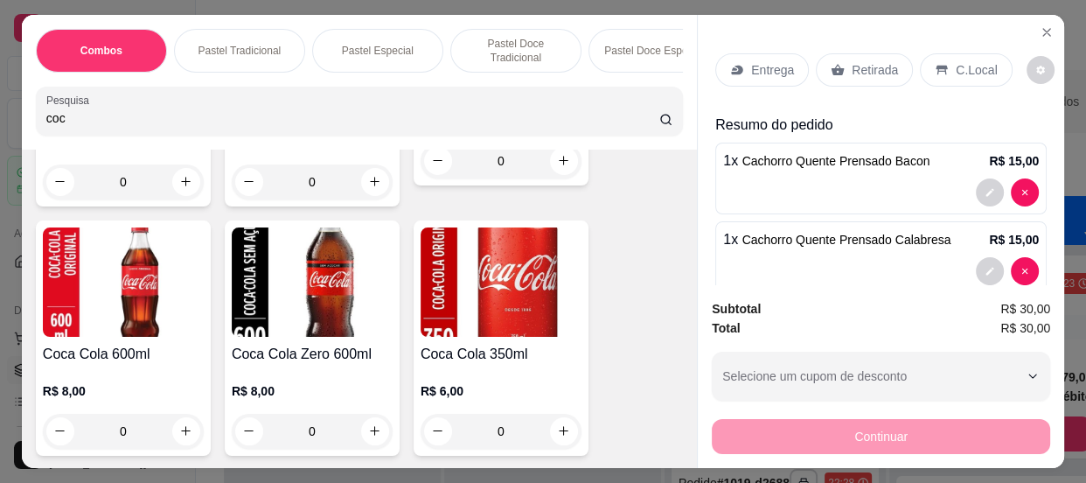
type input "coc"
click at [559, 436] on icon "increase-product-quantity" at bounding box center [564, 430] width 13 height 13
type input "1"
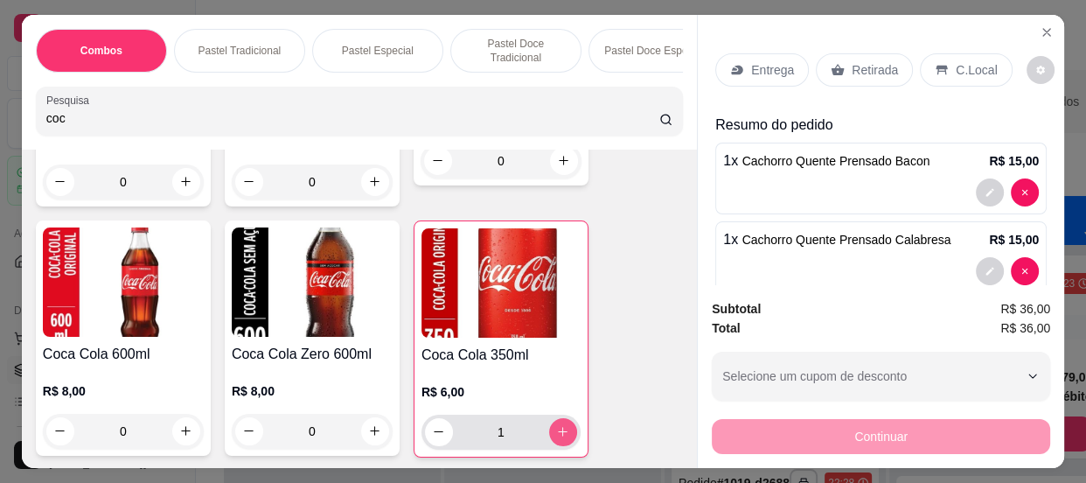
click at [559, 436] on icon "increase-product-quantity" at bounding box center [564, 432] width 10 height 10
type input "2"
click at [957, 61] on p "C.Local" at bounding box center [976, 69] width 41 height 17
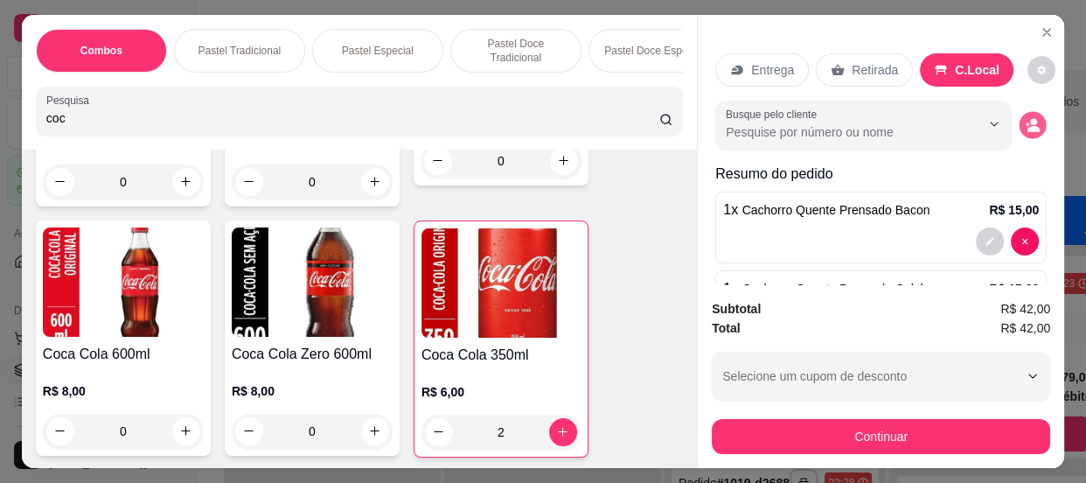
click at [1025, 117] on icon "decrease-product-quantity" at bounding box center [1032, 124] width 15 height 15
click at [526, 315] on div at bounding box center [543, 322] width 332 height 35
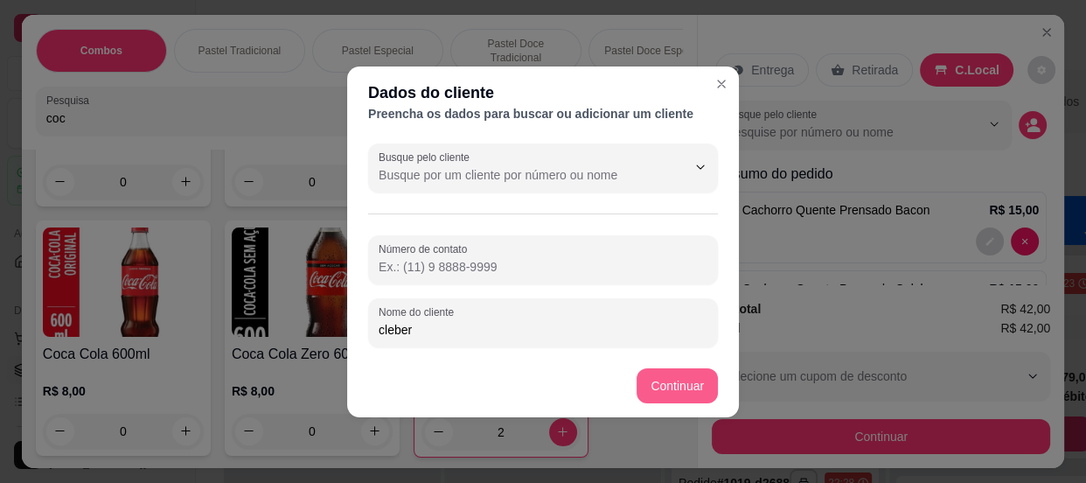
type input "cleber"
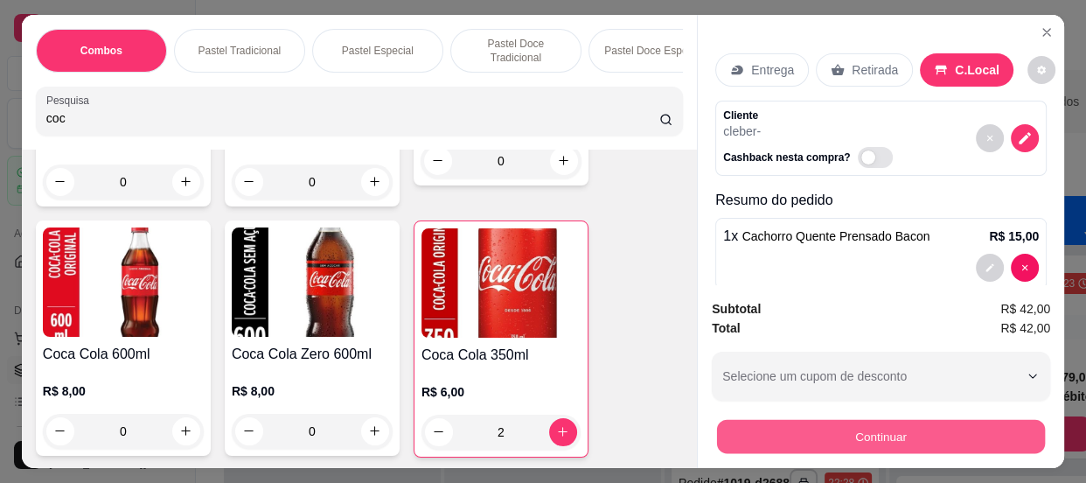
click at [817, 445] on button "Continuar" at bounding box center [881, 437] width 328 height 34
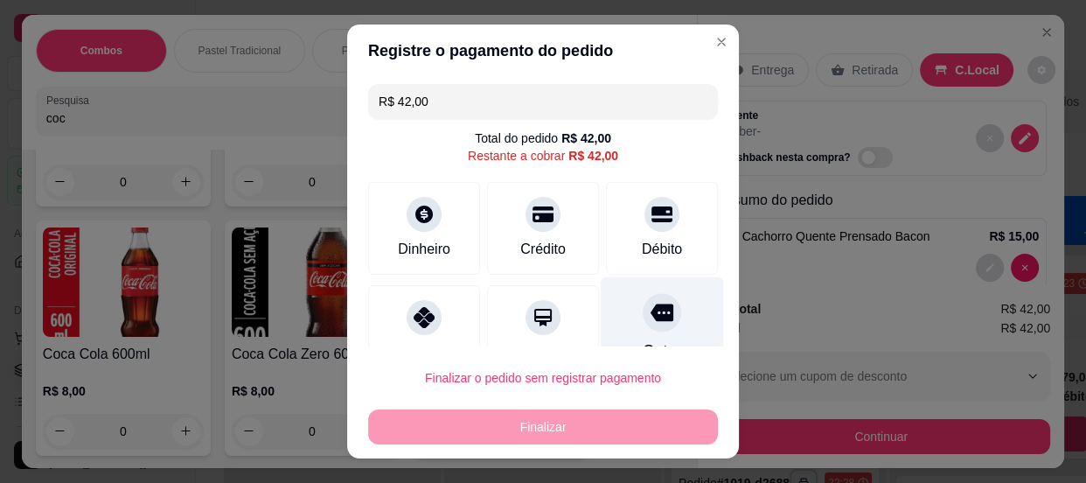
click at [650, 308] on icon at bounding box center [661, 311] width 23 height 17
type input "R$ 0,00"
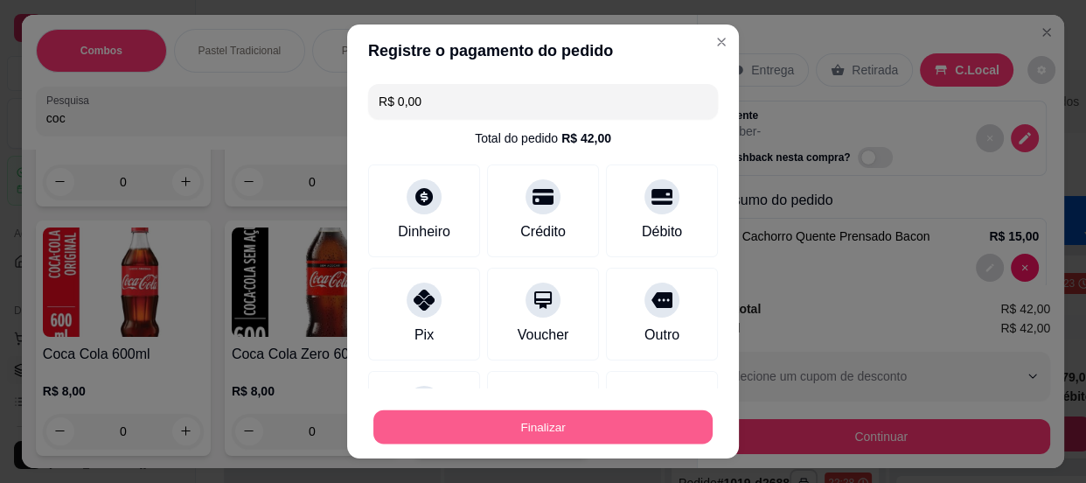
click at [618, 414] on button "Finalizar" at bounding box center [542, 427] width 339 height 34
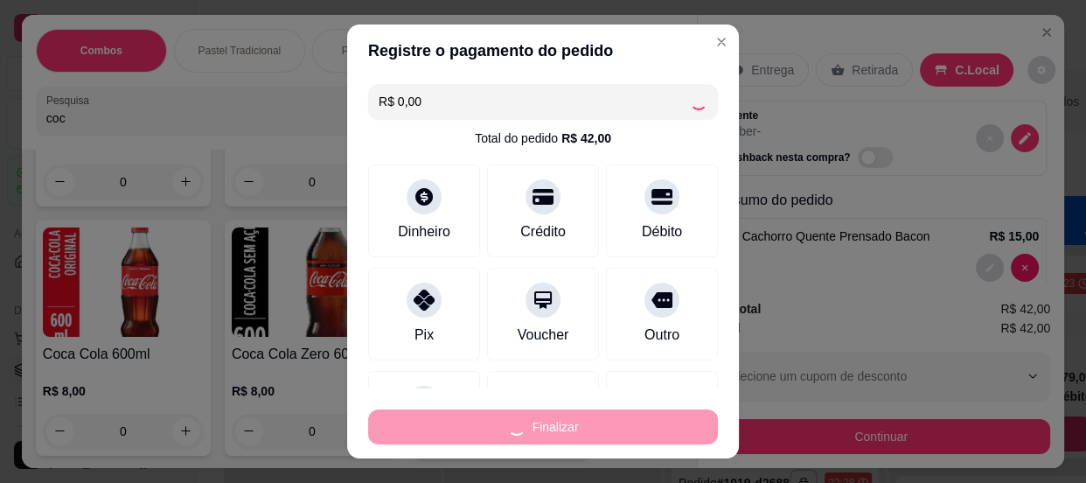
type input "0"
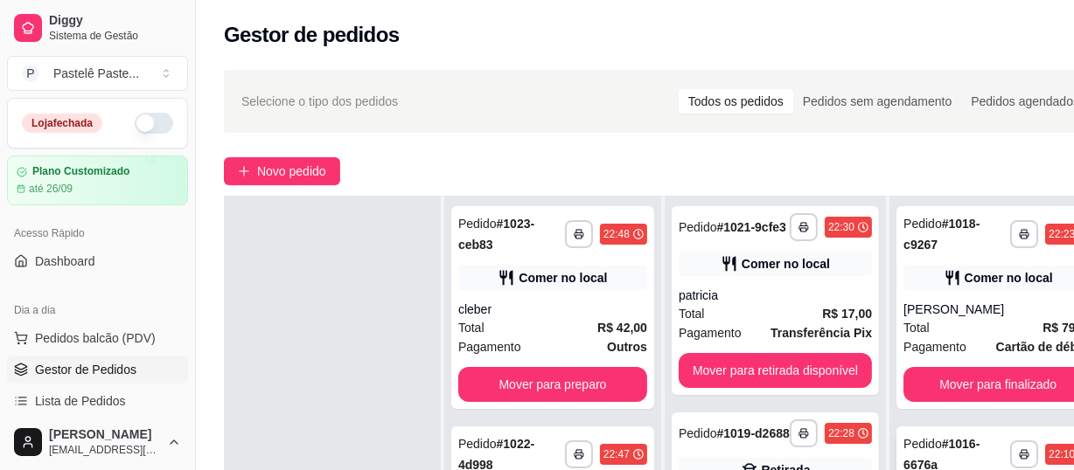
scroll to position [79, 0]
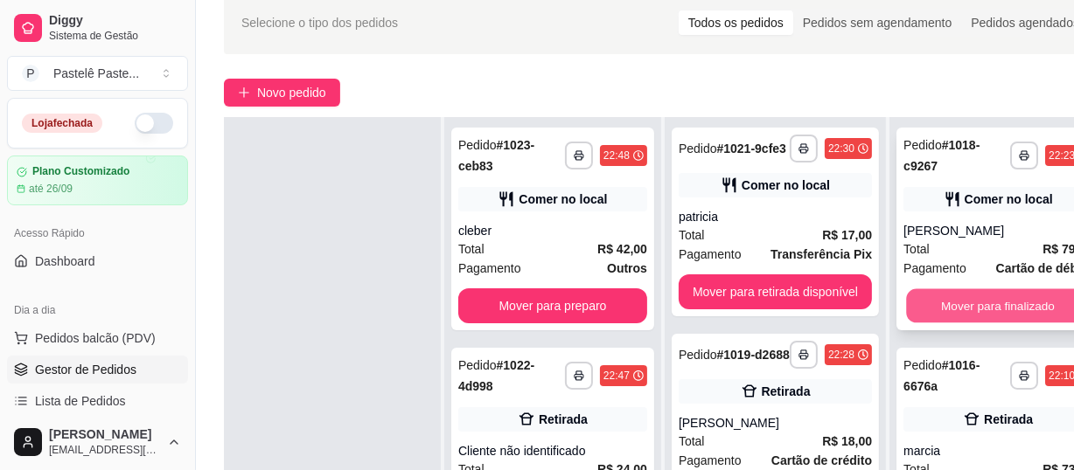
click at [970, 302] on button "Mover para finalizado" at bounding box center [998, 306] width 184 height 34
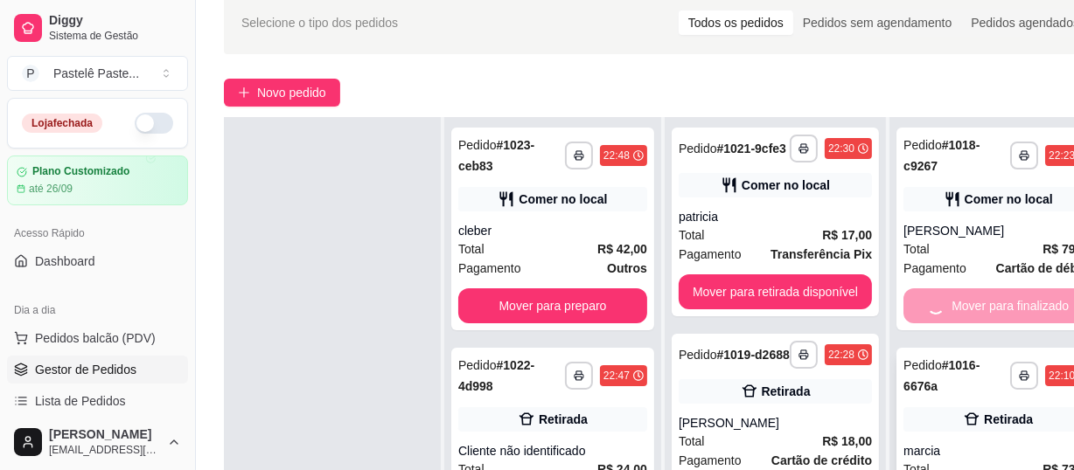
scroll to position [238, 0]
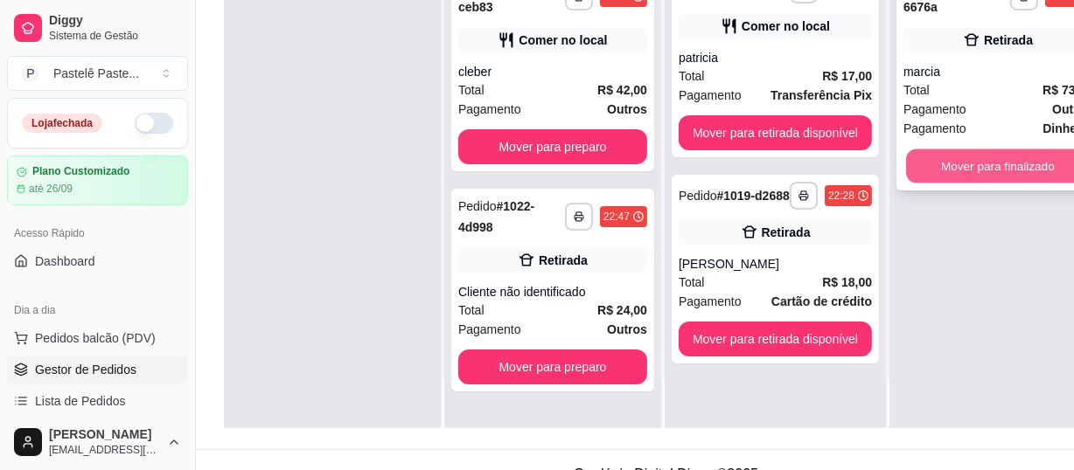
click at [993, 168] on button "Mover para finalizado" at bounding box center [998, 166] width 184 height 34
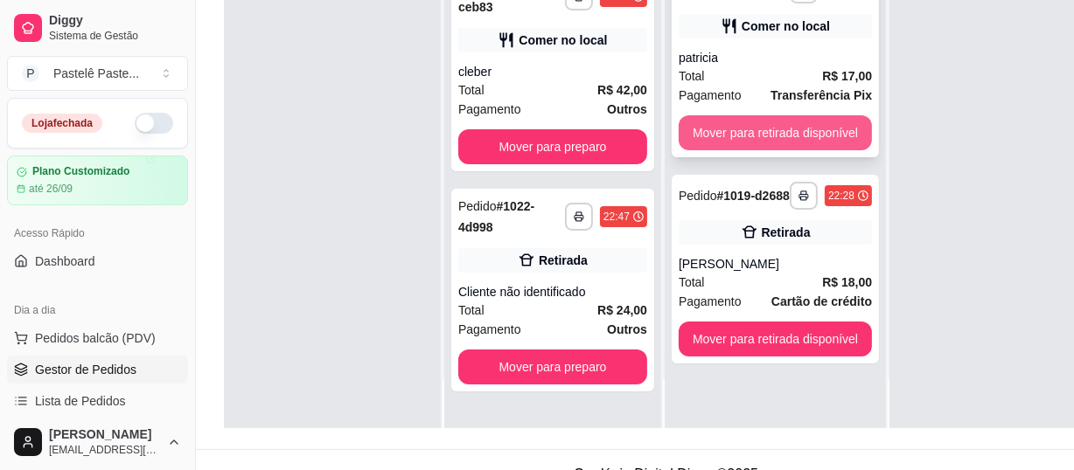
click at [793, 132] on button "Mover para retirada disponível" at bounding box center [774, 132] width 193 height 35
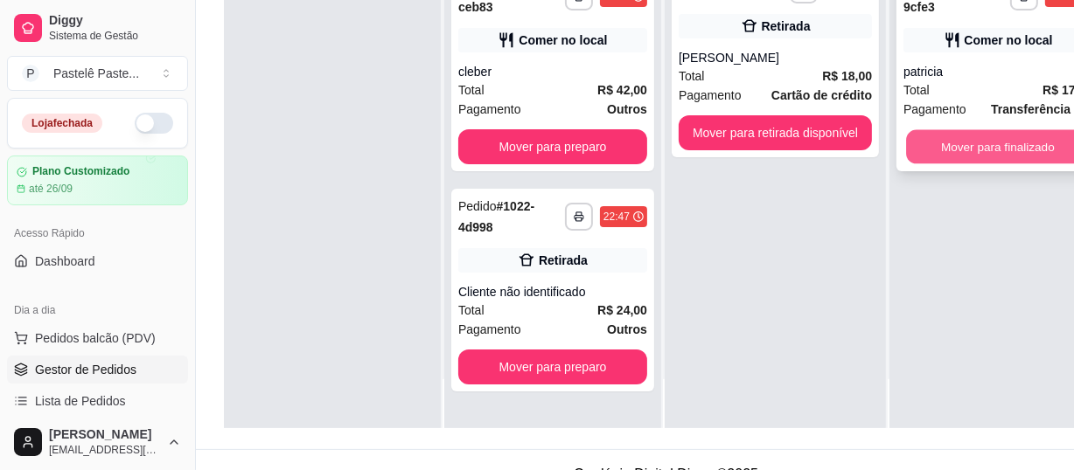
click at [993, 142] on button "Mover para finalizado" at bounding box center [998, 147] width 184 height 34
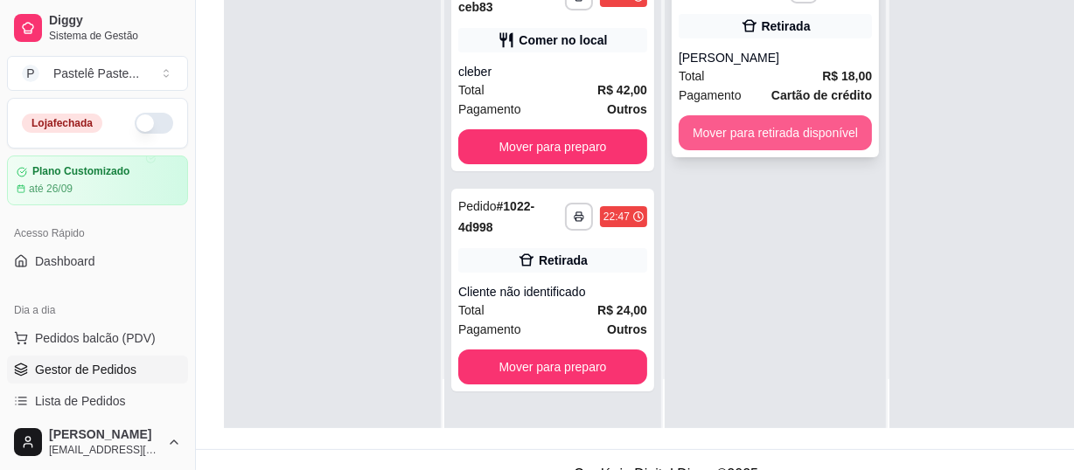
click at [799, 139] on button "Mover para retirada disponível" at bounding box center [774, 132] width 193 height 35
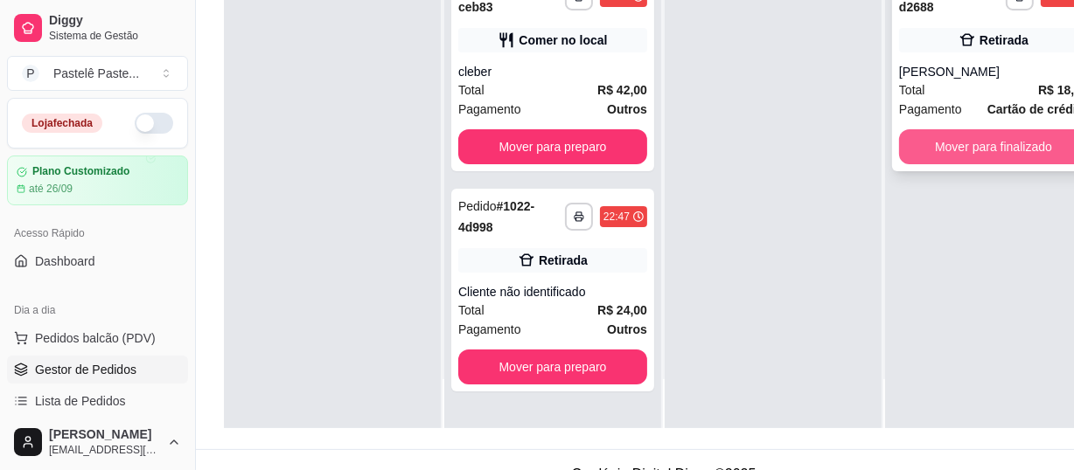
click at [982, 145] on button "Mover para finalizado" at bounding box center [993, 146] width 189 height 35
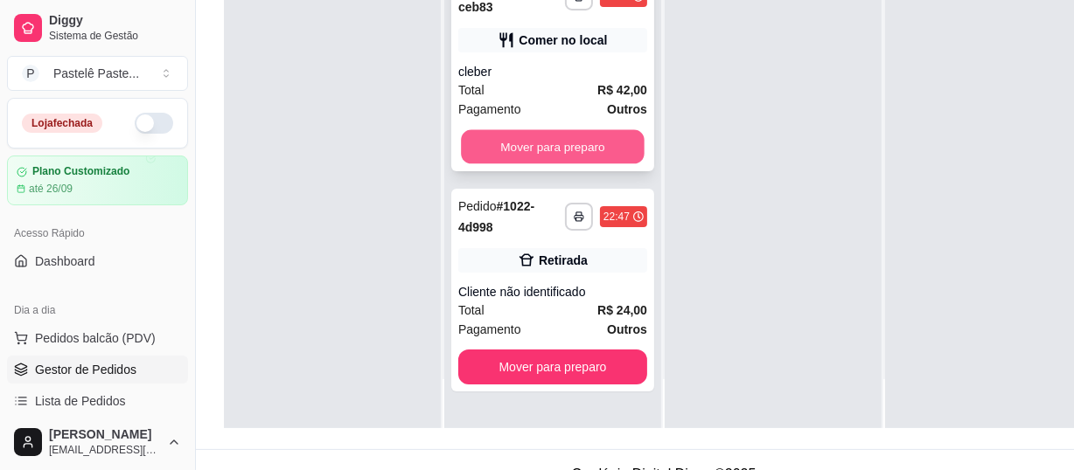
click at [548, 138] on button "Mover para preparo" at bounding box center [553, 147] width 184 height 34
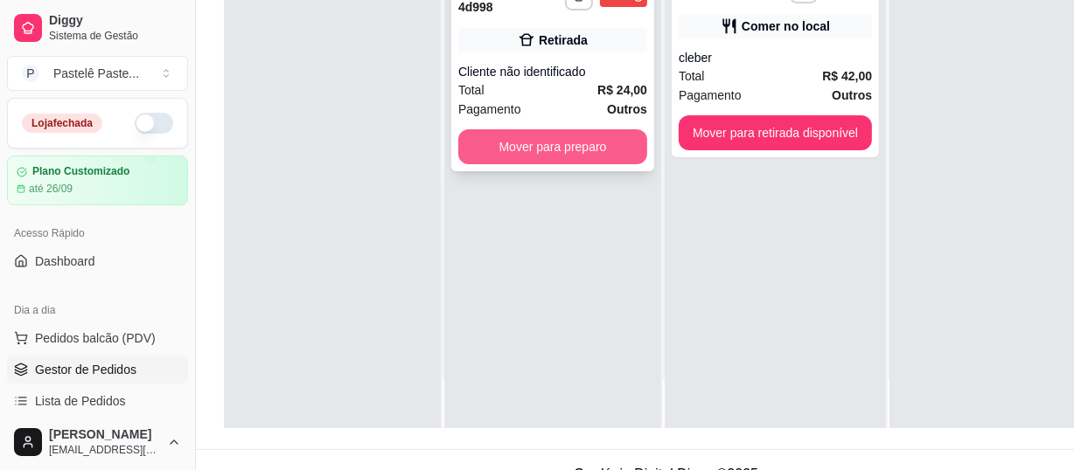
click at [616, 136] on button "Mover para preparo" at bounding box center [552, 146] width 189 height 35
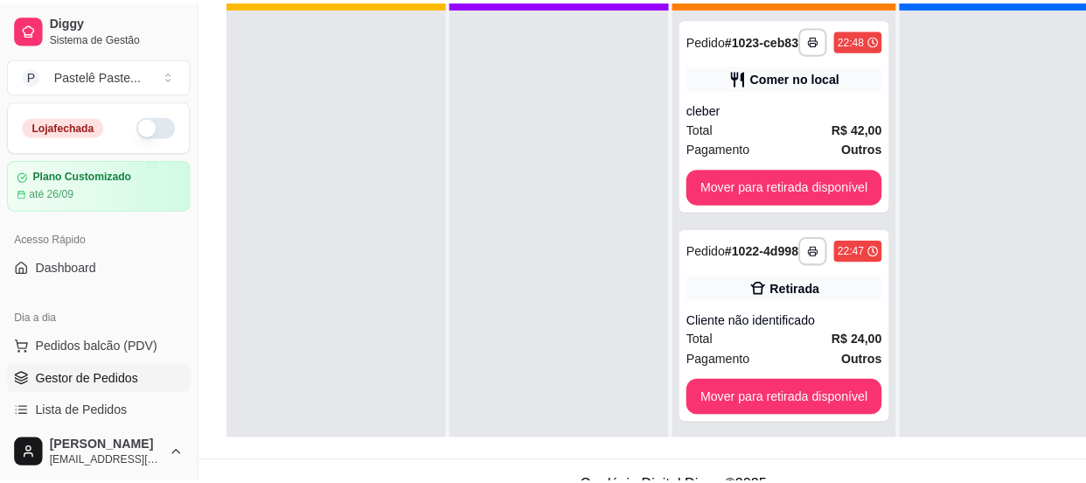
scroll to position [79, 0]
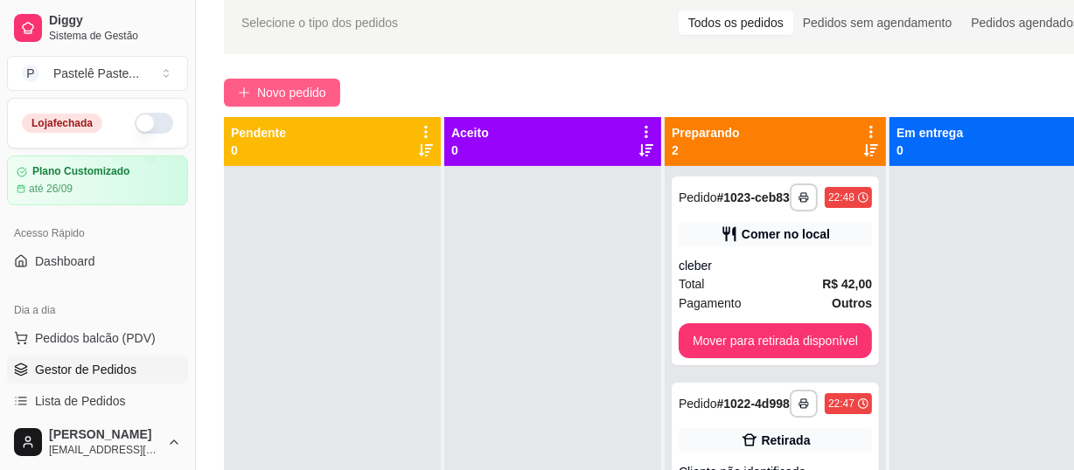
click at [281, 89] on span "Novo pedido" at bounding box center [291, 92] width 69 height 19
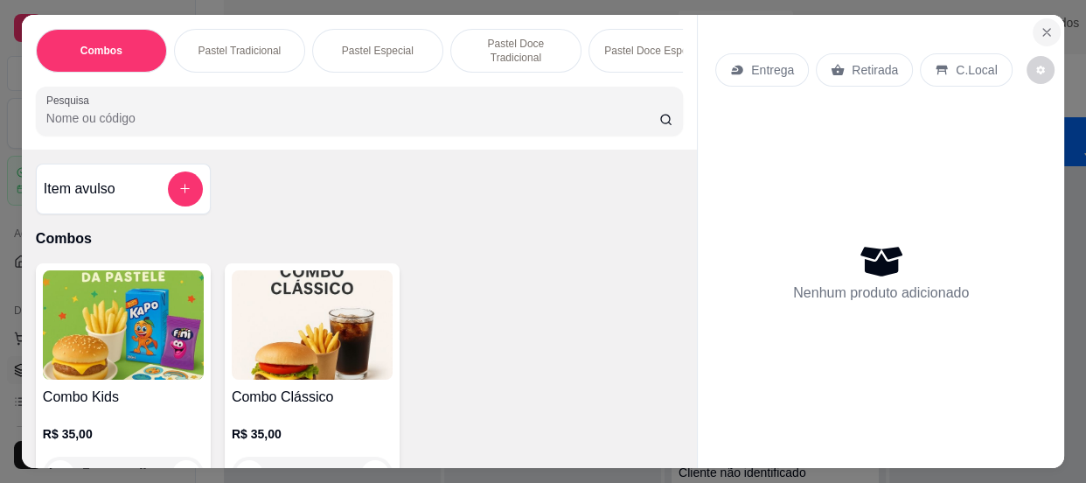
click at [1039, 28] on icon "Close" at bounding box center [1046, 32] width 14 height 14
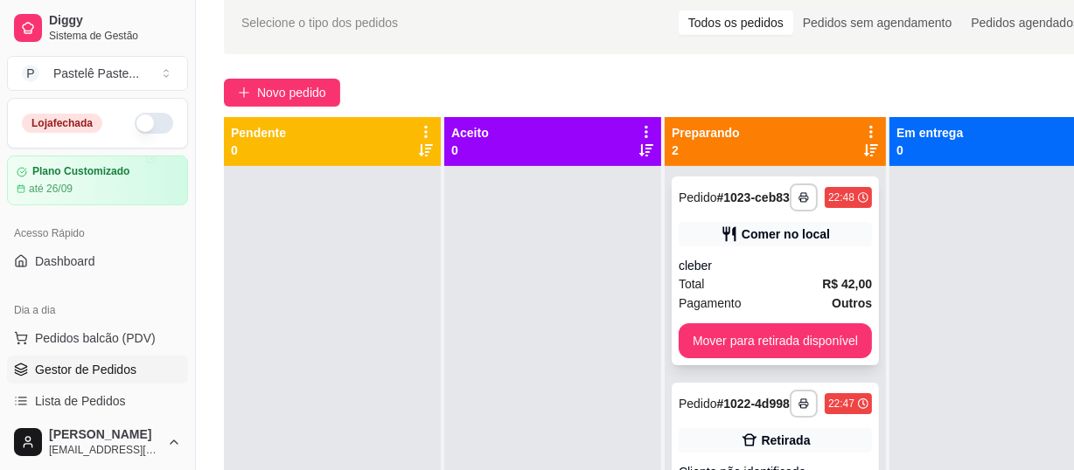
click at [778, 237] on div "Comer no local" at bounding box center [785, 234] width 88 height 17
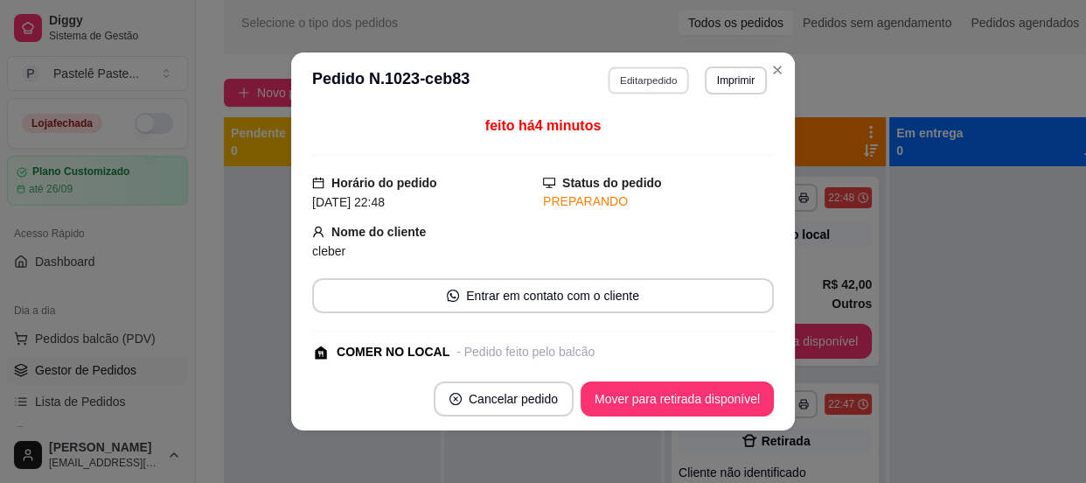
click at [658, 79] on button "Editar pedido" at bounding box center [648, 79] width 81 height 27
click at [281, 106] on div at bounding box center [359, 111] width 626 height 35
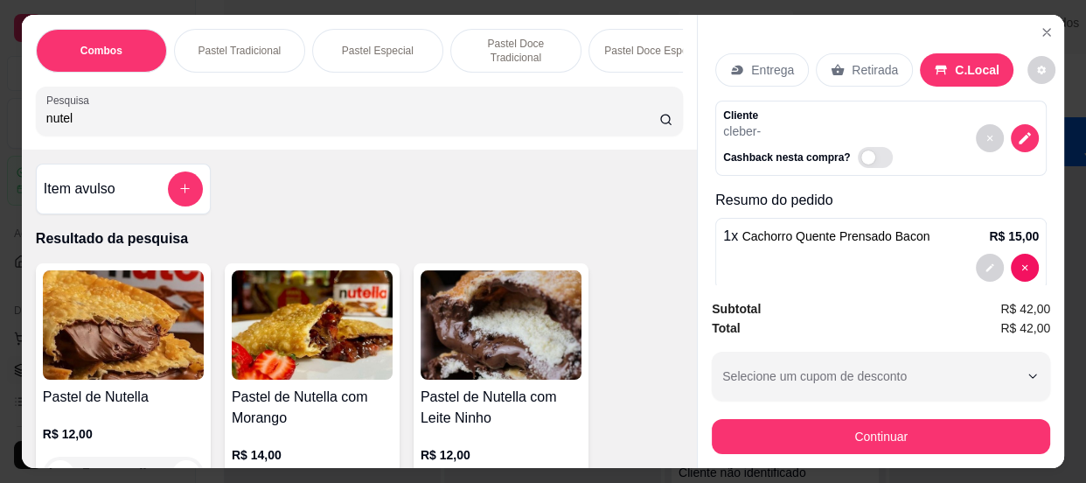
scroll to position [79, 0]
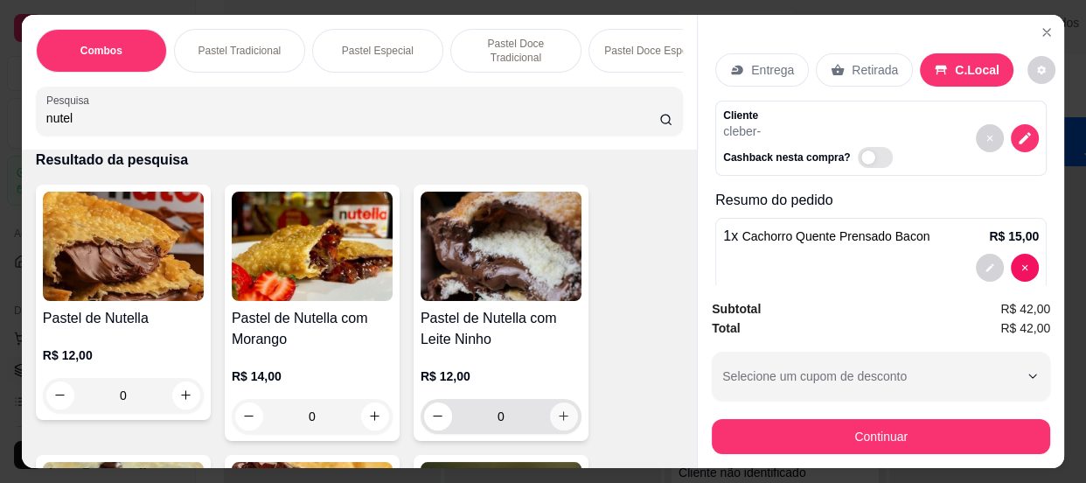
type input "nutel"
click at [557, 422] on icon "increase-product-quantity" at bounding box center [563, 415] width 13 height 13
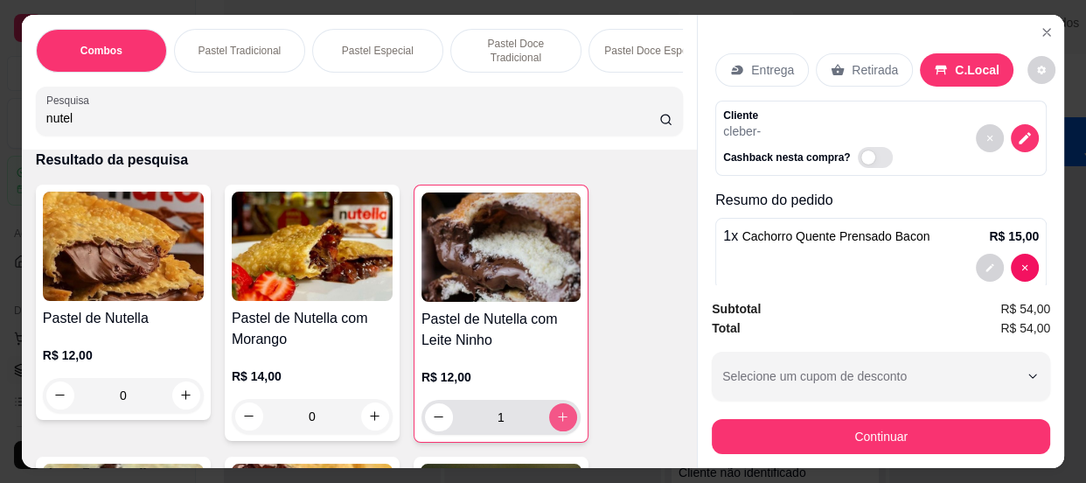
type input "1"
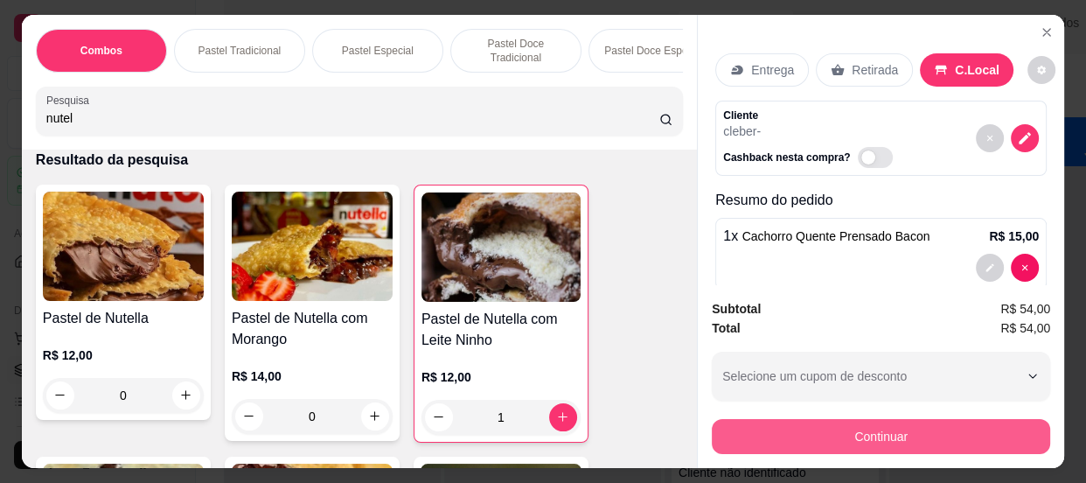
click at [808, 436] on button "Continuar" at bounding box center [881, 436] width 338 height 35
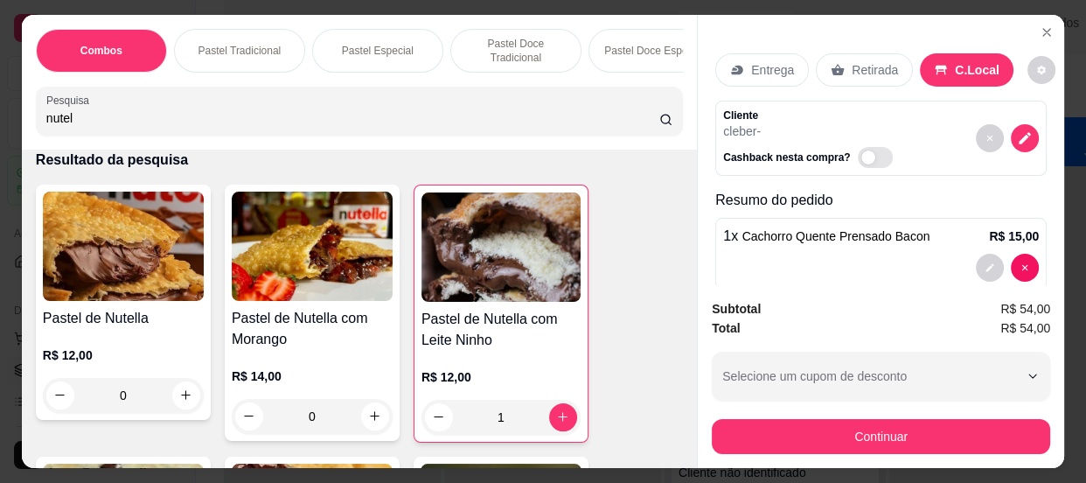
click at [650, 311] on icon at bounding box center [661, 312] width 23 height 23
type input "R$ 0,00"
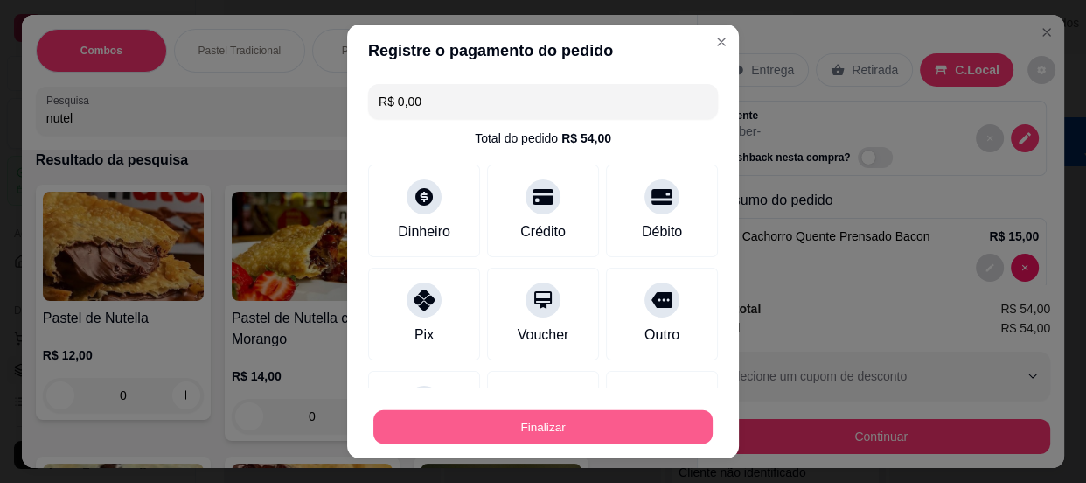
click at [603, 434] on button "Finalizar" at bounding box center [542, 427] width 339 height 34
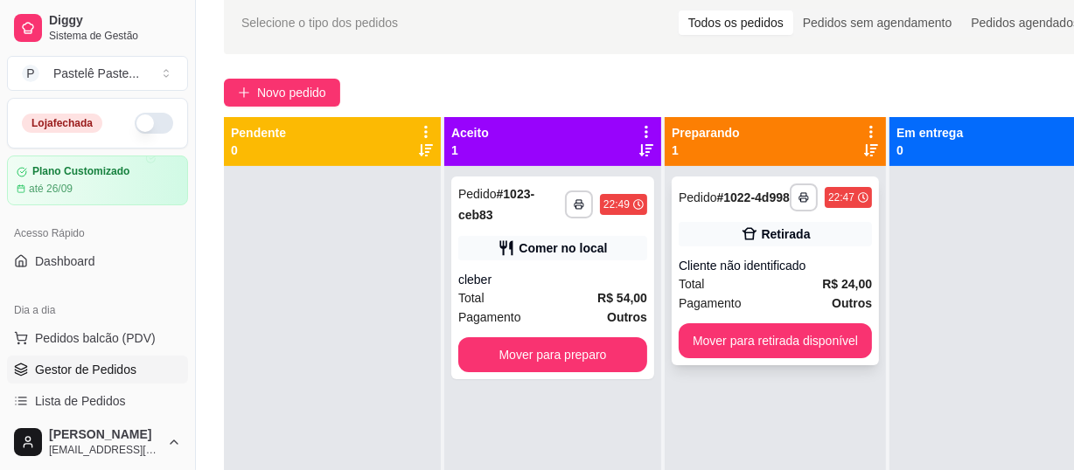
click at [771, 268] on div "**********" at bounding box center [774, 271] width 207 height 189
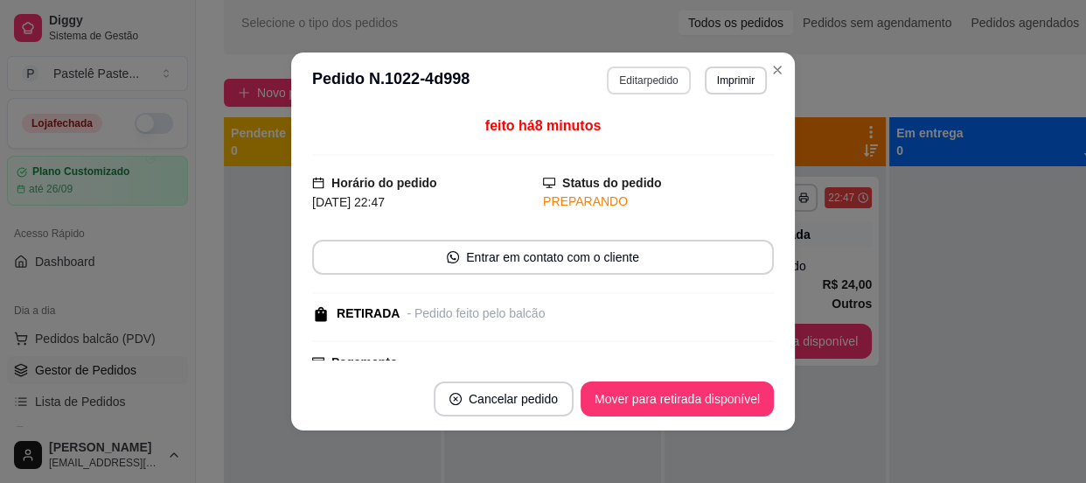
click at [649, 84] on button "Editar pedido" at bounding box center [648, 80] width 83 height 28
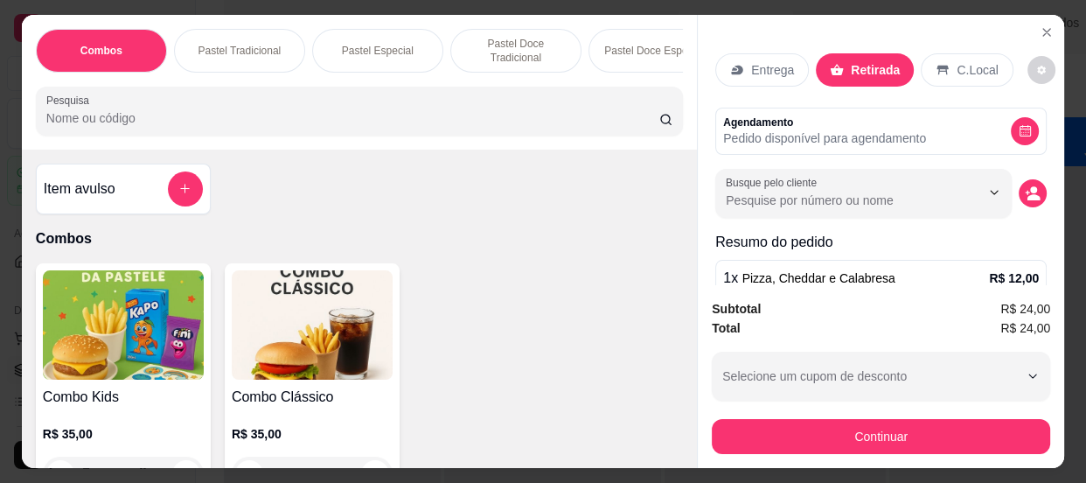
scroll to position [148, 0]
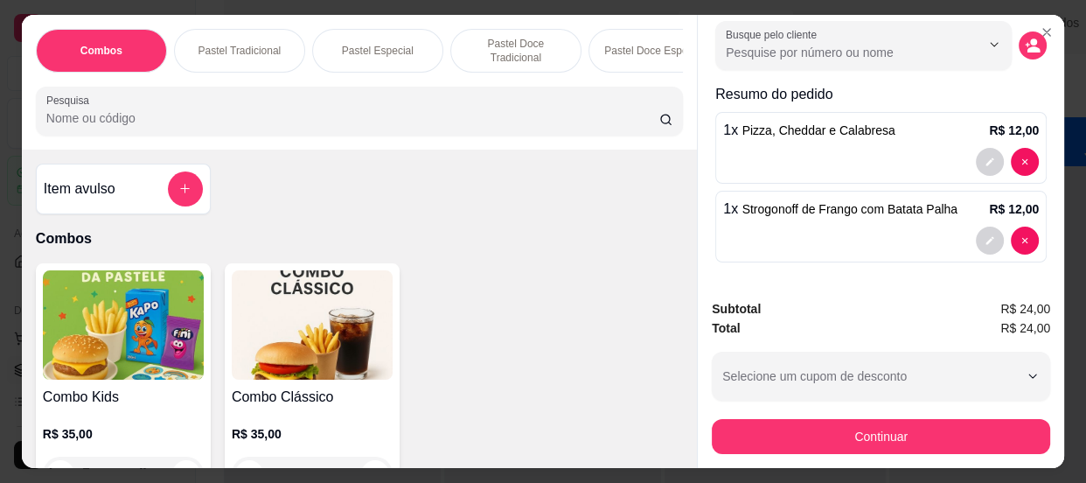
click at [976, 238] on button "decrease-product-quantity" at bounding box center [990, 240] width 28 height 28
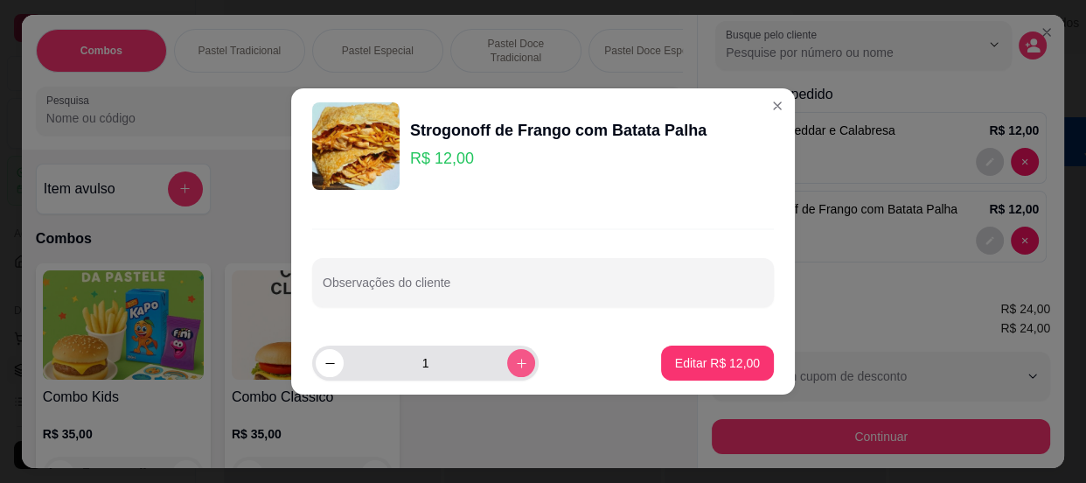
click at [515, 365] on icon "increase-product-quantity" at bounding box center [521, 363] width 13 height 13
type input "2"
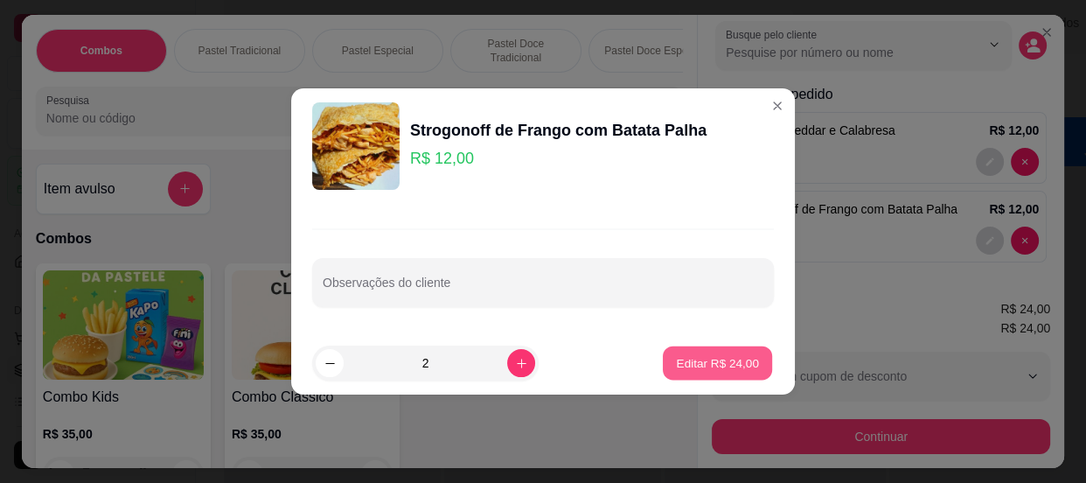
click at [688, 359] on p "Editar R$ 24,00" at bounding box center [717, 362] width 82 height 17
type input "2"
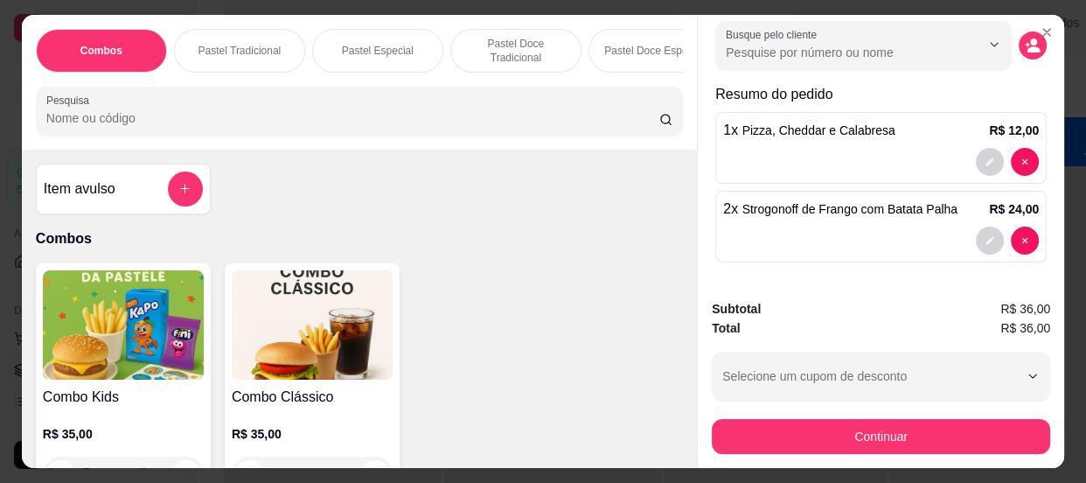
click at [817, 449] on div "Subtotal R$ 36,00 Total R$ 36,00 Selecione um cupom de desconto Selecione um cu…" at bounding box center [881, 376] width 366 height 183
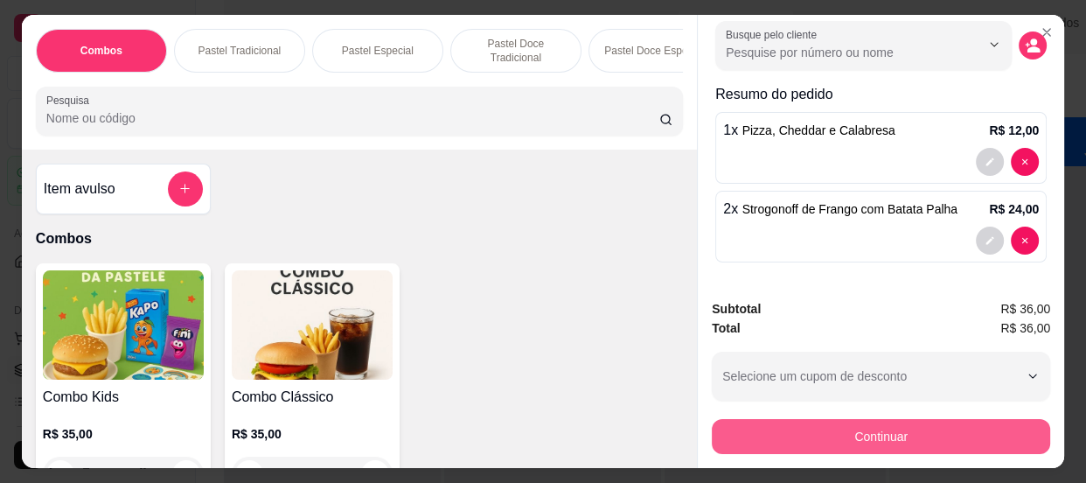
click at [812, 436] on button "Continuar" at bounding box center [881, 436] width 338 height 35
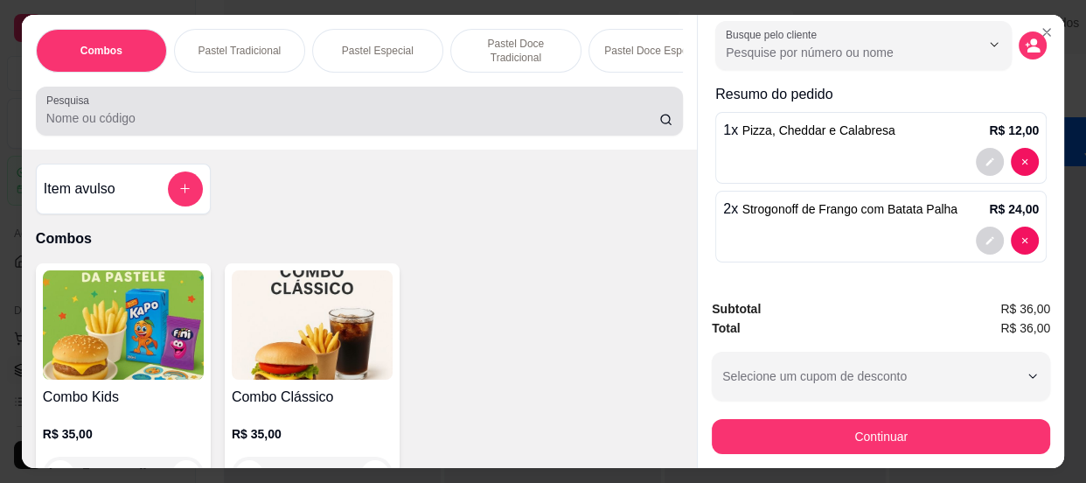
click at [194, 117] on input "Pesquisa" at bounding box center [352, 117] width 613 height 17
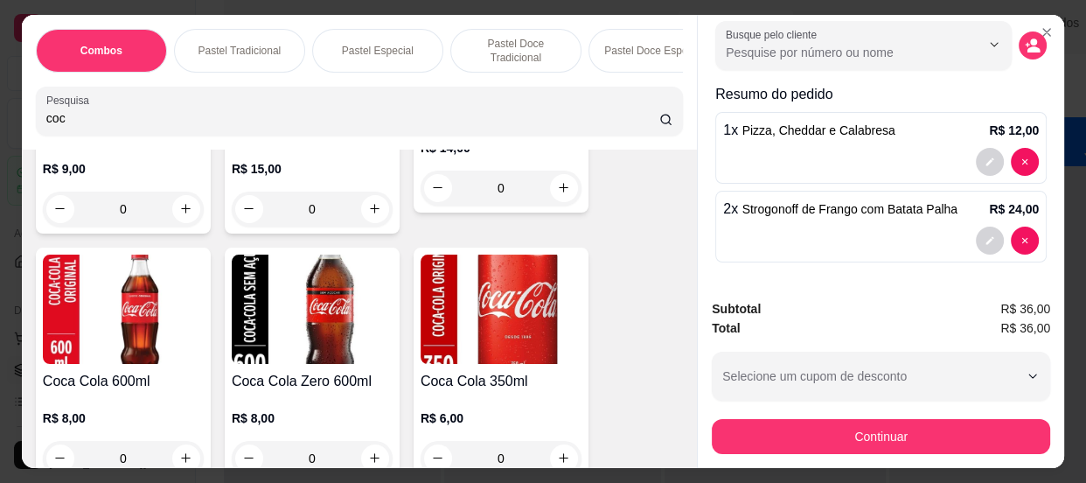
scroll to position [715, 0]
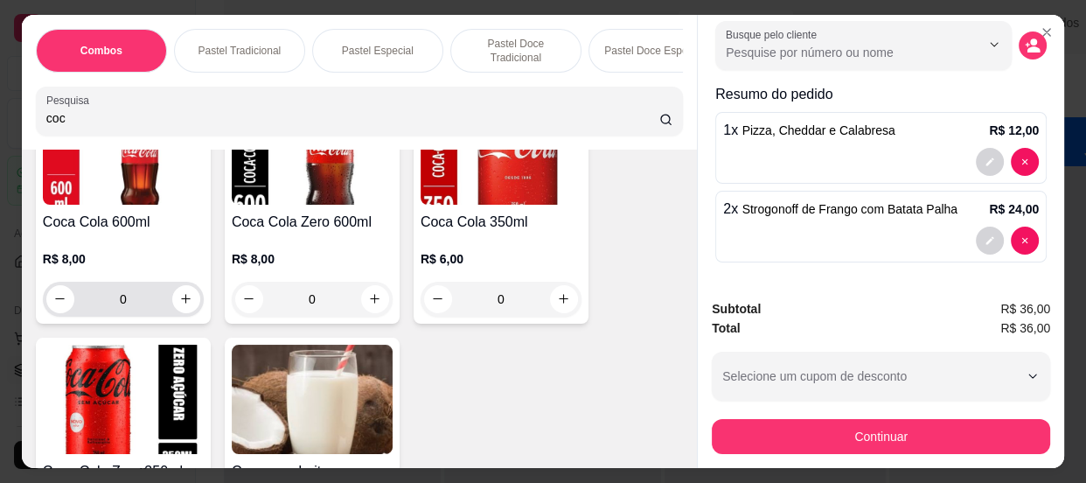
type input "coc"
click at [172, 300] on button "increase-product-quantity" at bounding box center [185, 298] width 27 height 27
type input "1"
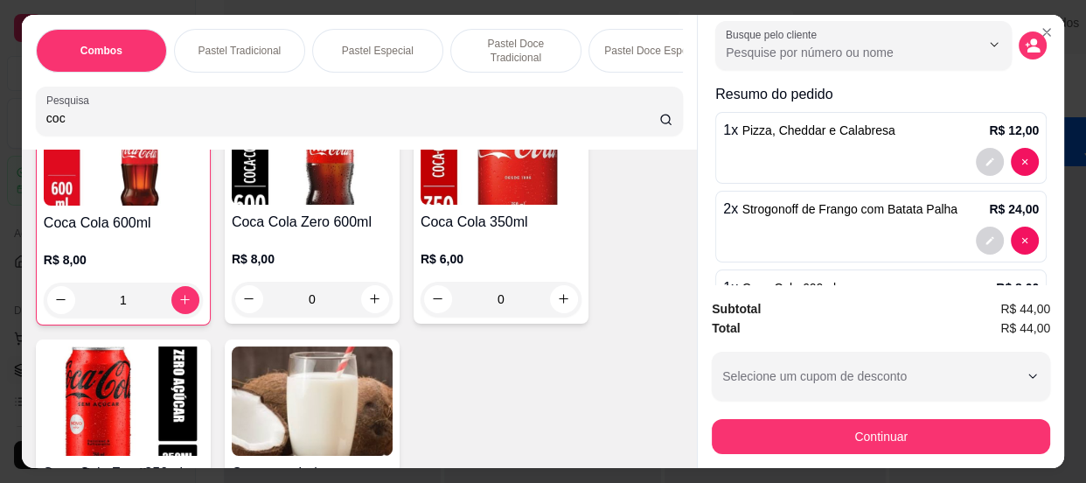
scroll to position [716, 0]
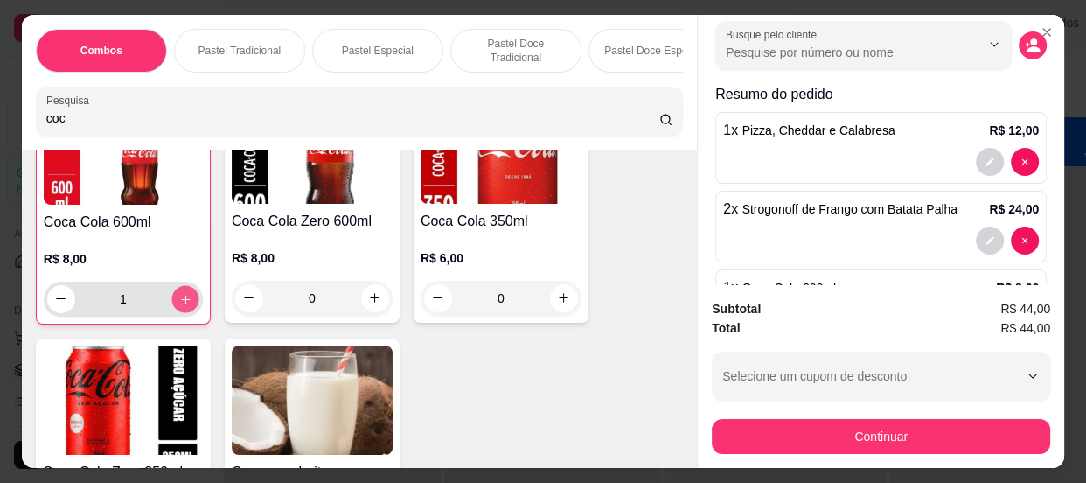
click at [184, 303] on icon "increase-product-quantity" at bounding box center [185, 298] width 13 height 13
type input "2"
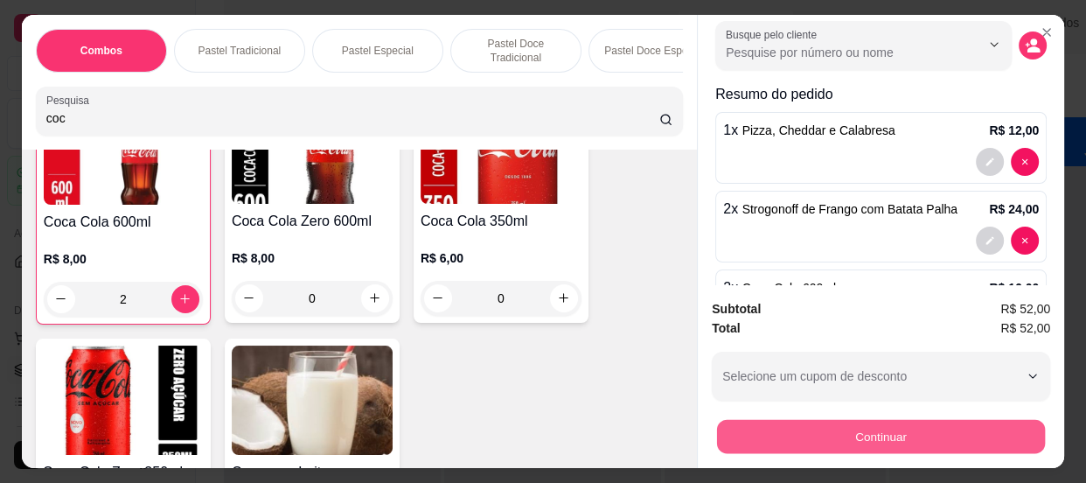
click at [882, 427] on button "Continuar" at bounding box center [881, 437] width 328 height 34
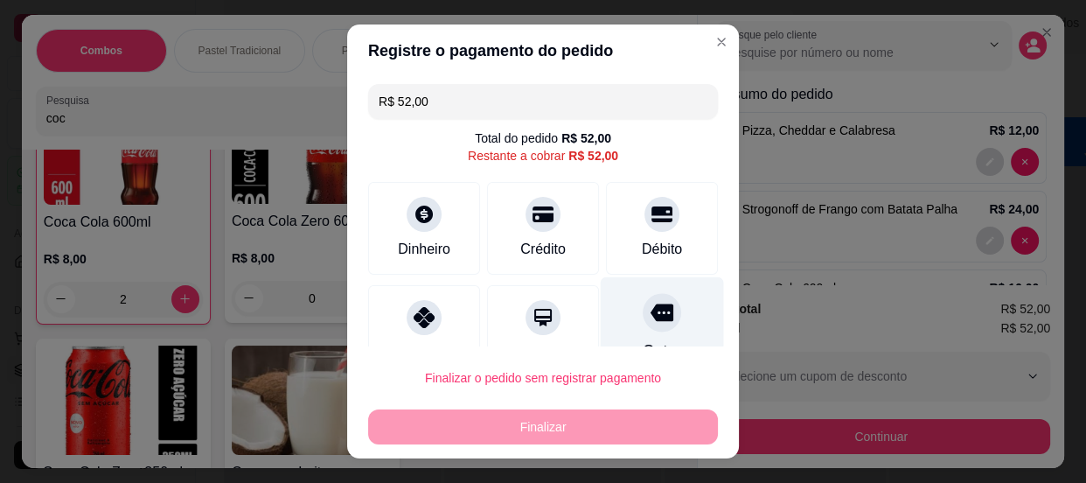
click at [612, 310] on div "Outro" at bounding box center [662, 327] width 123 height 102
type input "R$ 0,00"
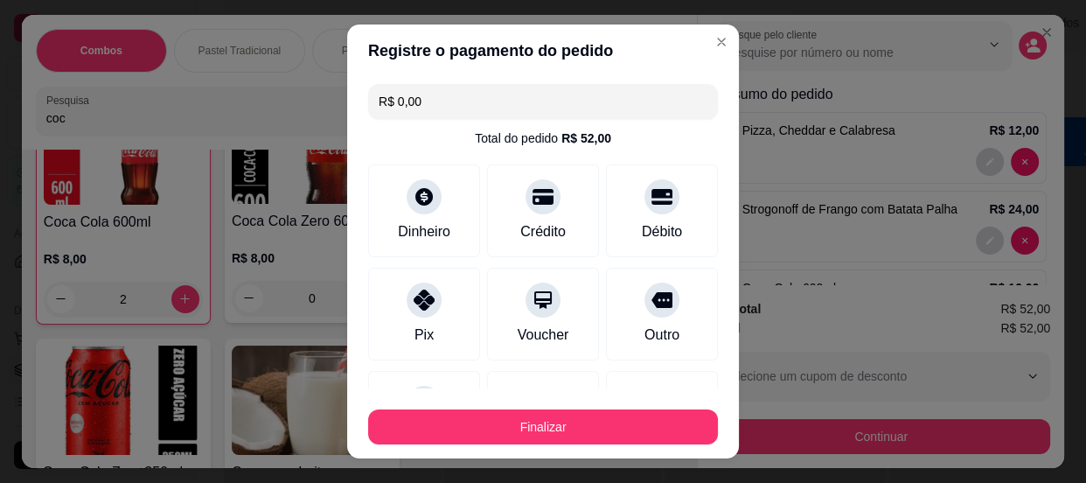
click at [587, 410] on button "Finalizar" at bounding box center [543, 426] width 350 height 35
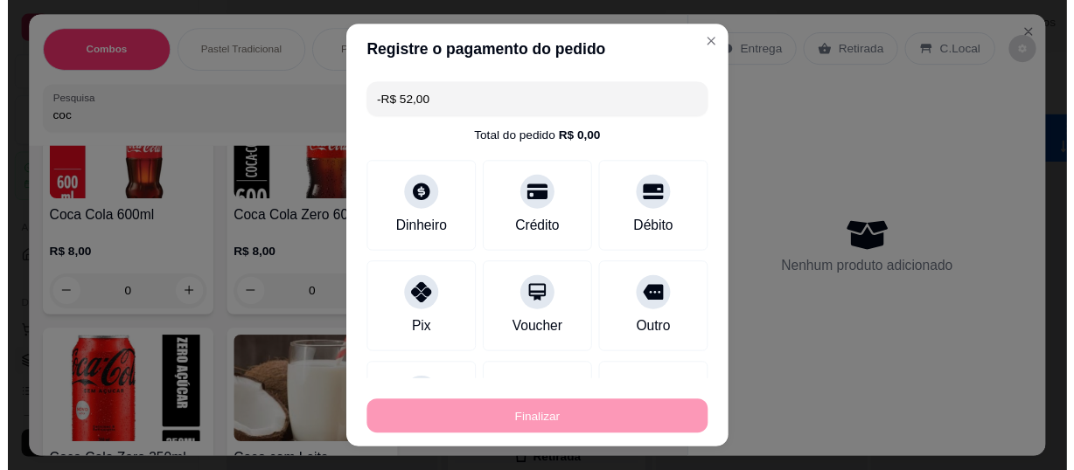
scroll to position [0, 0]
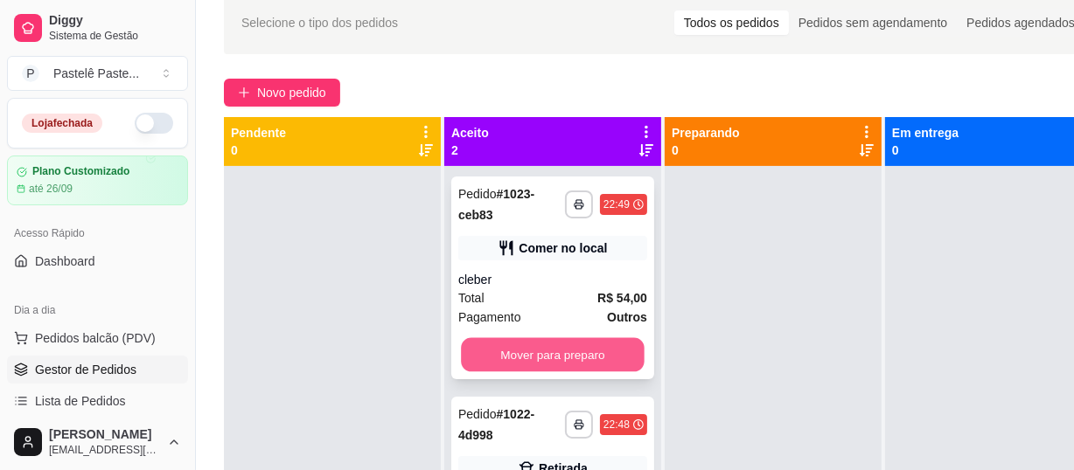
click at [514, 357] on button "Mover para preparo" at bounding box center [553, 355] width 184 height 34
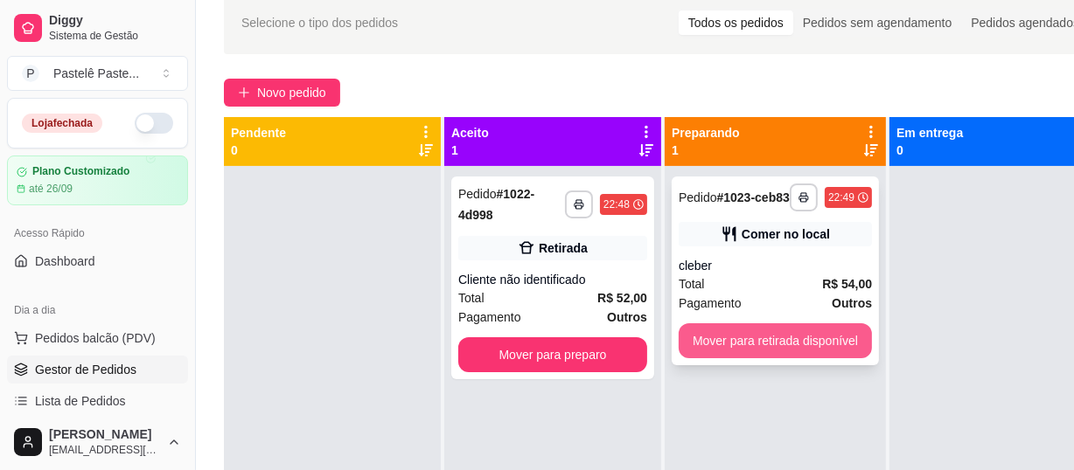
click at [733, 340] on button "Mover para retirada disponível" at bounding box center [774, 340] width 193 height 35
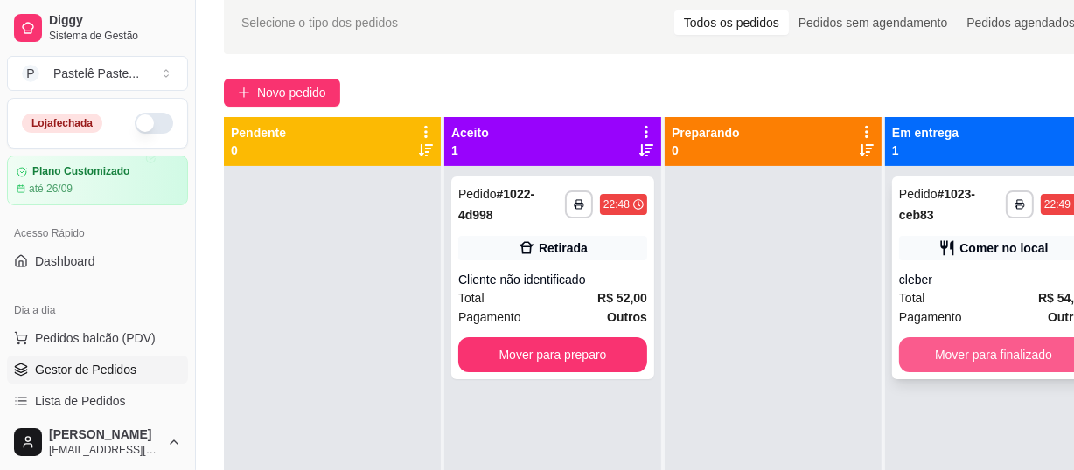
click at [971, 354] on button "Mover para finalizado" at bounding box center [993, 354] width 189 height 35
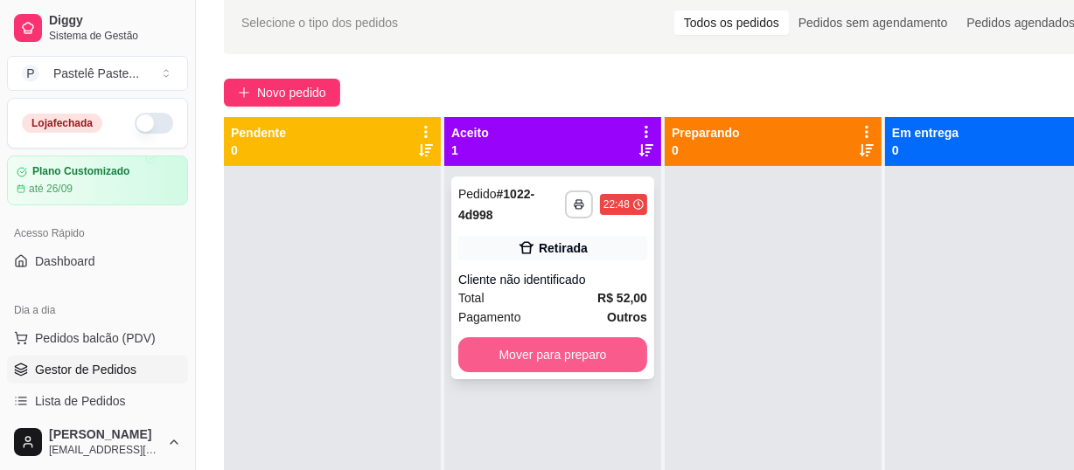
click at [582, 352] on button "Mover para preparo" at bounding box center [552, 354] width 189 height 35
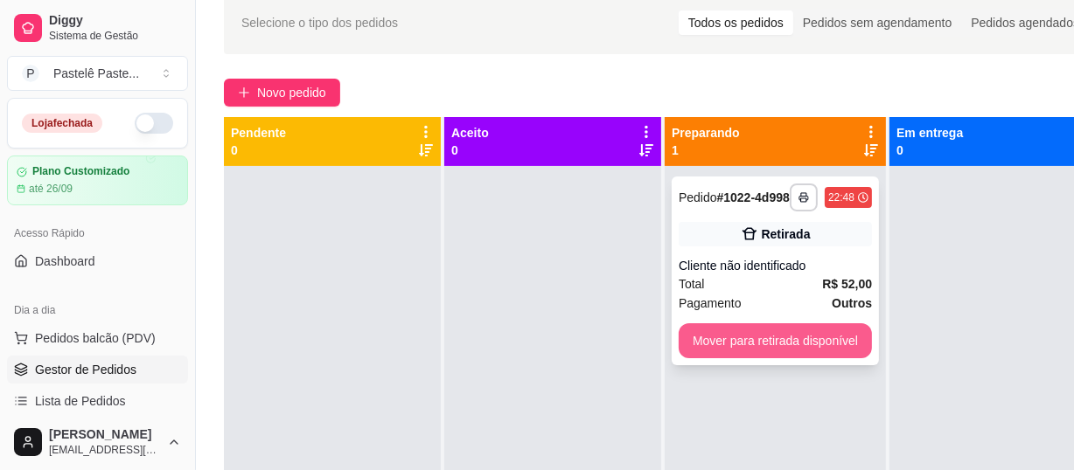
click at [789, 354] on button "Mover para retirada disponível" at bounding box center [774, 340] width 193 height 35
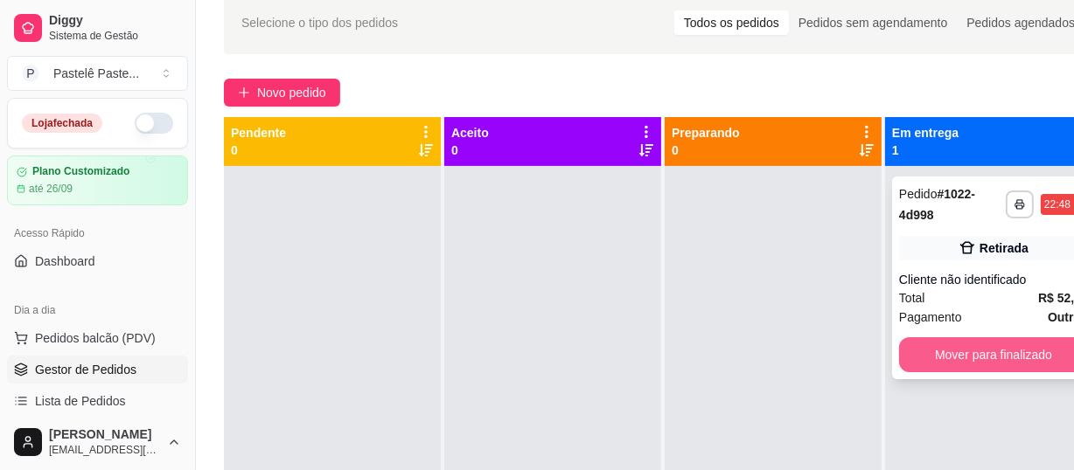
click at [997, 340] on button "Mover para finalizado" at bounding box center [993, 354] width 189 height 35
